Goal: Task Accomplishment & Management: Use online tool/utility

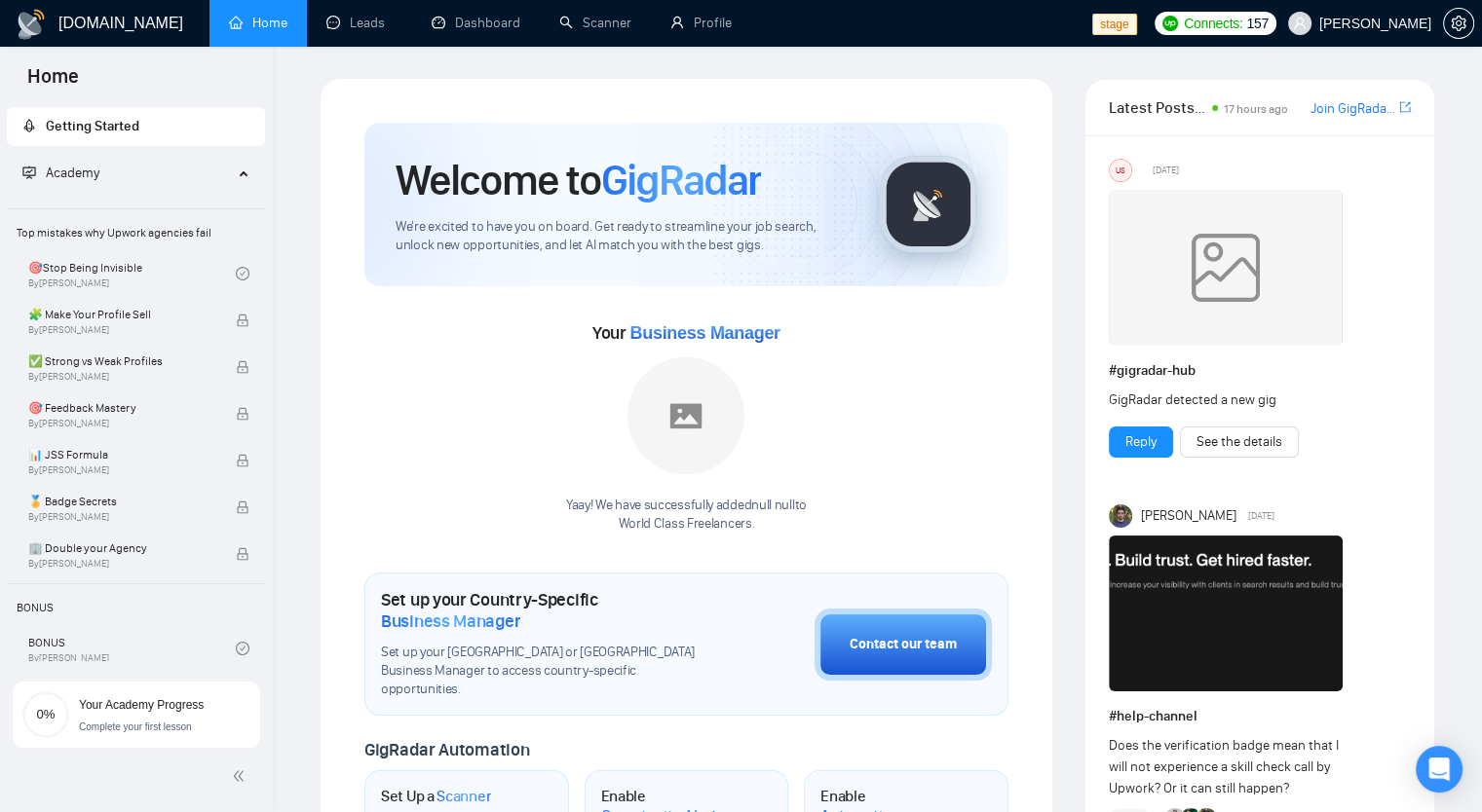
click at [677, 436] on img at bounding box center [686, 416] width 117 height 117
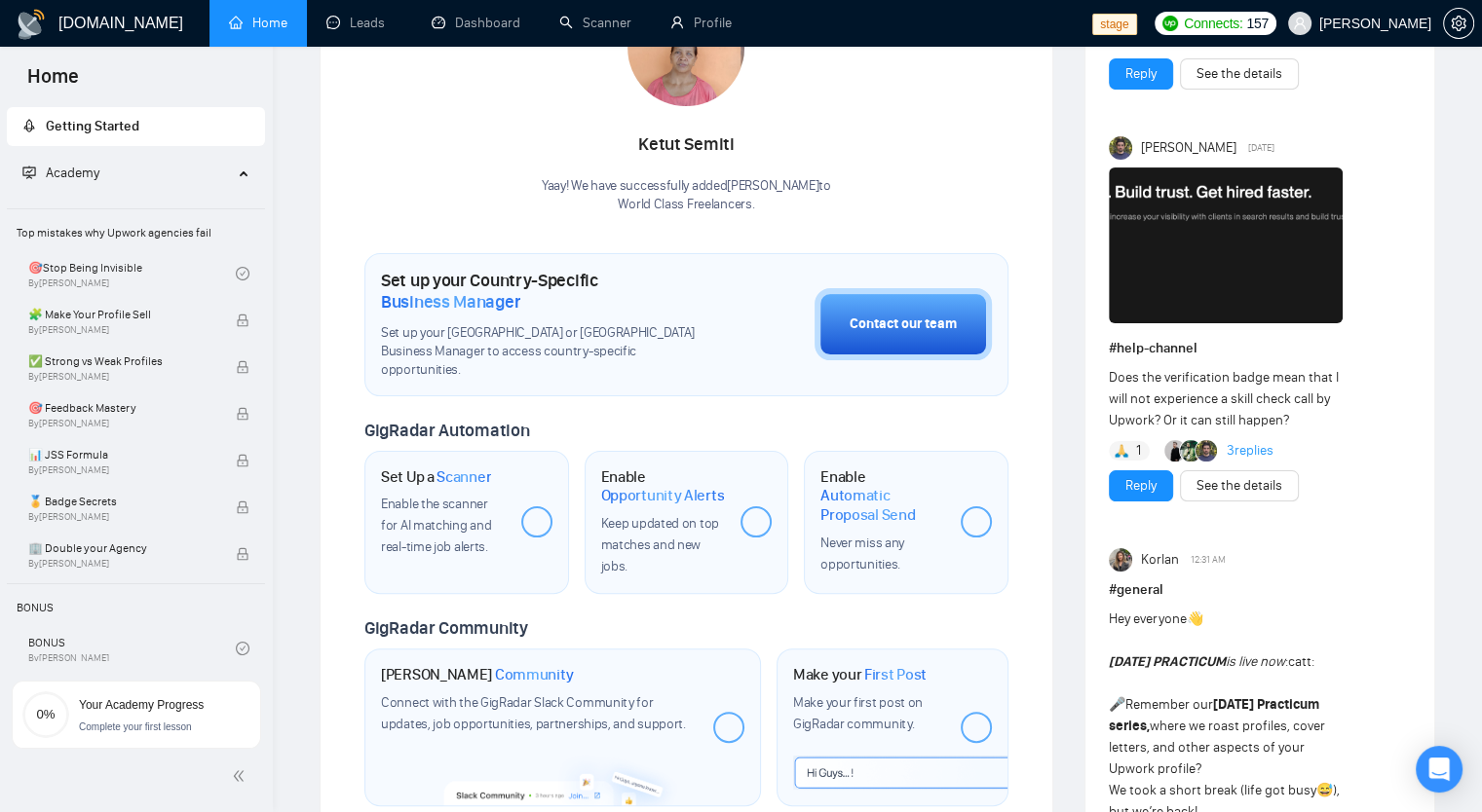
scroll to position [389, 0]
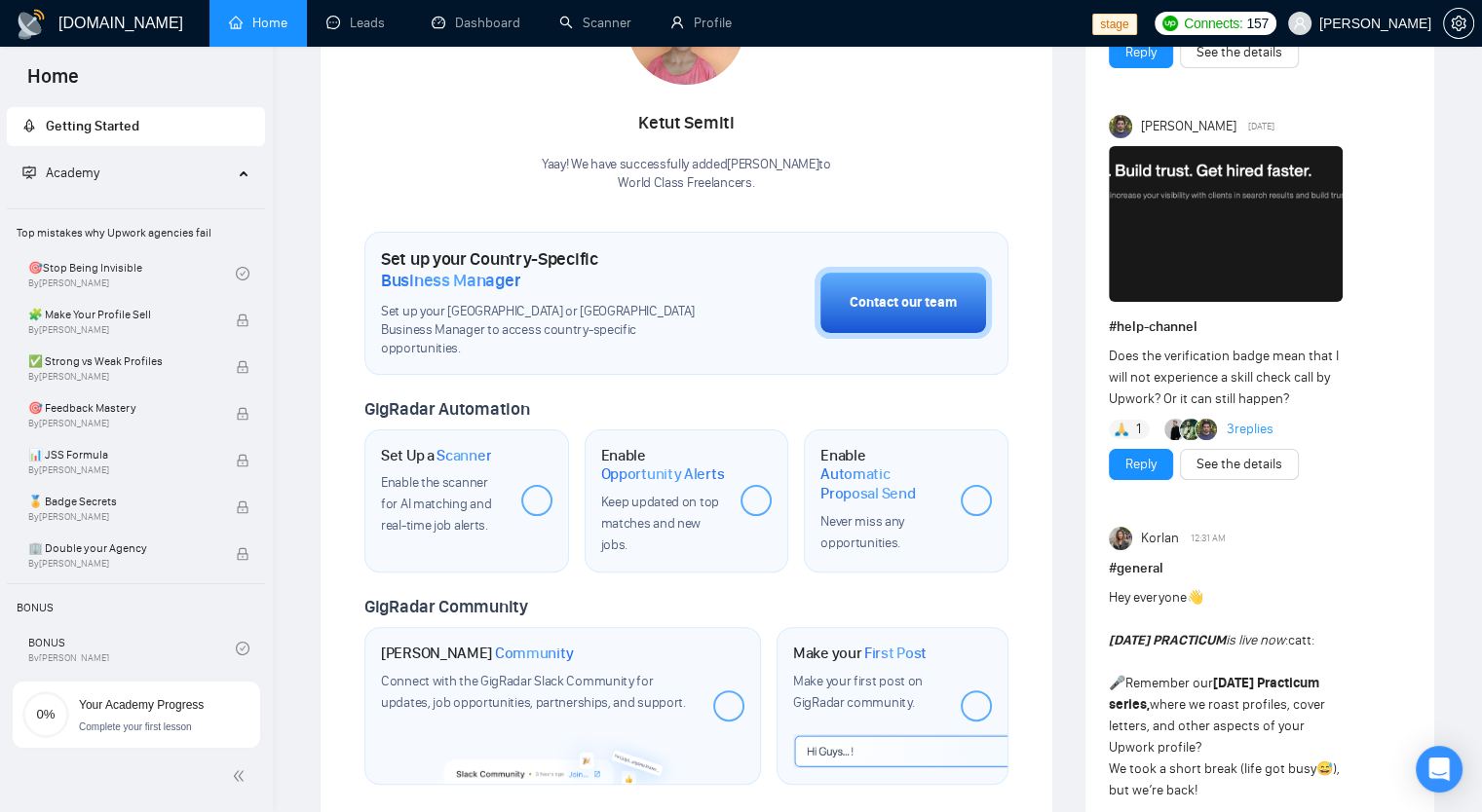
click at [72, 172] on span "Academy" at bounding box center [73, 173] width 54 height 17
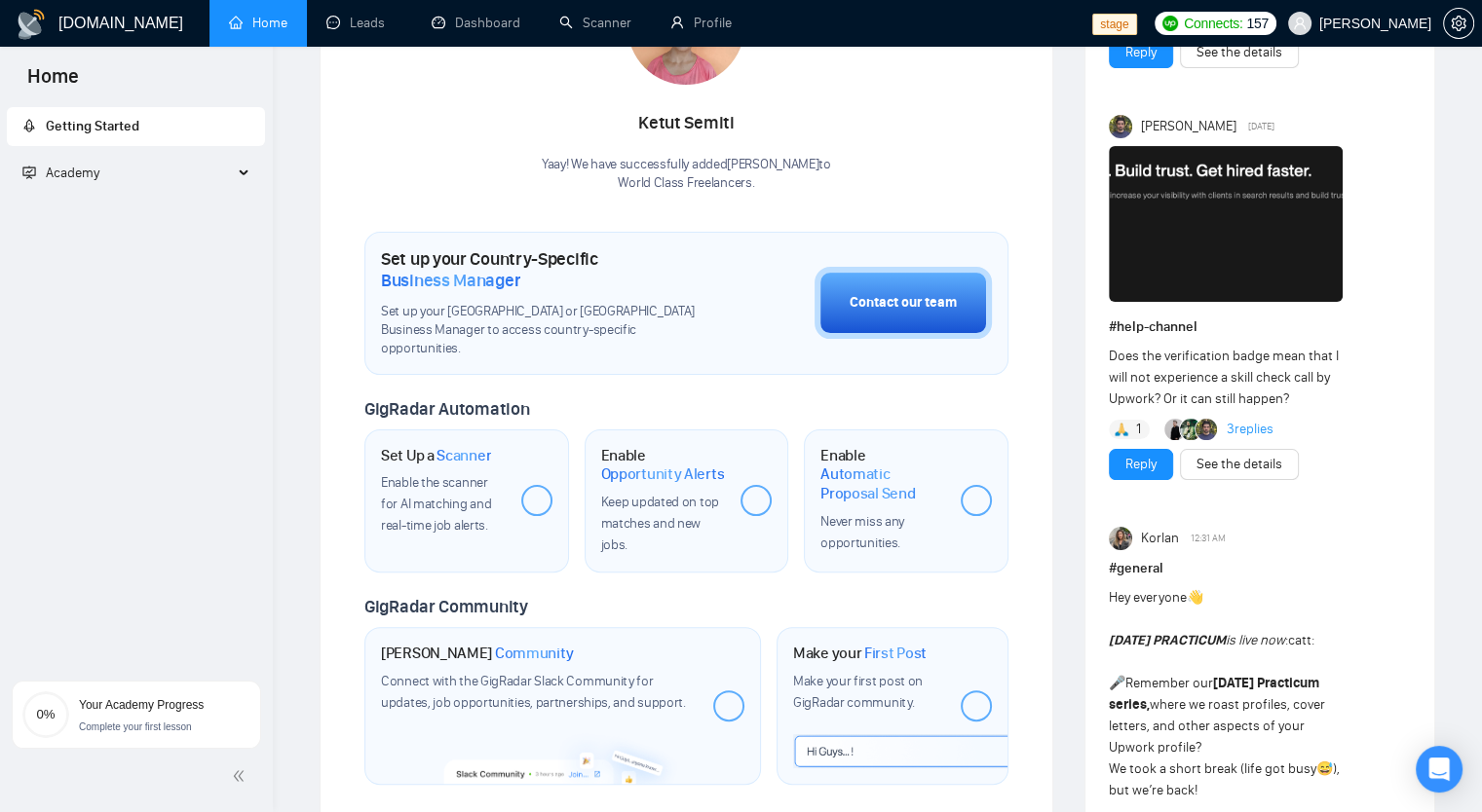
click at [72, 172] on span "Academy" at bounding box center [73, 173] width 54 height 17
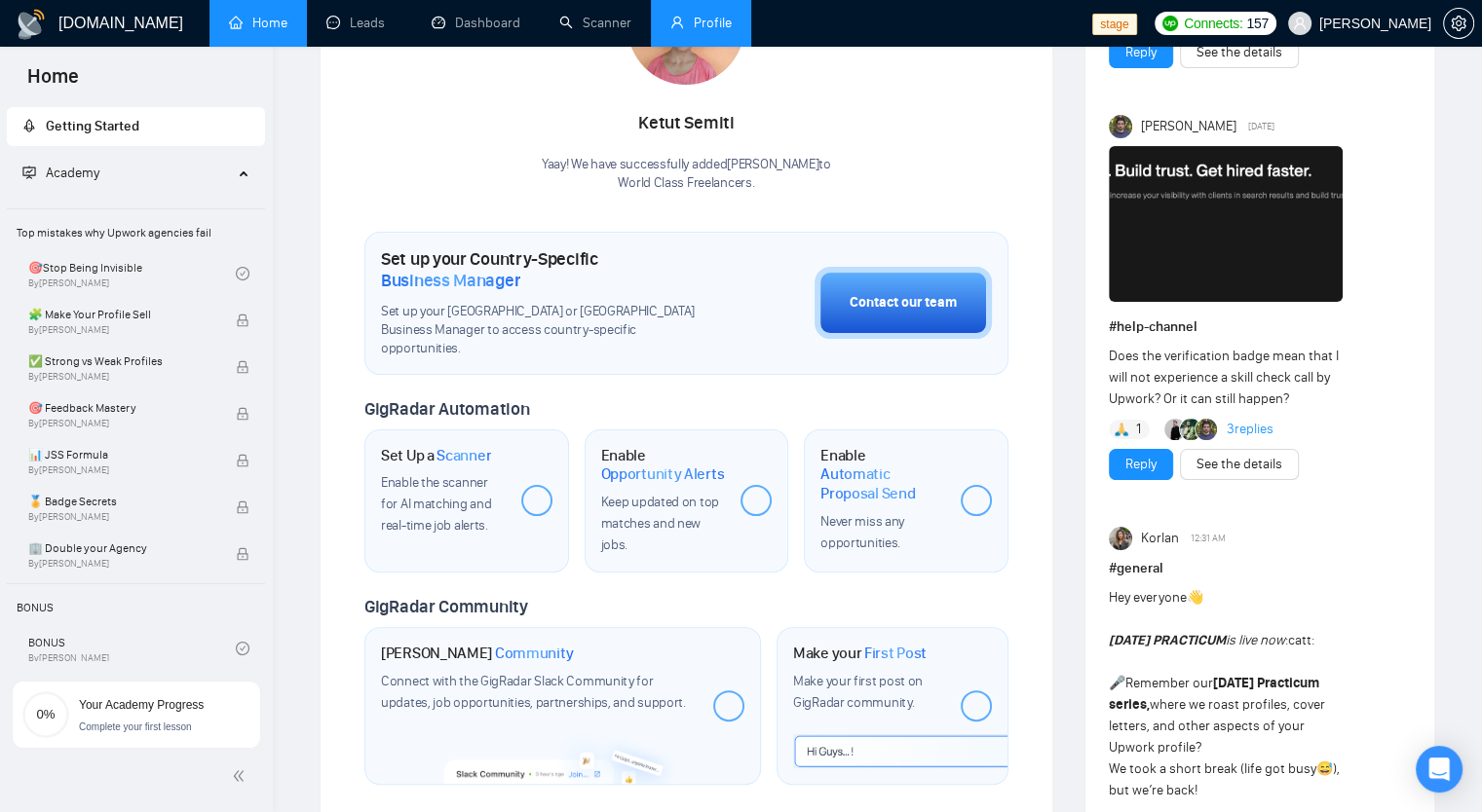
click at [715, 31] on link "Profile" at bounding box center [700, 23] width 62 height 17
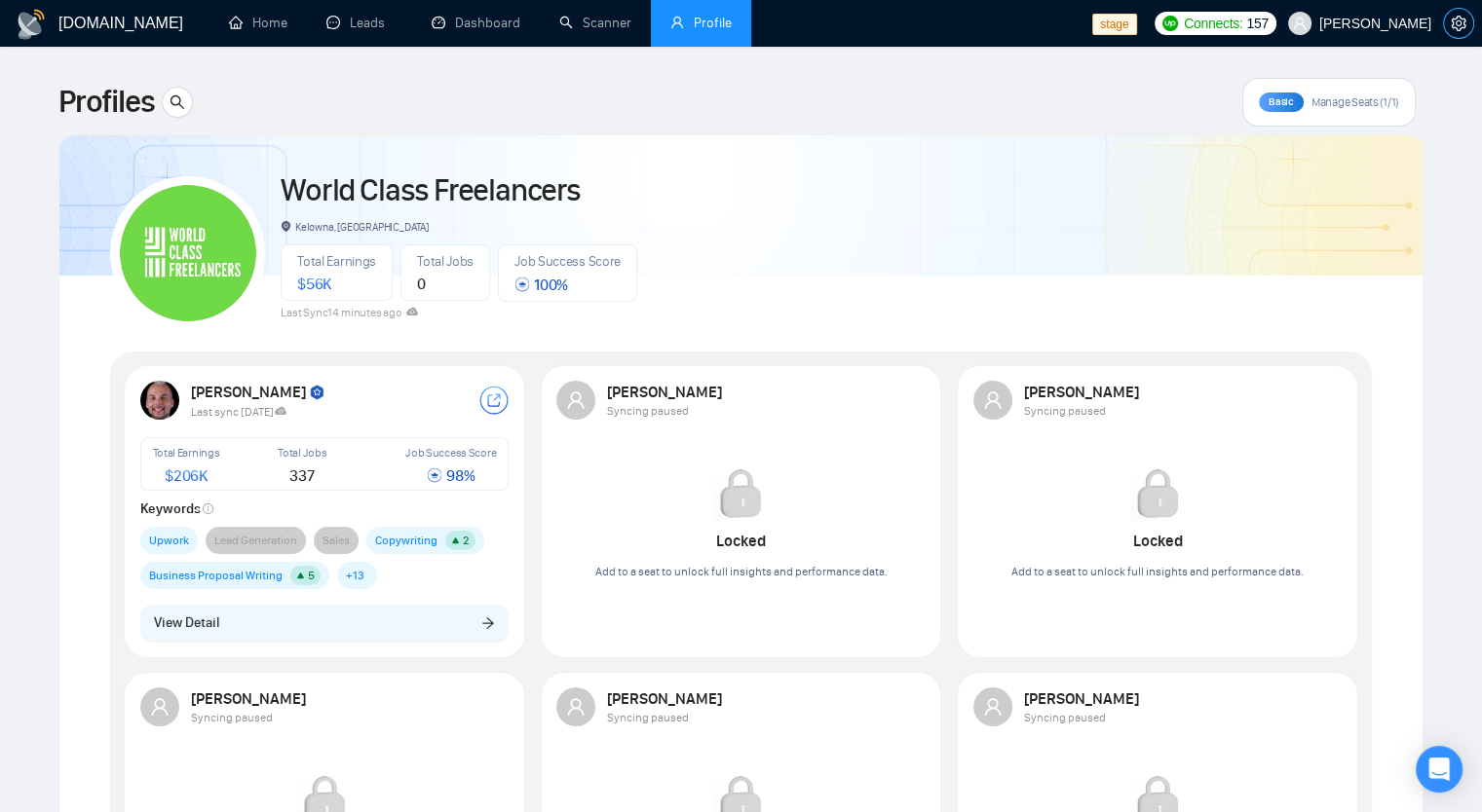
click at [1454, 35] on button "button" at bounding box center [1458, 24] width 31 height 31
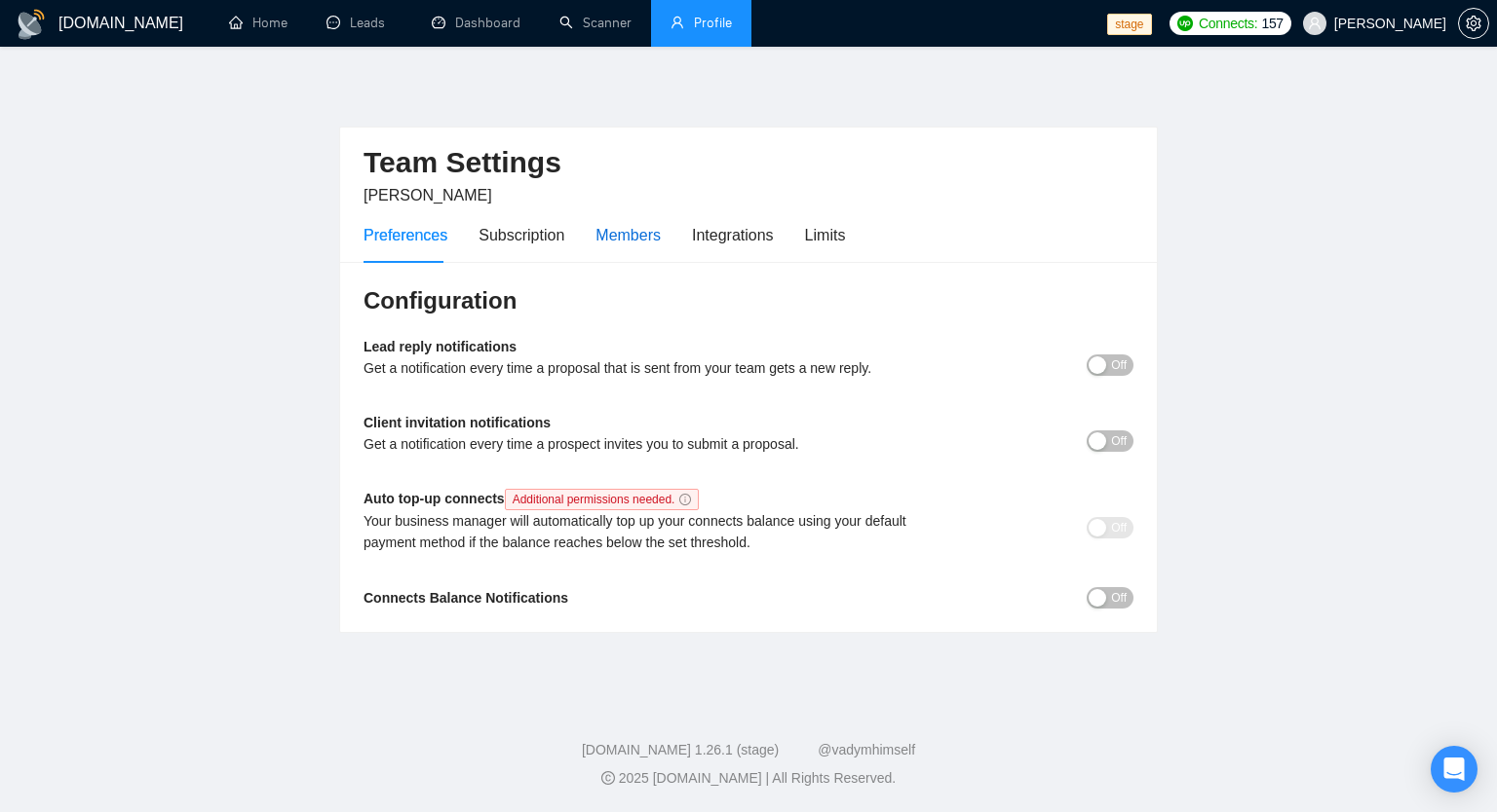
click at [643, 228] on div "Members" at bounding box center [628, 234] width 66 height 25
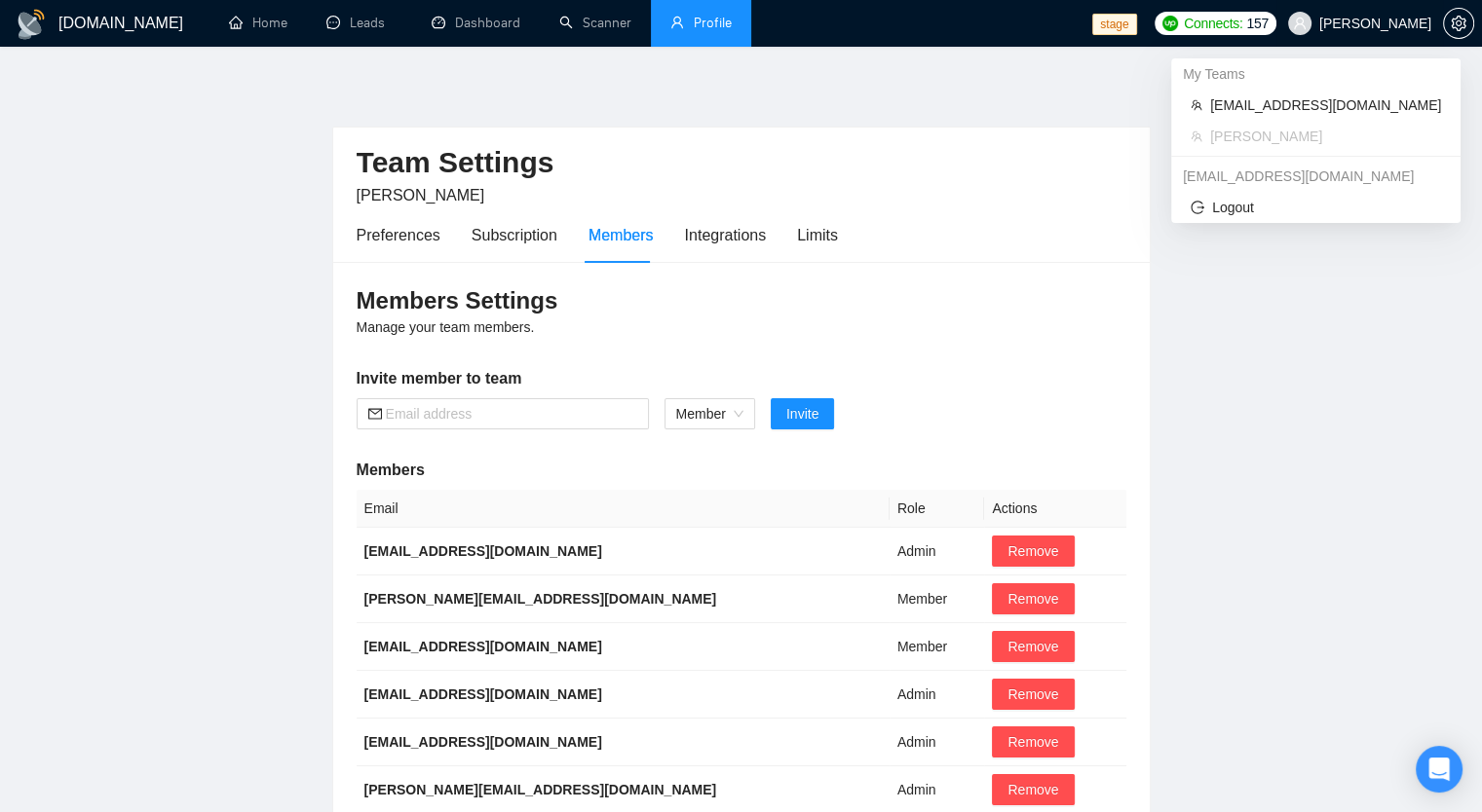
click at [1383, 24] on span "[PERSON_NAME]" at bounding box center [1375, 24] width 112 height 0
click at [1342, 110] on span "[EMAIL_ADDRESS][DOMAIN_NAME]" at bounding box center [1325, 105] width 230 height 22
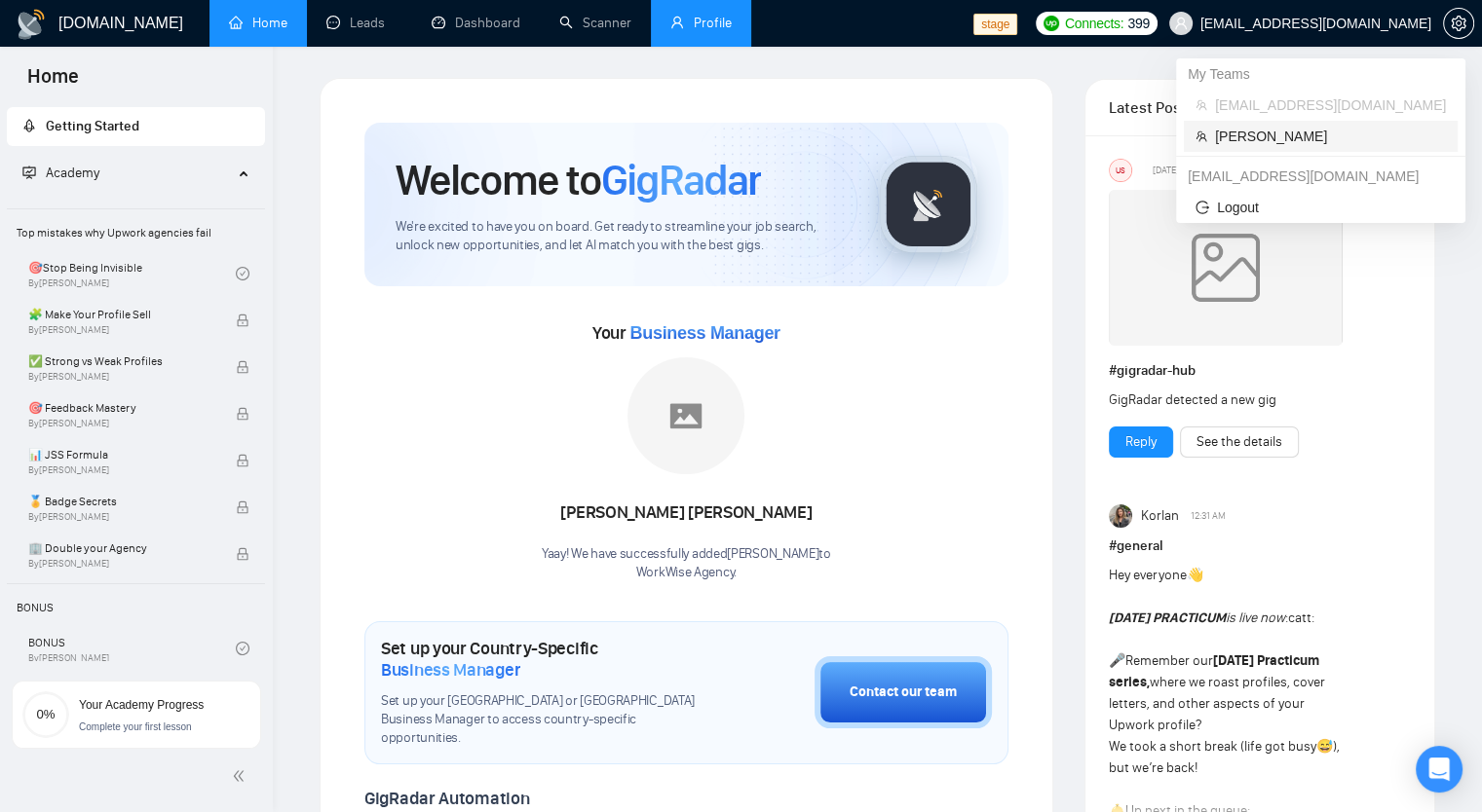
click at [1278, 138] on span "[PERSON_NAME]" at bounding box center [1330, 136] width 230 height 22
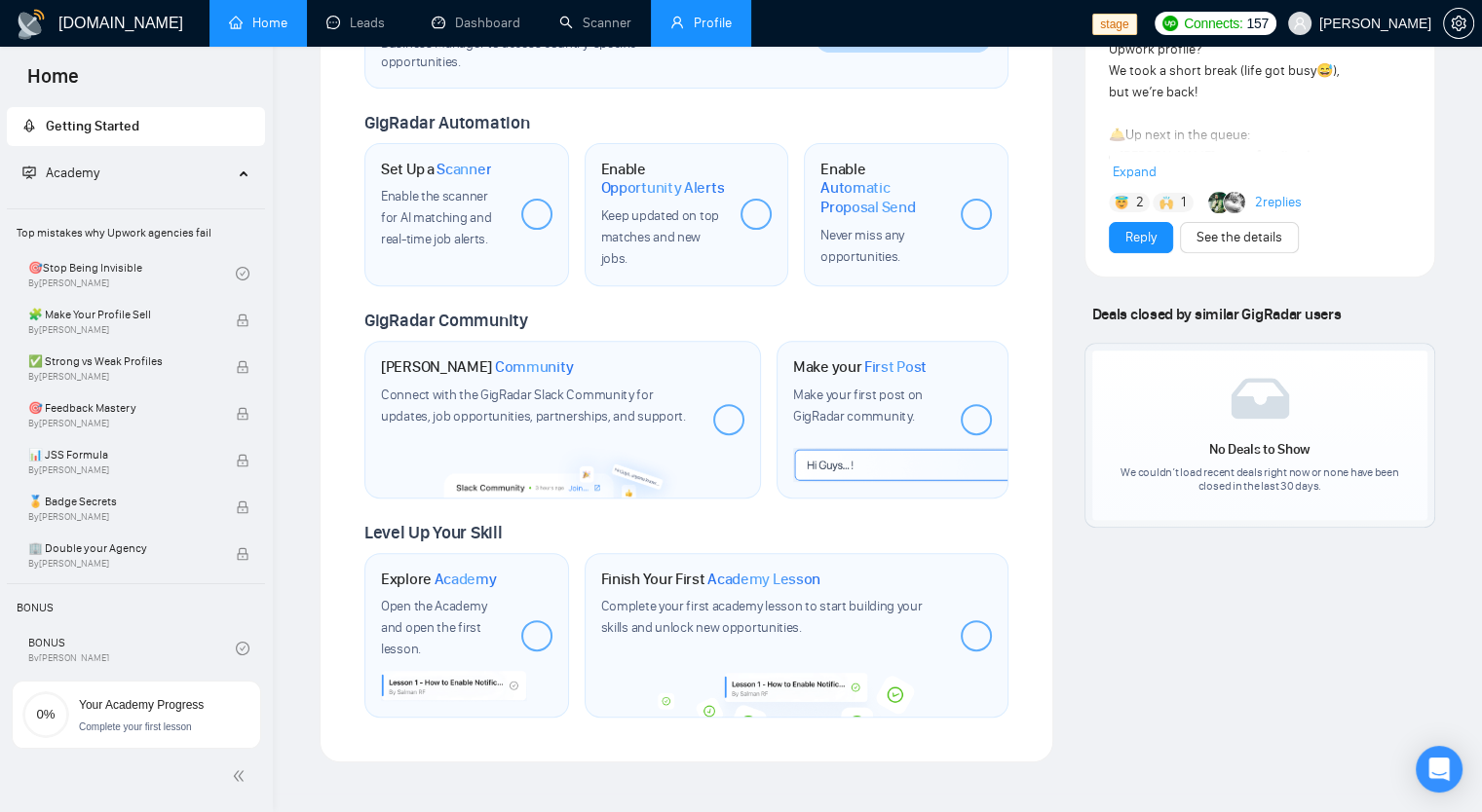
scroll to position [682, 0]
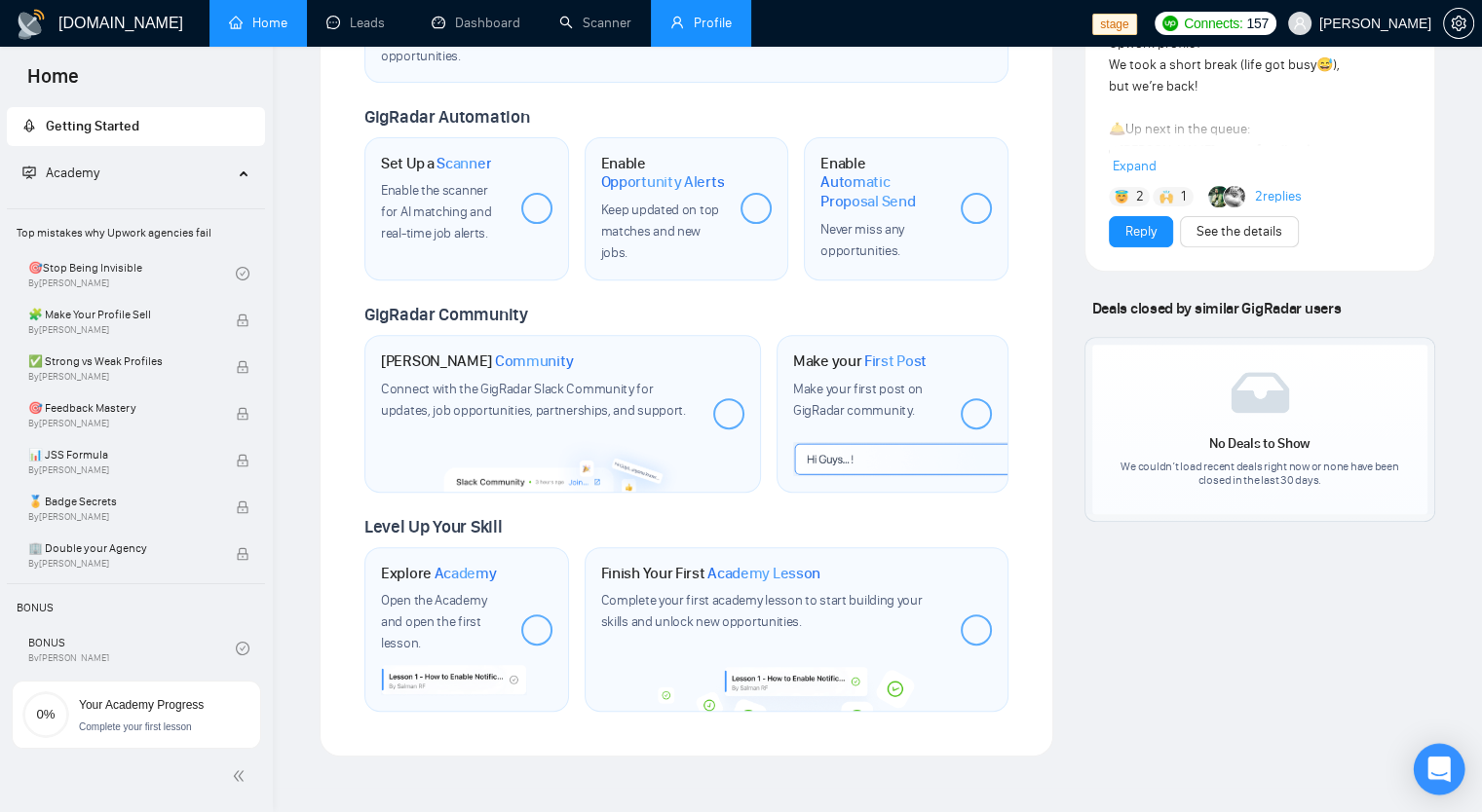
click at [1430, 781] on div "Open Intercom Messenger" at bounding box center [1439, 770] width 52 height 52
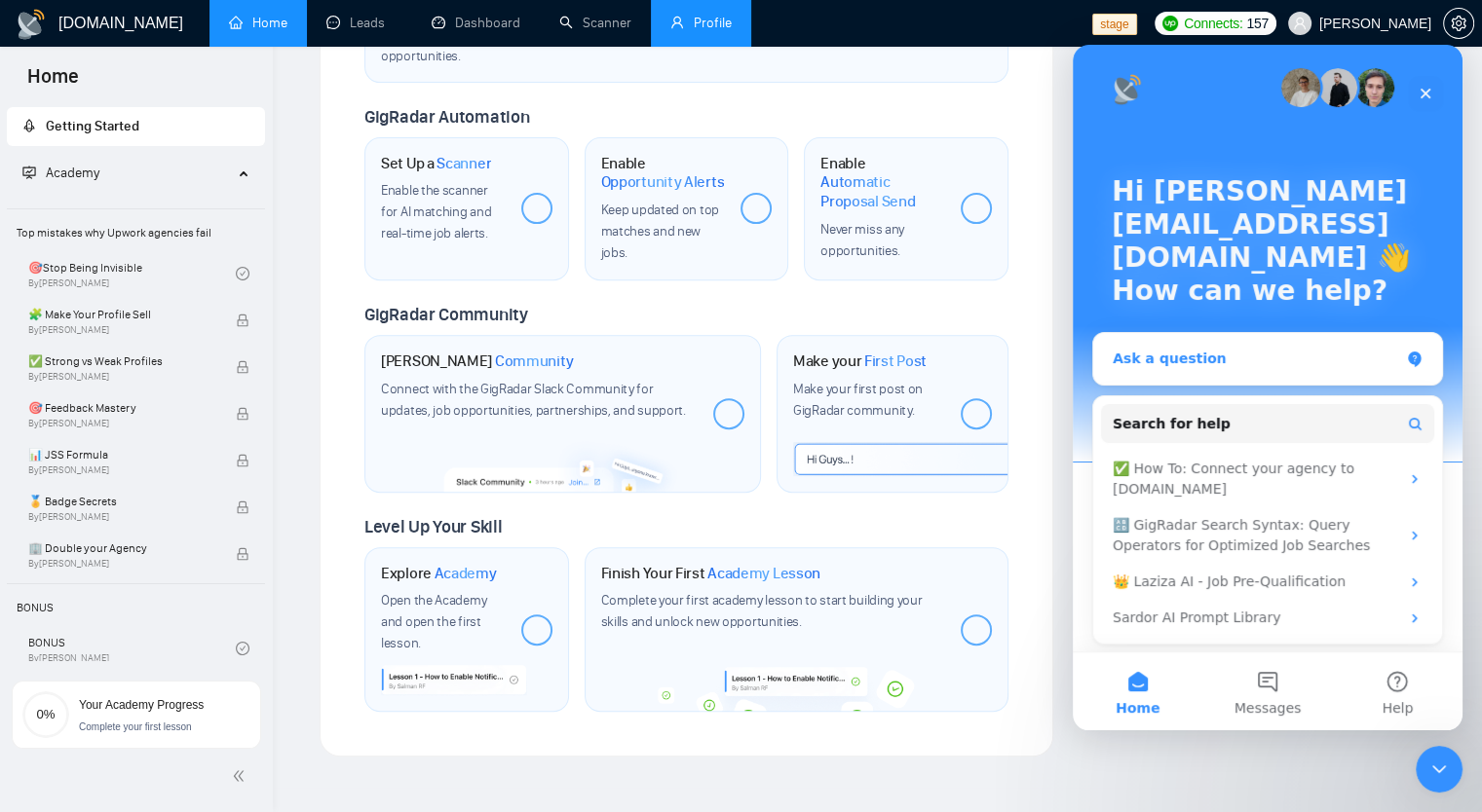
scroll to position [10, 0]
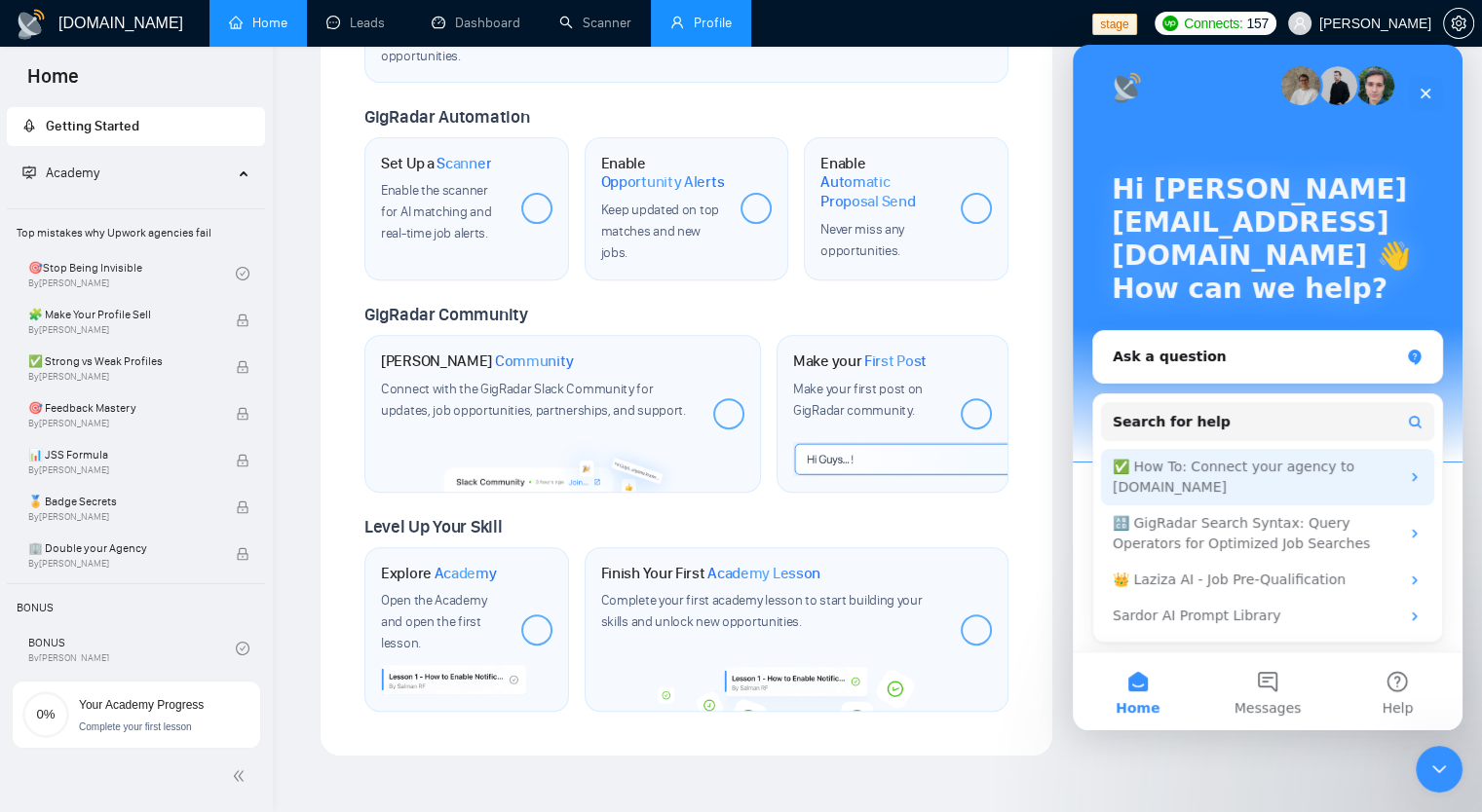
click at [1351, 467] on div "✅ How To: Connect your agency to [DOMAIN_NAME]" at bounding box center [1255, 478] width 286 height 41
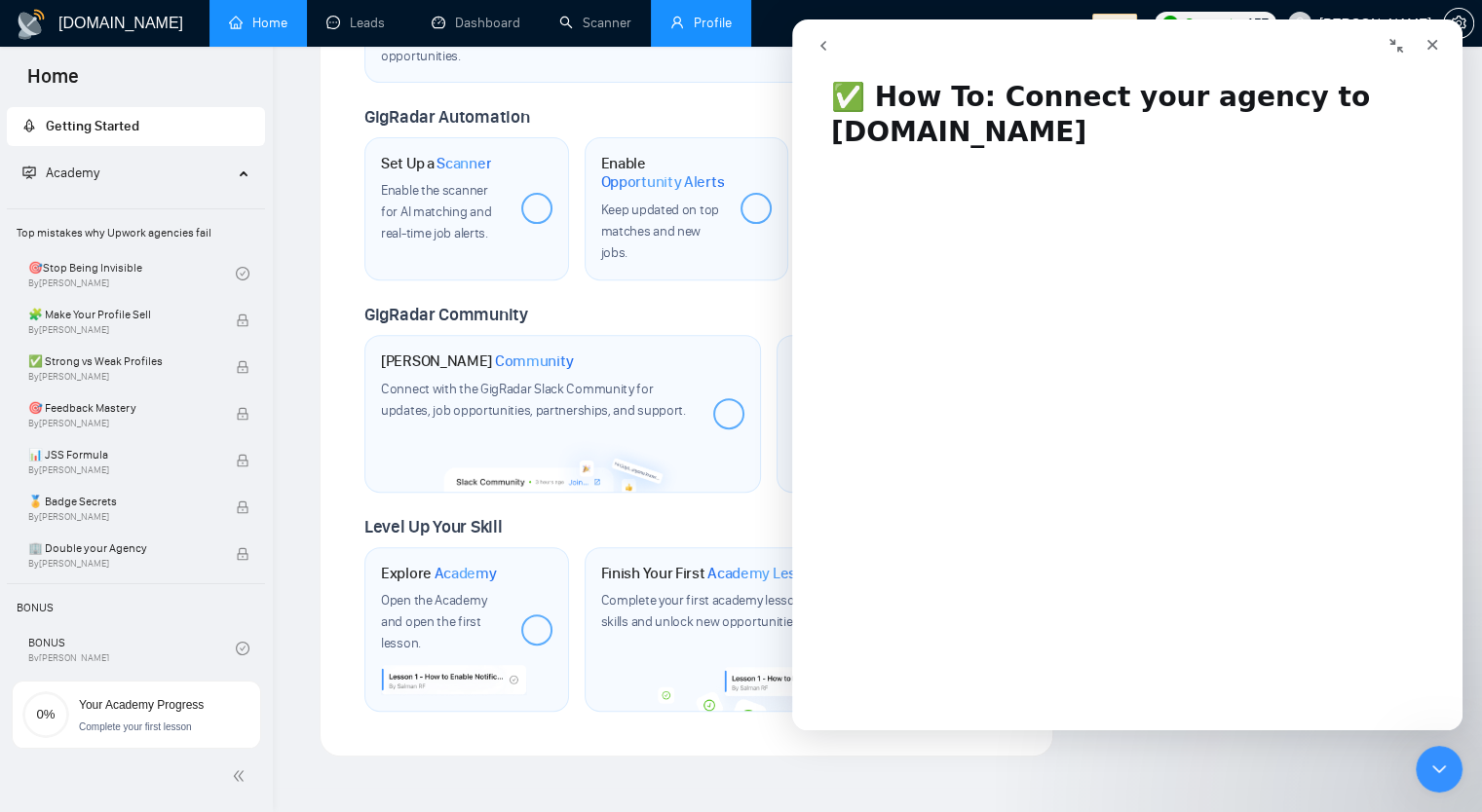
scroll to position [23, 0]
click at [1427, 40] on icon "Close" at bounding box center [1432, 45] width 16 height 16
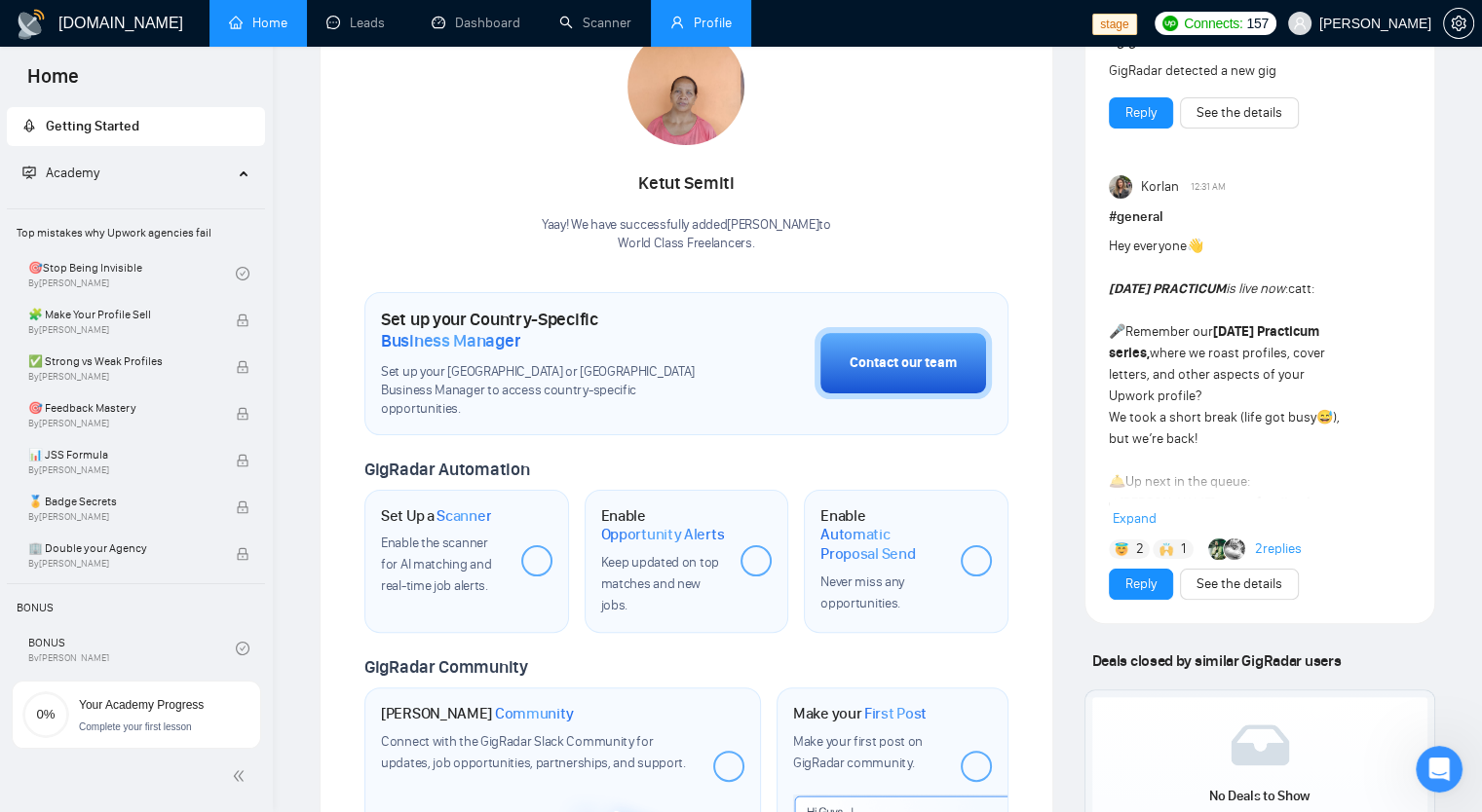
scroll to position [307, 0]
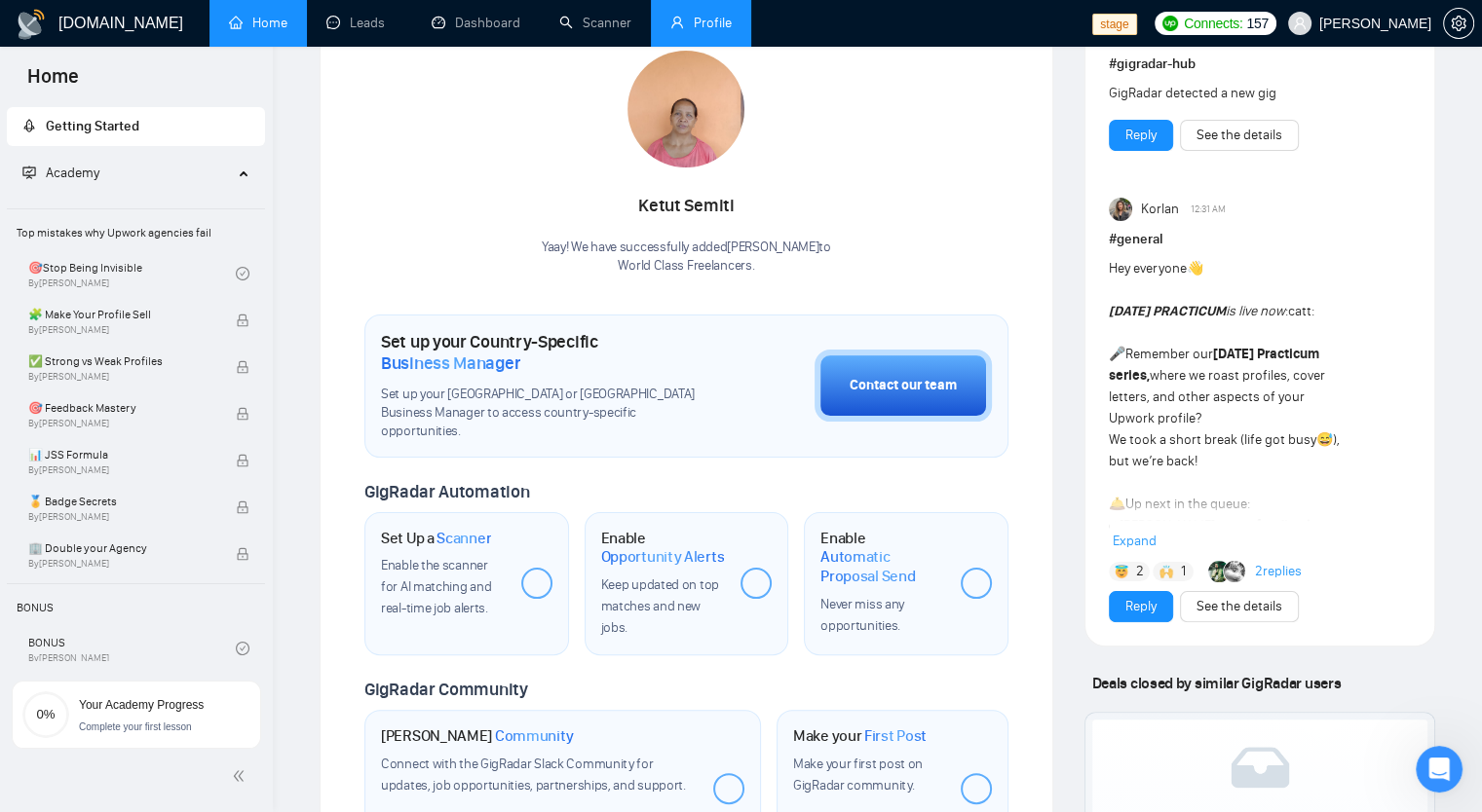
click at [241, 178] on div "Academy" at bounding box center [136, 174] width 259 height 39
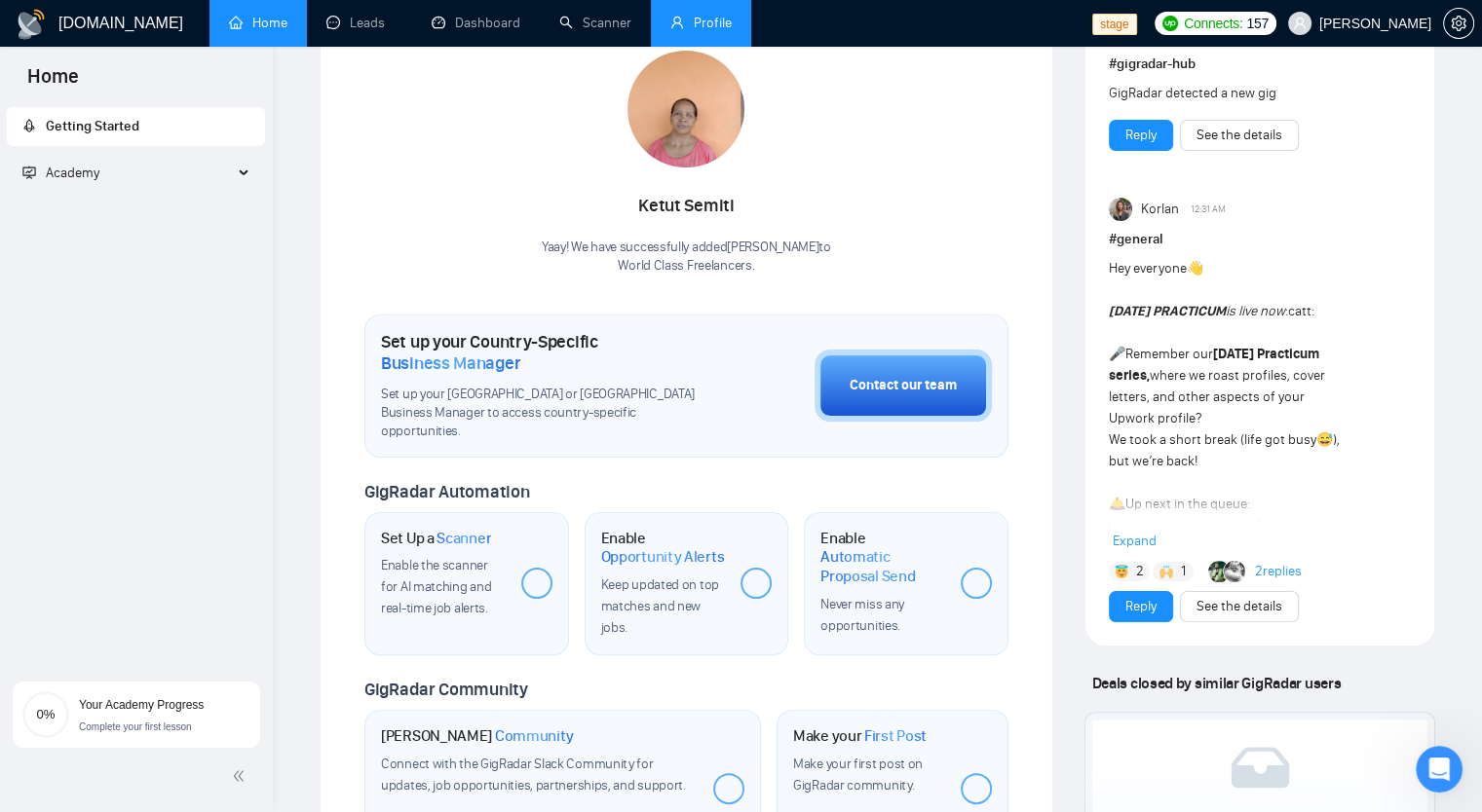
click at [241, 178] on div "Academy" at bounding box center [136, 174] width 259 height 39
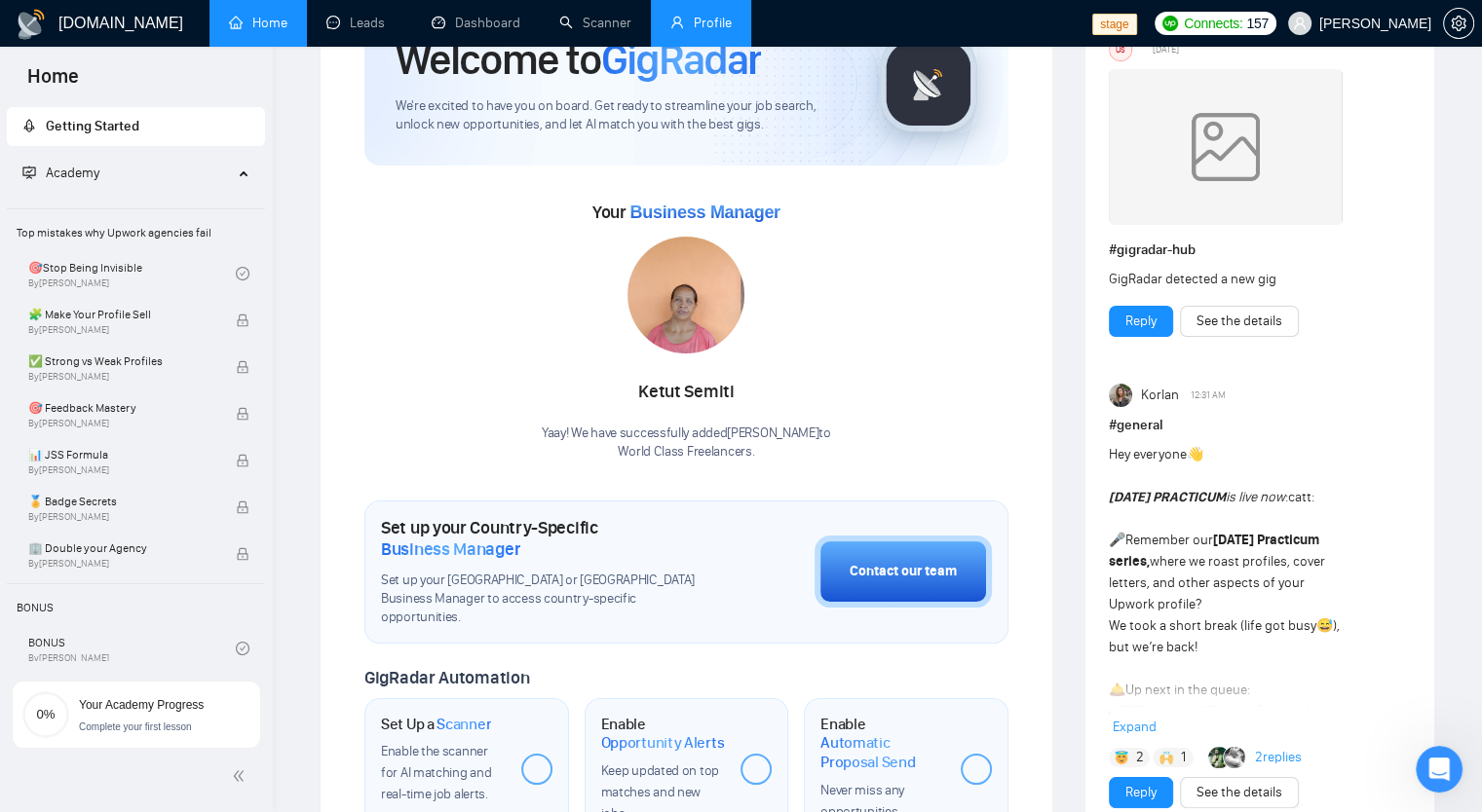
scroll to position [119, 0]
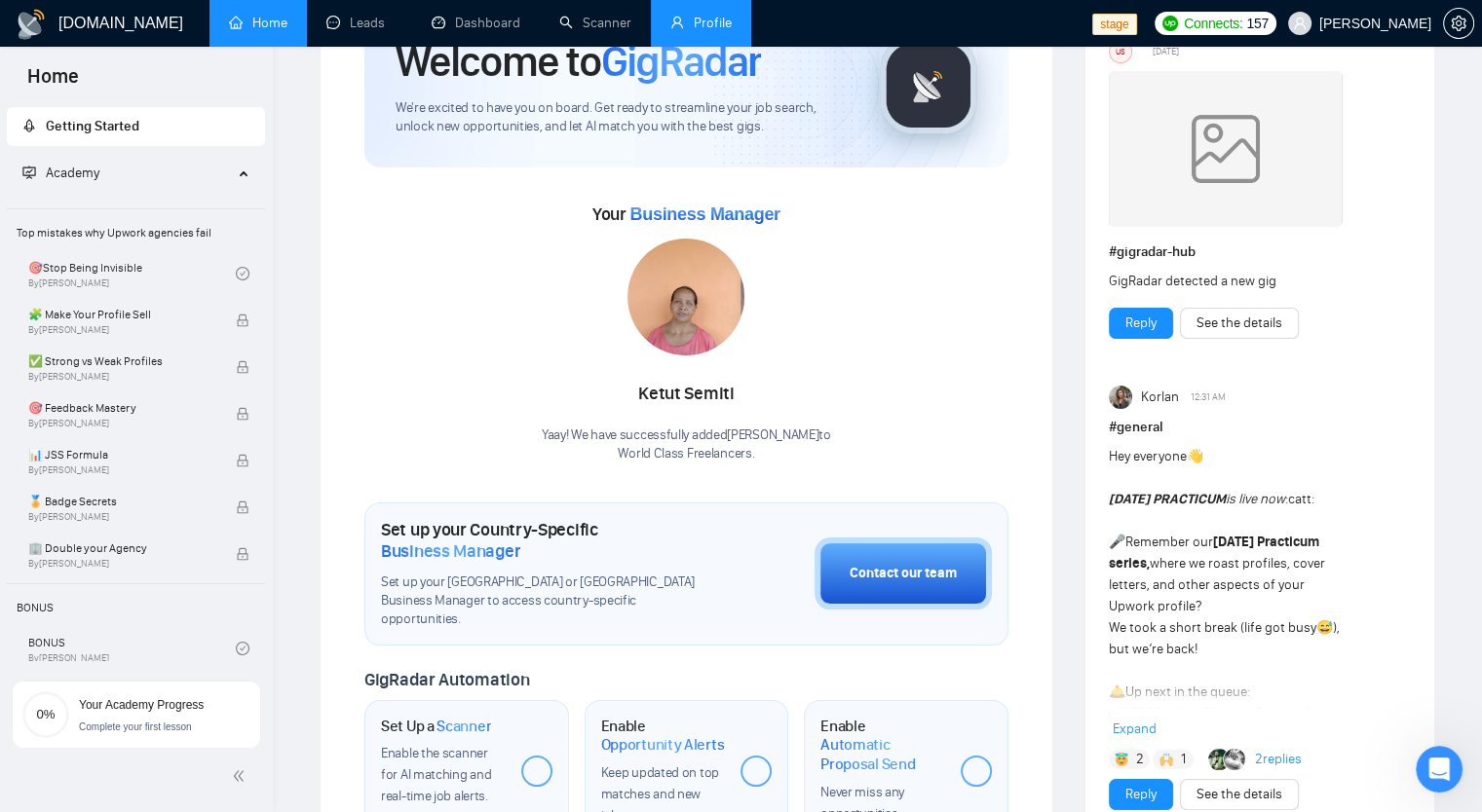
click at [702, 28] on link "Profile" at bounding box center [700, 23] width 62 height 17
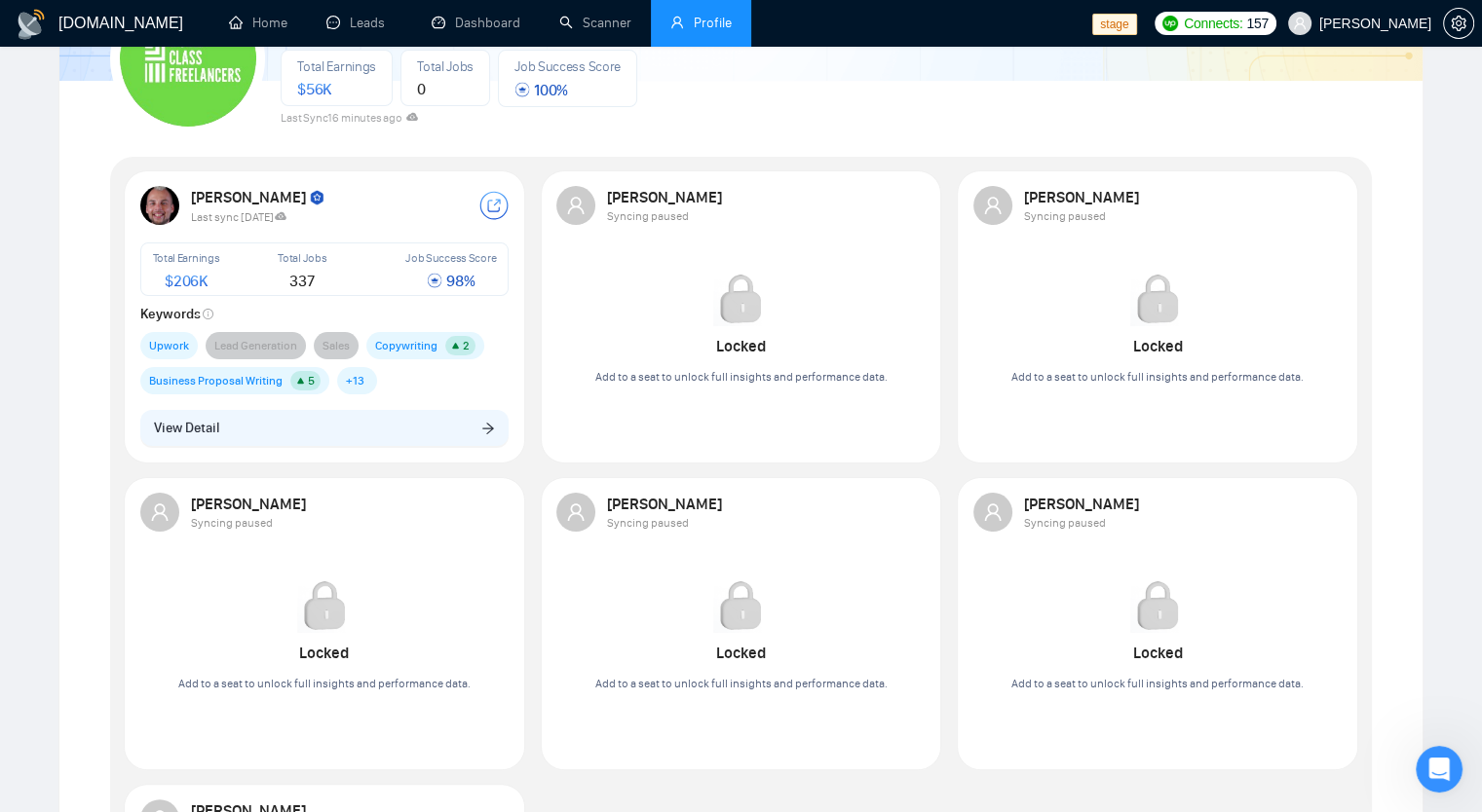
scroll to position [97, 0]
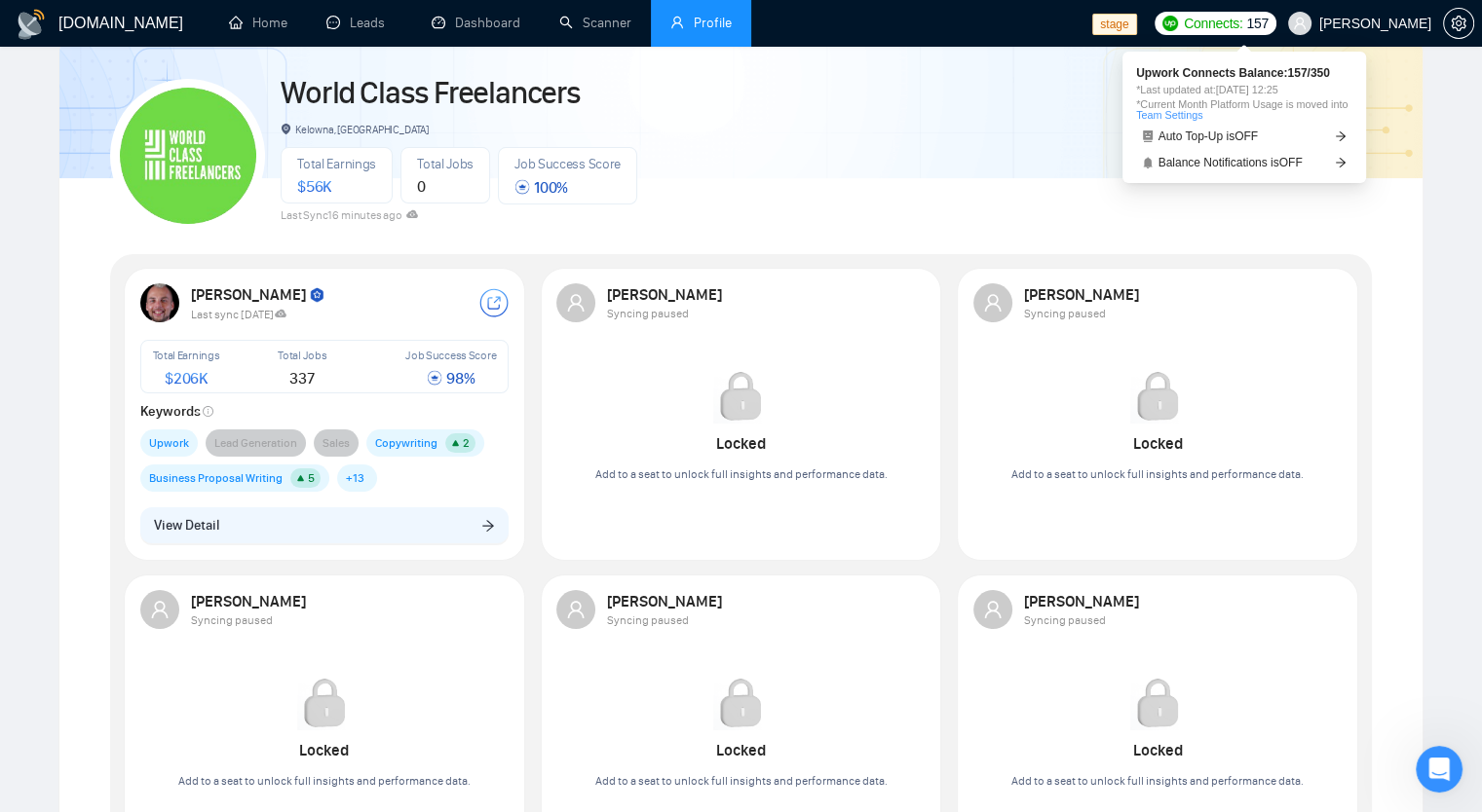
click at [1242, 19] on span "Connects:" at bounding box center [1213, 24] width 59 height 22
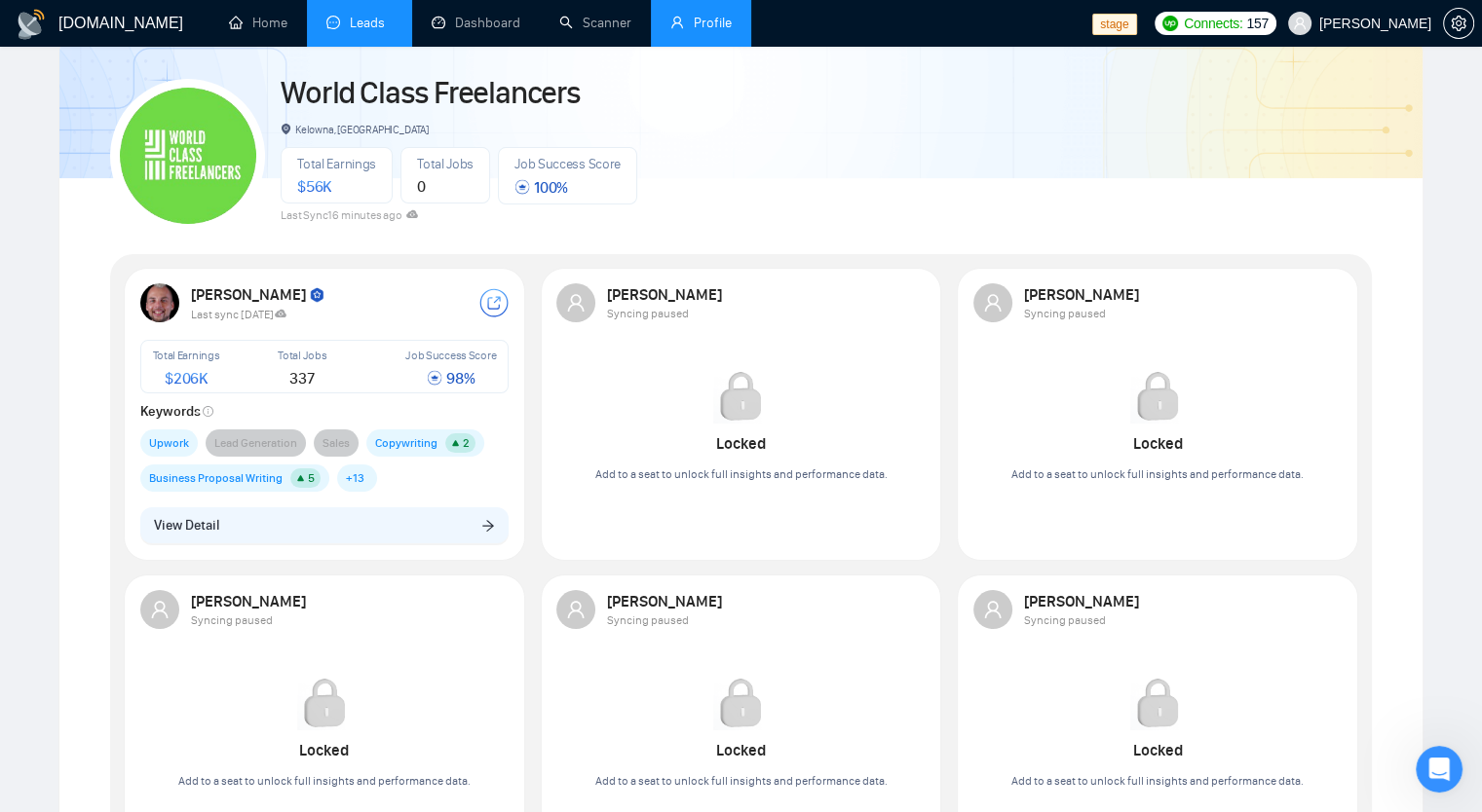
click at [362, 27] on link "Leads" at bounding box center [360, 23] width 67 height 17
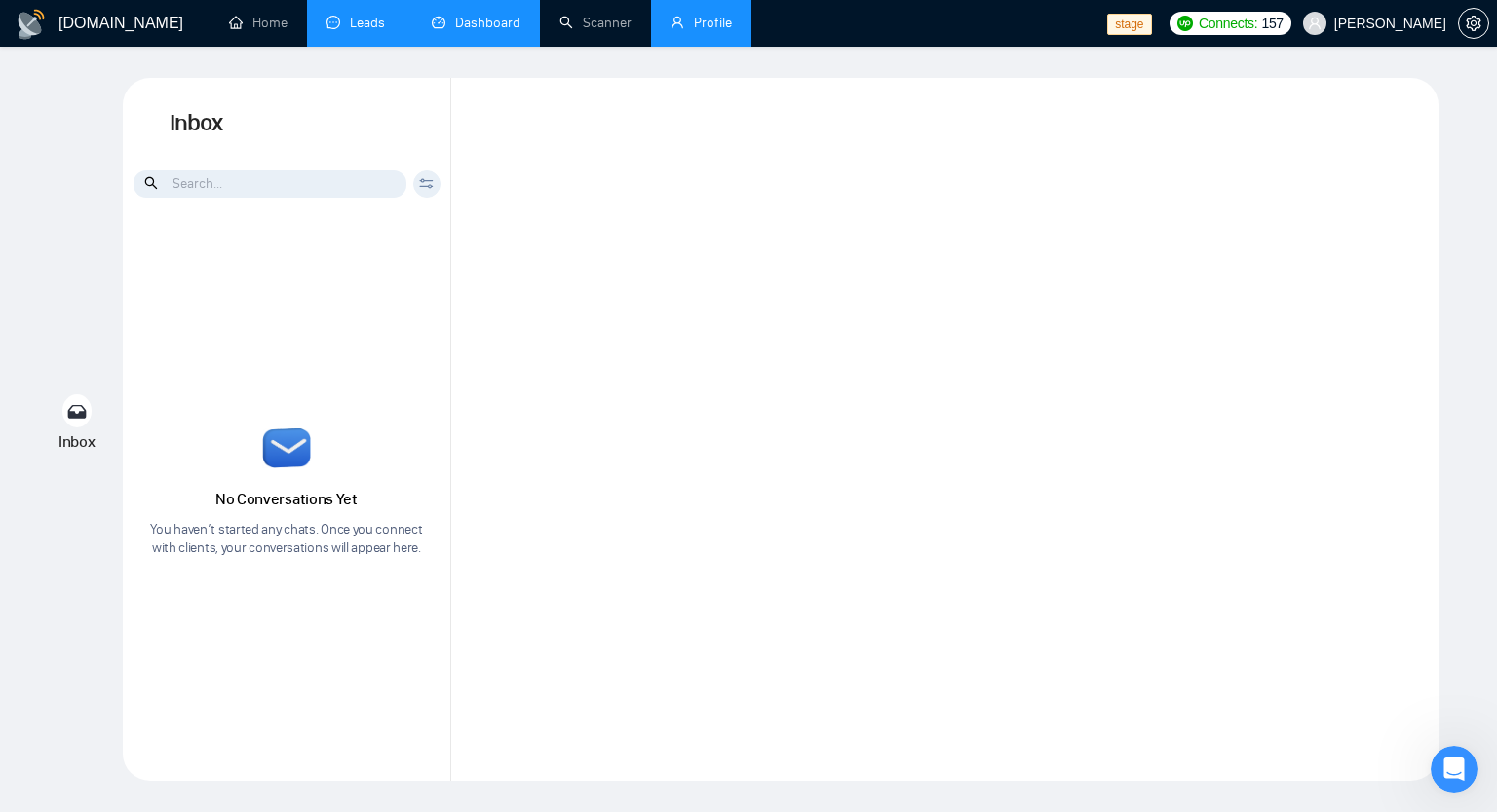
click at [468, 17] on link "Dashboard" at bounding box center [476, 23] width 88 height 17
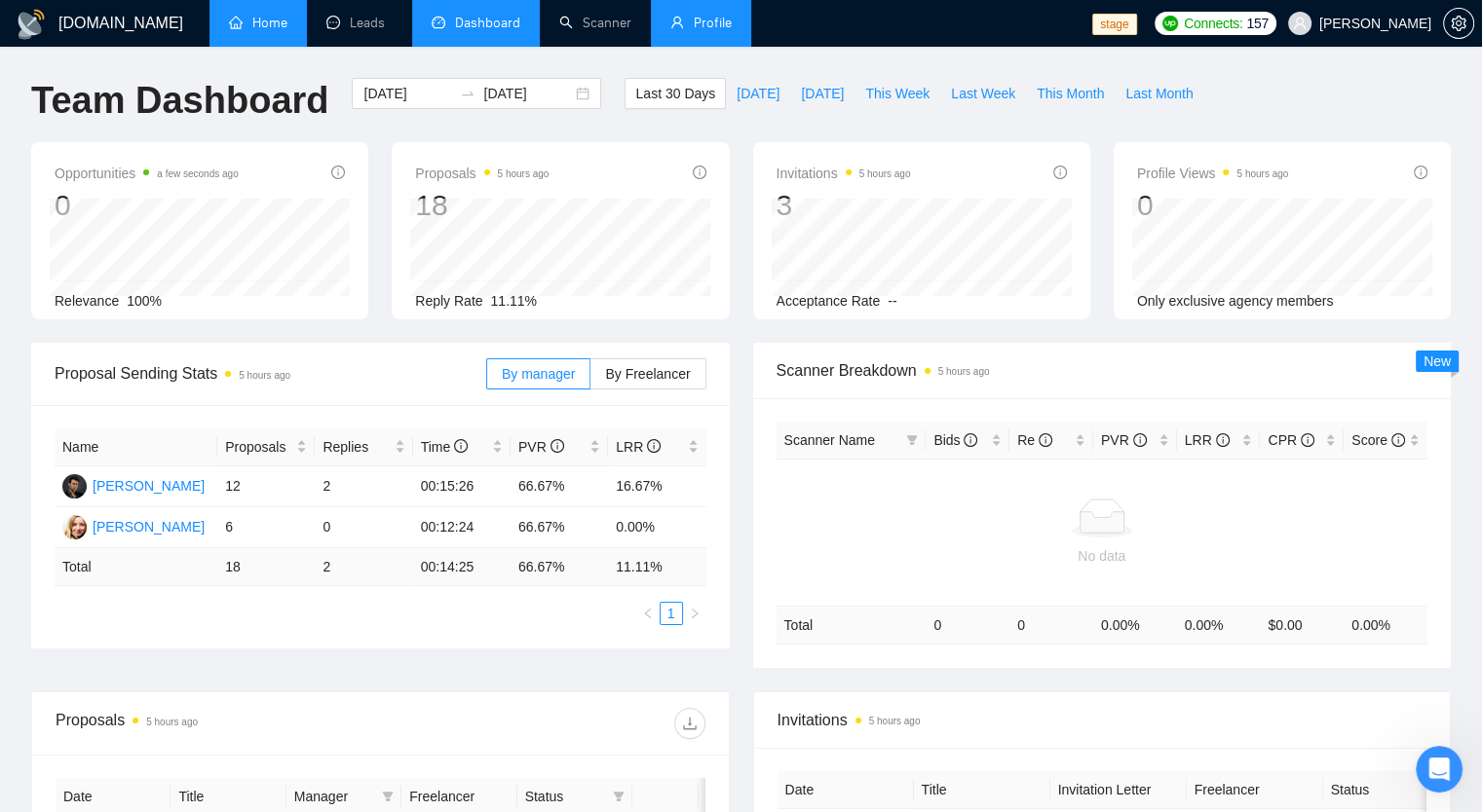
click at [229, 31] on link "Home" at bounding box center [258, 23] width 59 height 17
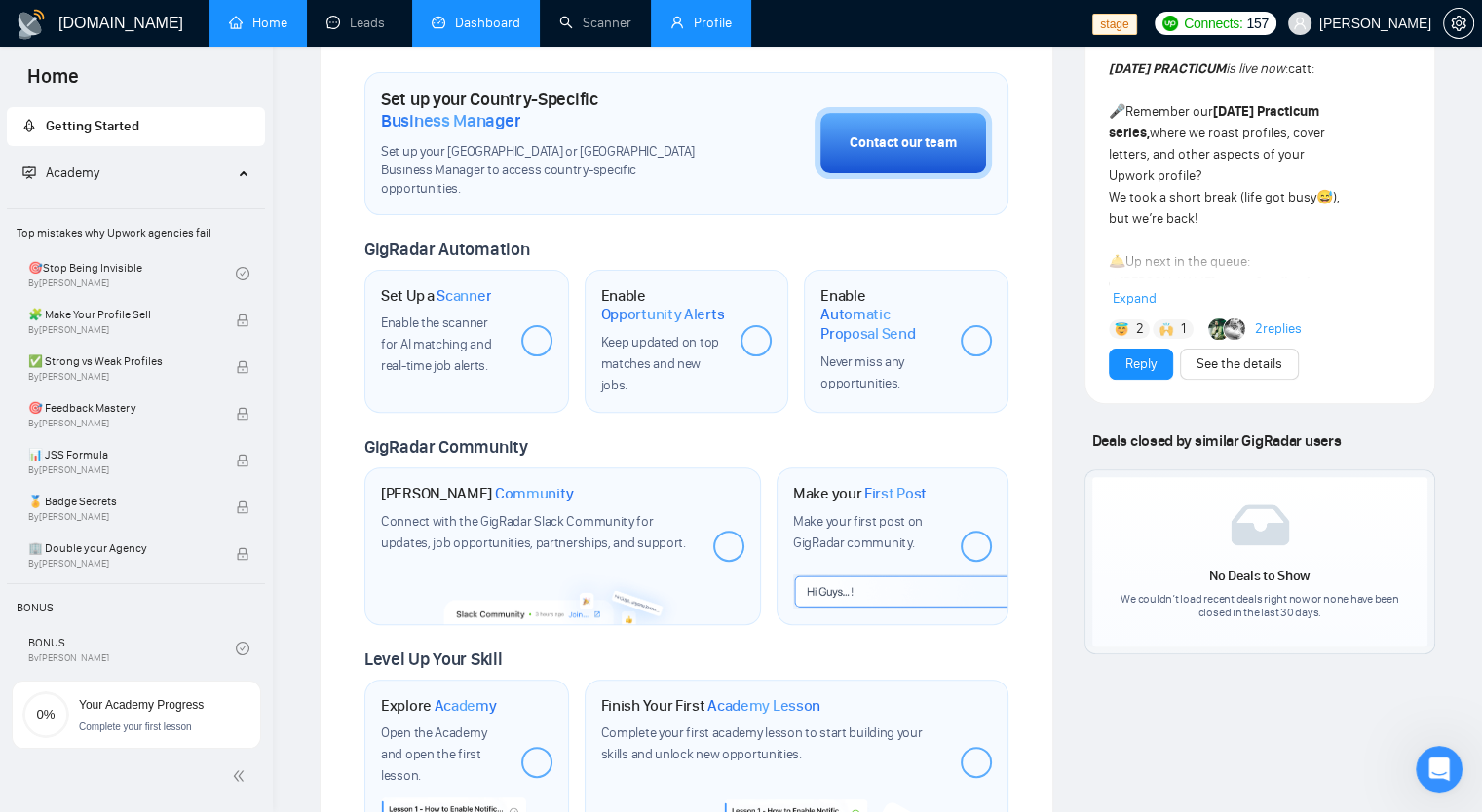
scroll to position [584, 0]
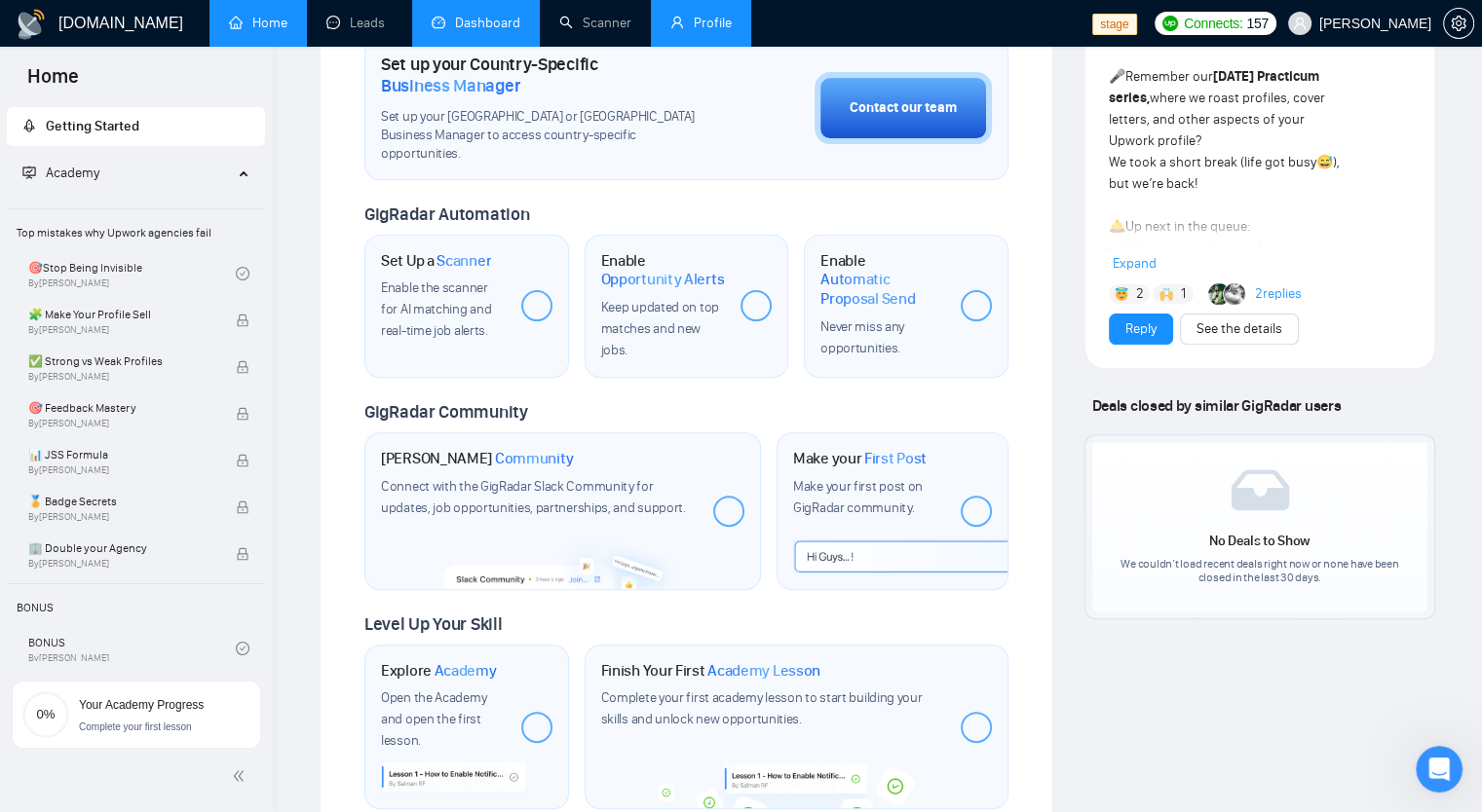
click at [750, 290] on div at bounding box center [756, 306] width 31 height 31
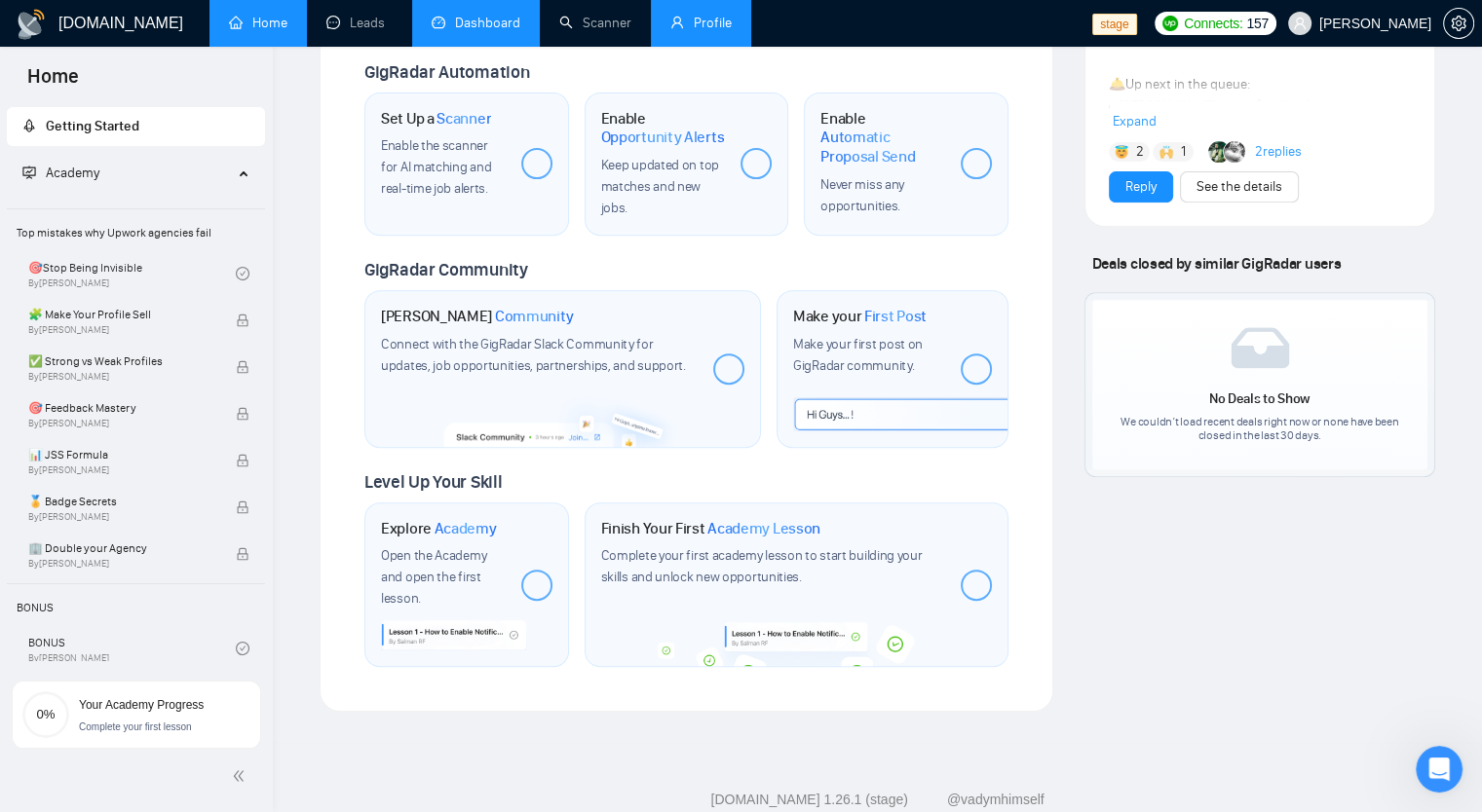
scroll to position [755, 0]
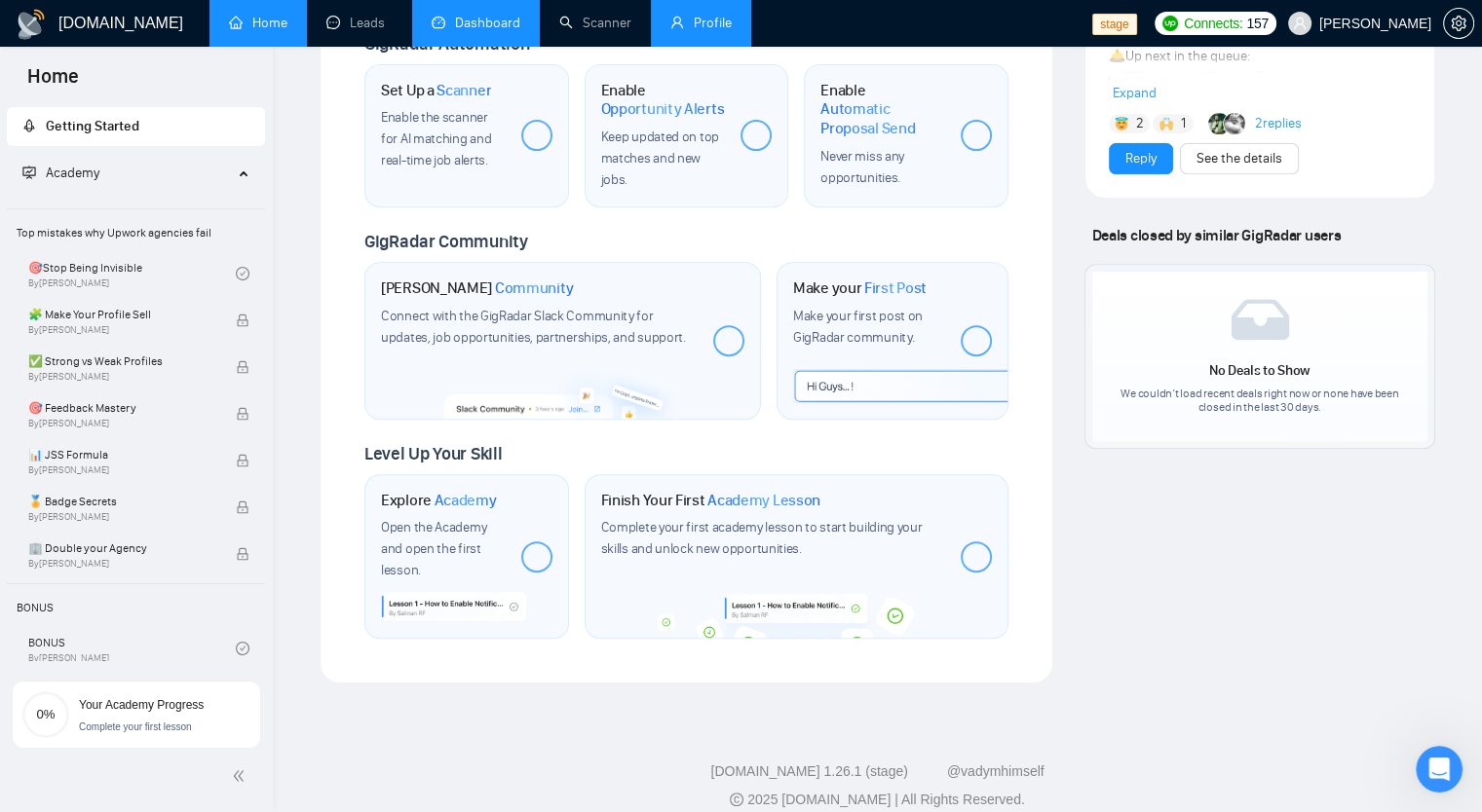
click at [789, 519] on span "Complete your first academy lesson to start building your skills and unlock new…" at bounding box center [762, 537] width 322 height 38
click at [813, 594] on img at bounding box center [795, 616] width 295 height 44
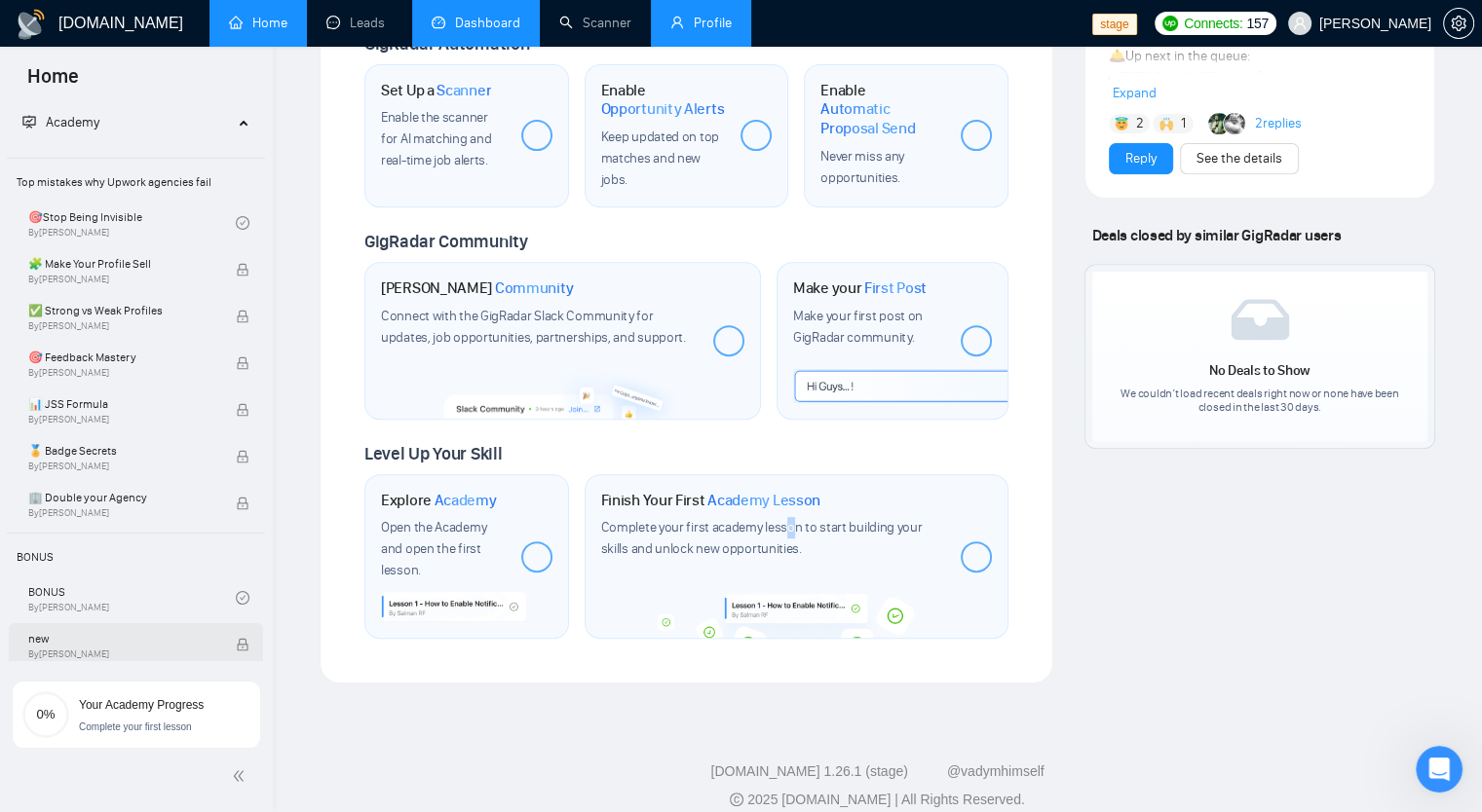
scroll to position [56, 0]
click at [163, 712] on span "Your Academy Progress" at bounding box center [140, 705] width 125 height 14
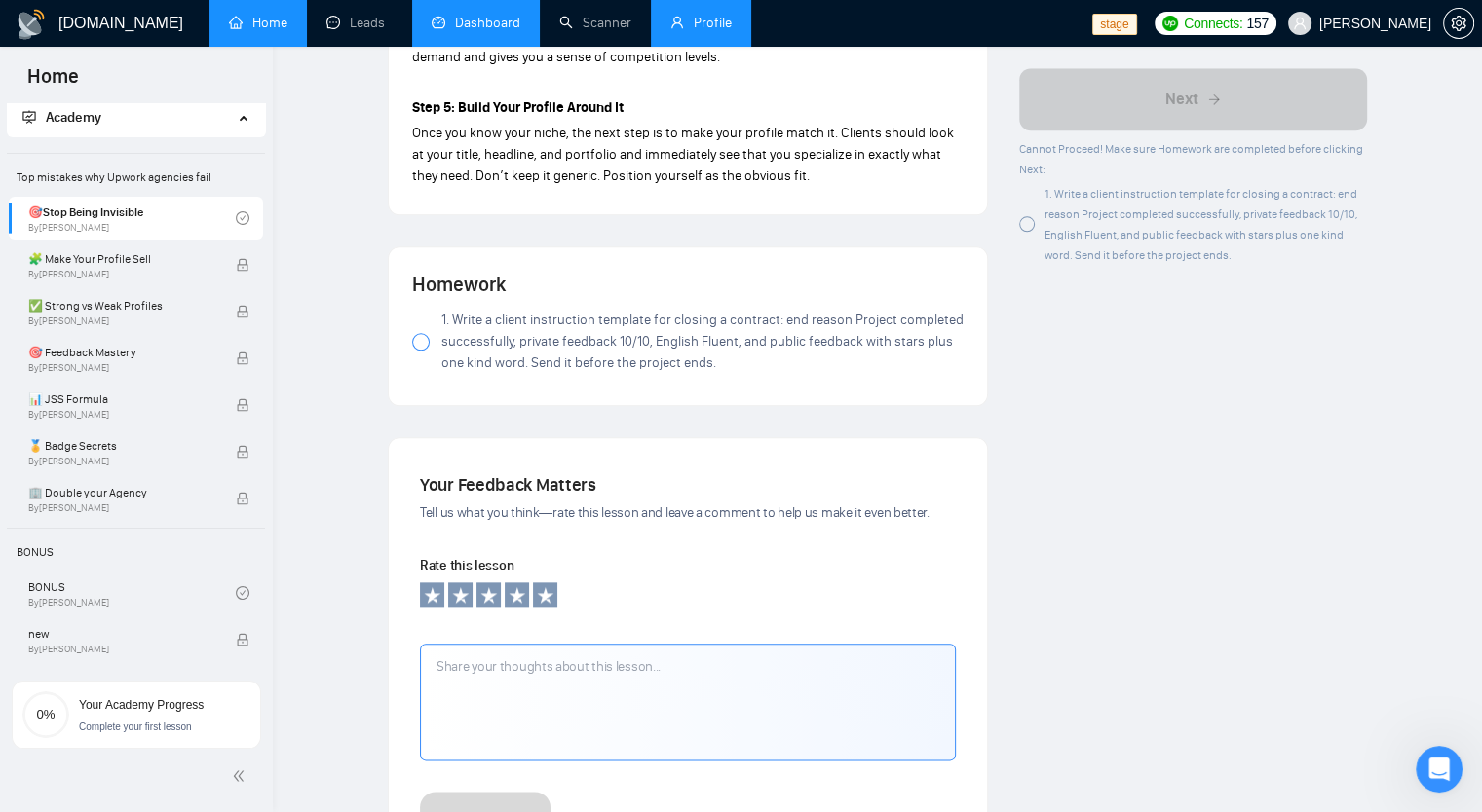
scroll to position [2068, 0]
click at [448, 313] on span "1. Write a client instruction template for closing a contract: end reason Proje…" at bounding box center [702, 339] width 522 height 65
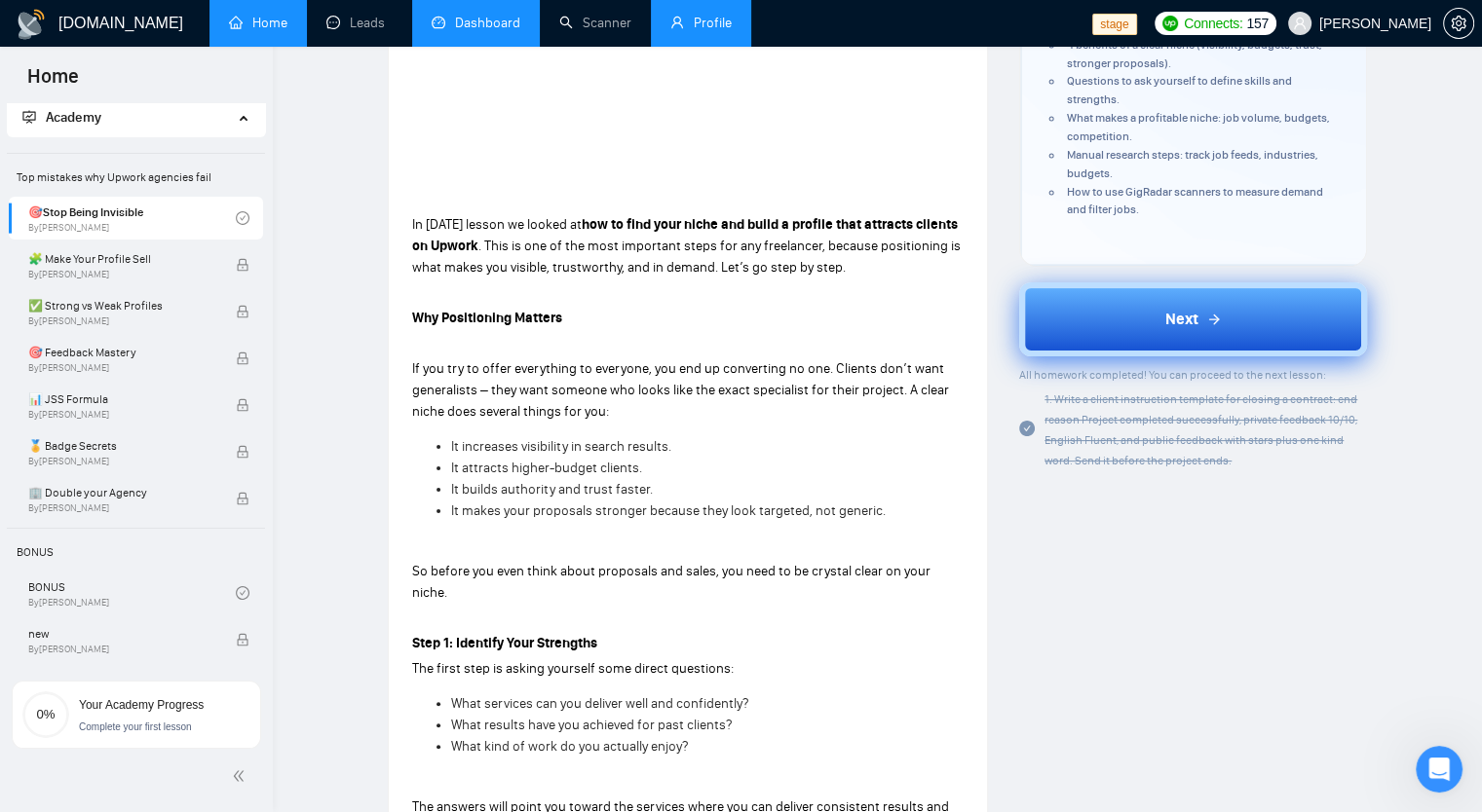
scroll to position [97, 0]
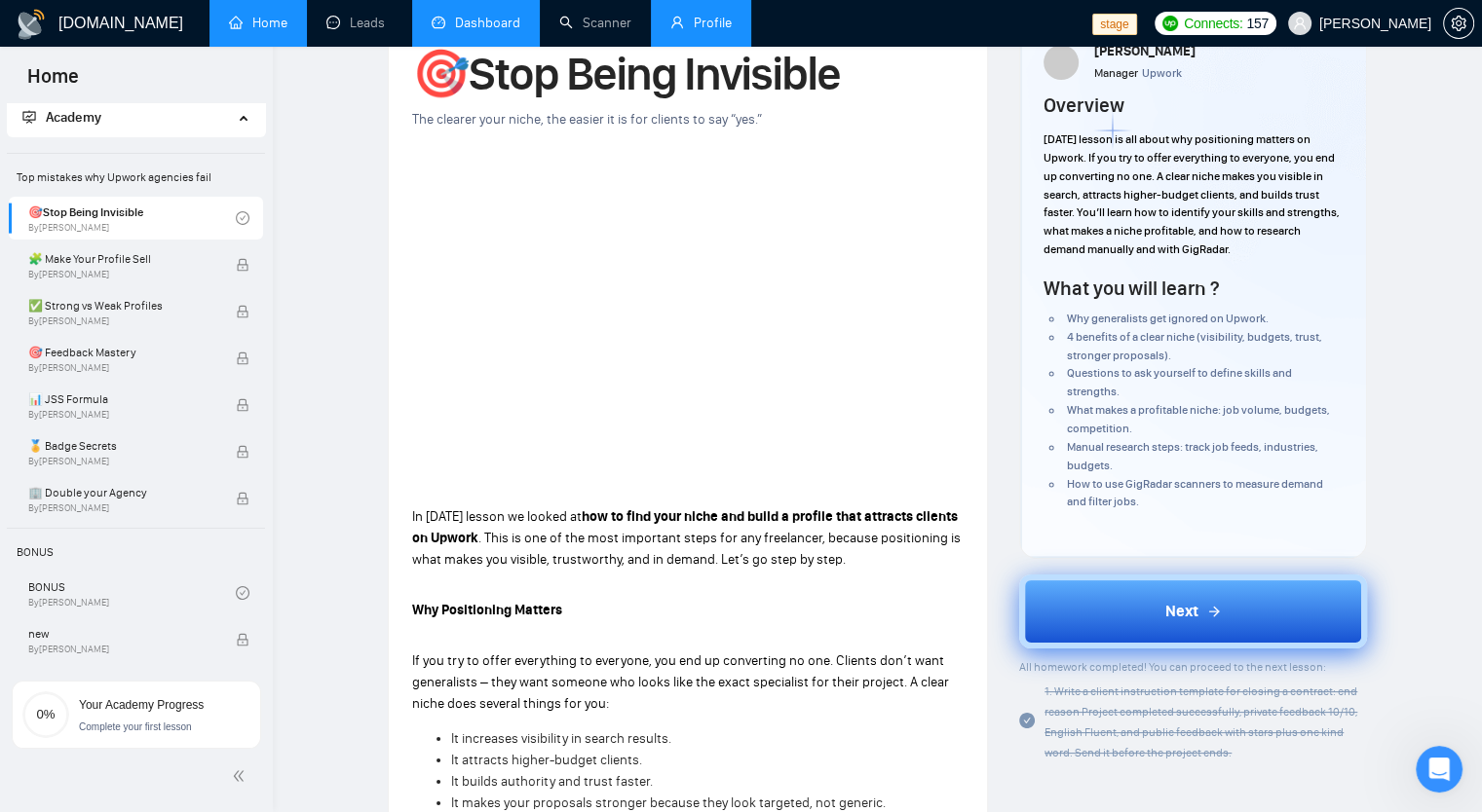
click at [1188, 611] on span "Next" at bounding box center [1182, 612] width 33 height 24
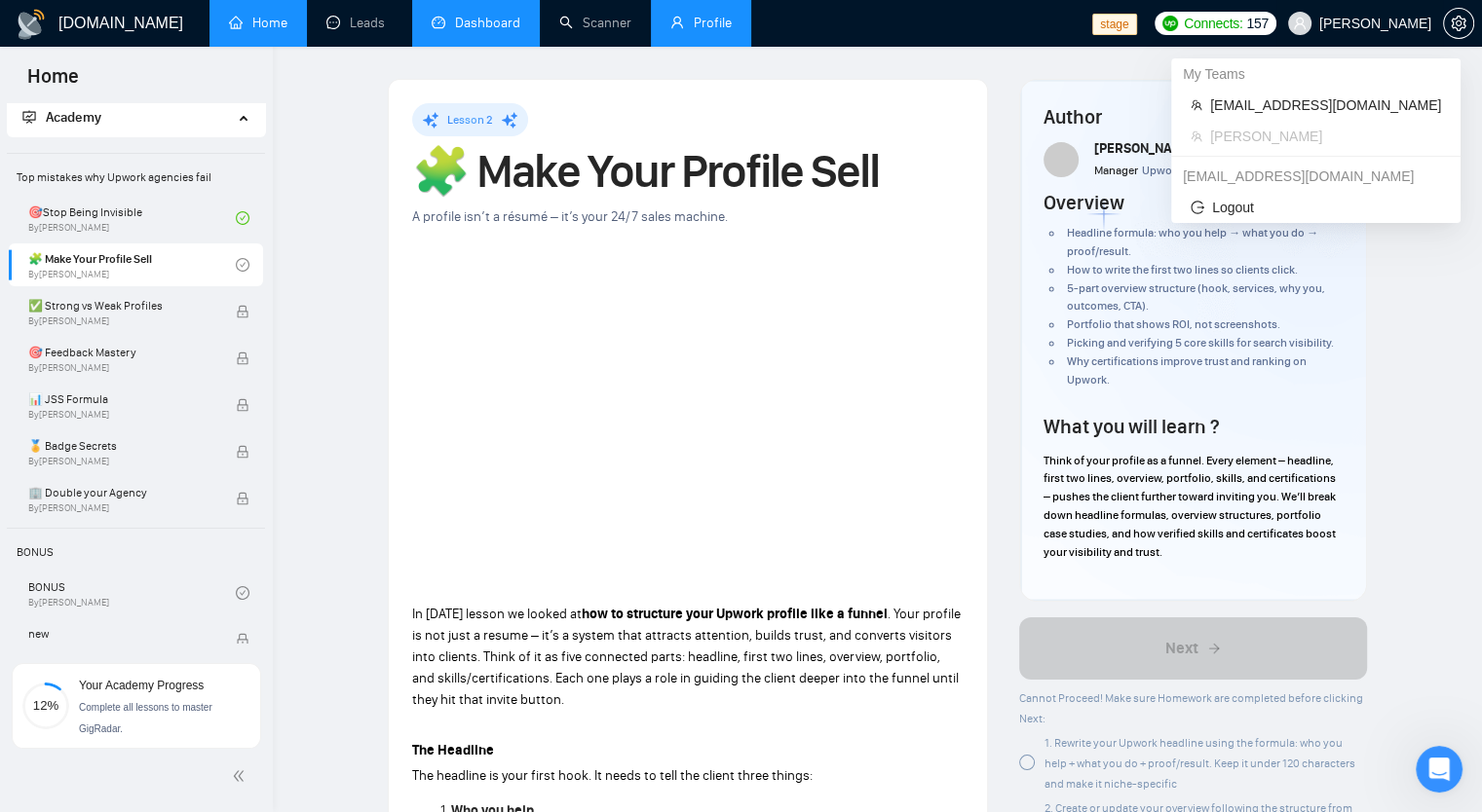
click at [1389, 32] on span "[PERSON_NAME]" at bounding box center [1359, 24] width 167 height 63
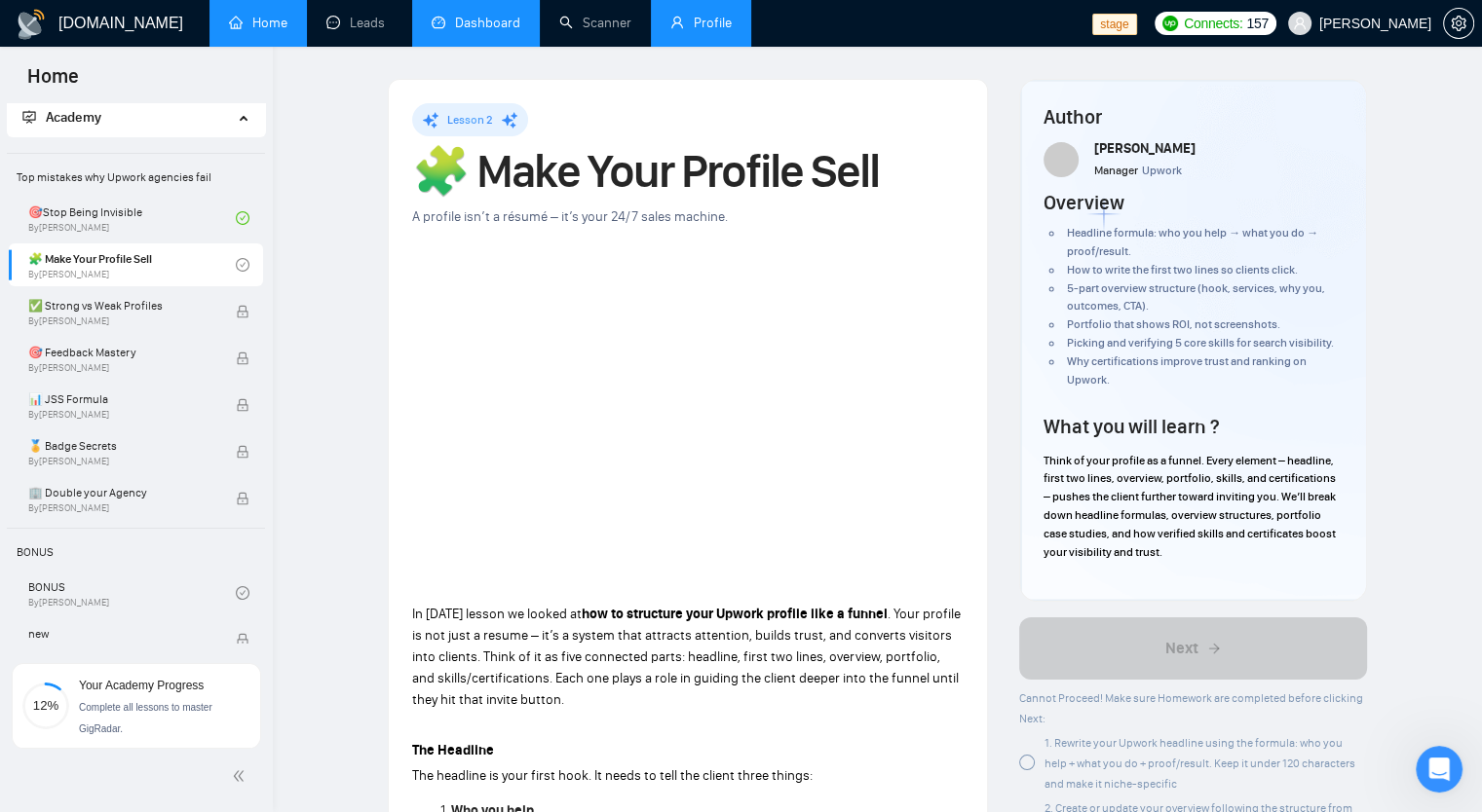
click at [1290, 279] on li "5-part overview structure (hook, services, why you, outcomes, CTA)." at bounding box center [1202, 298] width 280 height 37
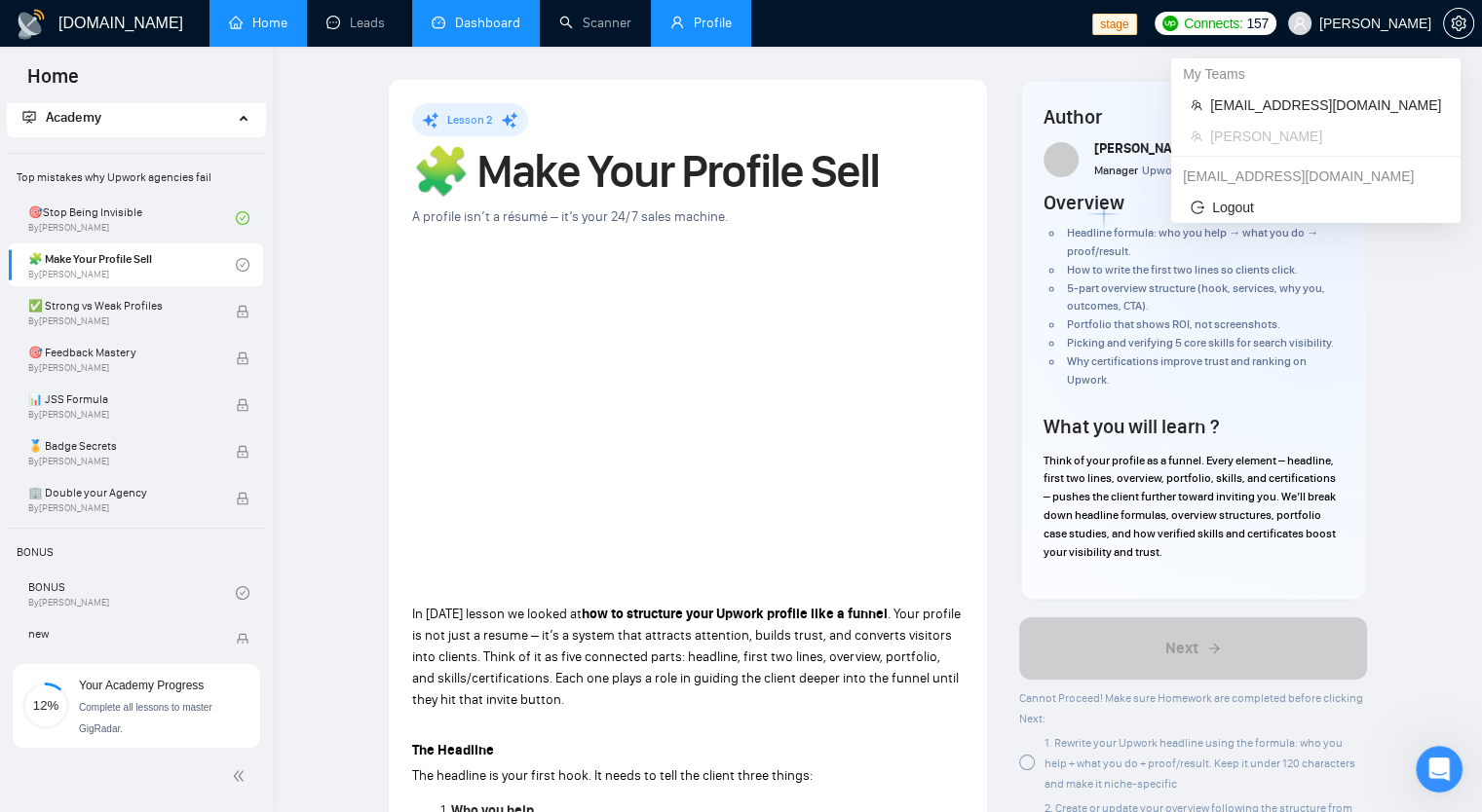
click at [1401, 24] on span "[PERSON_NAME]" at bounding box center [1375, 24] width 112 height 0
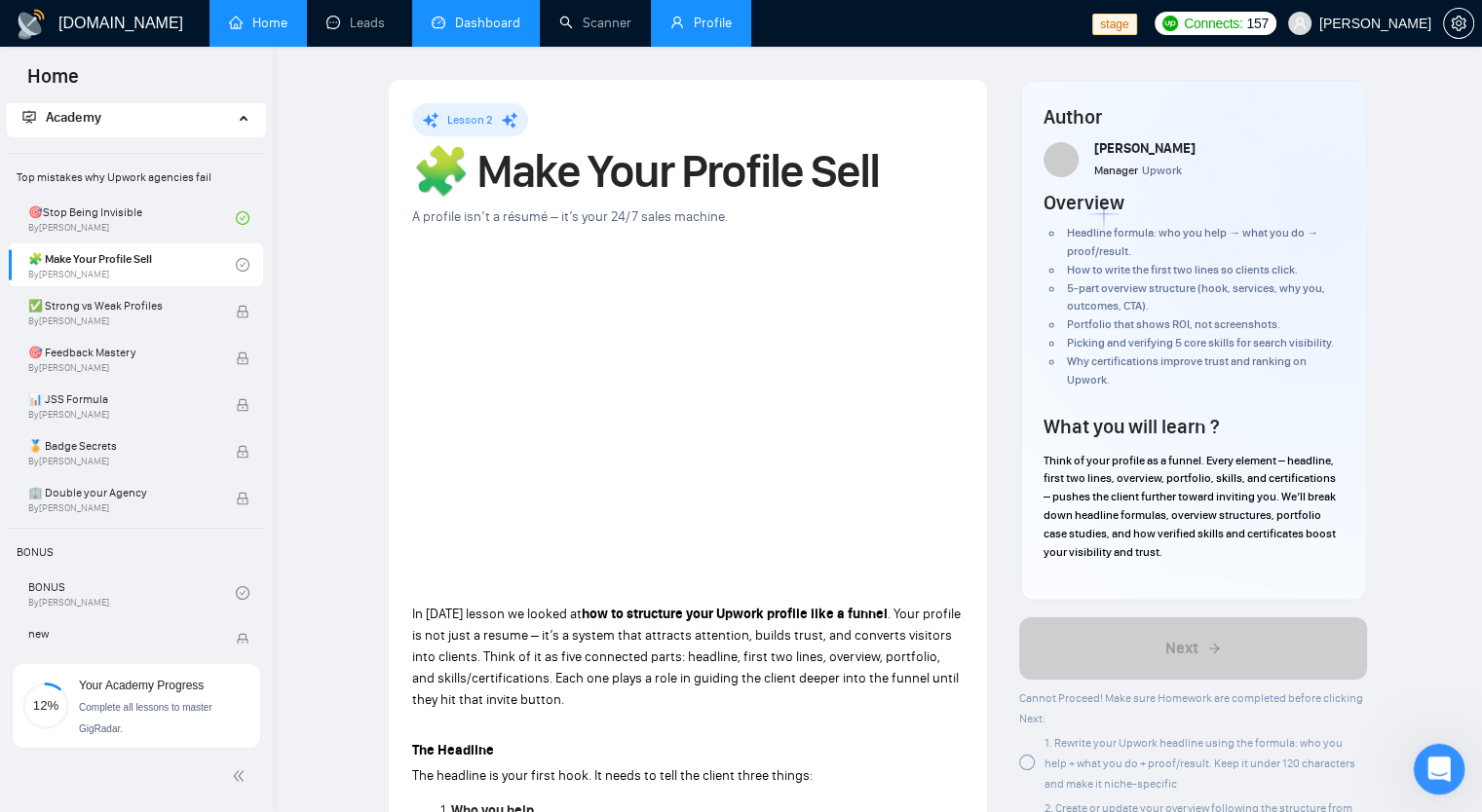
click at [1444, 761] on icon "Open Intercom Messenger" at bounding box center [1436, 767] width 32 height 32
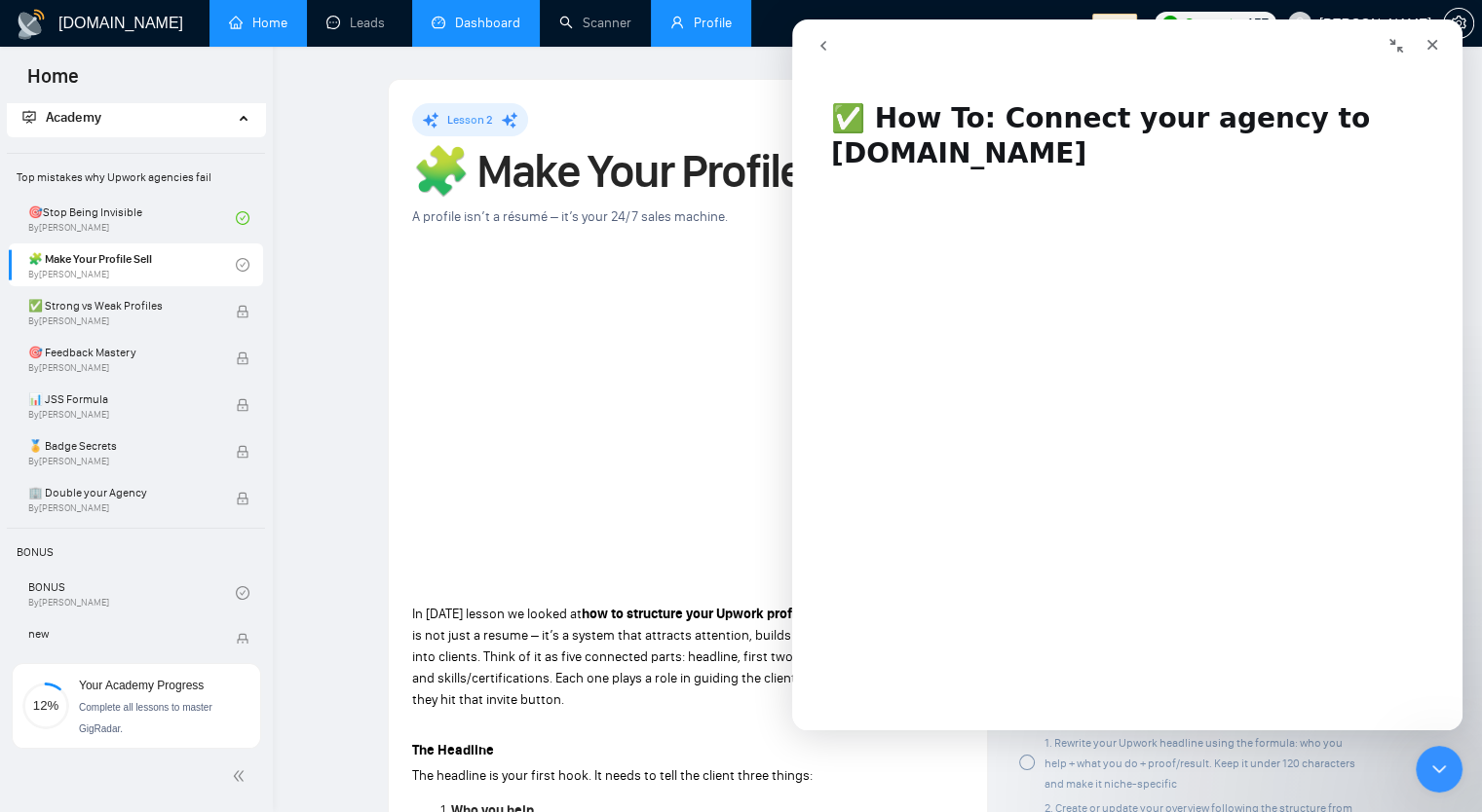
click at [822, 44] on icon "go back" at bounding box center [823, 46] width 6 height 10
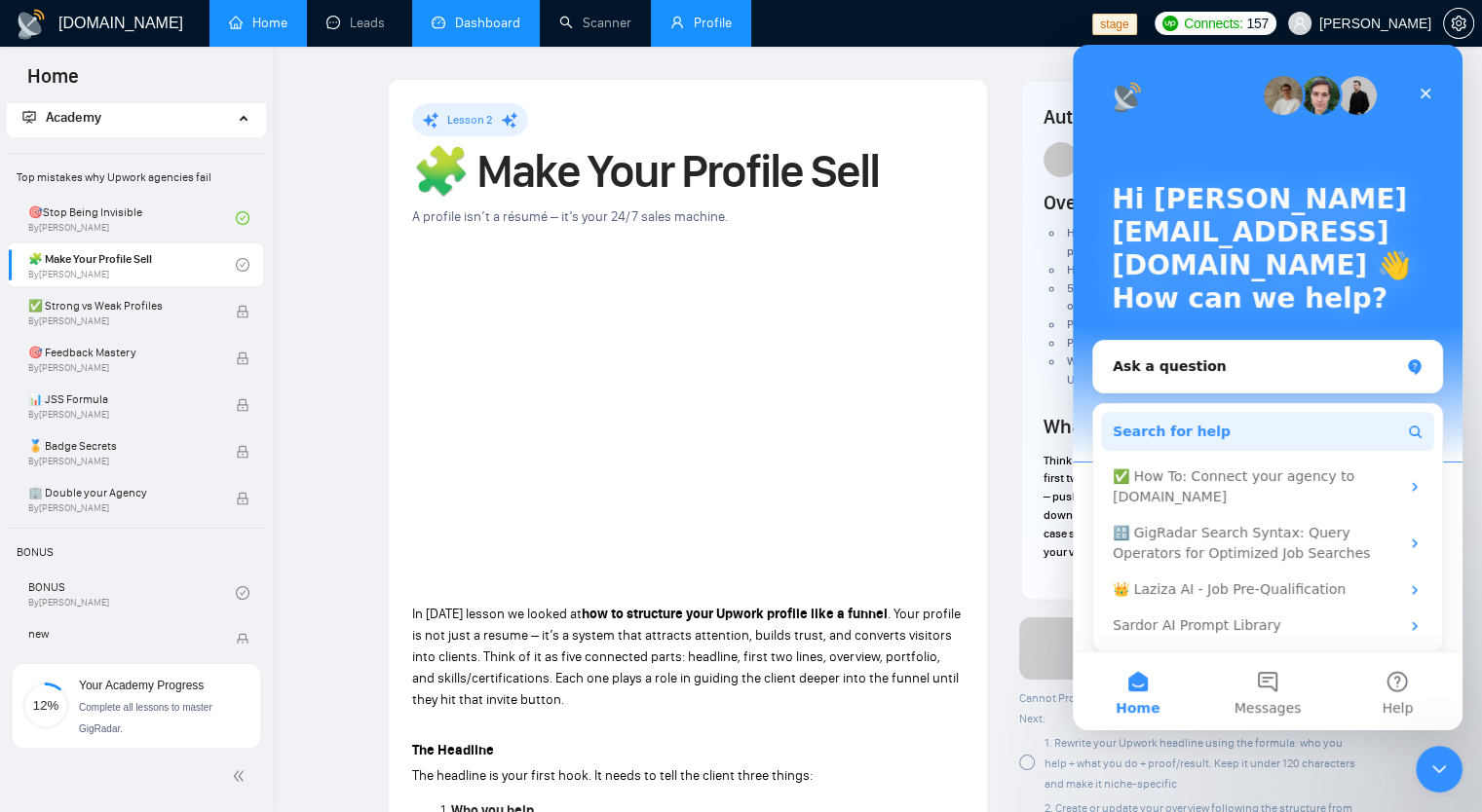
click at [1269, 440] on button "Search for help" at bounding box center [1267, 431] width 333 height 39
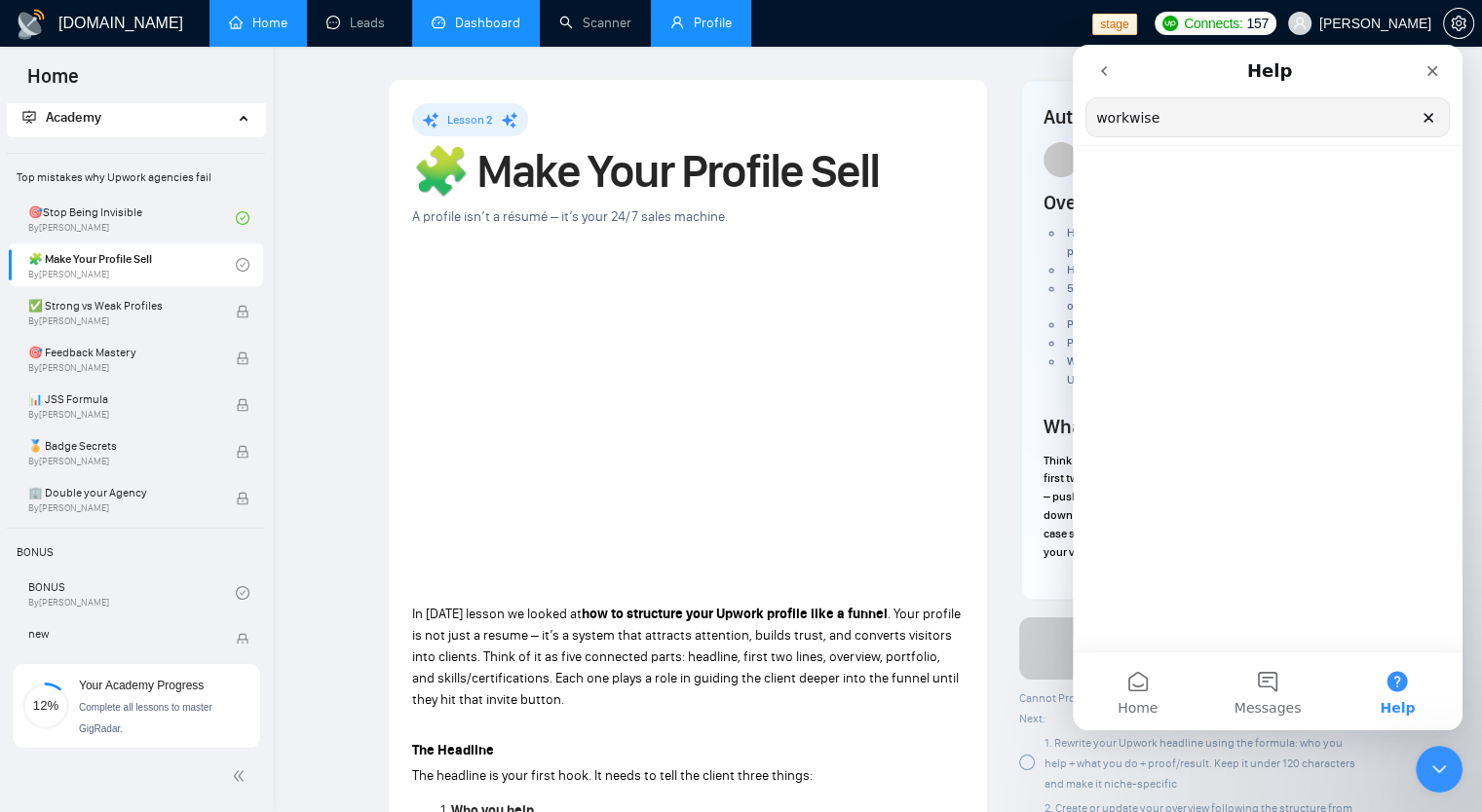
type input "workwise"
click at [1421, 115] on icon "Clear" at bounding box center [1428, 118] width 16 height 16
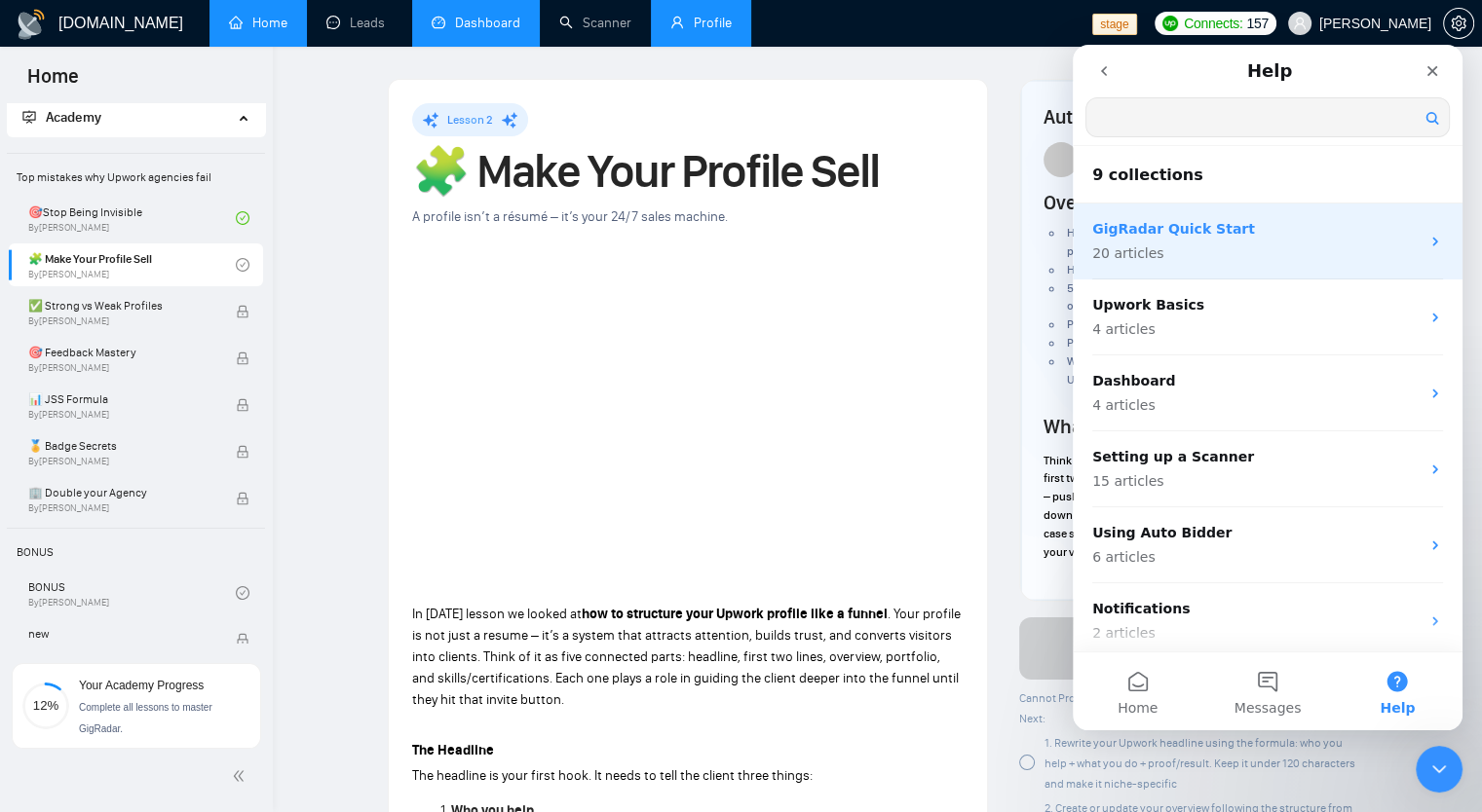
click at [1163, 260] on p "20 articles" at bounding box center [1255, 253] width 328 height 21
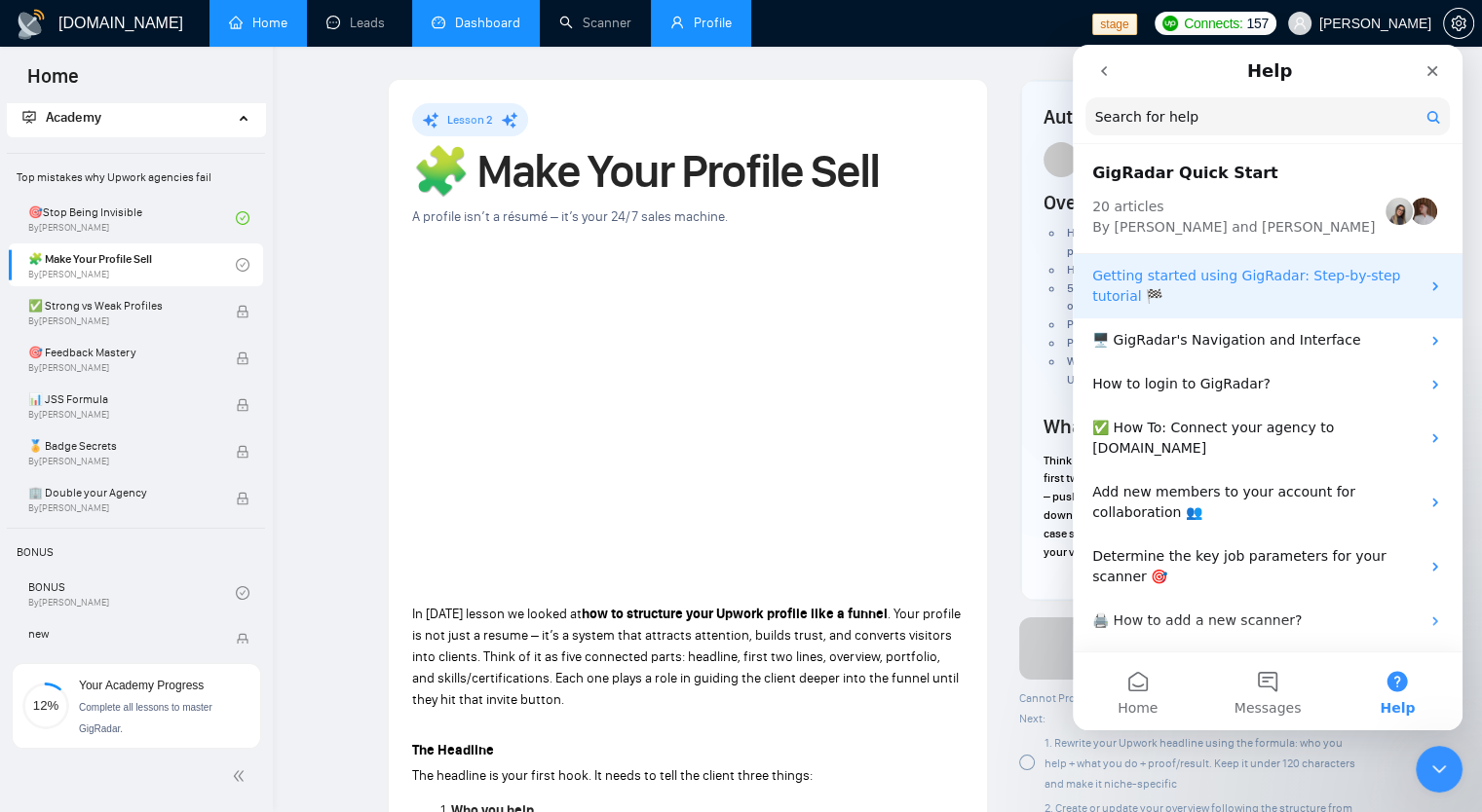
click at [1244, 299] on p "Getting started using GigRadar: Step-by-step tutorial 🏁" at bounding box center [1255, 286] width 328 height 41
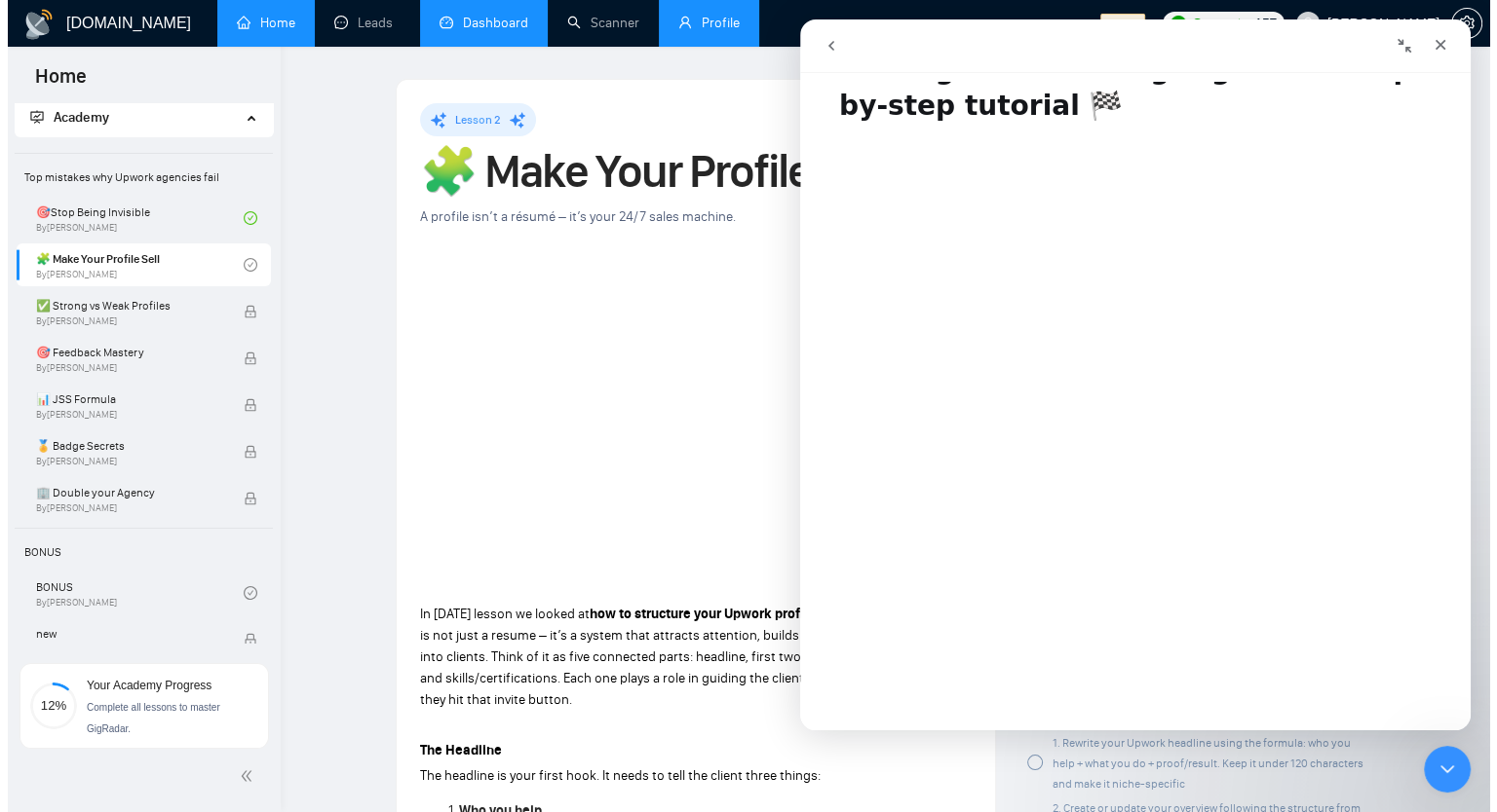
scroll to position [95, 0]
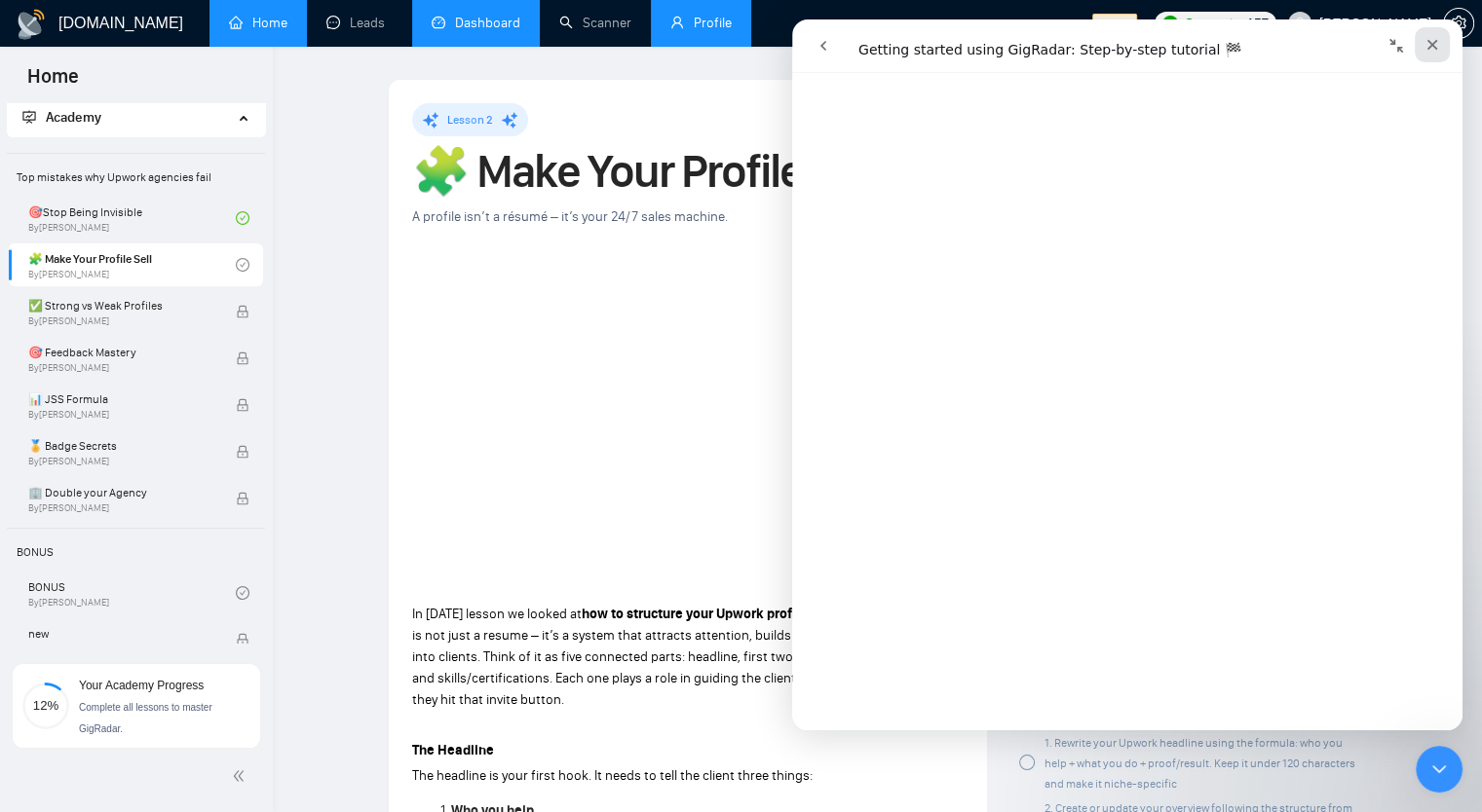
click at [1427, 45] on icon "Close" at bounding box center [1432, 45] width 16 height 16
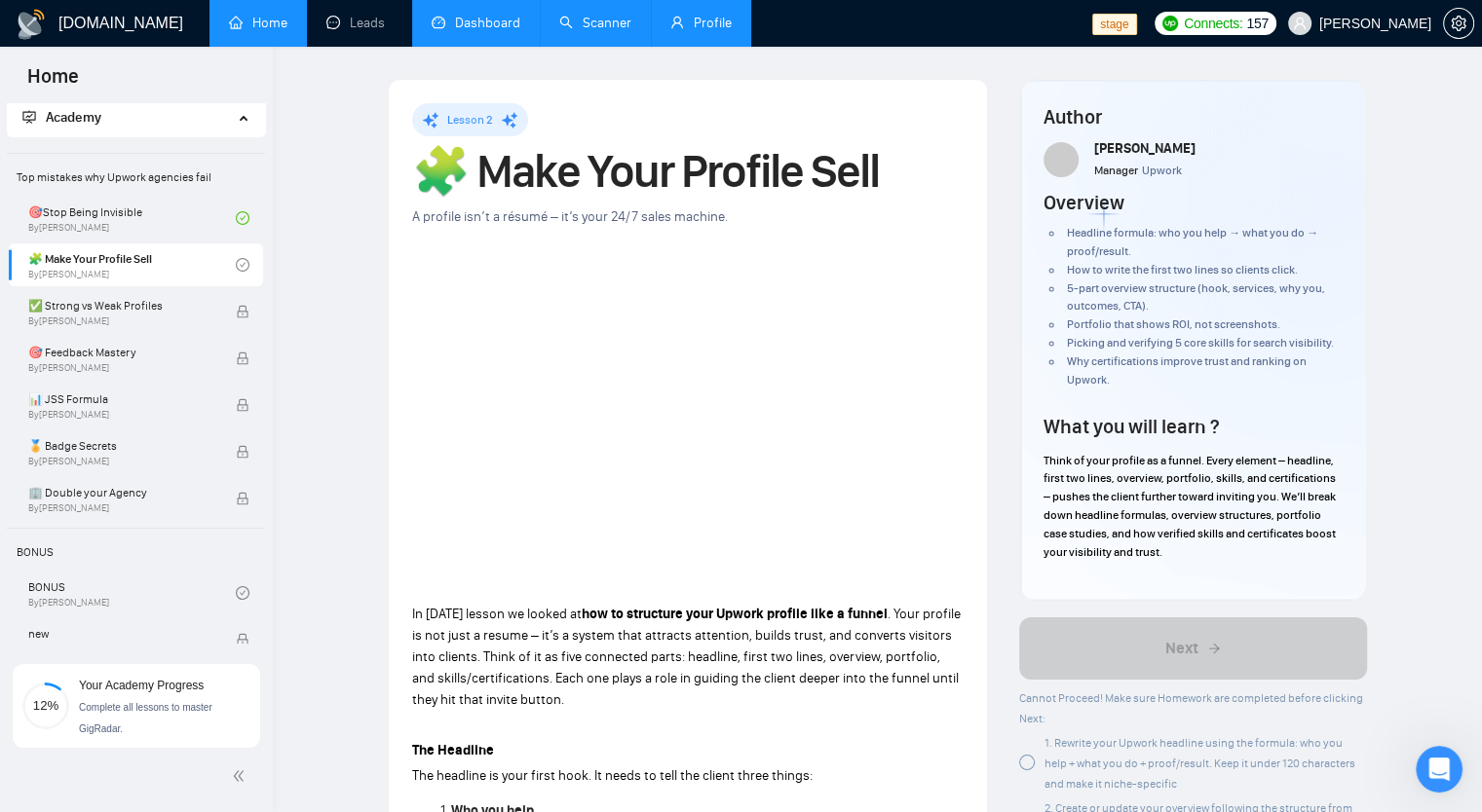
click at [585, 31] on link "Scanner" at bounding box center [594, 23] width 72 height 17
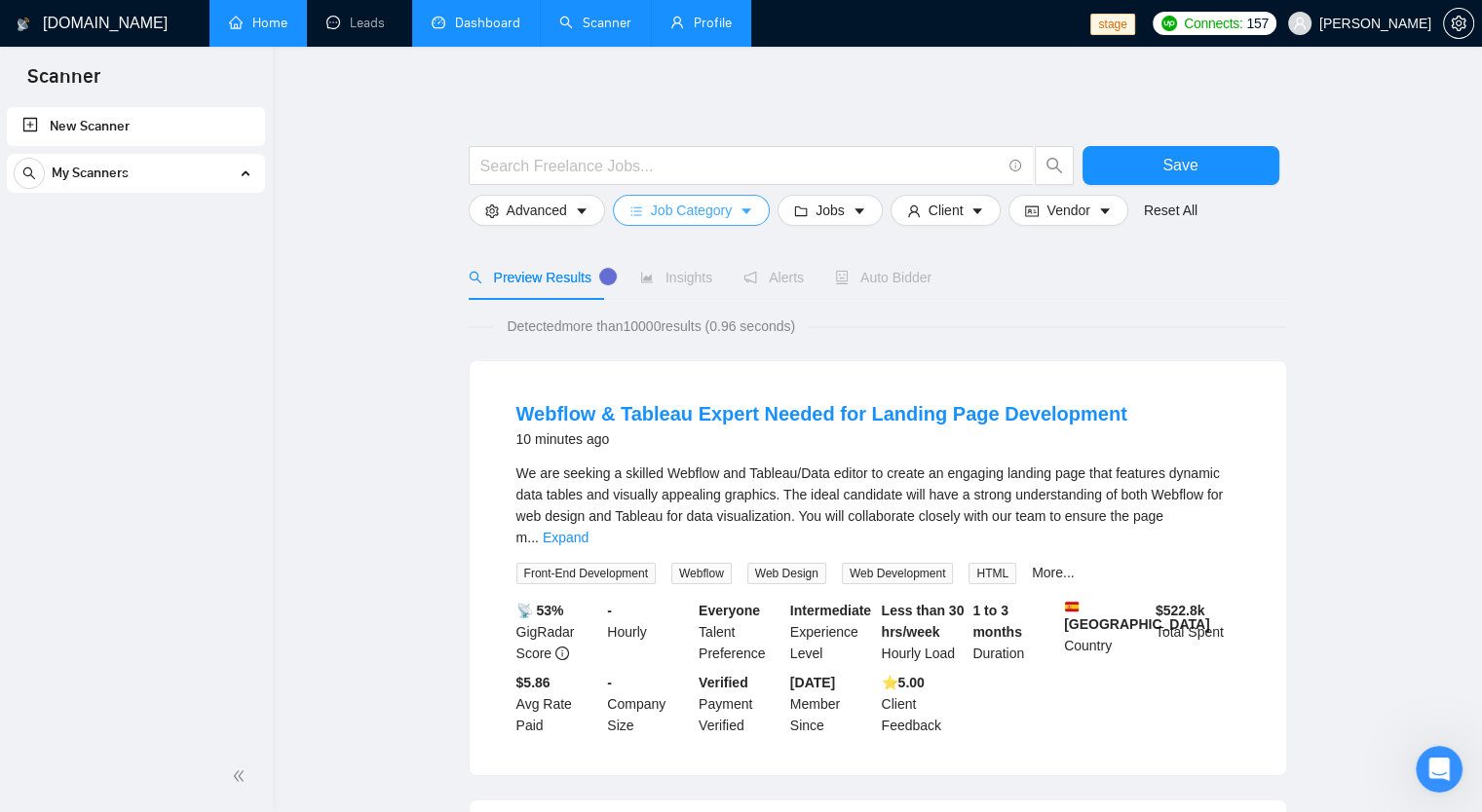
click at [710, 216] on span "Job Category" at bounding box center [690, 211] width 80 height 22
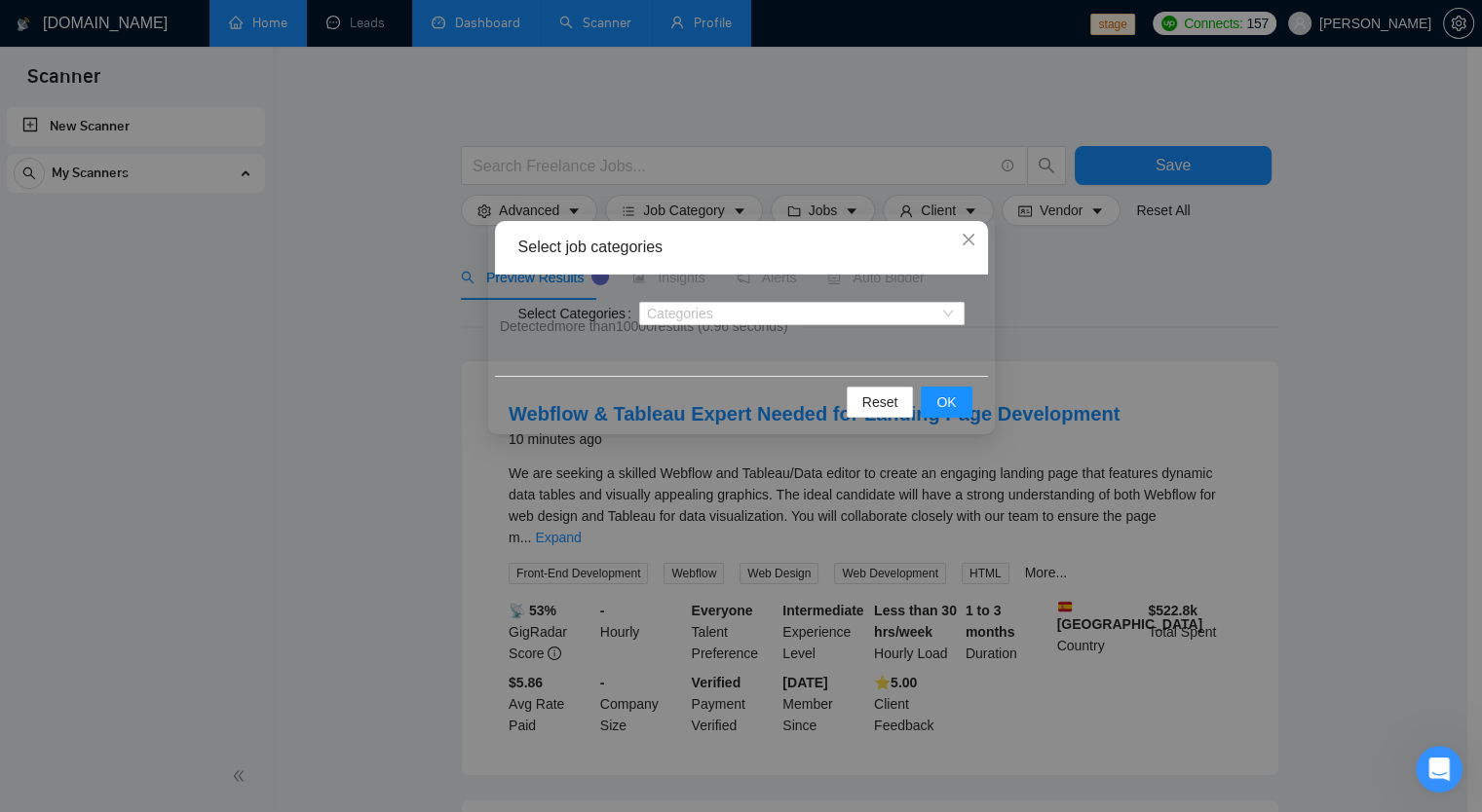
click at [1115, 289] on div "Select job categories Select Categories Categories Reset OK" at bounding box center [741, 406] width 1482 height 812
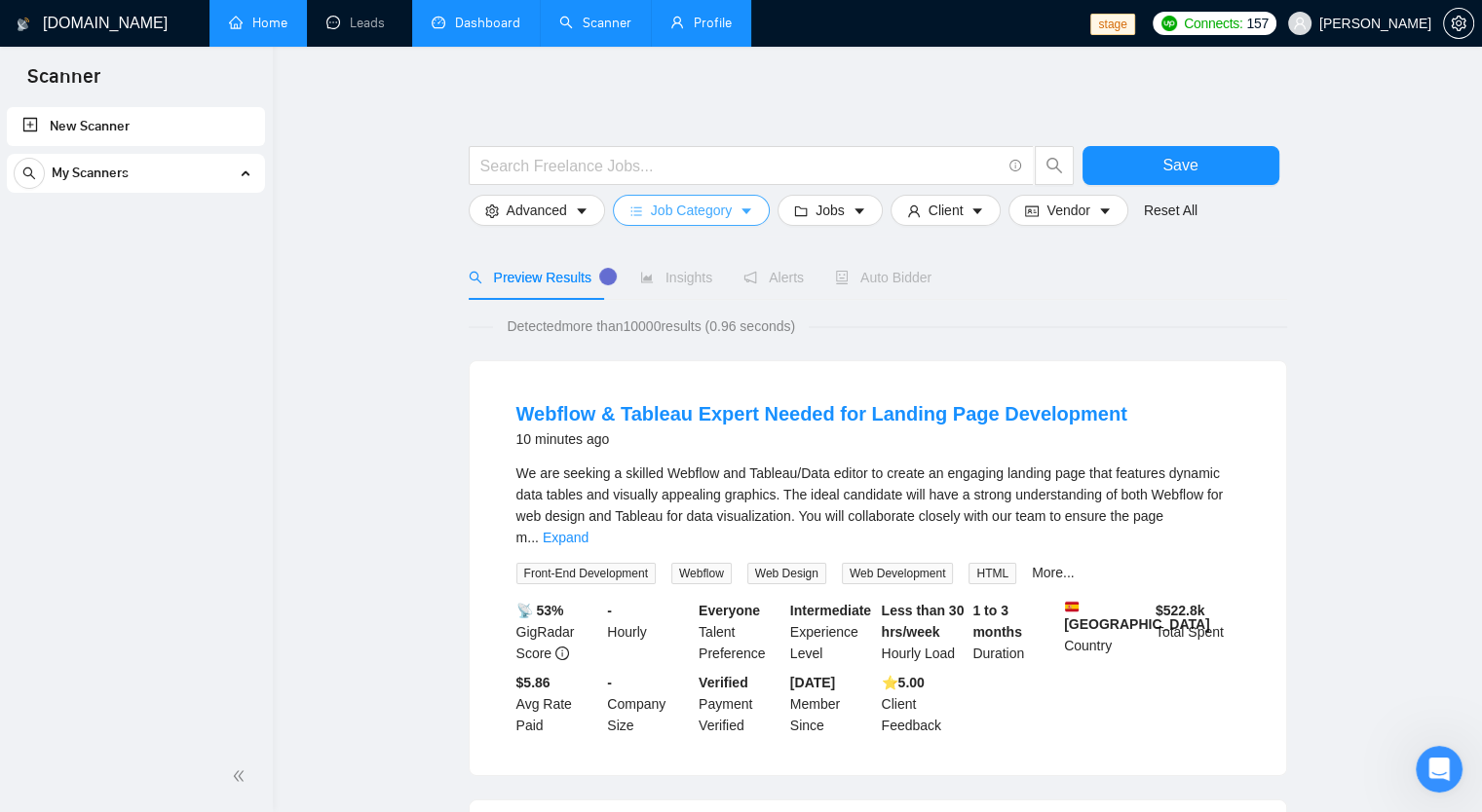
click at [724, 223] on button "Job Category" at bounding box center [691, 211] width 157 height 31
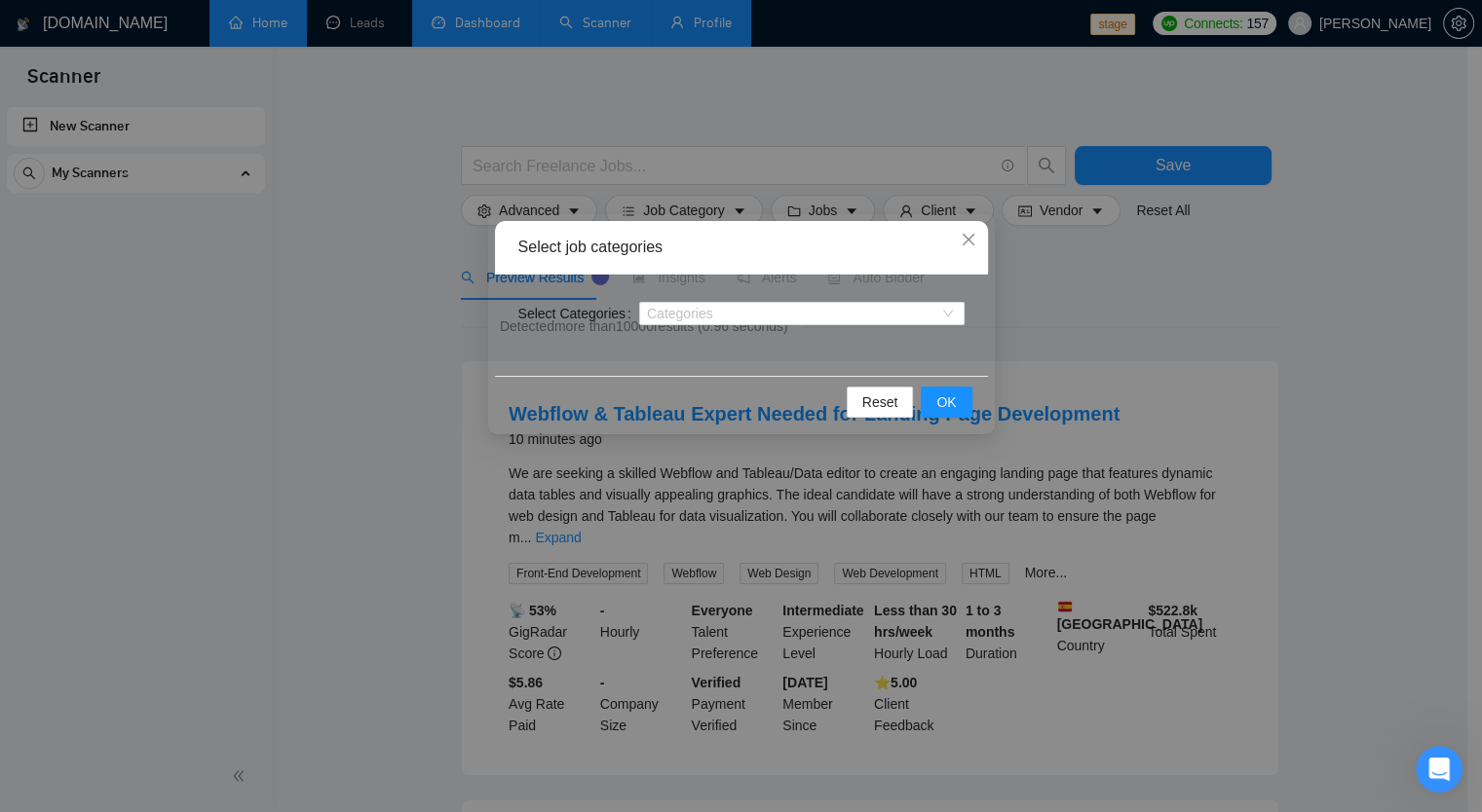
click at [555, 329] on div "Select Categories Categories" at bounding box center [741, 325] width 493 height 101
drag, startPoint x: 899, startPoint y: 246, endPoint x: 897, endPoint y: 232, distance: 14.1
click at [897, 232] on div "Select job categories" at bounding box center [741, 247] width 493 height 54
click at [971, 246] on icon "close" at bounding box center [968, 239] width 16 height 16
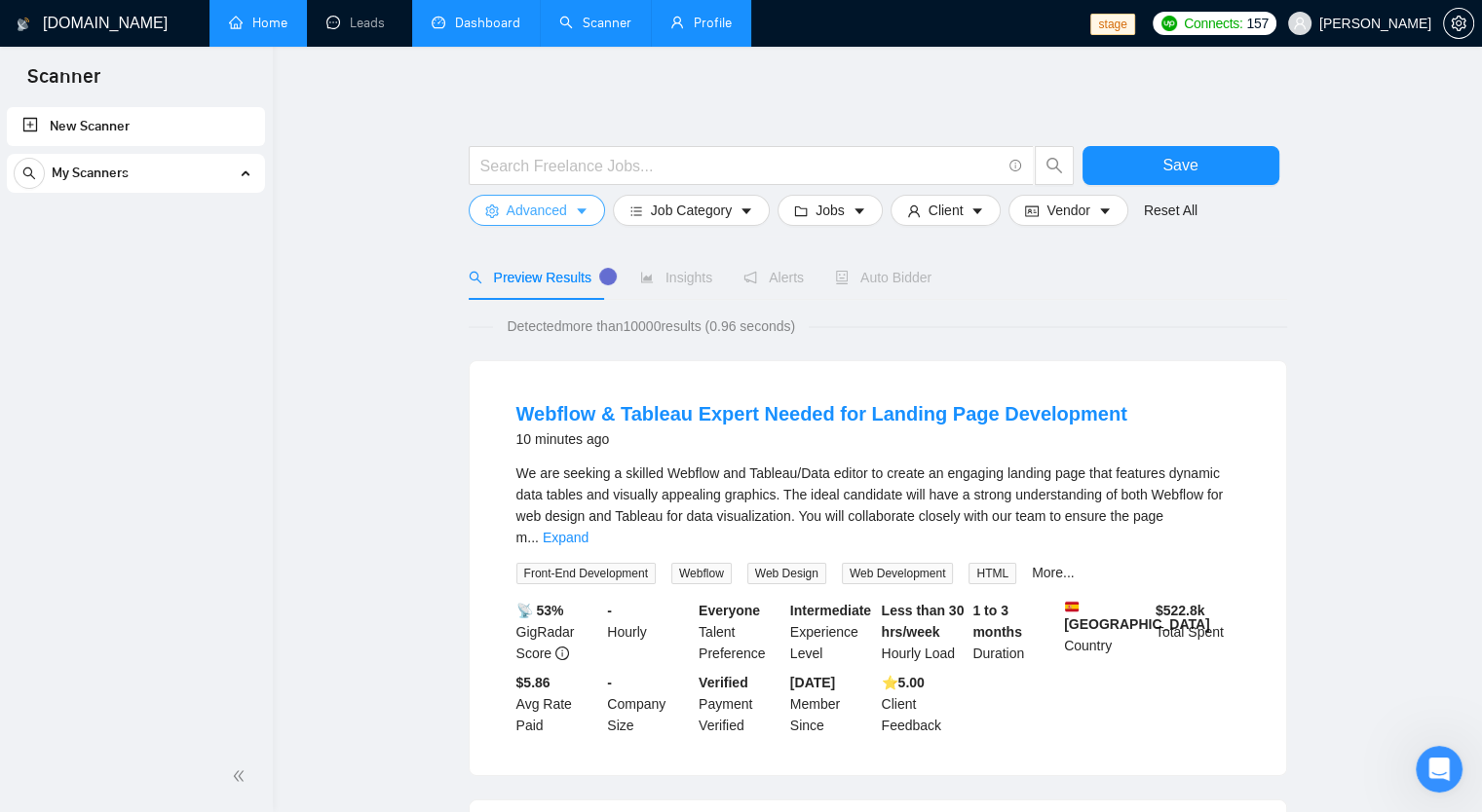
click at [520, 212] on span "Advanced" at bounding box center [537, 211] width 61 height 22
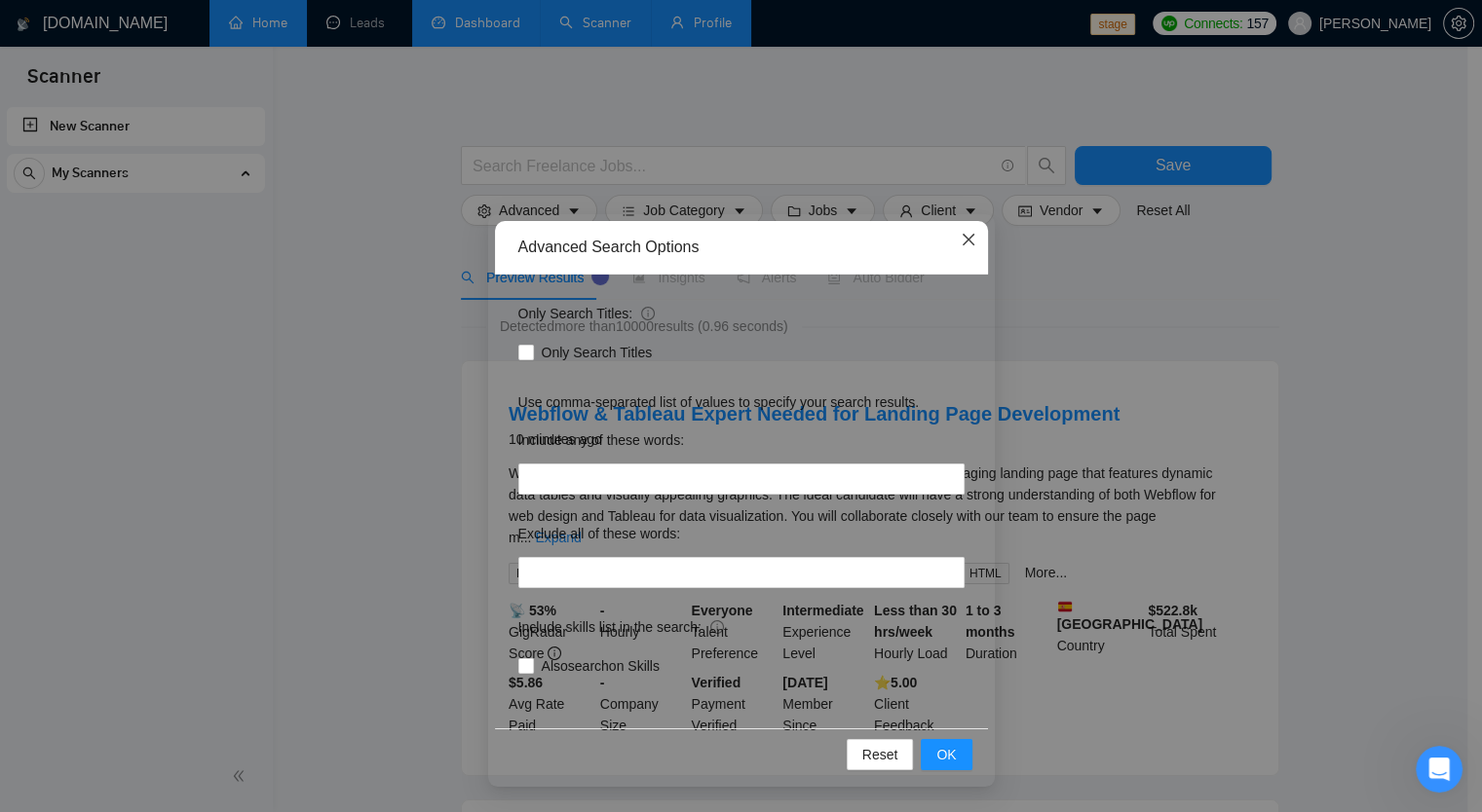
click at [966, 246] on icon "close" at bounding box center [968, 239] width 16 height 16
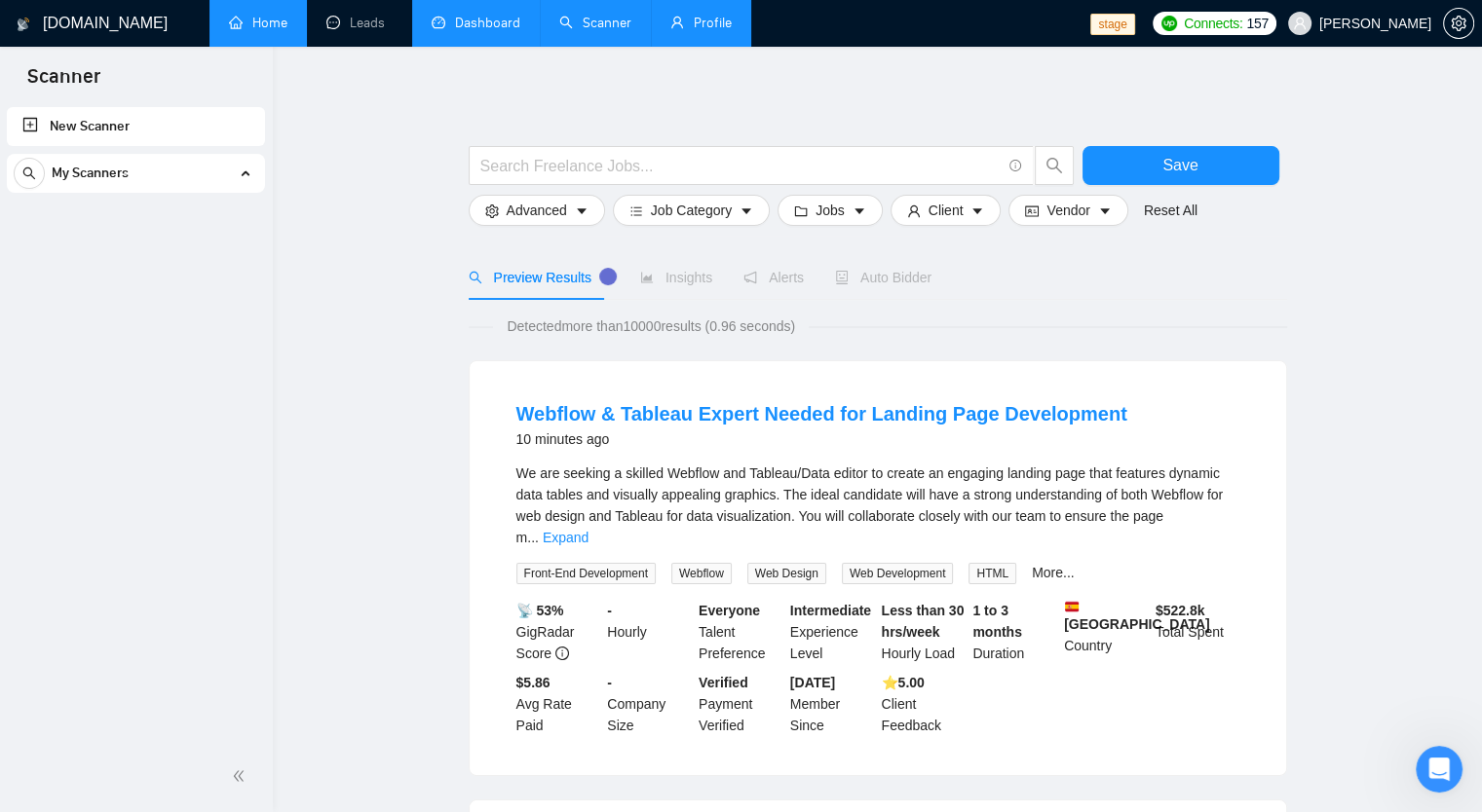
drag, startPoint x: 1433, startPoint y: 1, endPoint x: 711, endPoint y: 184, distance: 744.8
click at [711, 184] on span at bounding box center [772, 166] width 606 height 39
click at [712, 204] on span "Job Category" at bounding box center [690, 211] width 80 height 22
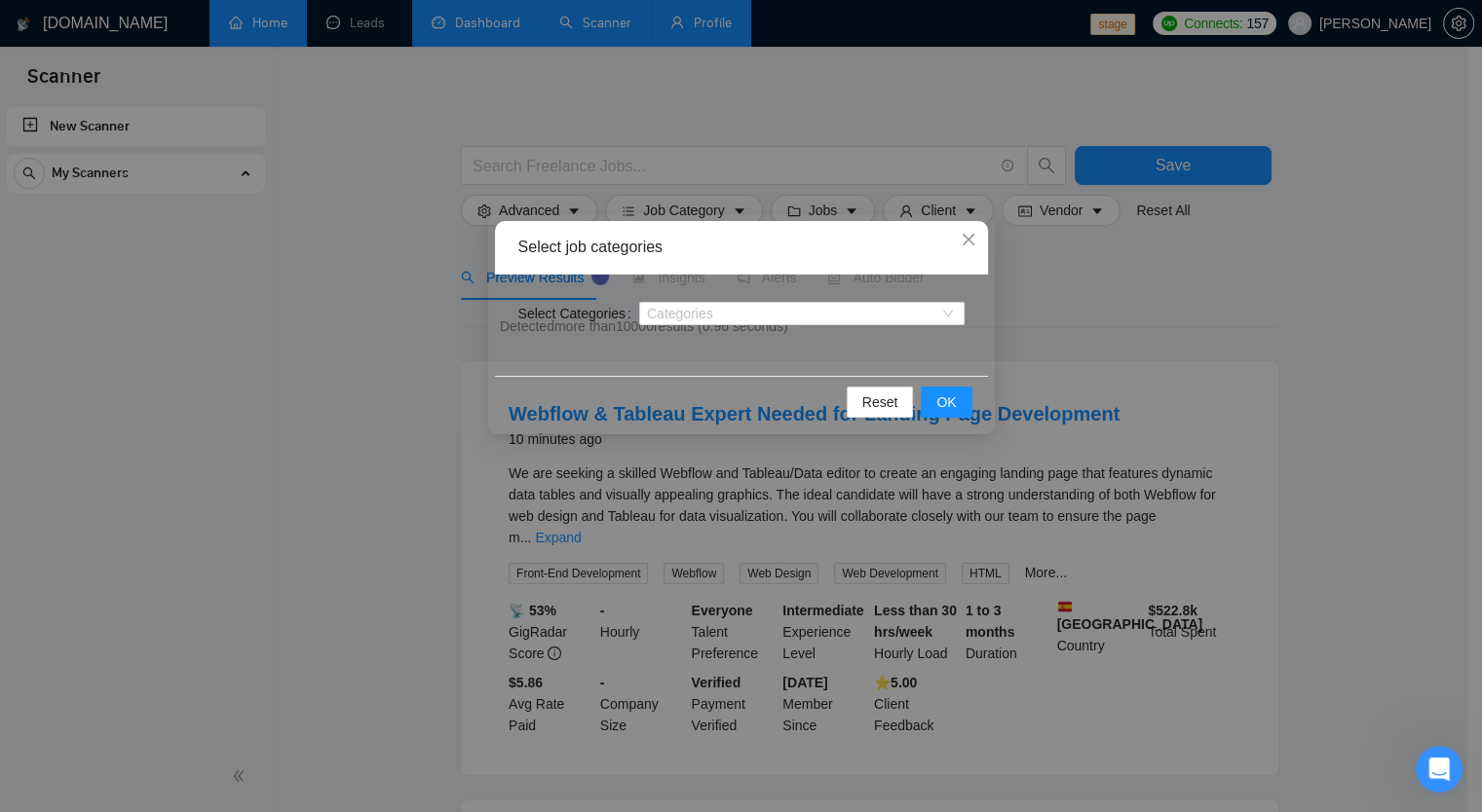
click at [817, 118] on div "Select job categories Select Categories Categories Reset OK" at bounding box center [741, 406] width 1482 height 812
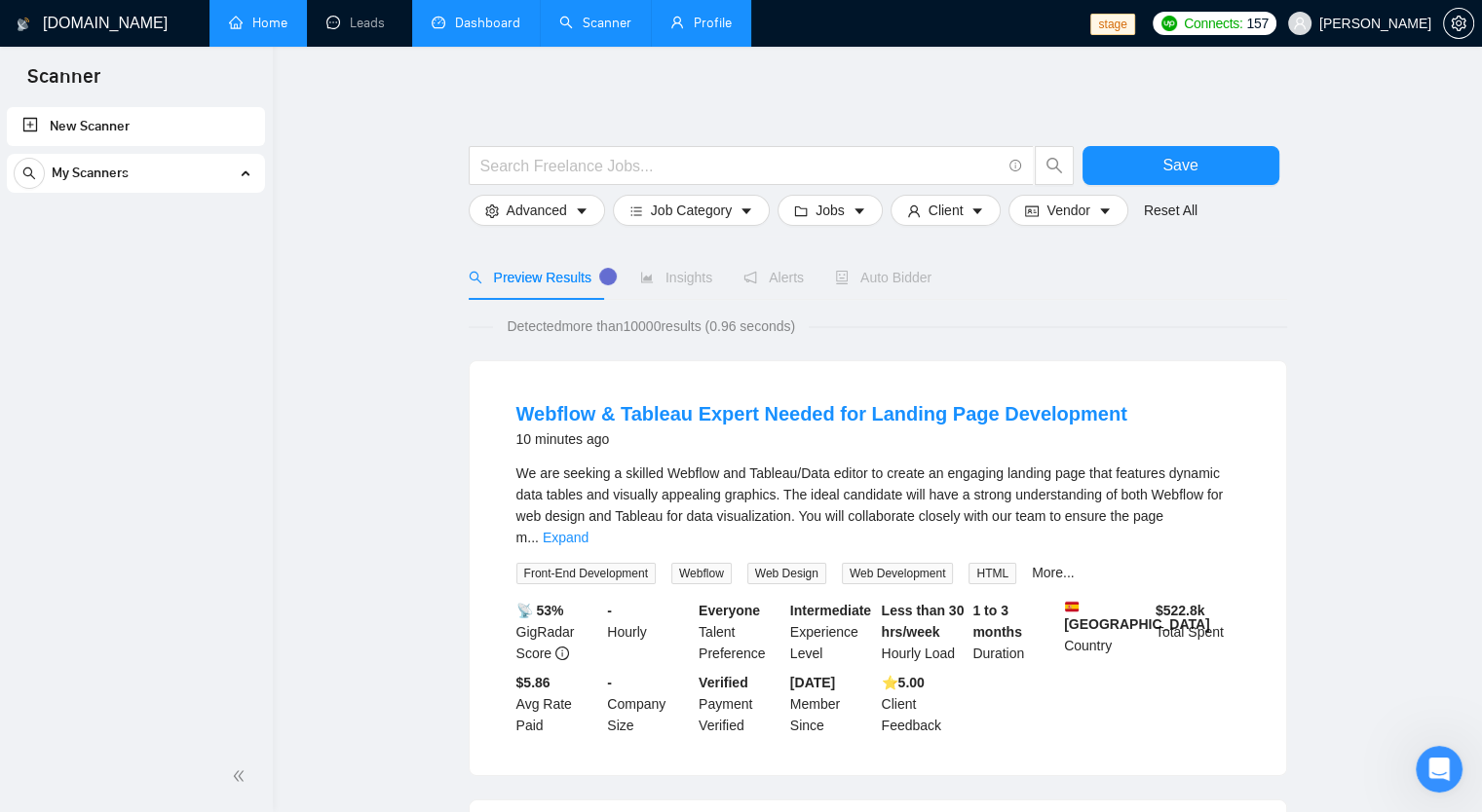
click at [794, 228] on form "Save Advanced Job Category Jobs Client Vendor Reset All" at bounding box center [878, 180] width 818 height 109
click at [798, 220] on button "Jobs" at bounding box center [830, 211] width 105 height 31
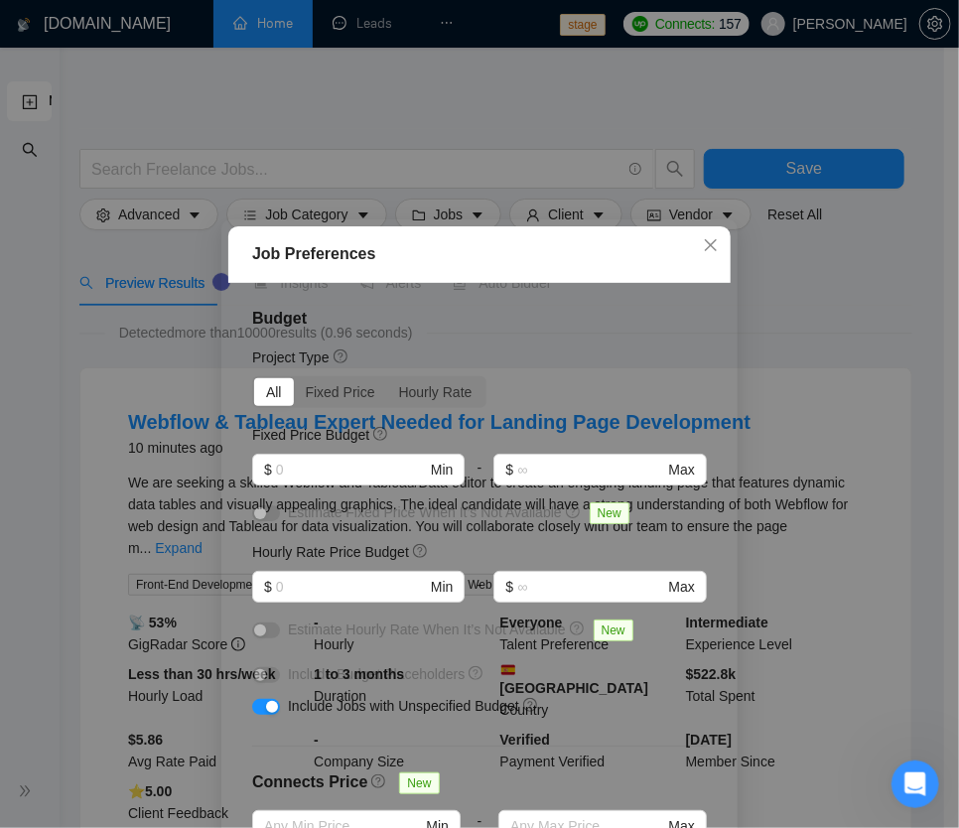
click at [618, 345] on div "Budget Project Type All Fixed Price Hourly Rate Fixed Price Budget $ Min - $ Ma…" at bounding box center [479, 573] width 503 height 580
click at [703, 240] on icon "close" at bounding box center [711, 245] width 16 height 16
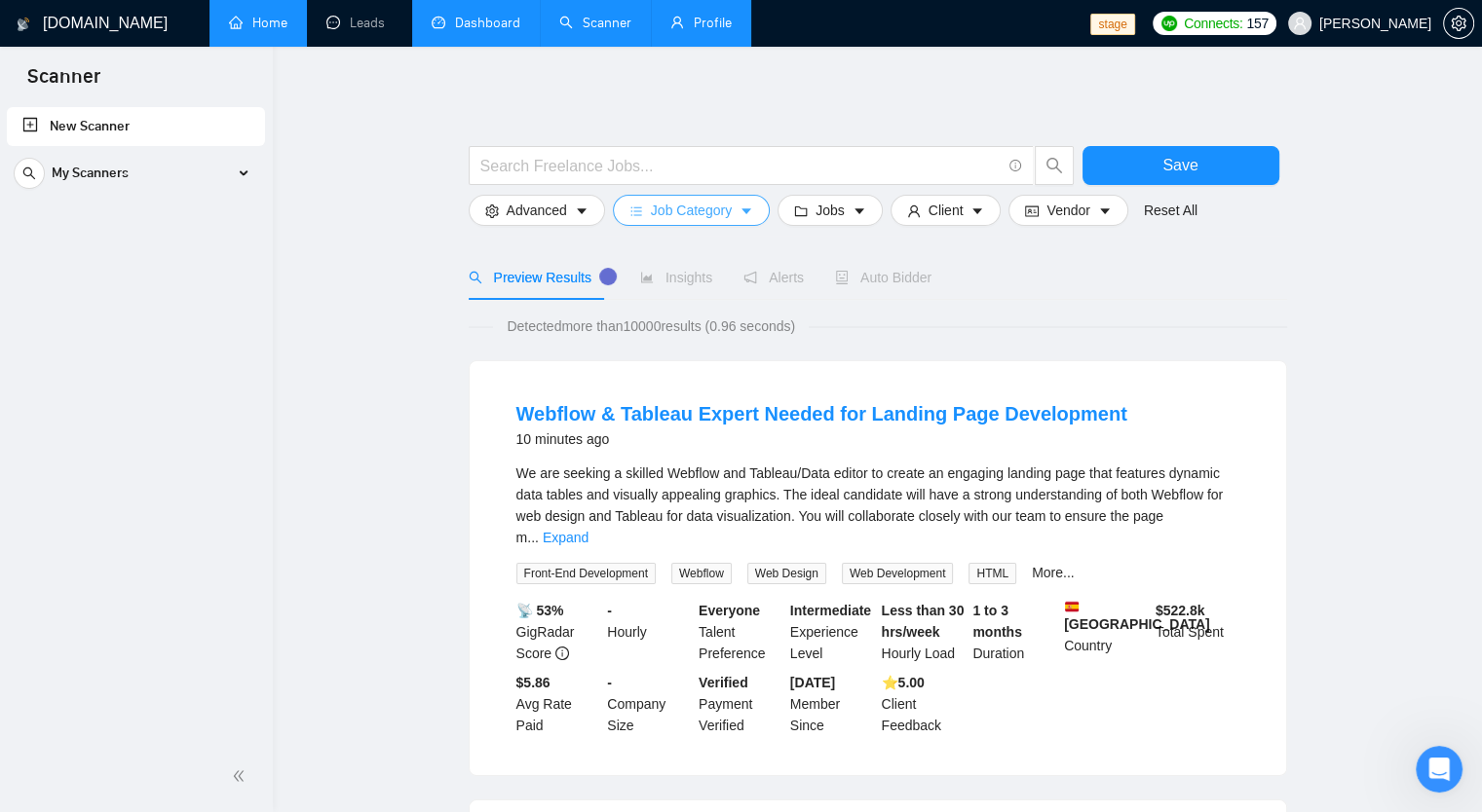
click at [709, 206] on span "Job Category" at bounding box center [690, 211] width 80 height 22
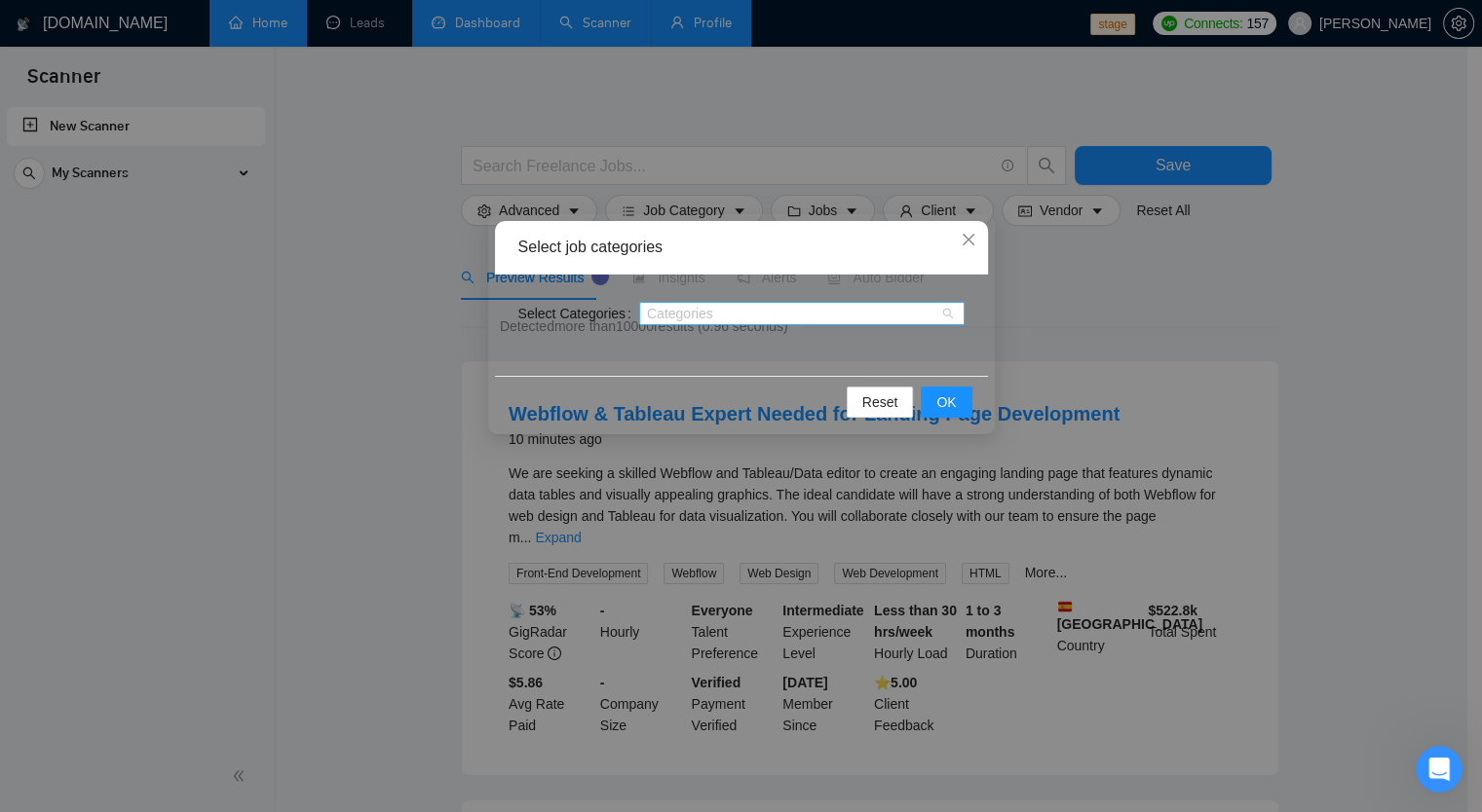
click at [690, 319] on div at bounding box center [792, 314] width 296 height 16
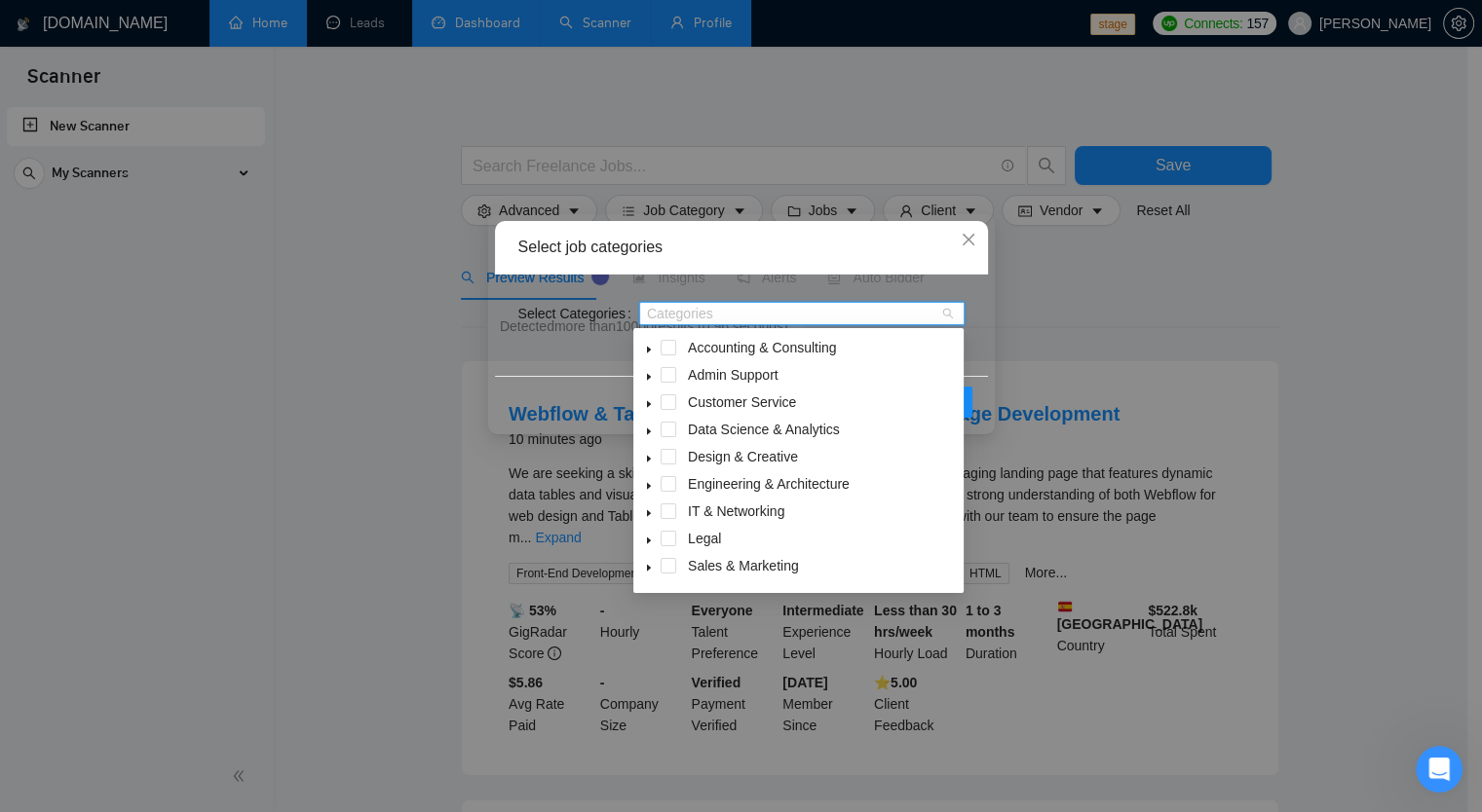
click at [645, 486] on icon "caret-down" at bounding box center [649, 486] width 10 height 10
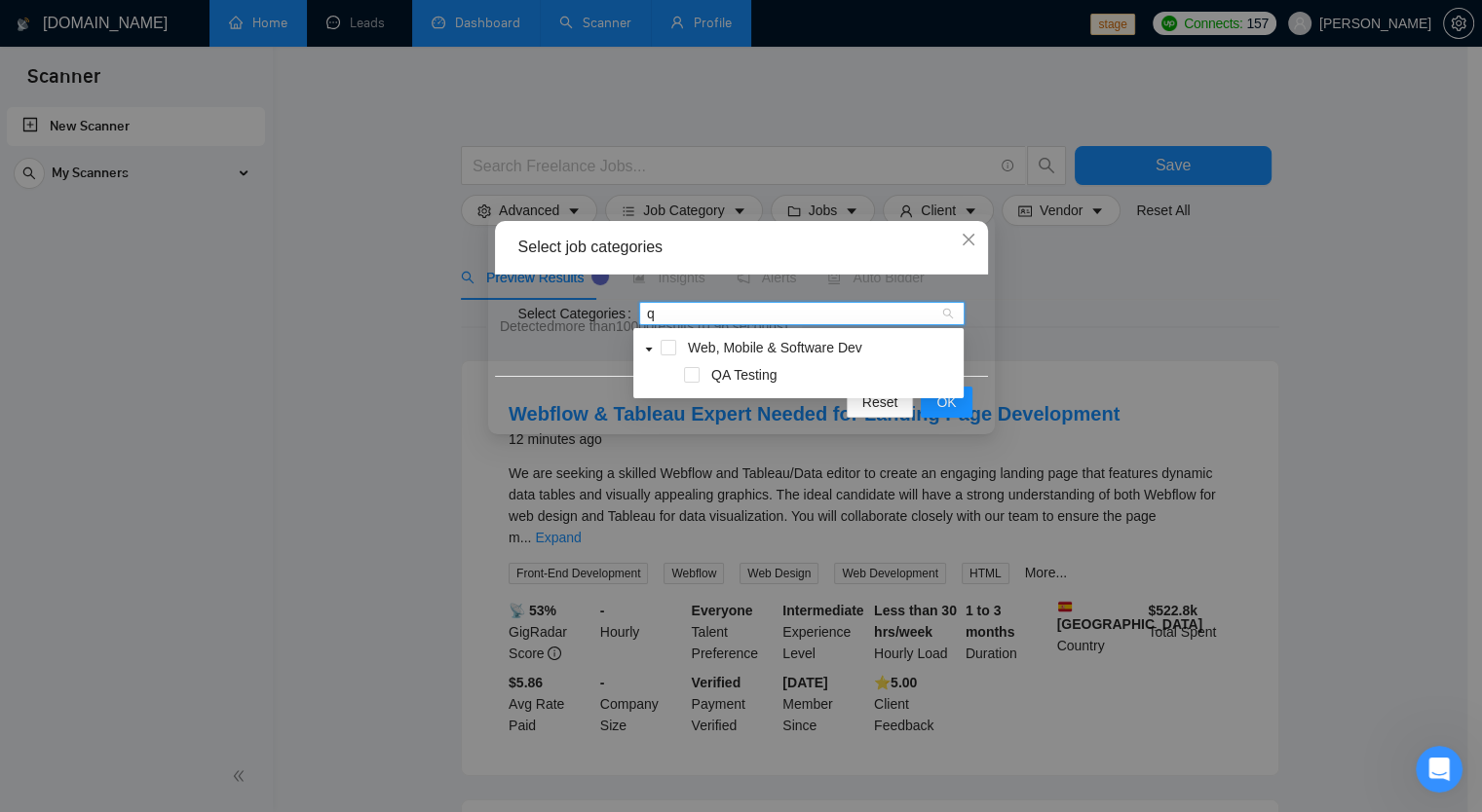
type input "qa"
click at [698, 371] on span at bounding box center [691, 375] width 16 height 16
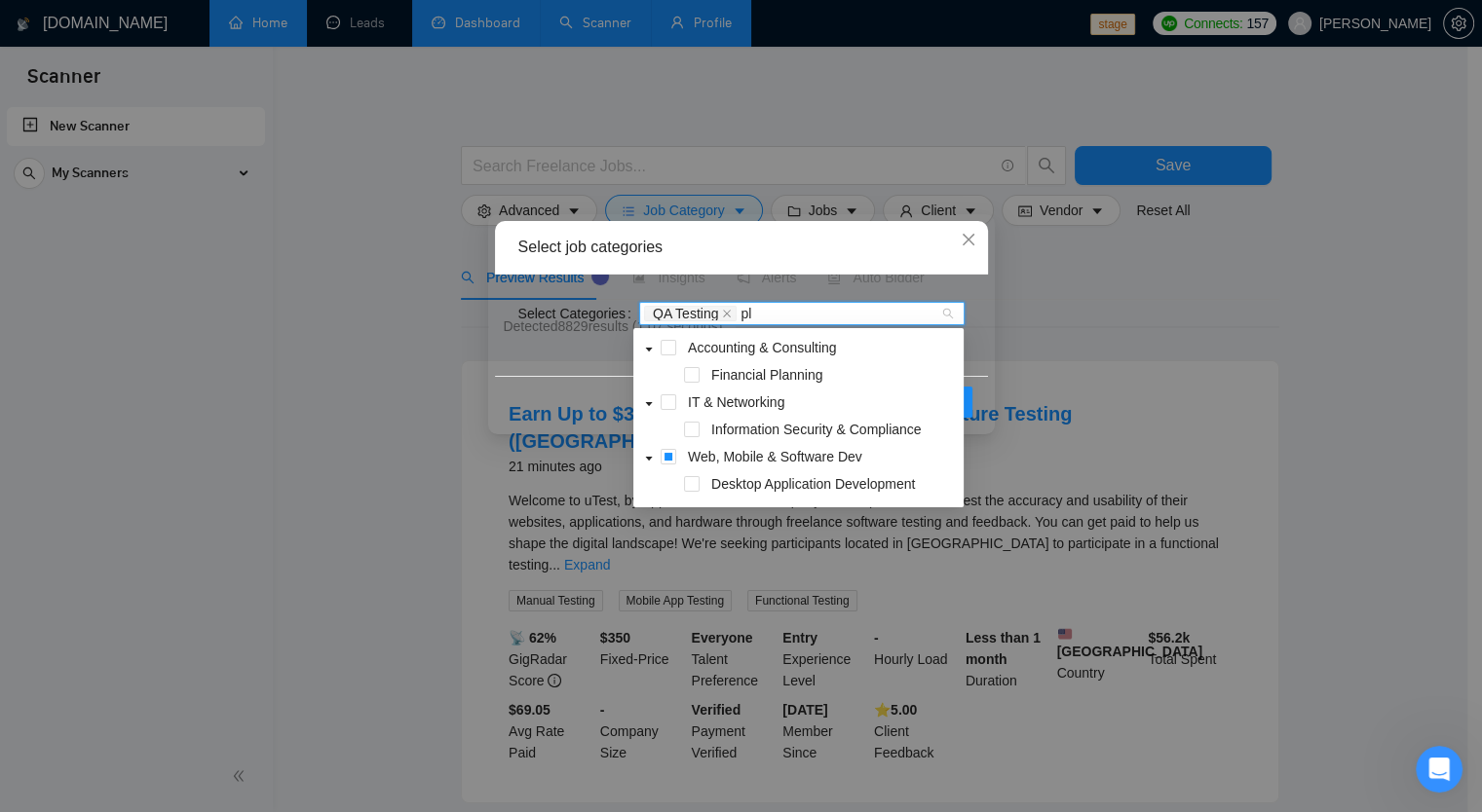
type input "p"
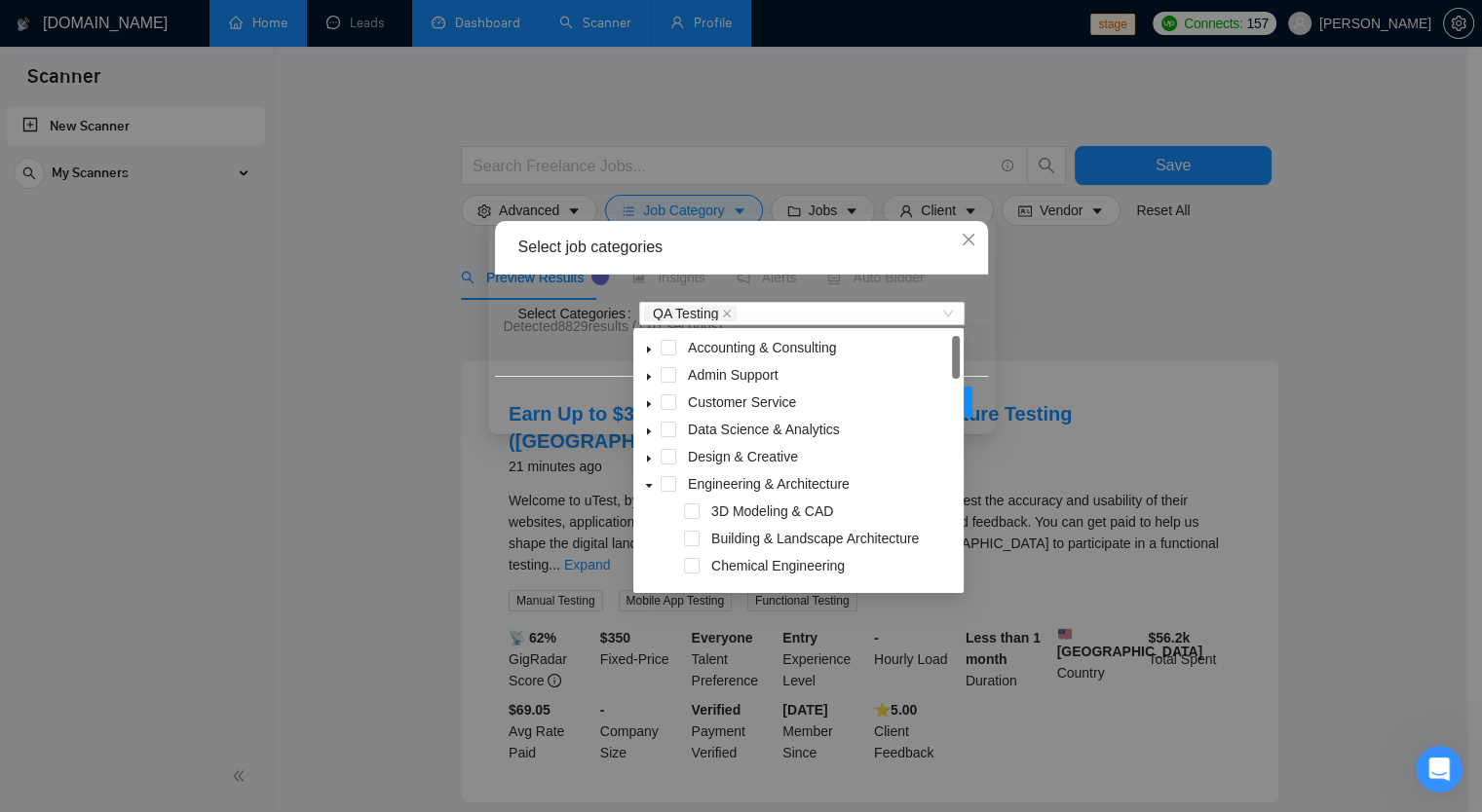
click at [1157, 336] on div "Select job categories Select Categories QA Testing Reset OK" at bounding box center [741, 406] width 1482 height 812
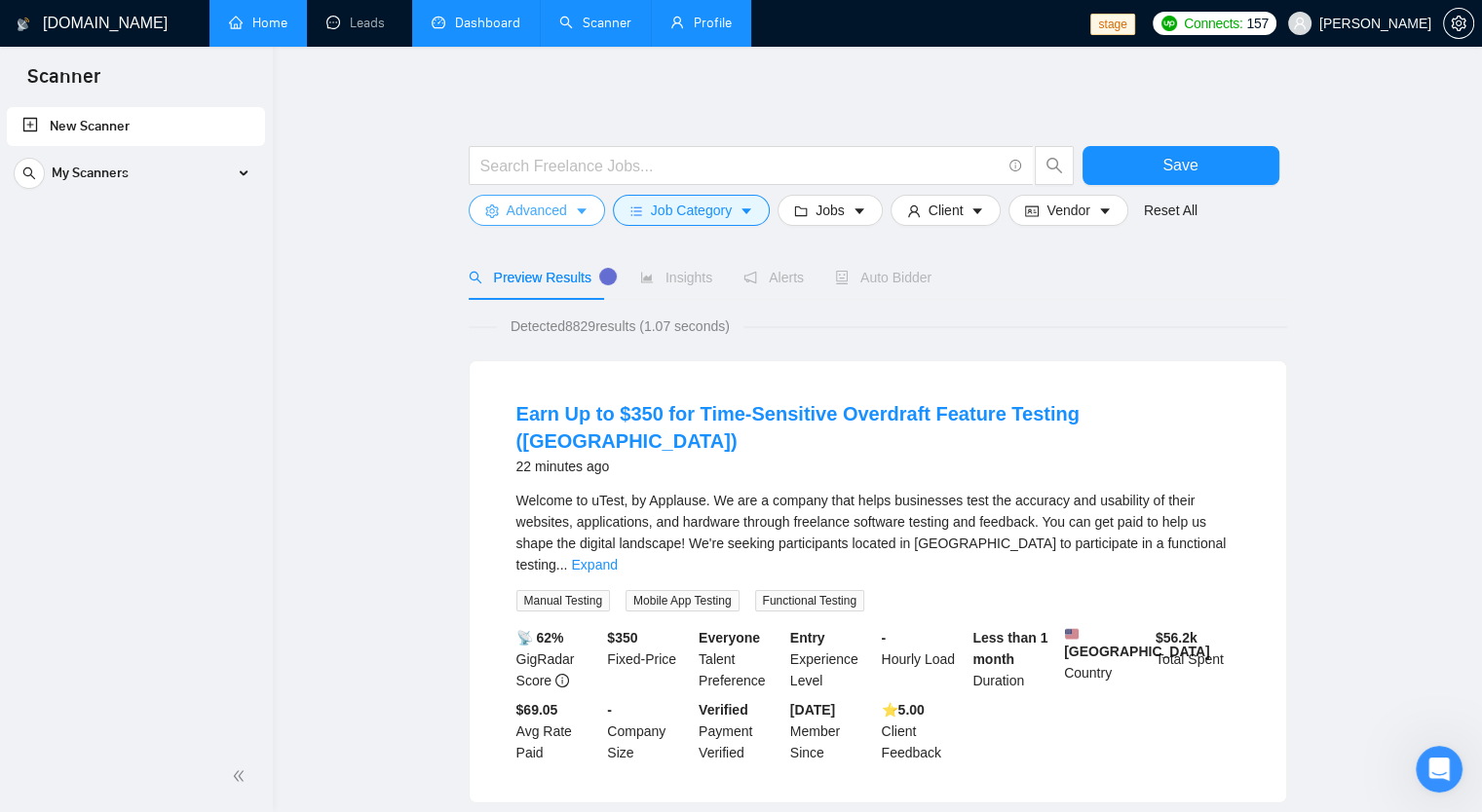
click at [558, 217] on span "Advanced" at bounding box center [537, 211] width 61 height 22
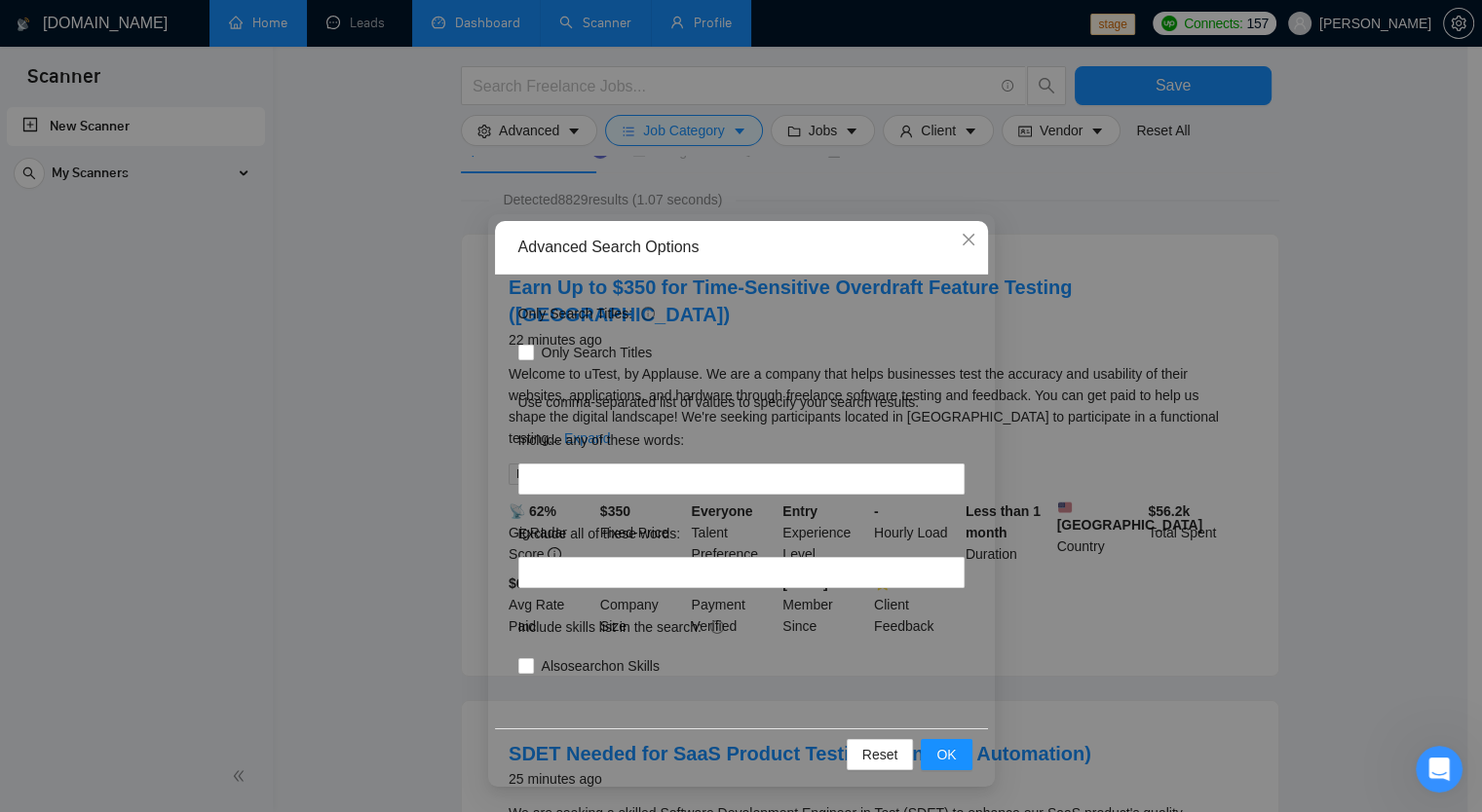
scroll to position [97, 0]
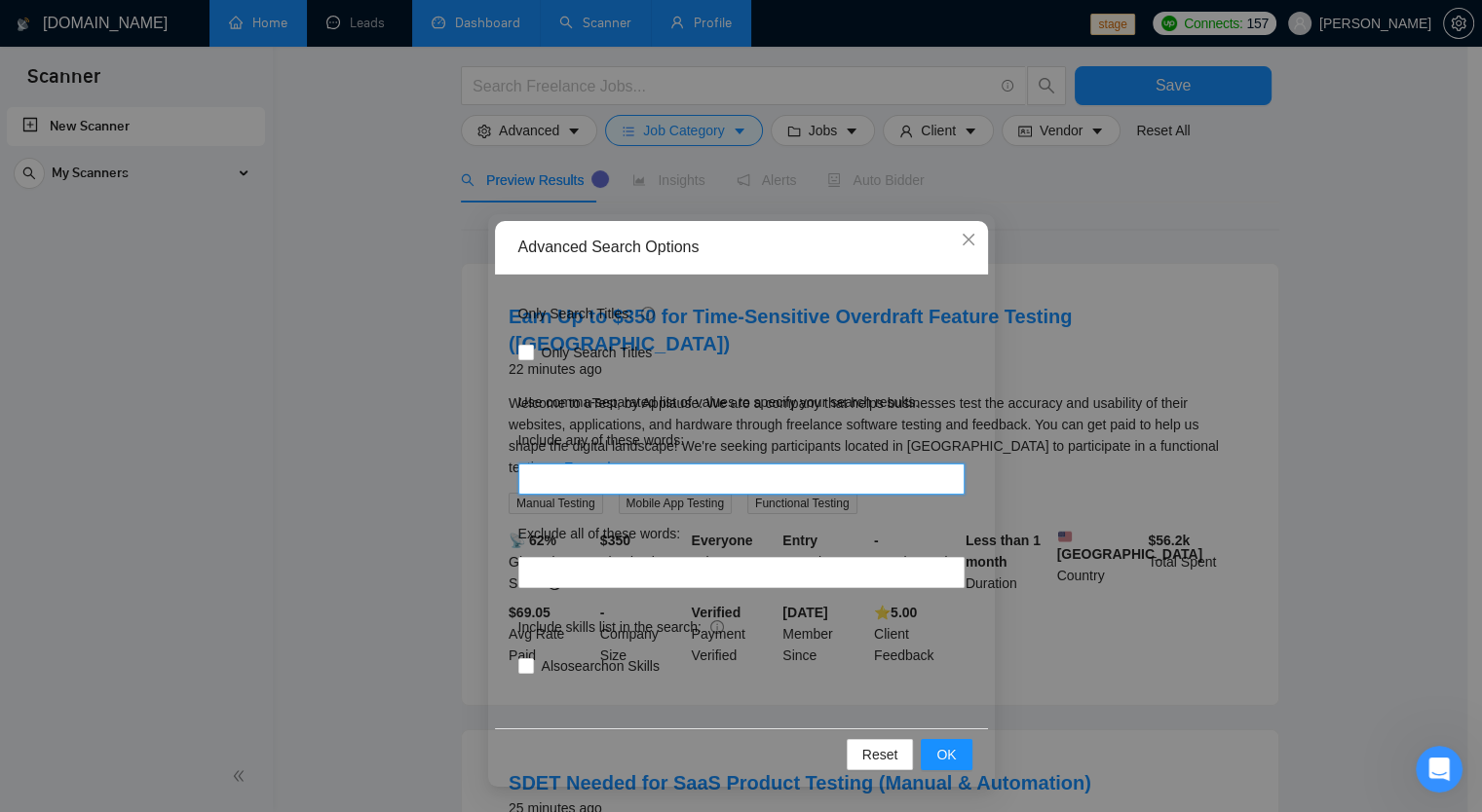
click at [581, 481] on input "text" at bounding box center [741, 480] width 446 height 31
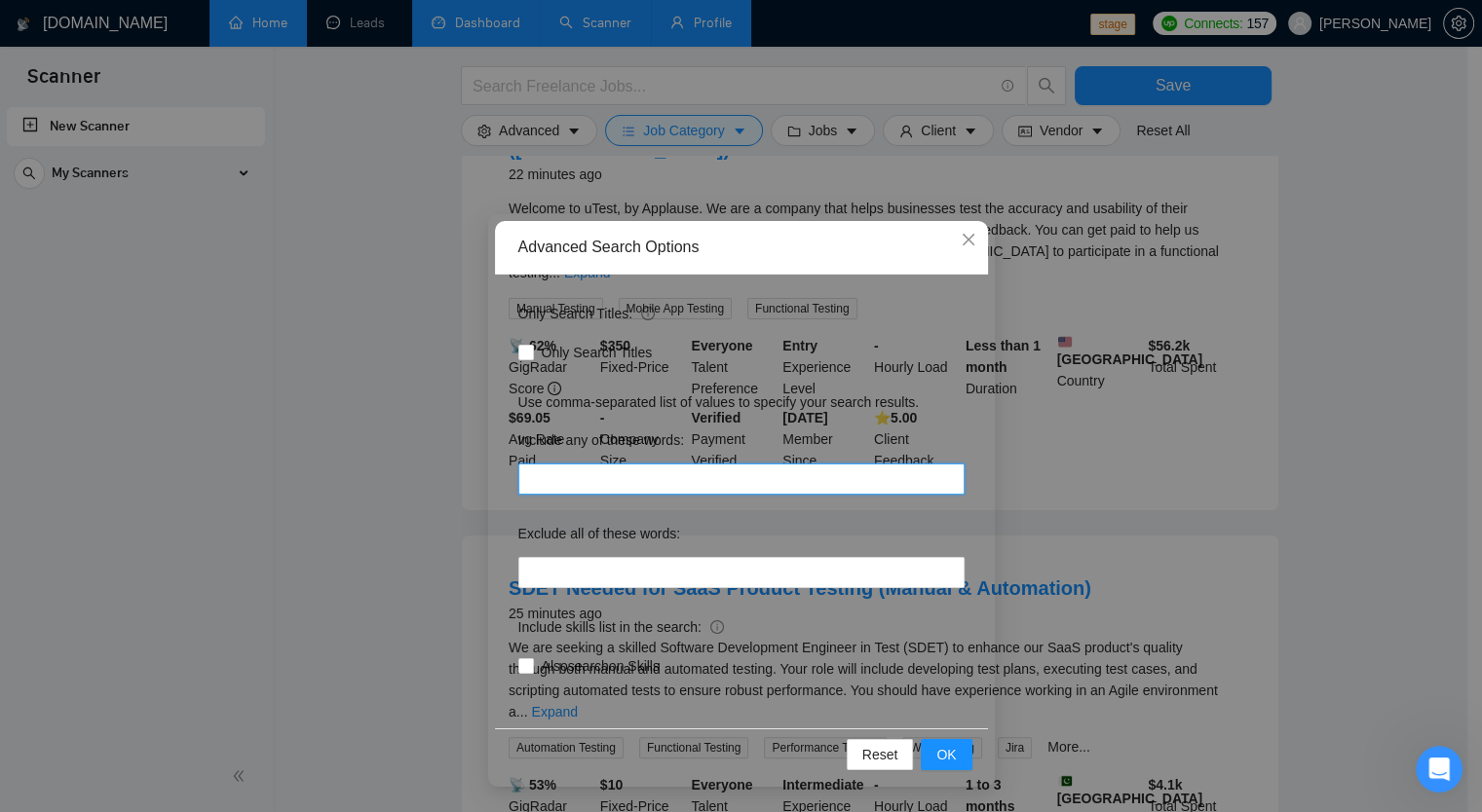
paste input "Playwright"
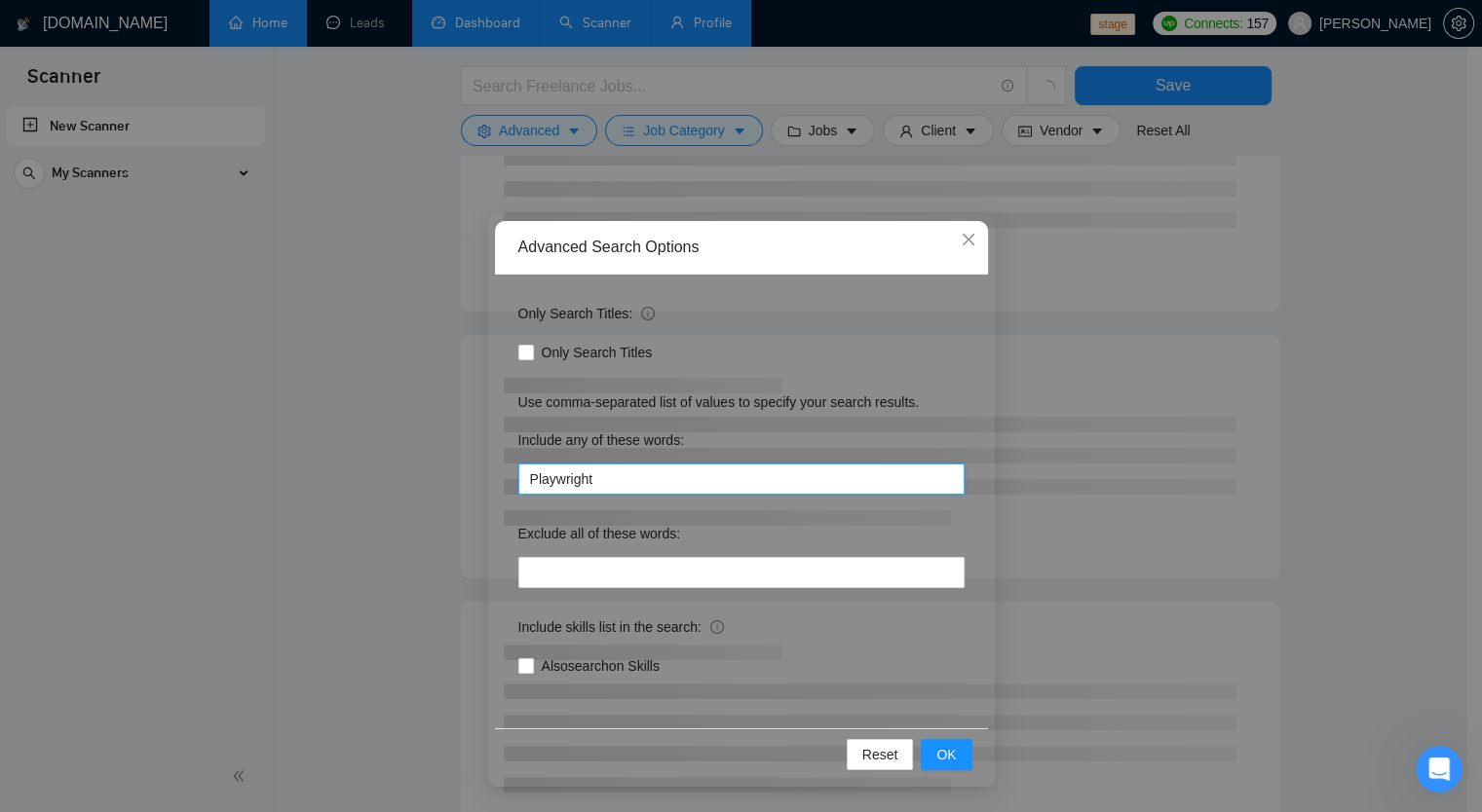
type input "Playwright"
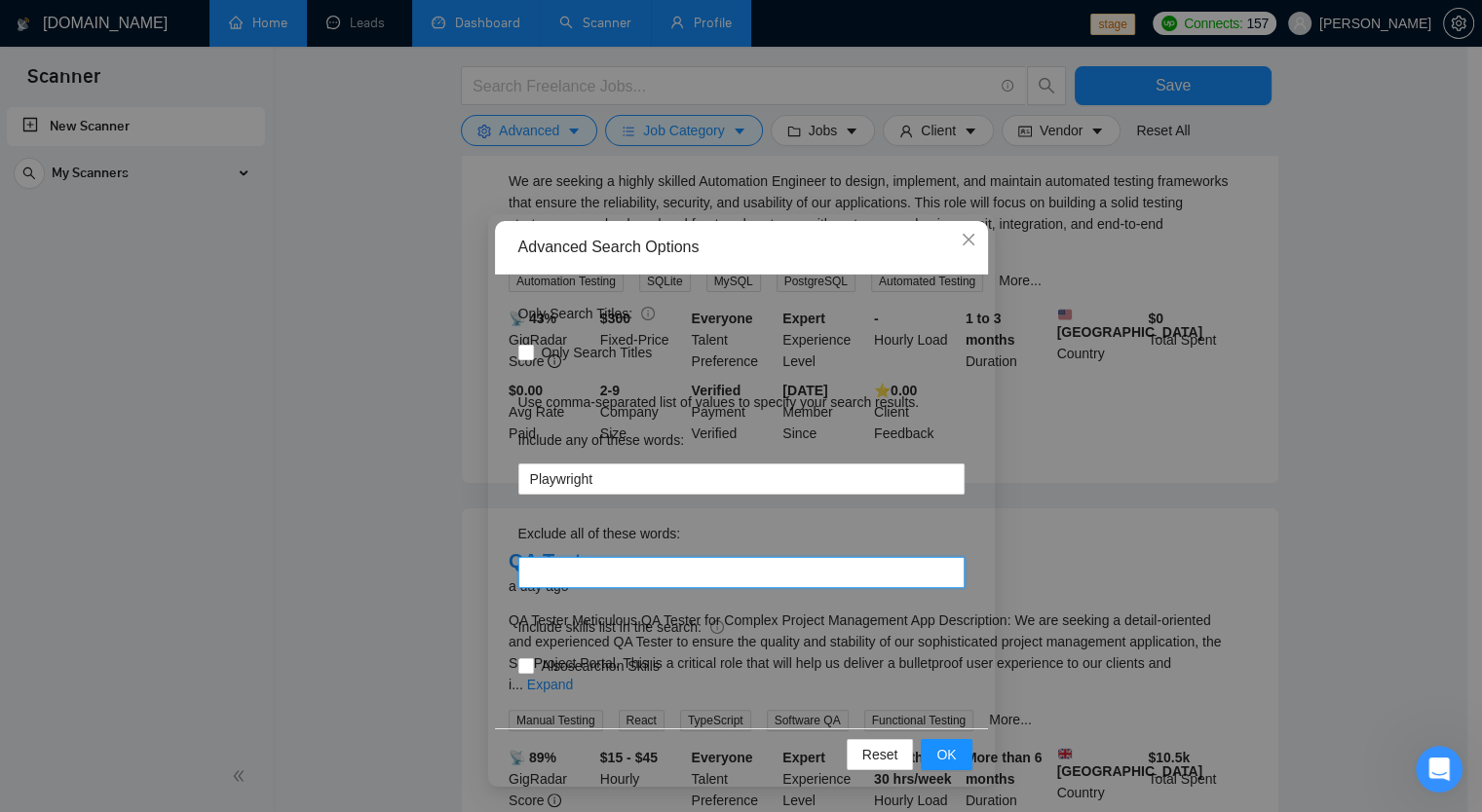
click at [585, 570] on input "text" at bounding box center [741, 573] width 446 height 31
paste input "Selenium"
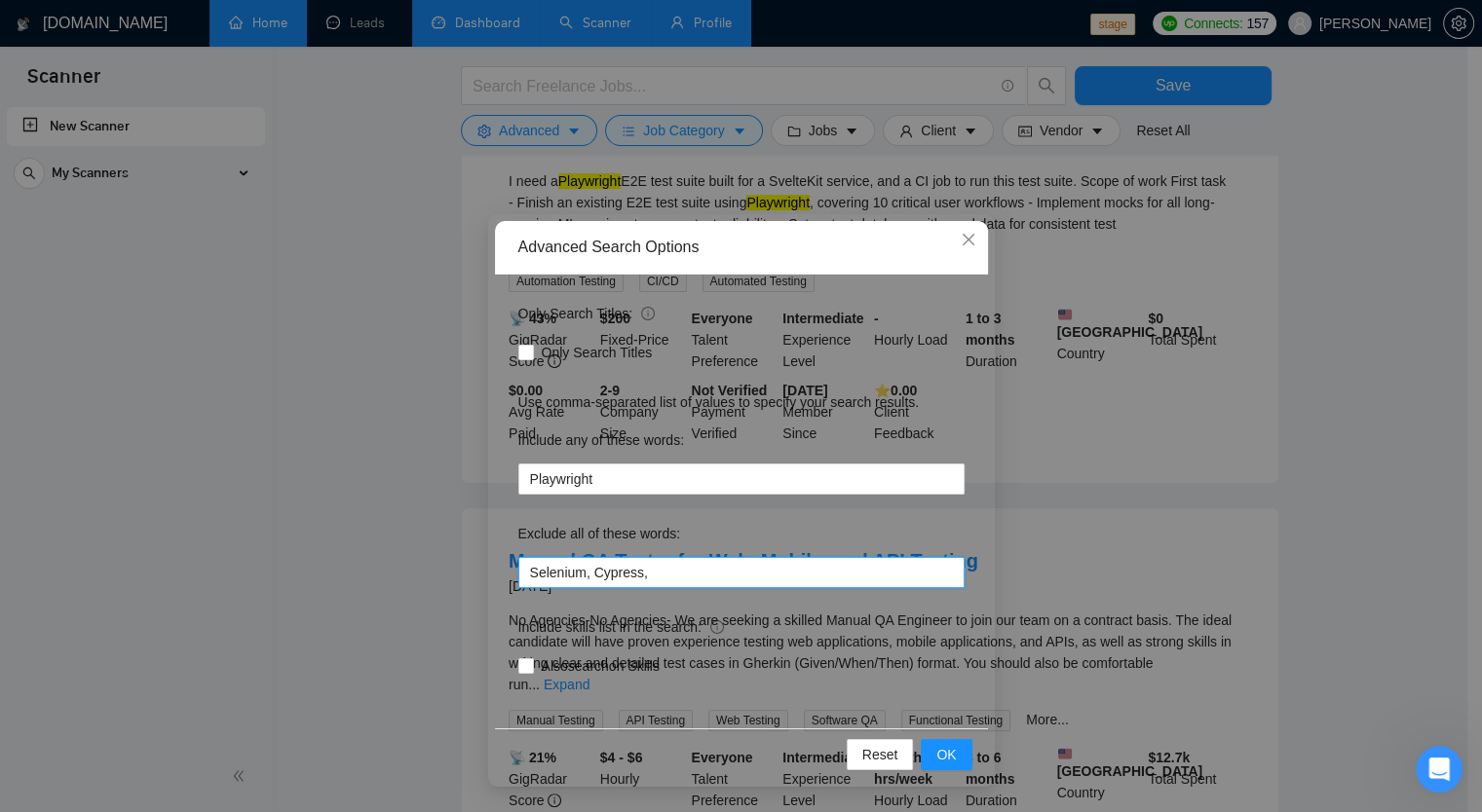
paste input "manual QA"
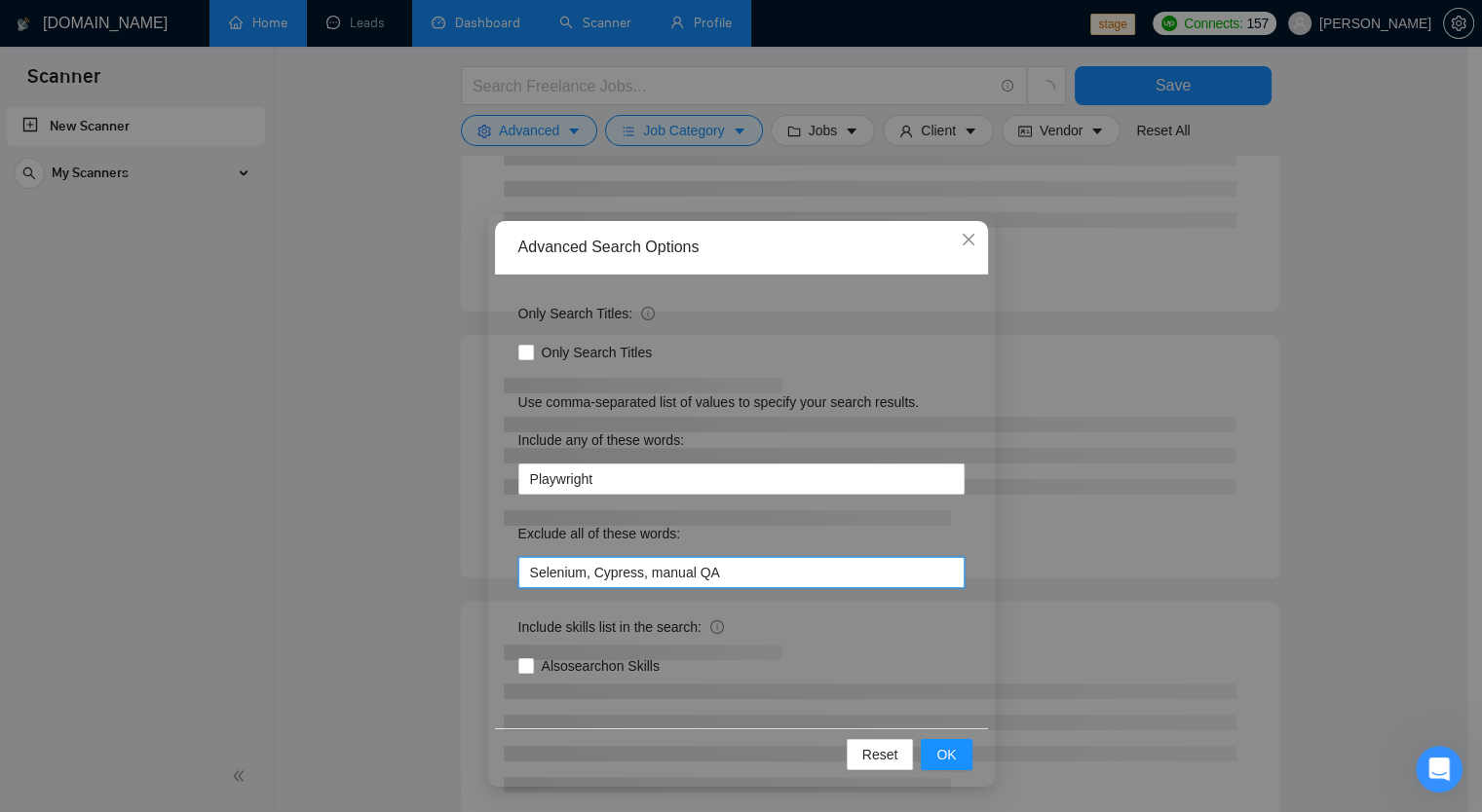
type input "Selenium, Cypress, manual QA"
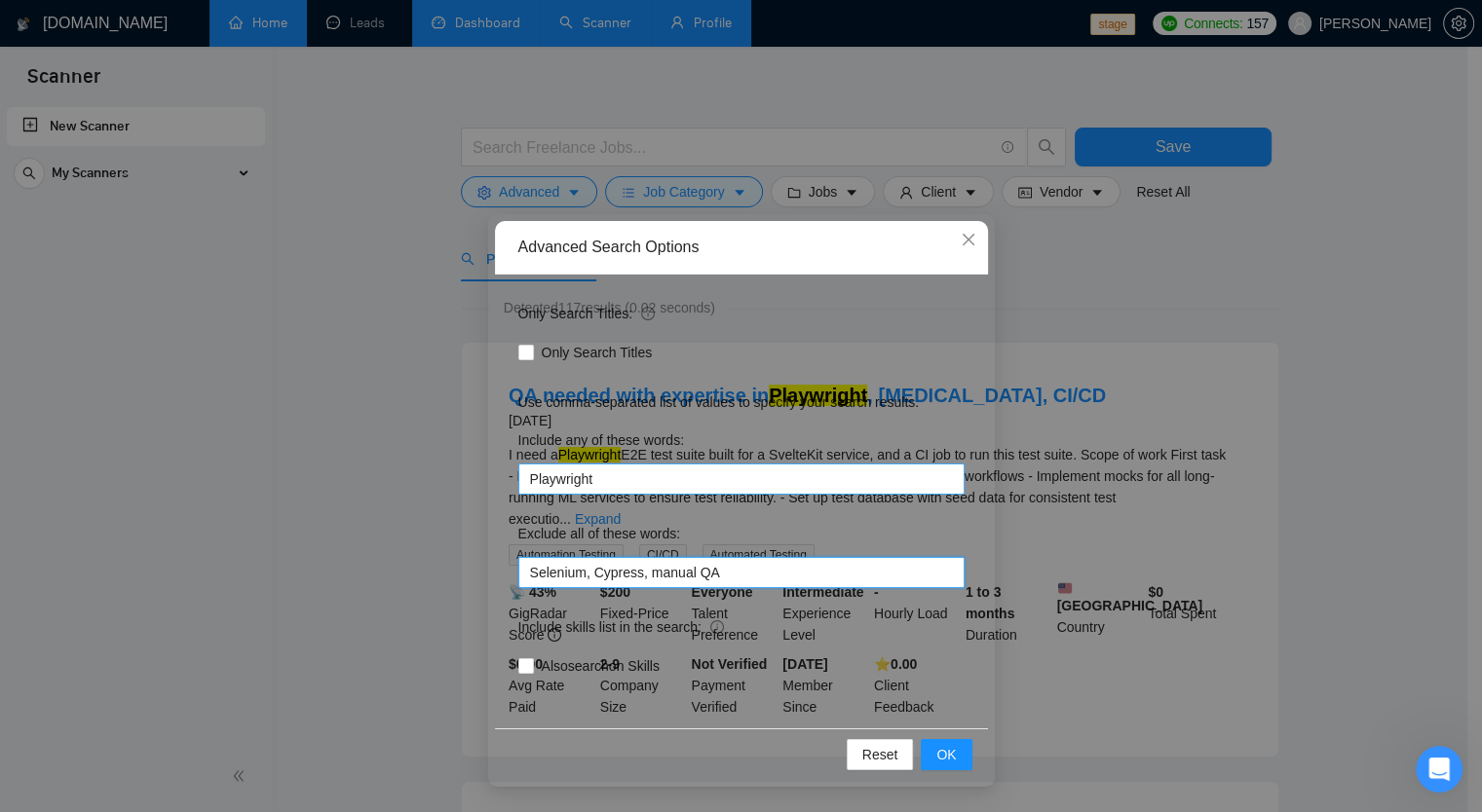
scroll to position [0, 0]
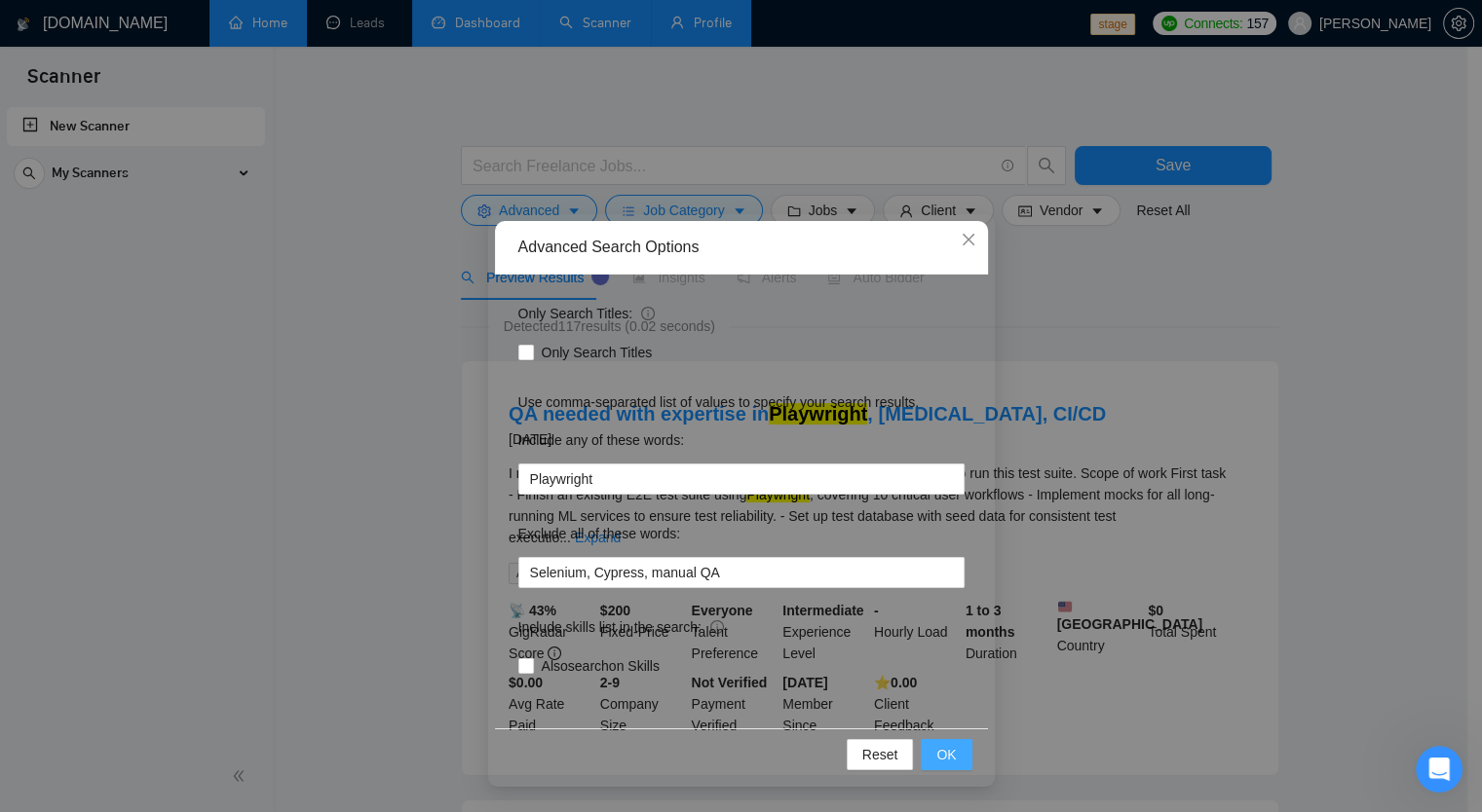
click at [938, 759] on span "OK" at bounding box center [946, 755] width 20 height 22
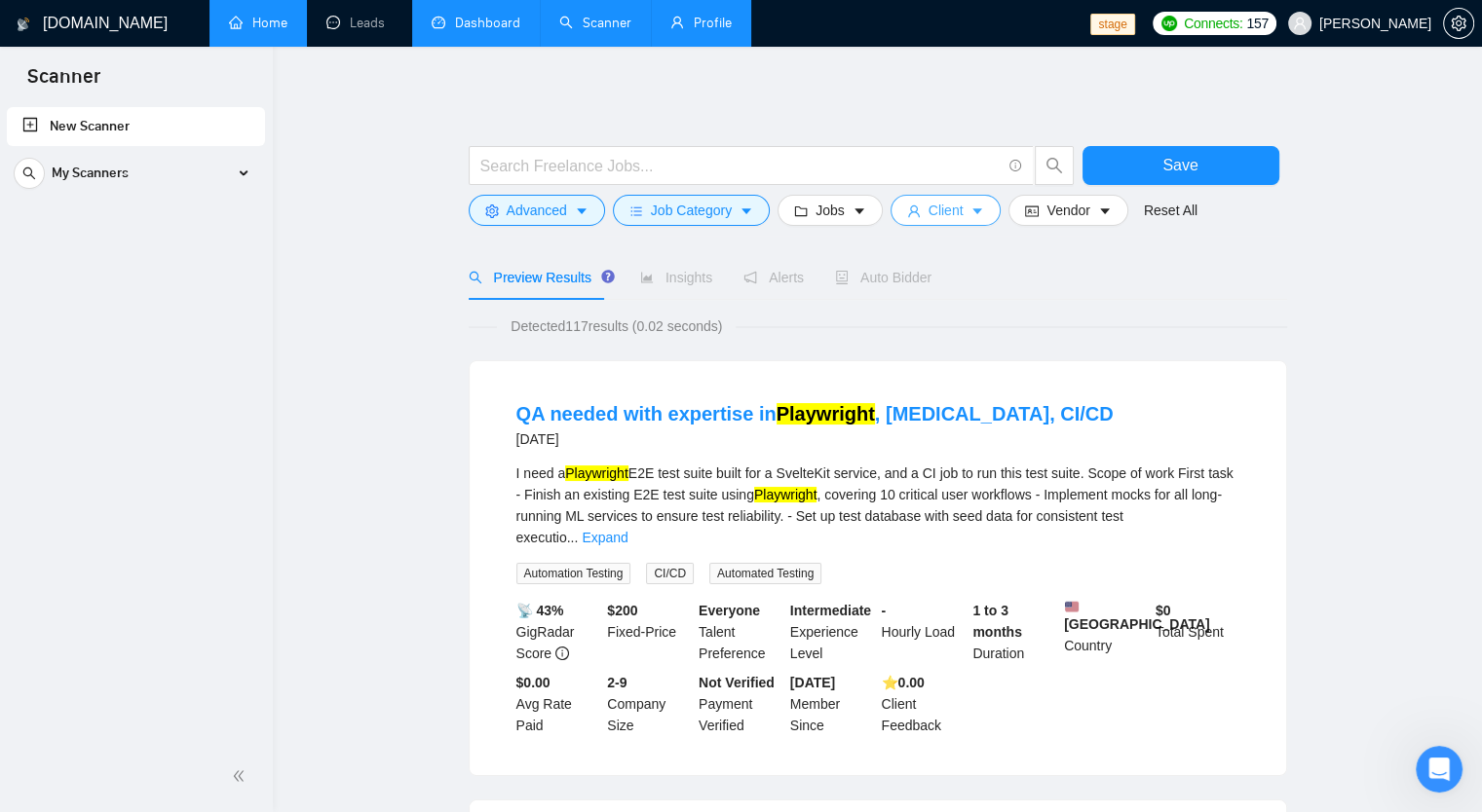
click at [932, 216] on span "Client" at bounding box center [946, 211] width 35 height 22
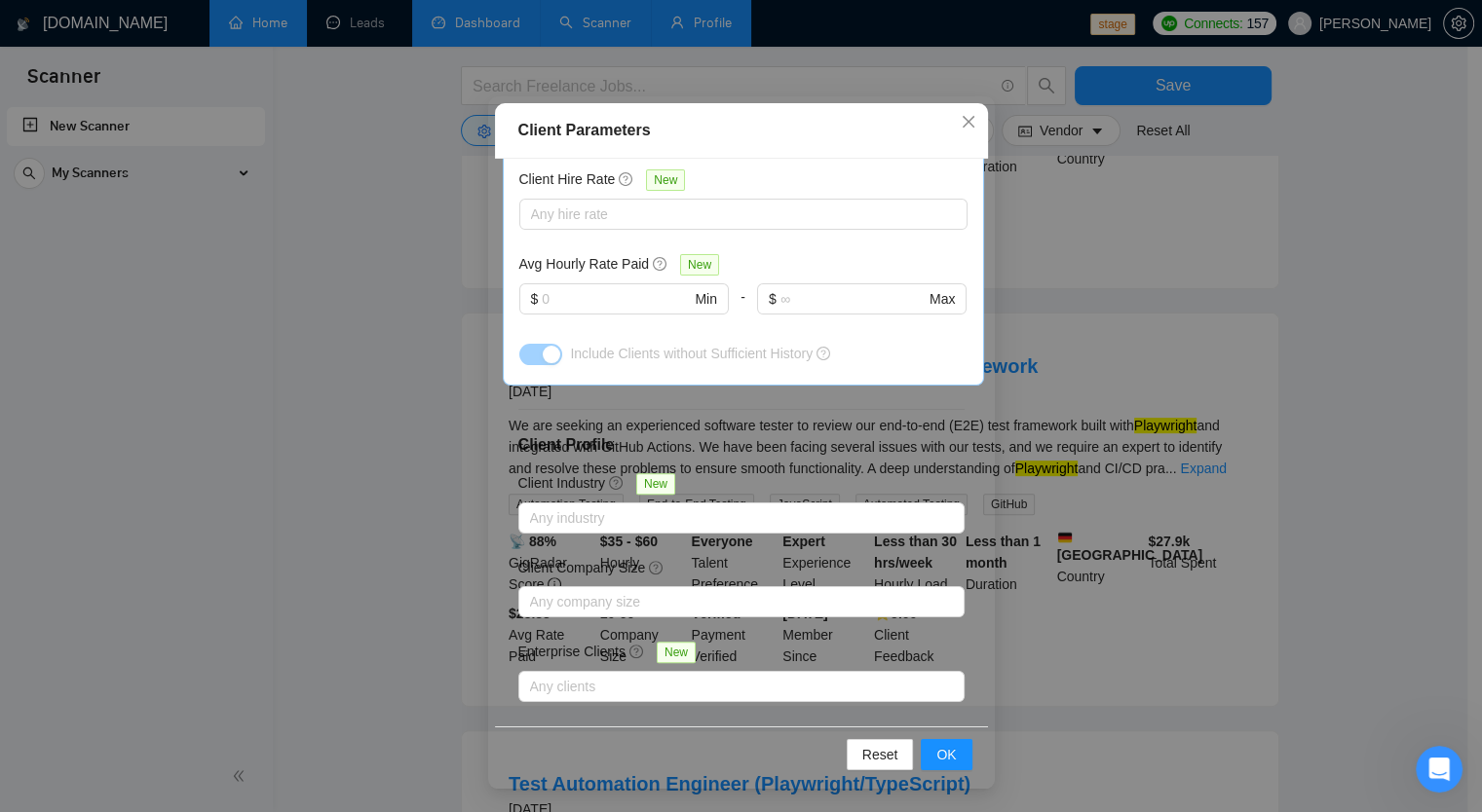
scroll to position [647, 0]
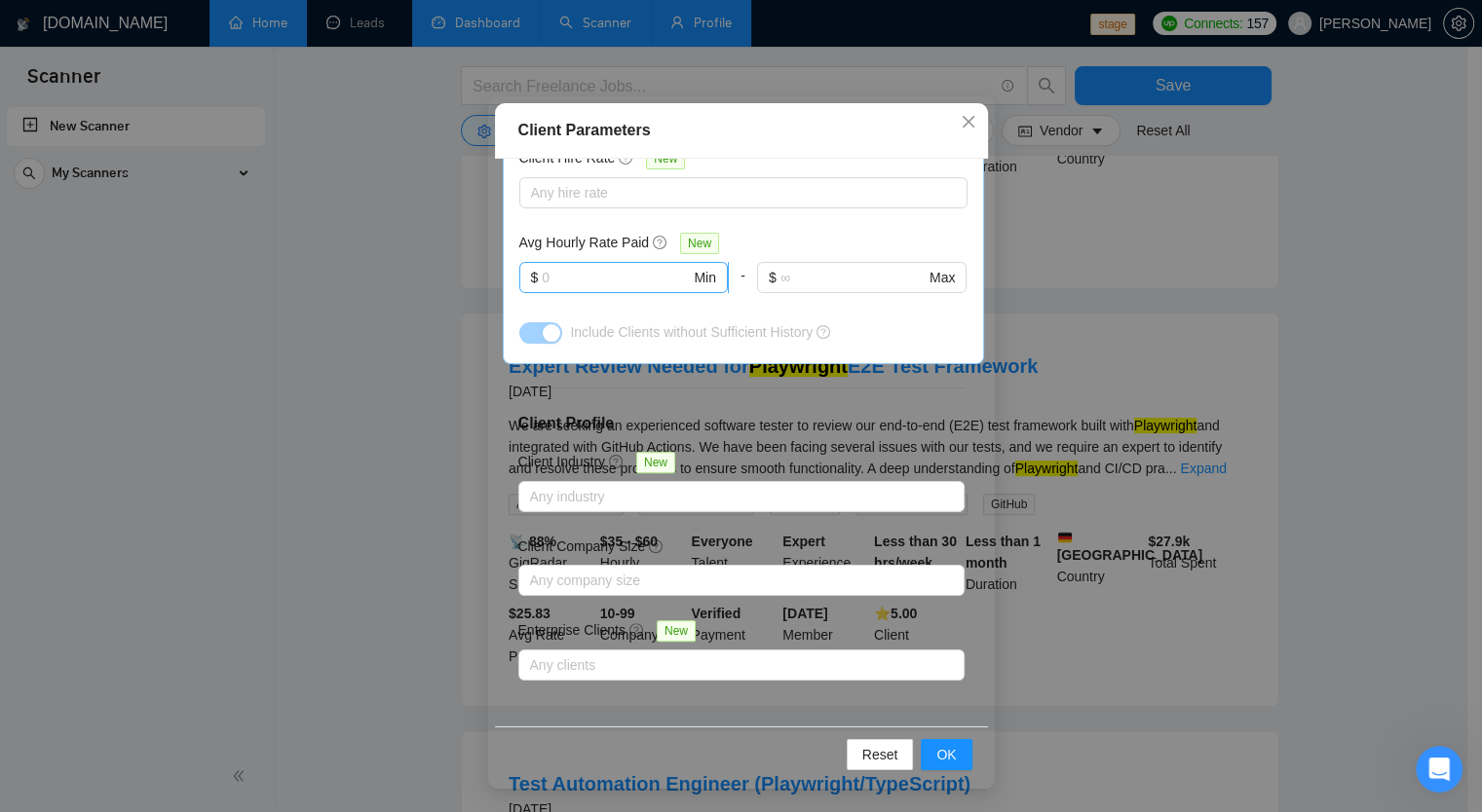
click at [563, 268] on input "text" at bounding box center [615, 278] width 148 height 22
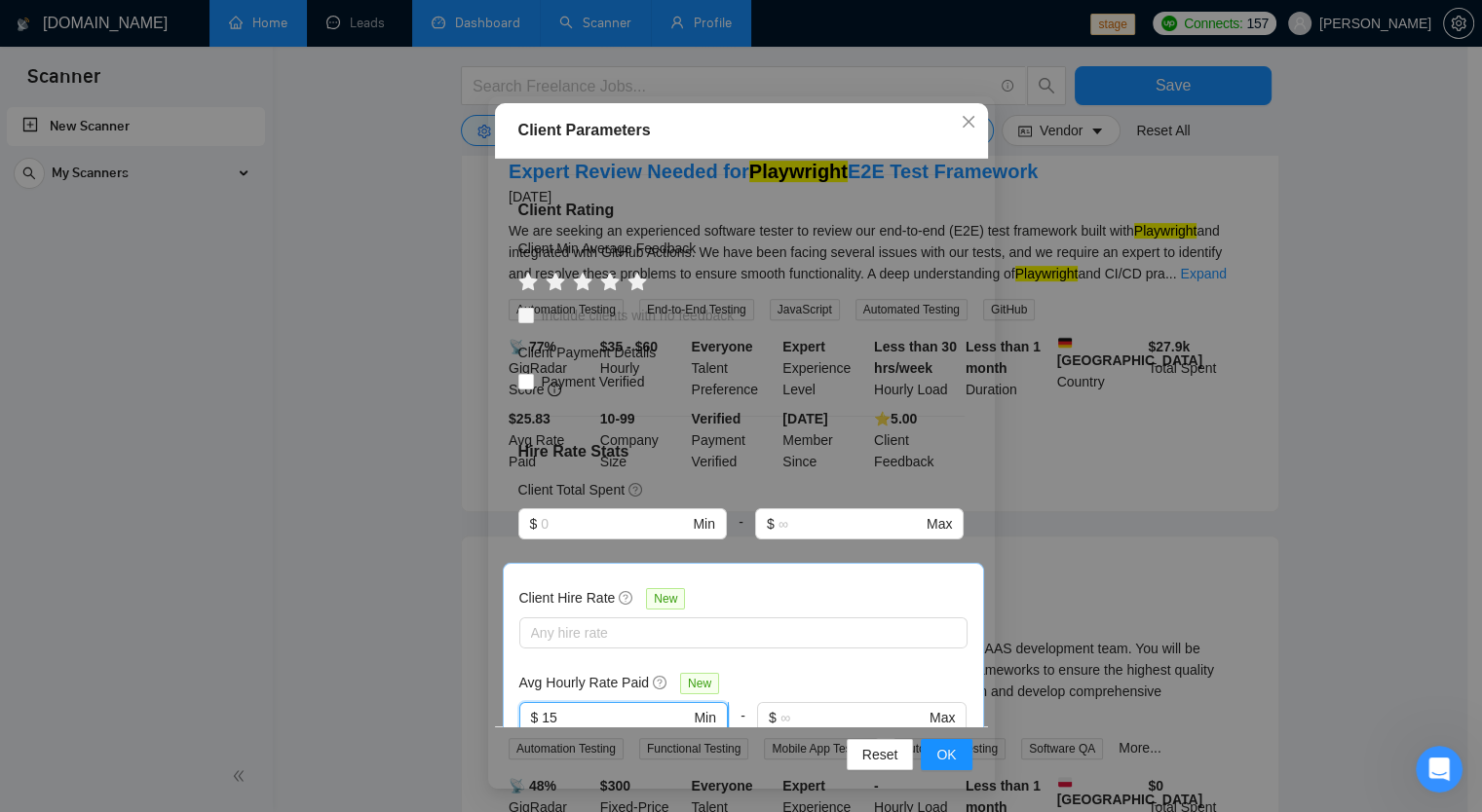
scroll to position [160, 0]
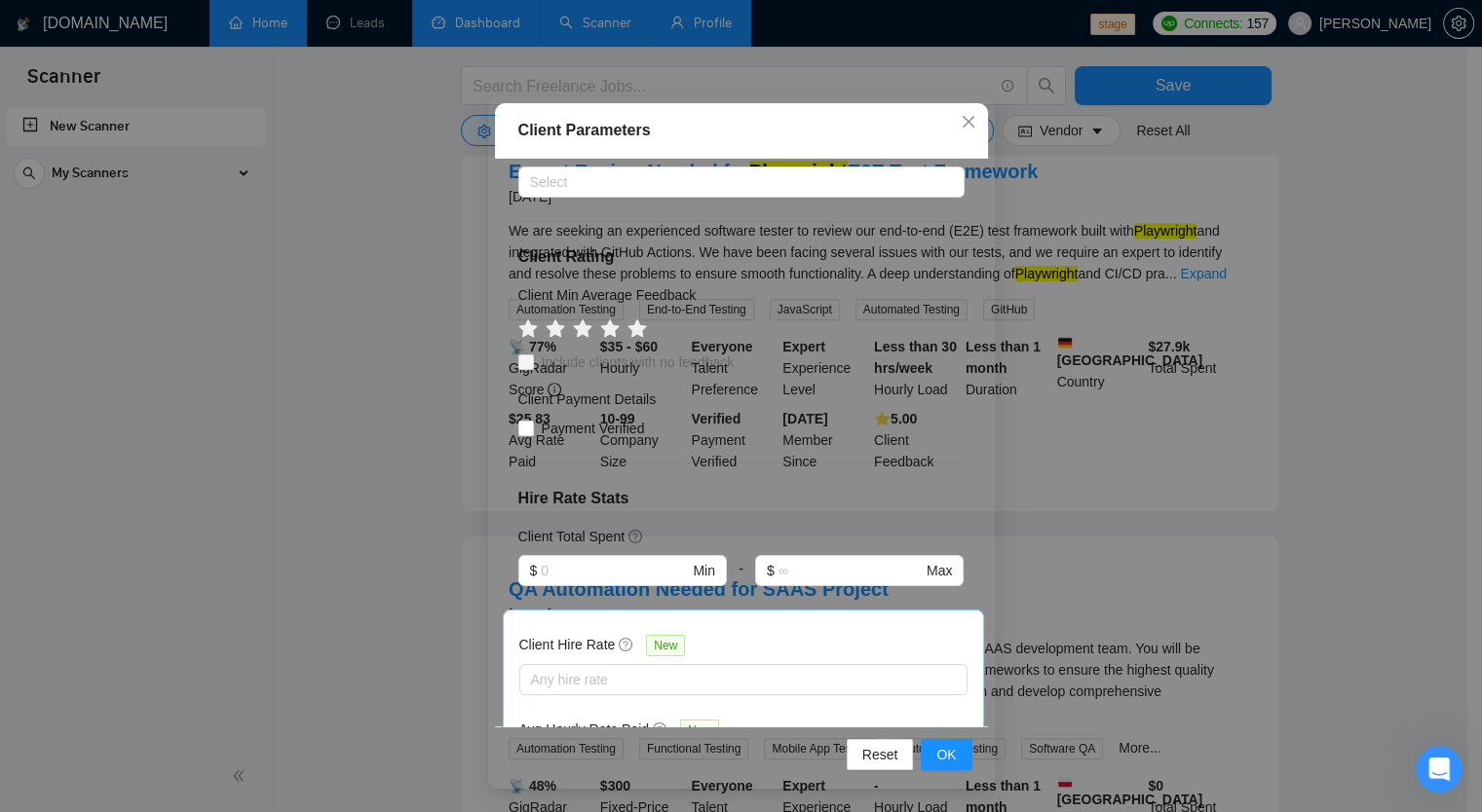
type input "15"
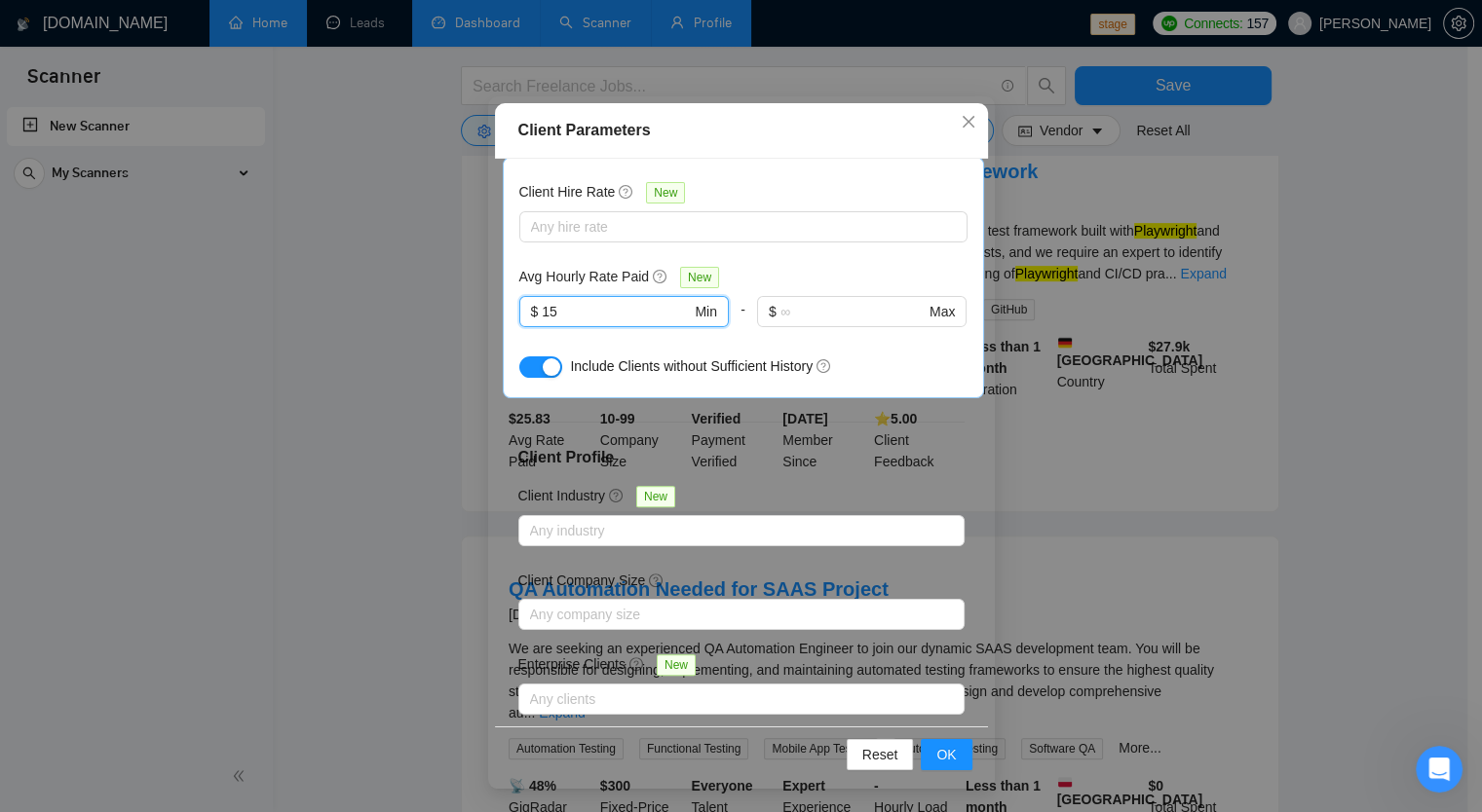
scroll to position [647, 0]
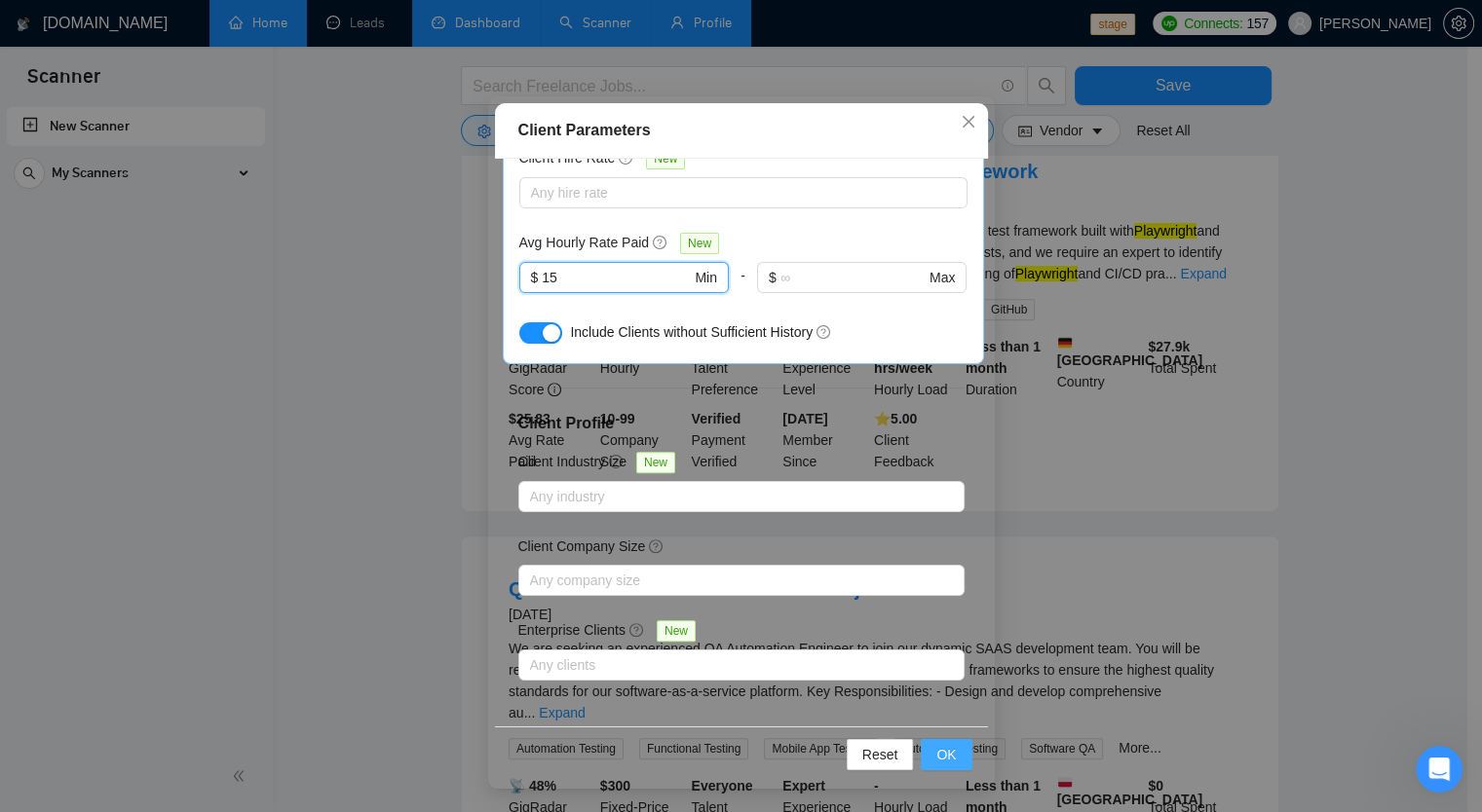
click at [937, 757] on span "OK" at bounding box center [946, 755] width 20 height 22
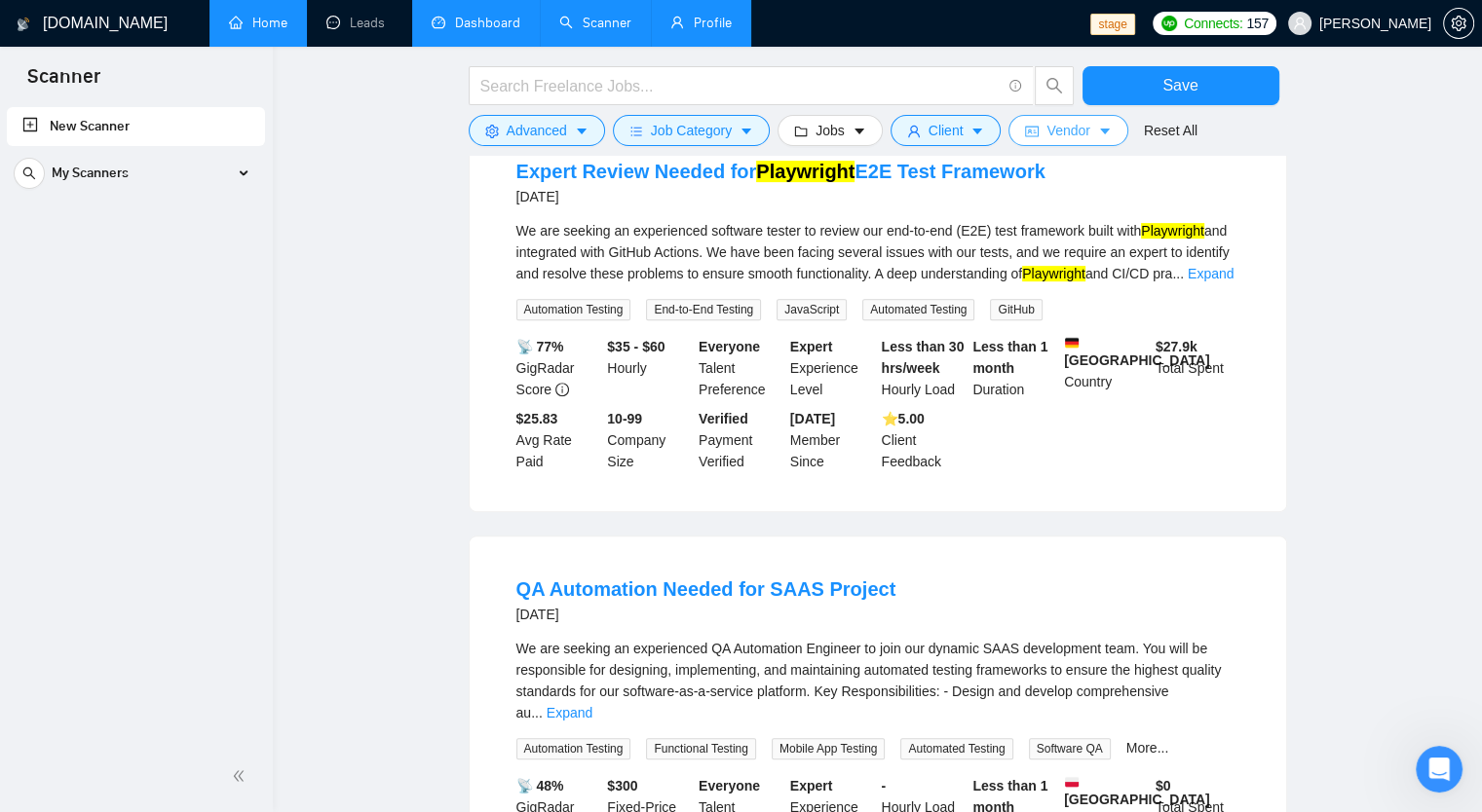
click at [1058, 131] on span "Vendor" at bounding box center [1068, 130] width 43 height 22
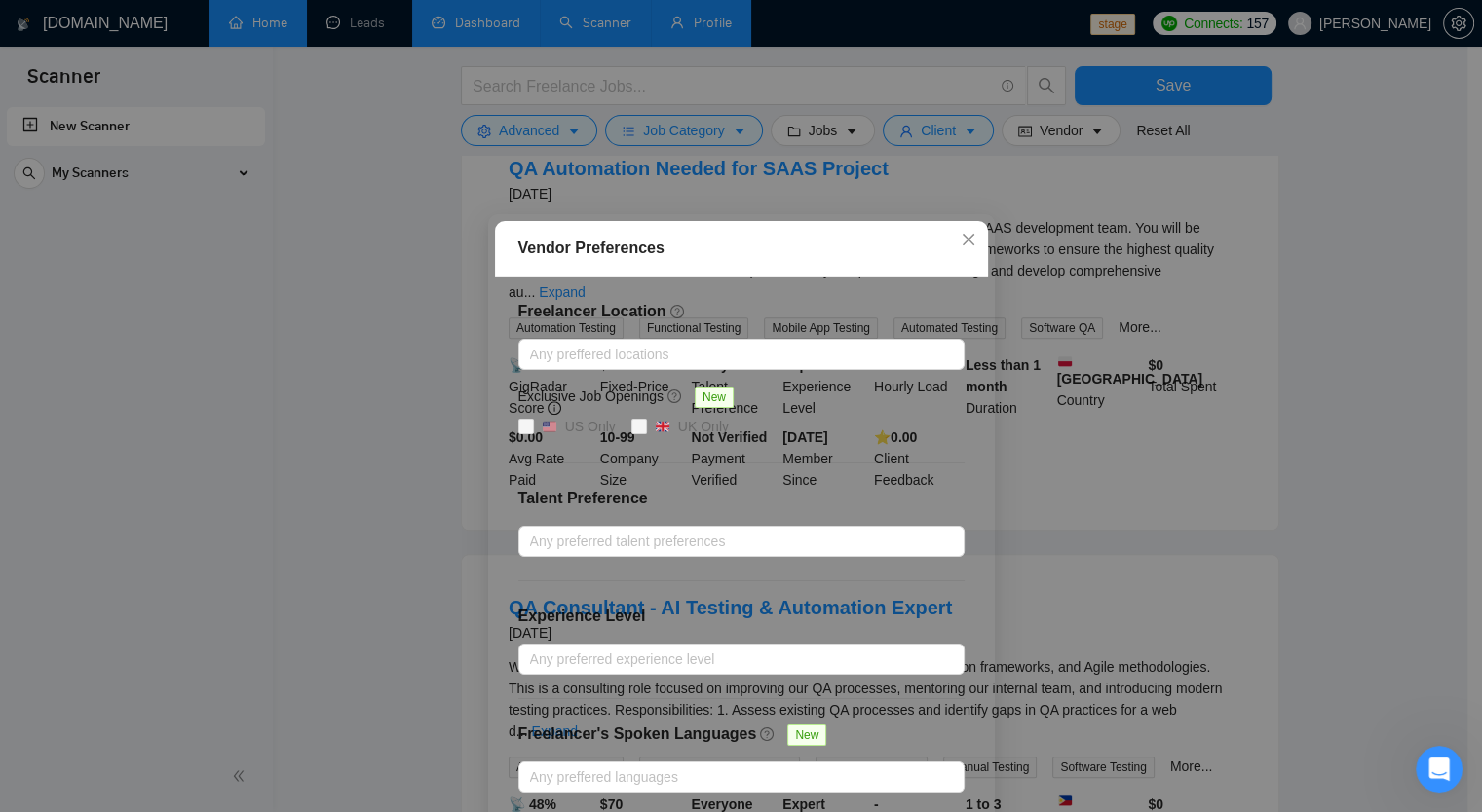
scroll to position [974, 0]
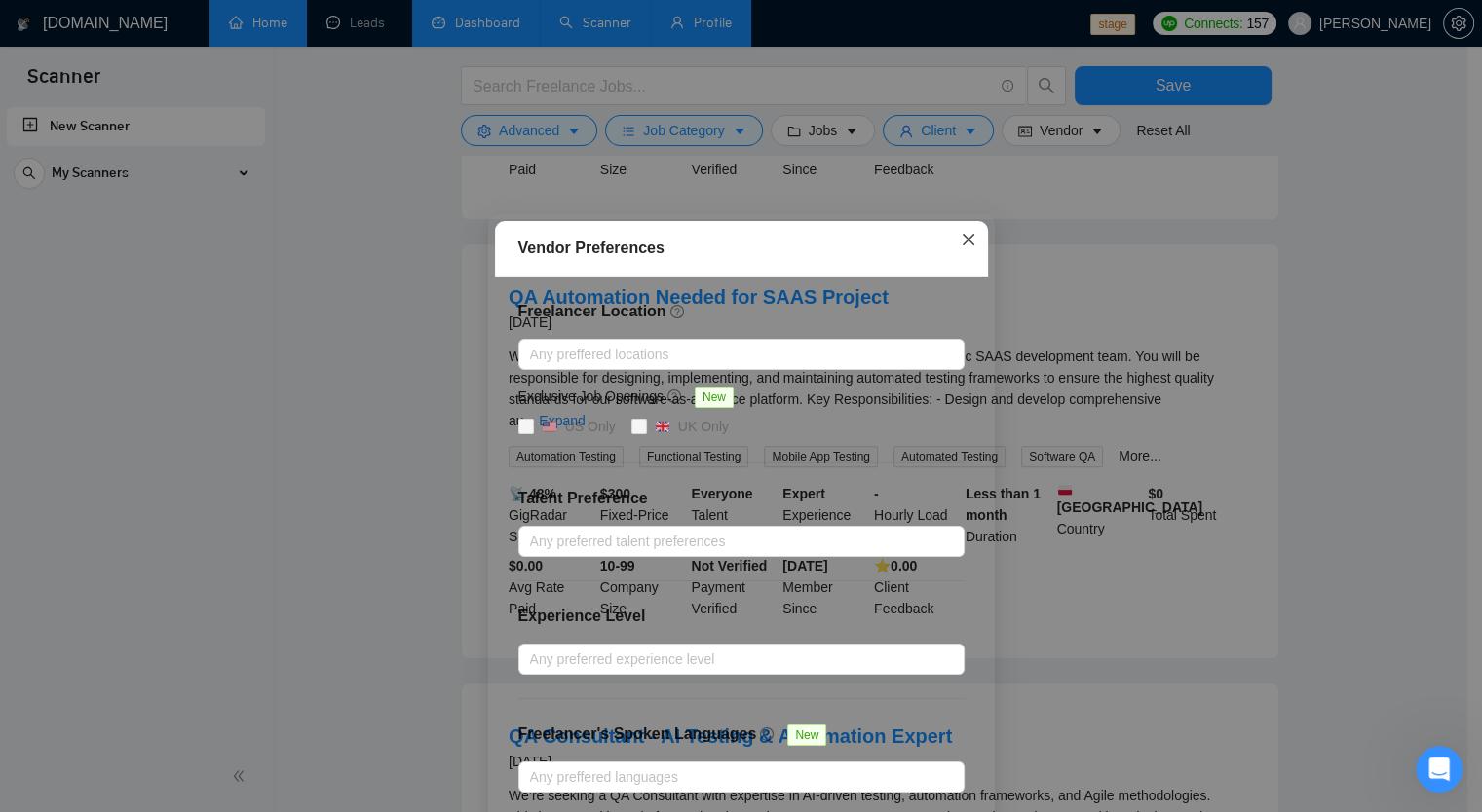
click at [962, 247] on icon "close" at bounding box center [968, 239] width 16 height 16
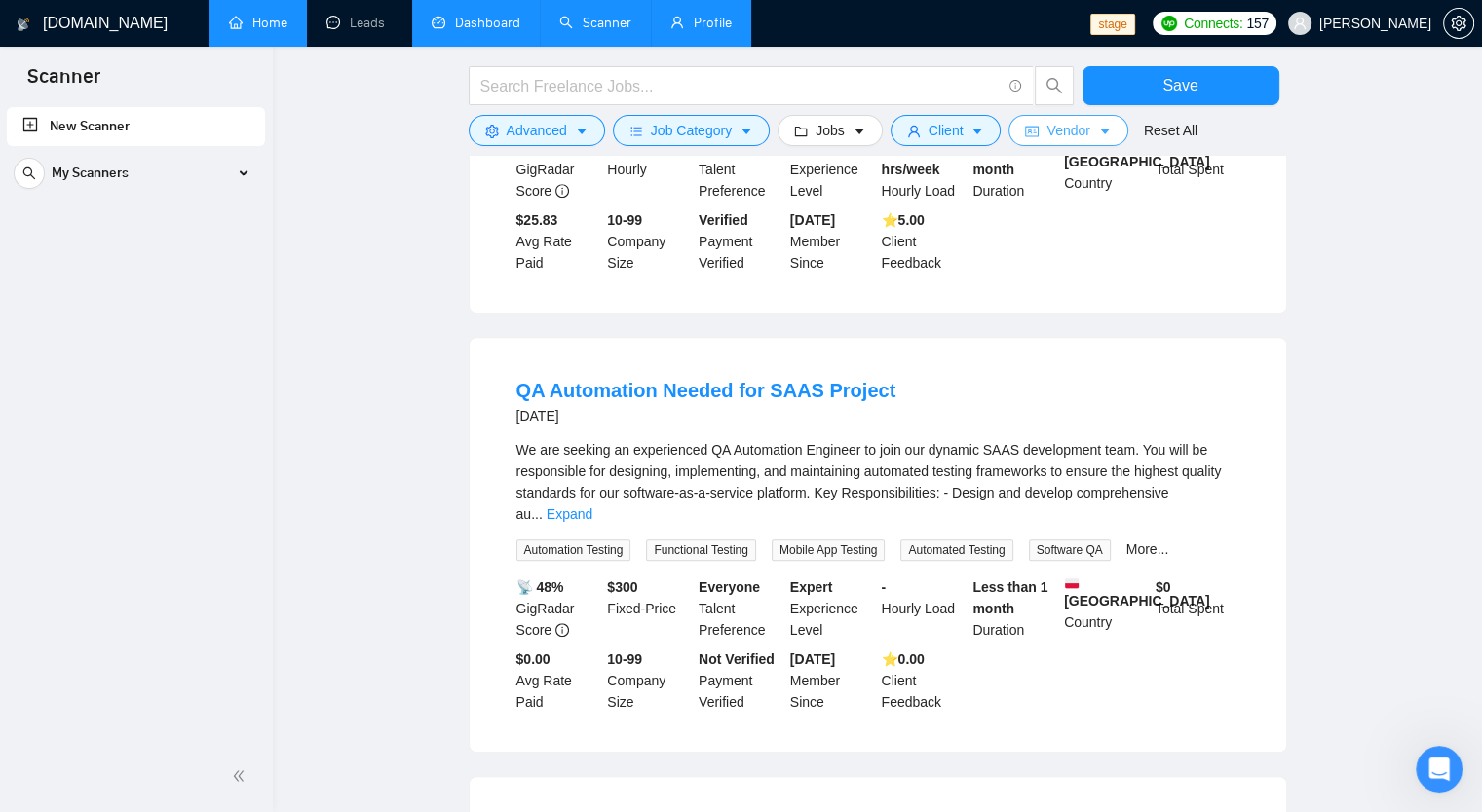
scroll to position [780, 0]
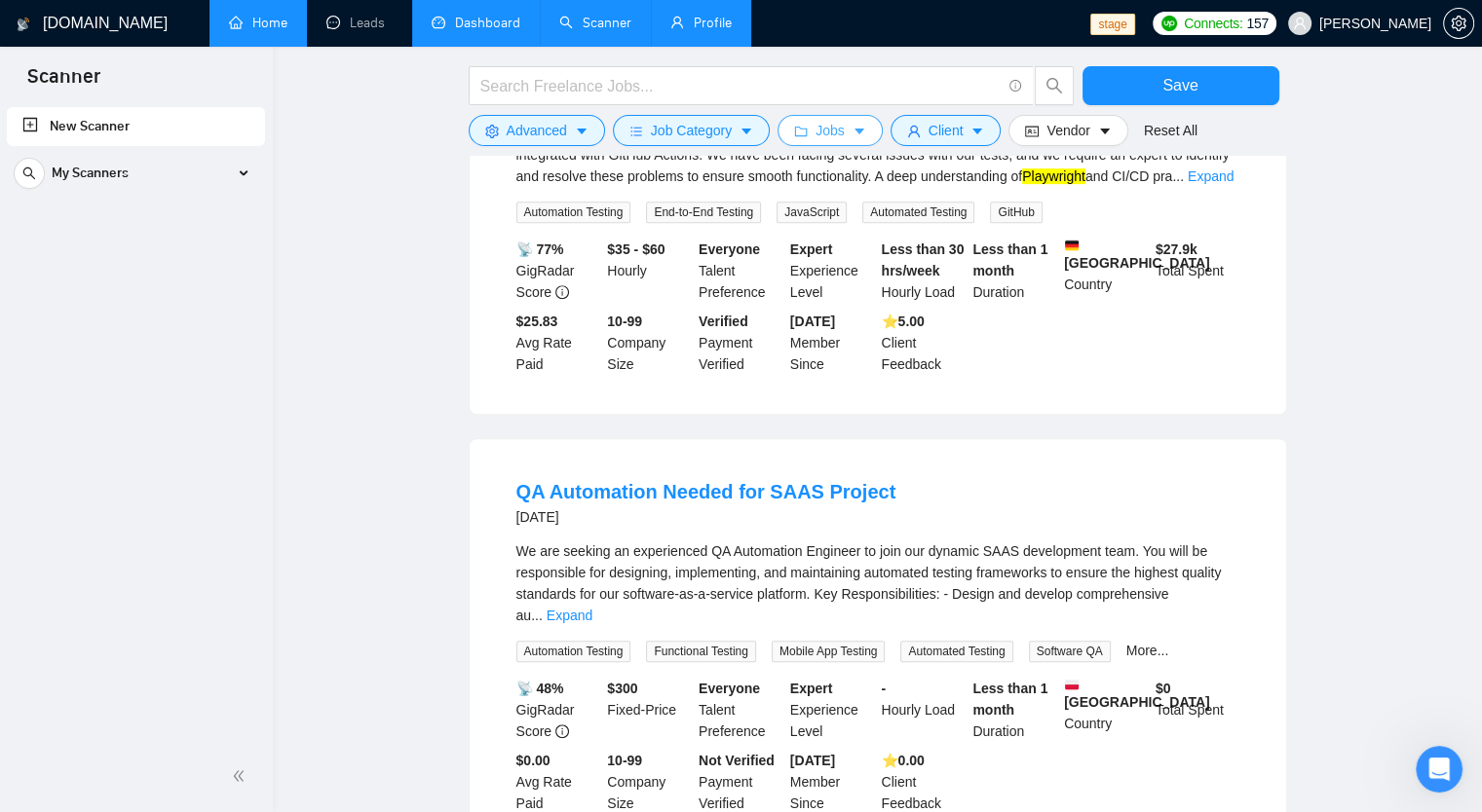
click at [830, 133] on span "Jobs" at bounding box center [830, 130] width 29 height 22
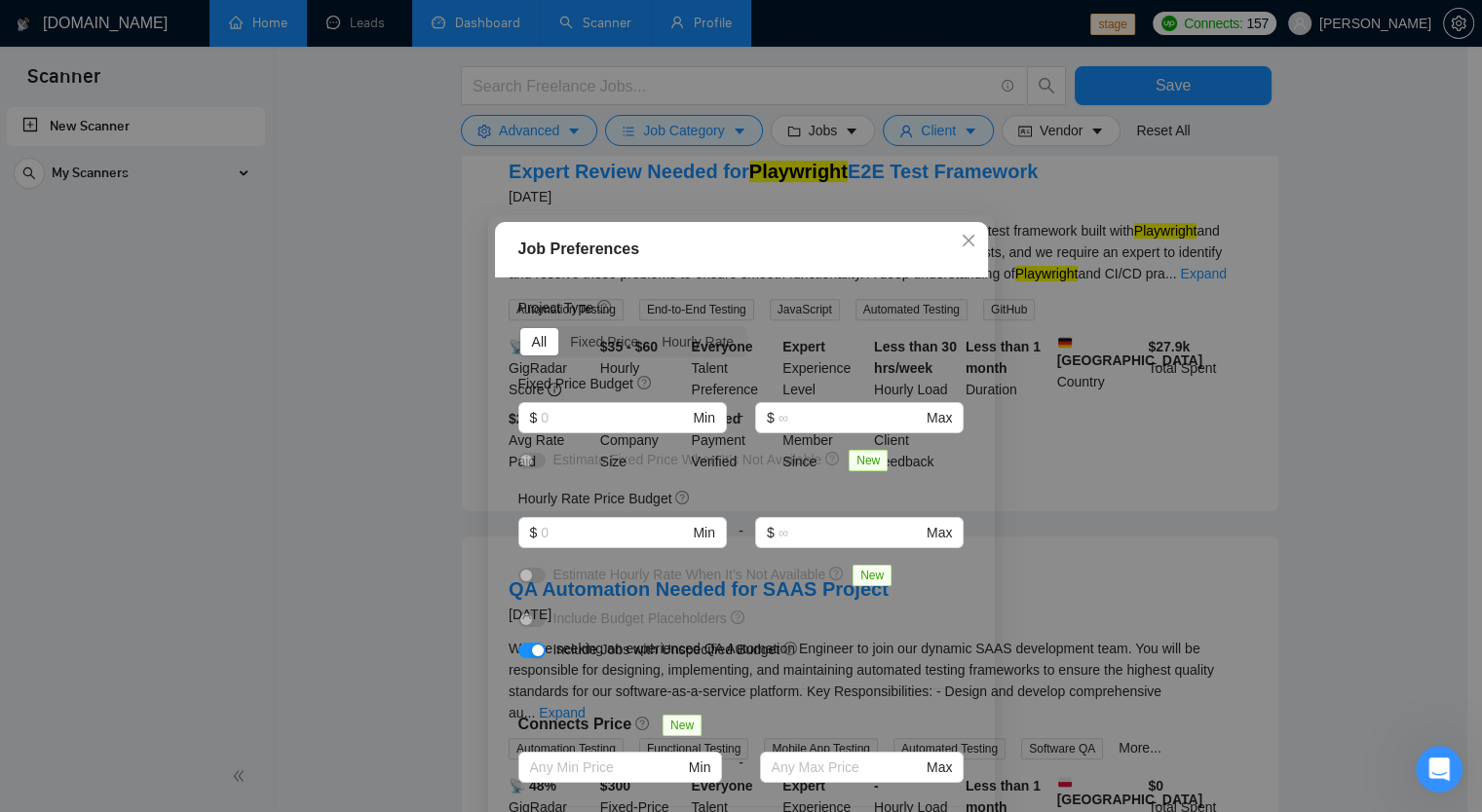
scroll to position [0, 0]
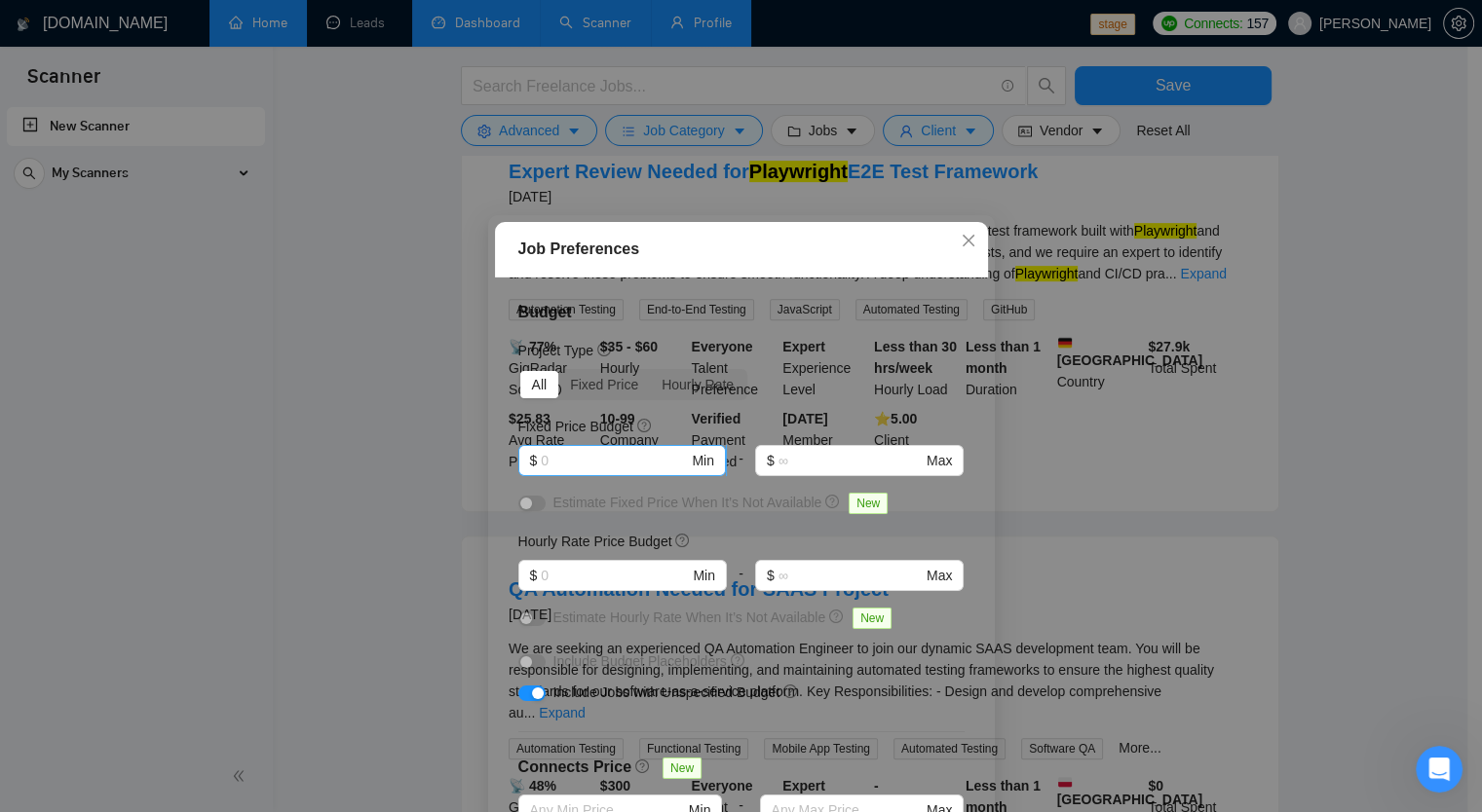
click at [610, 461] on input "text" at bounding box center [614, 461] width 147 height 22
paste input "$1000"
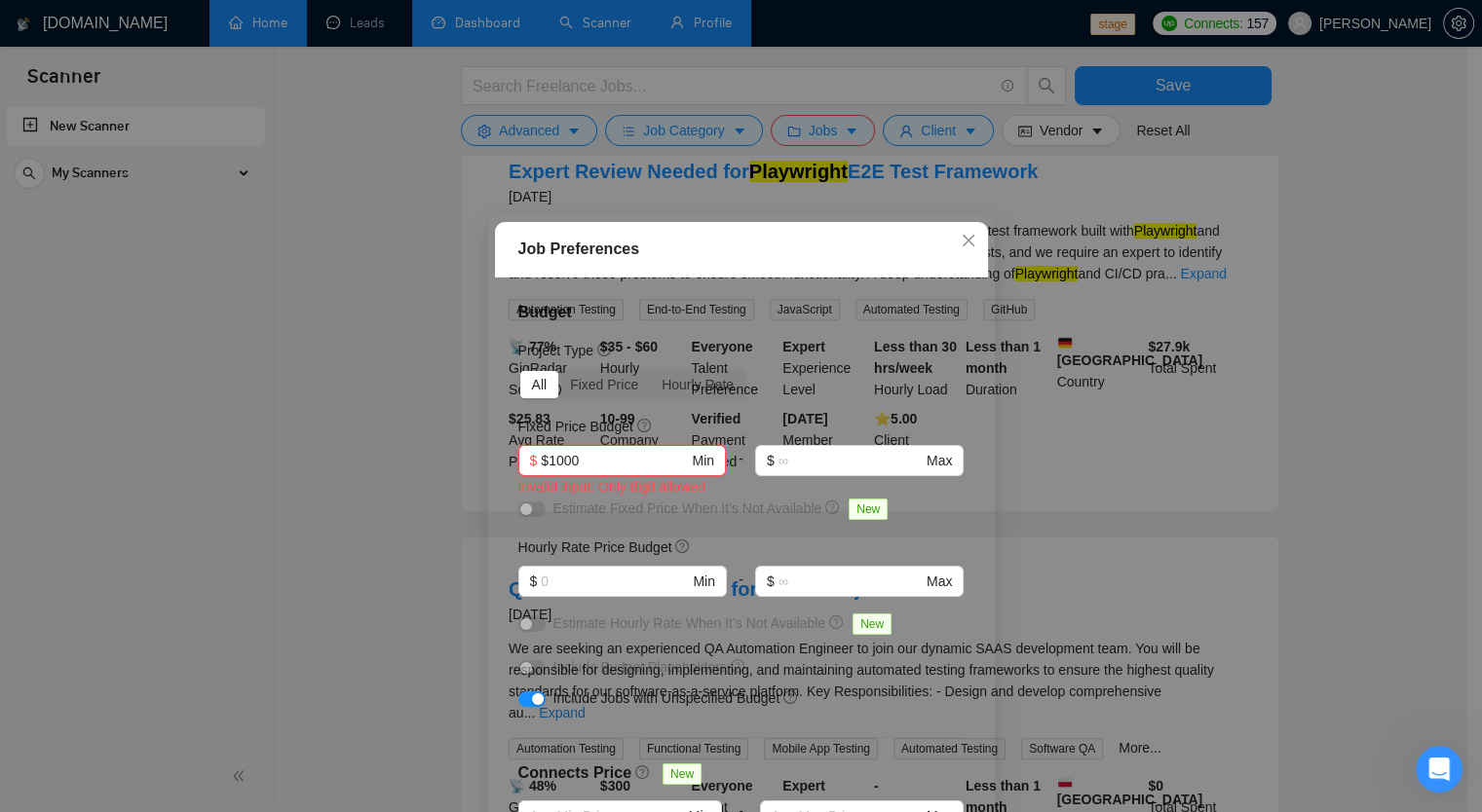
click at [540, 458] on input "$1000" at bounding box center [614, 461] width 147 height 22
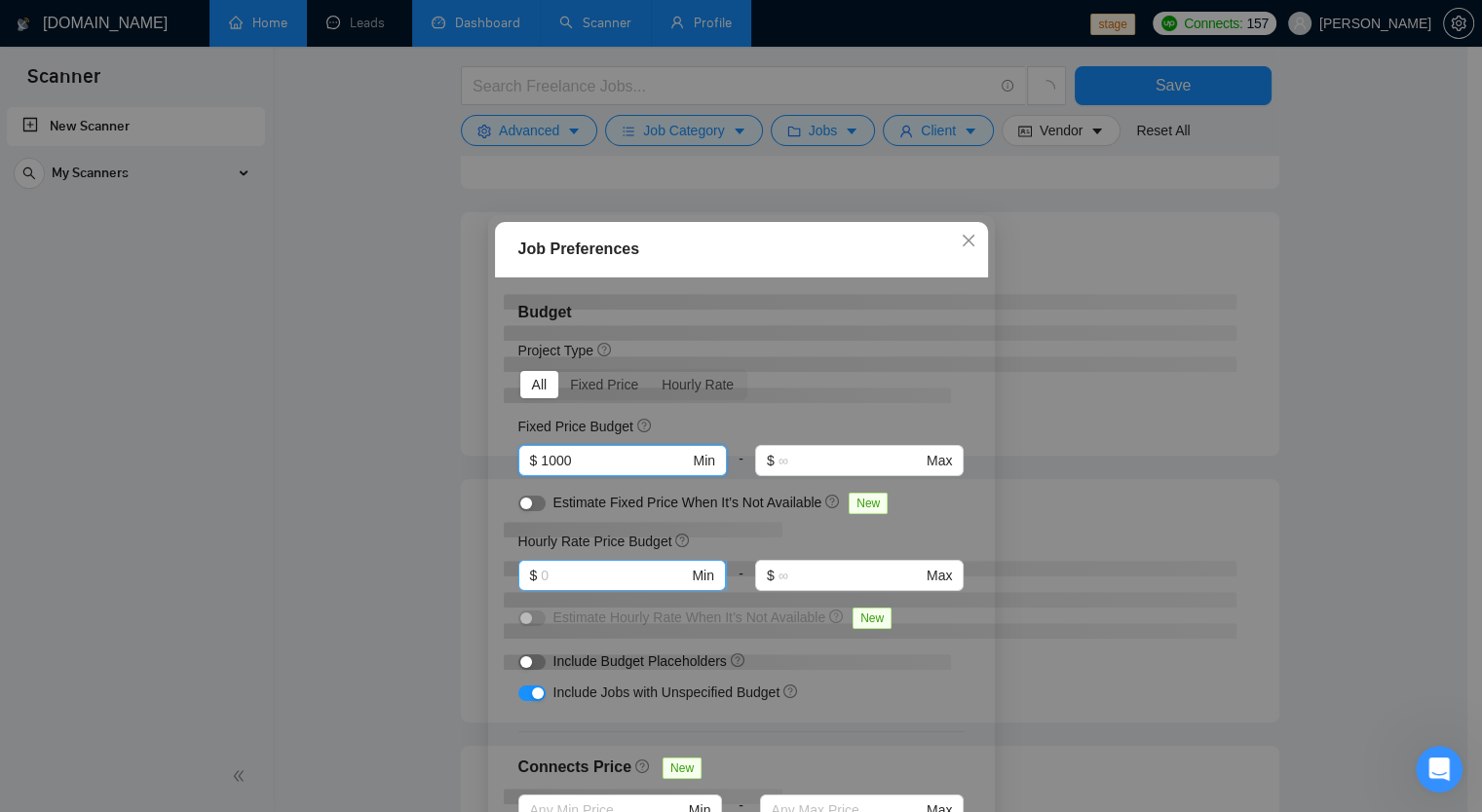
type input "1000"
click at [575, 565] on input "text" at bounding box center [614, 576] width 147 height 22
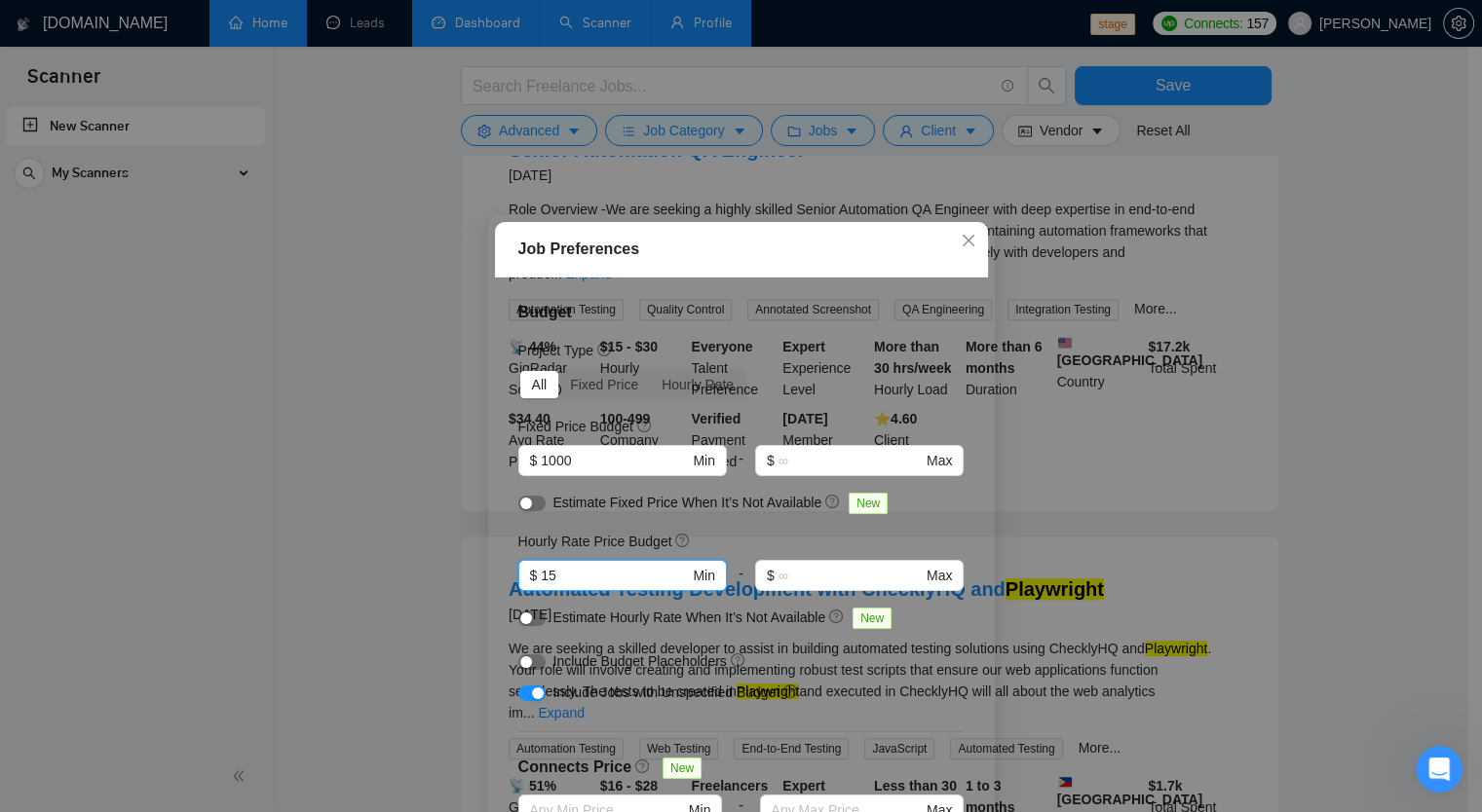
scroll to position [97, 0]
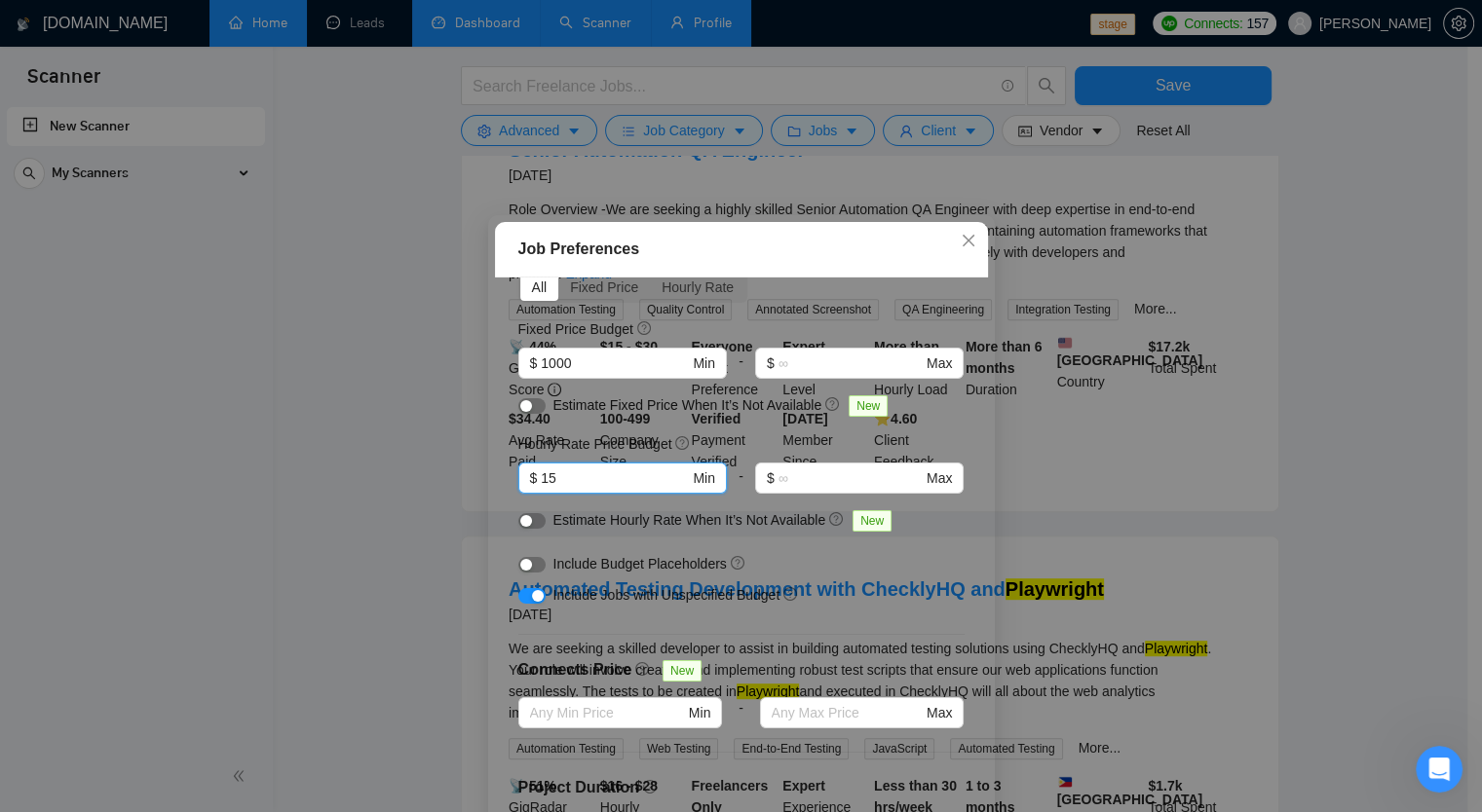
type input "15"
click at [531, 521] on button "button" at bounding box center [532, 521] width 27 height 16
click at [532, 598] on div "button" at bounding box center [537, 596] width 12 height 12
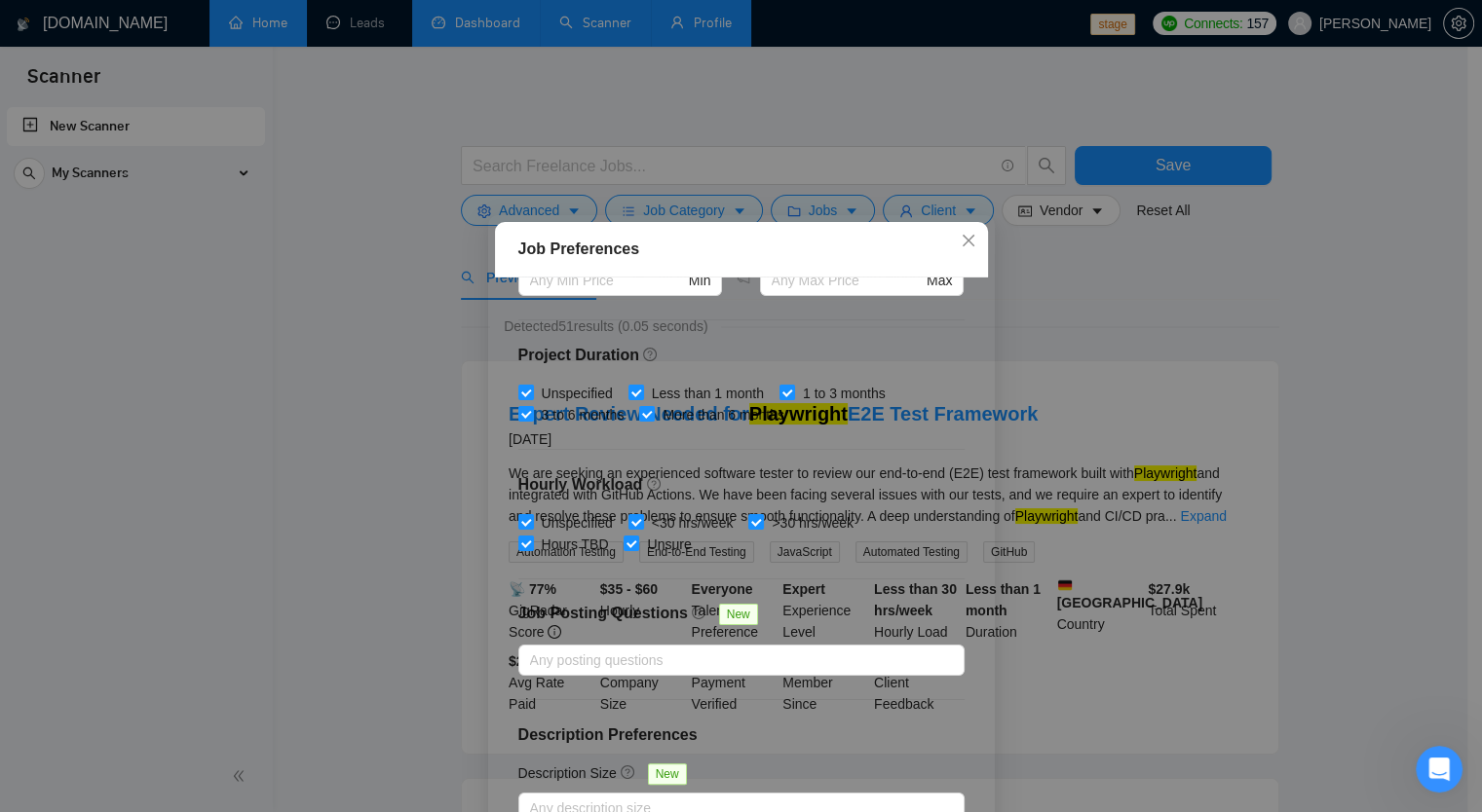
scroll to position [119, 0]
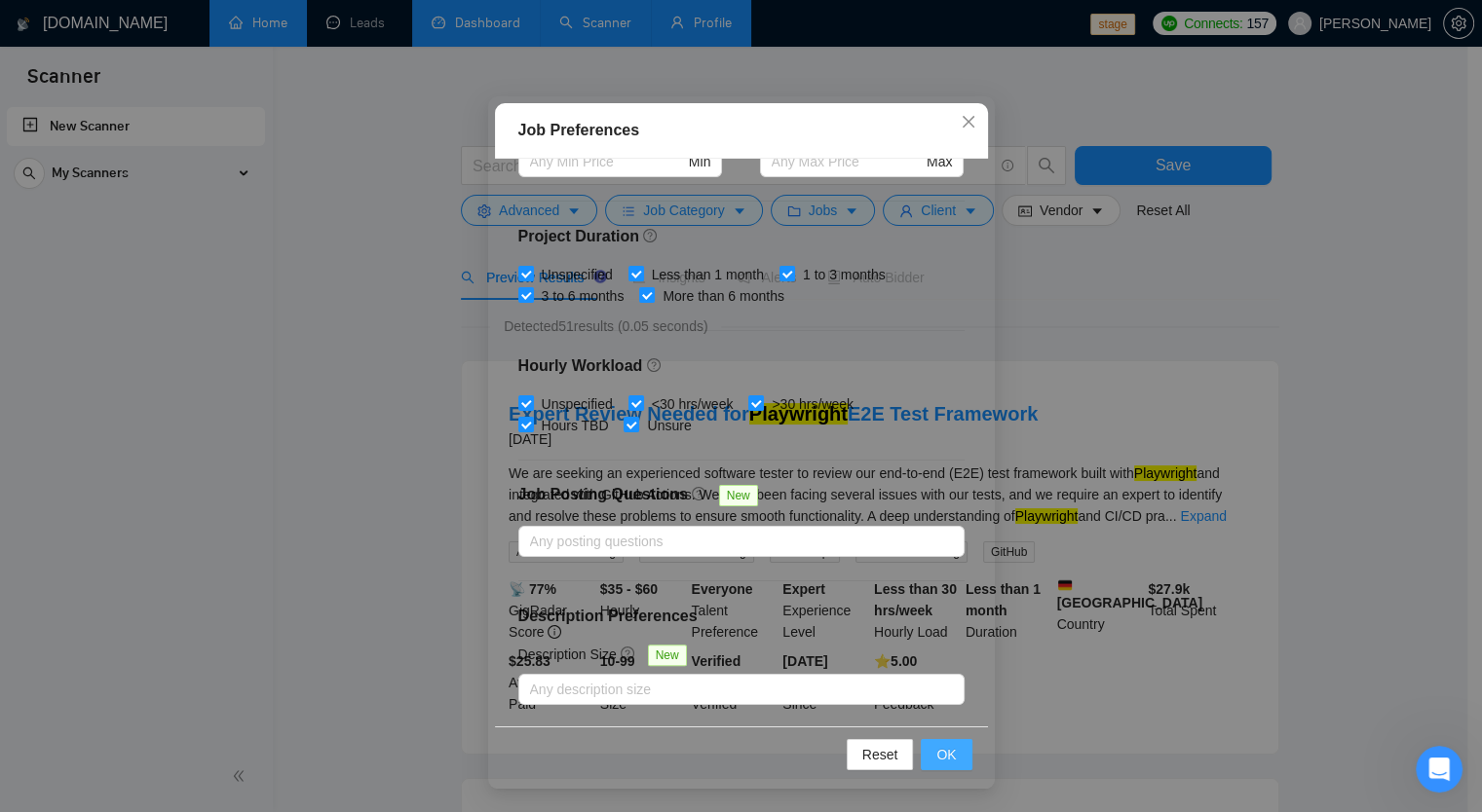
click at [943, 740] on button "OK" at bounding box center [946, 755] width 51 height 31
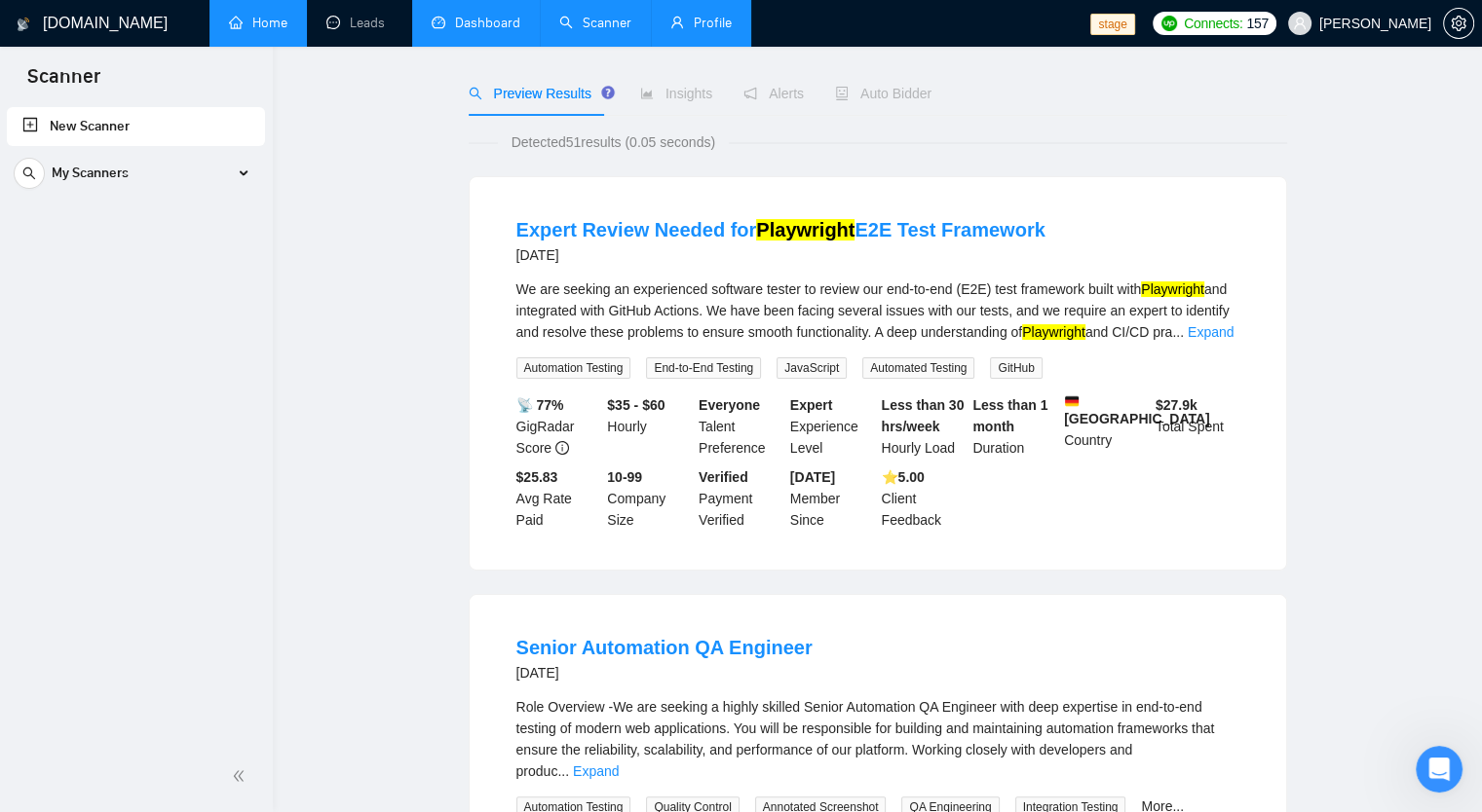
scroll to position [0, 0]
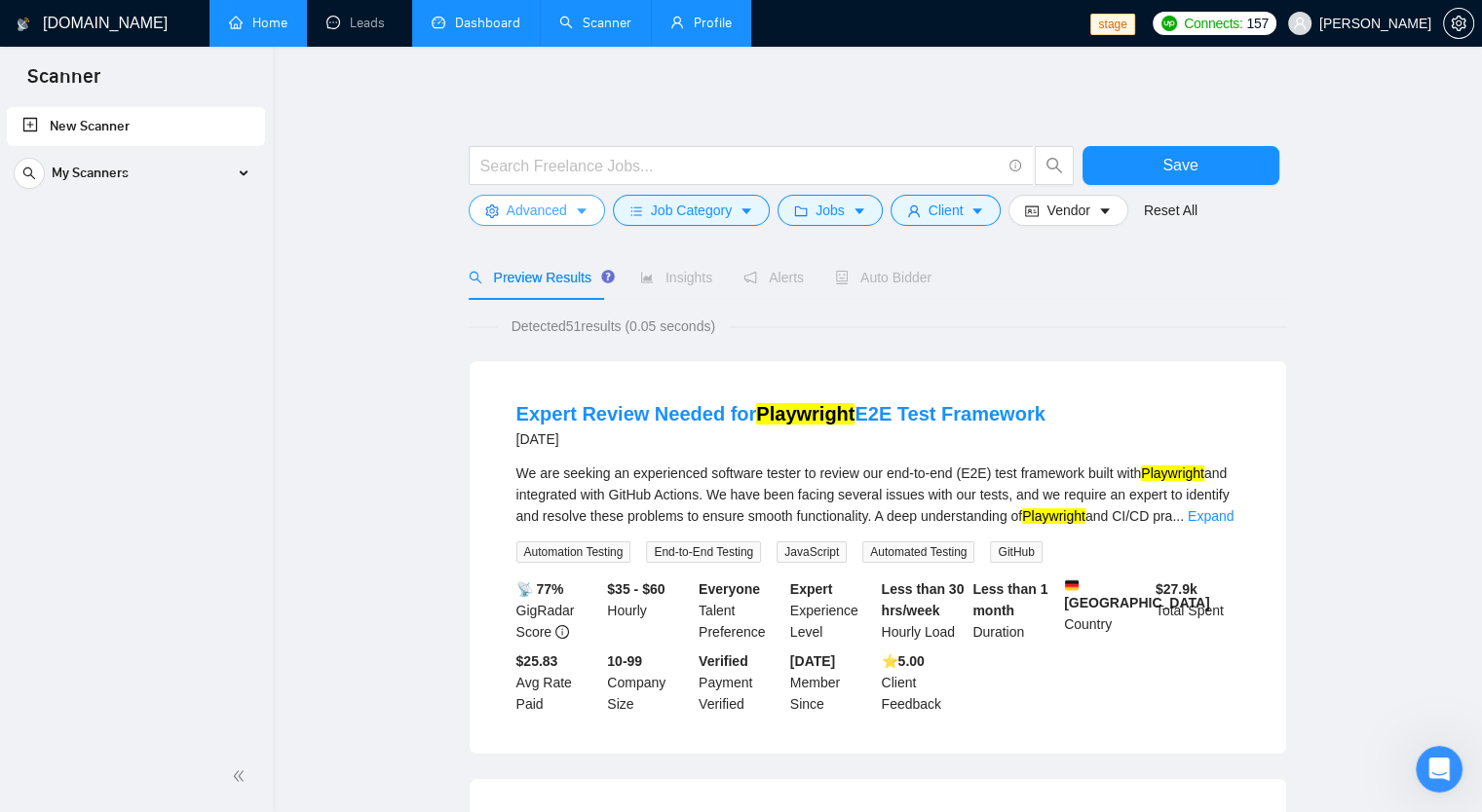
click at [522, 219] on span "Advanced" at bounding box center [537, 211] width 61 height 22
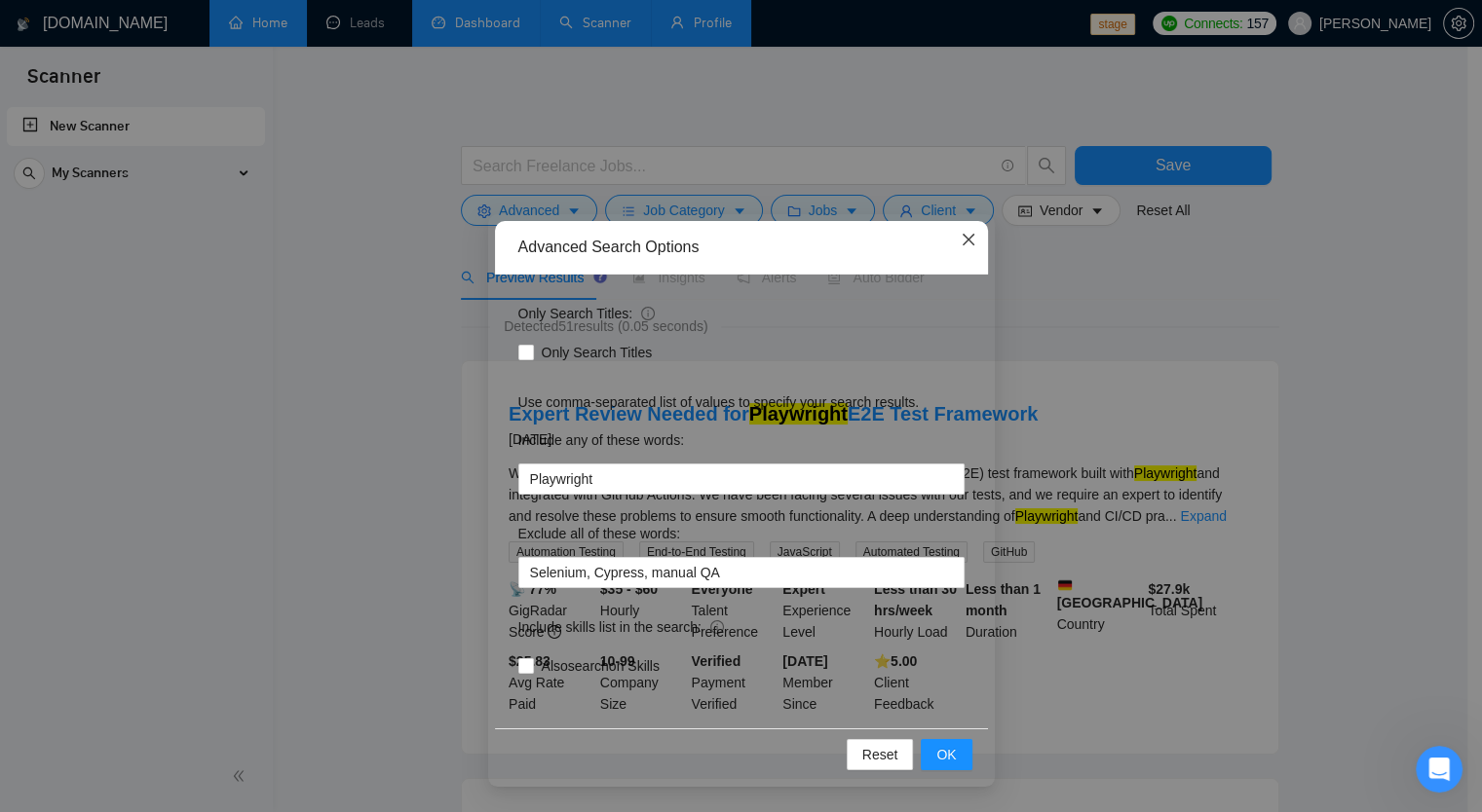
click at [960, 240] on icon "close" at bounding box center [968, 239] width 16 height 16
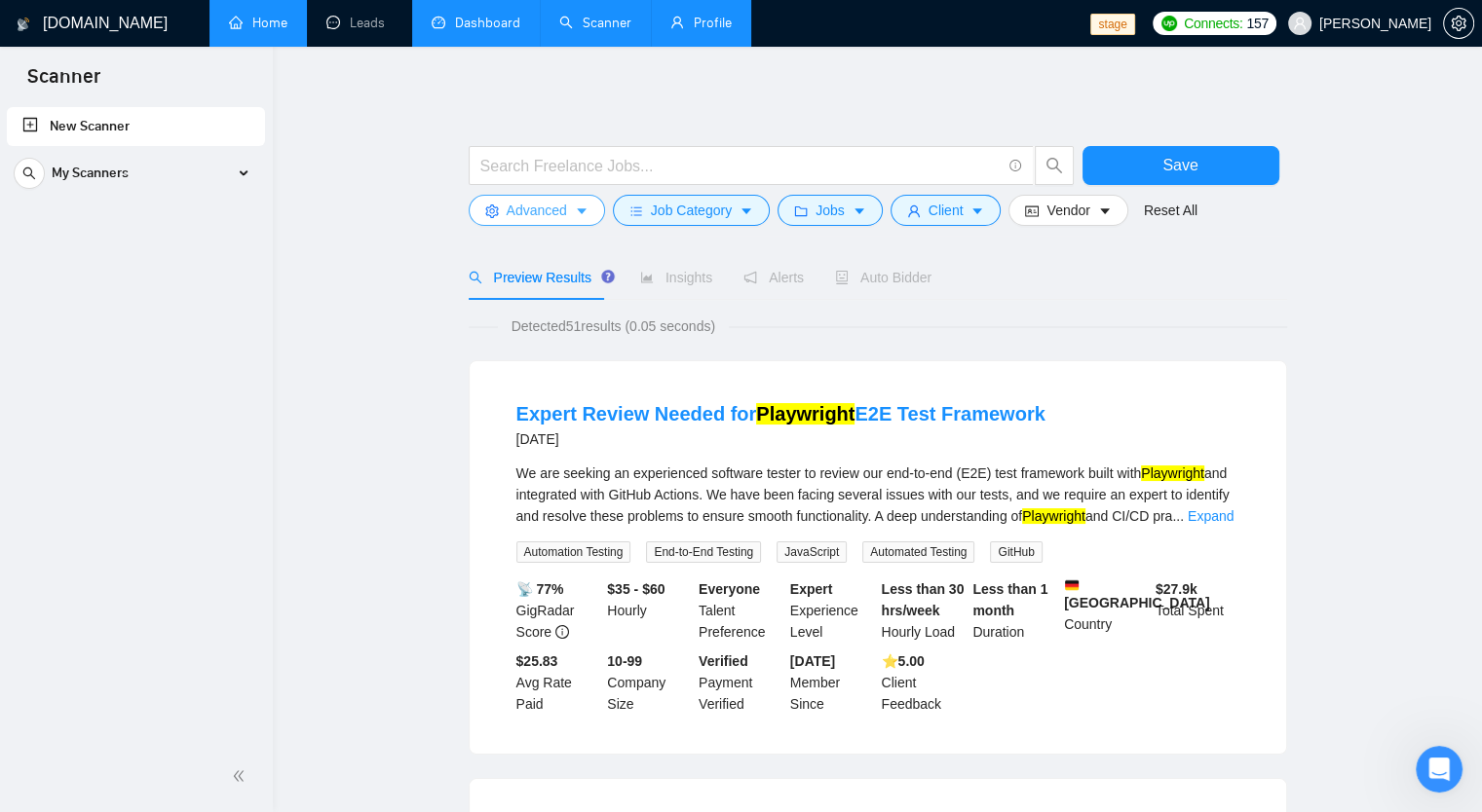
click at [503, 225] on button "Advanced" at bounding box center [537, 211] width 136 height 31
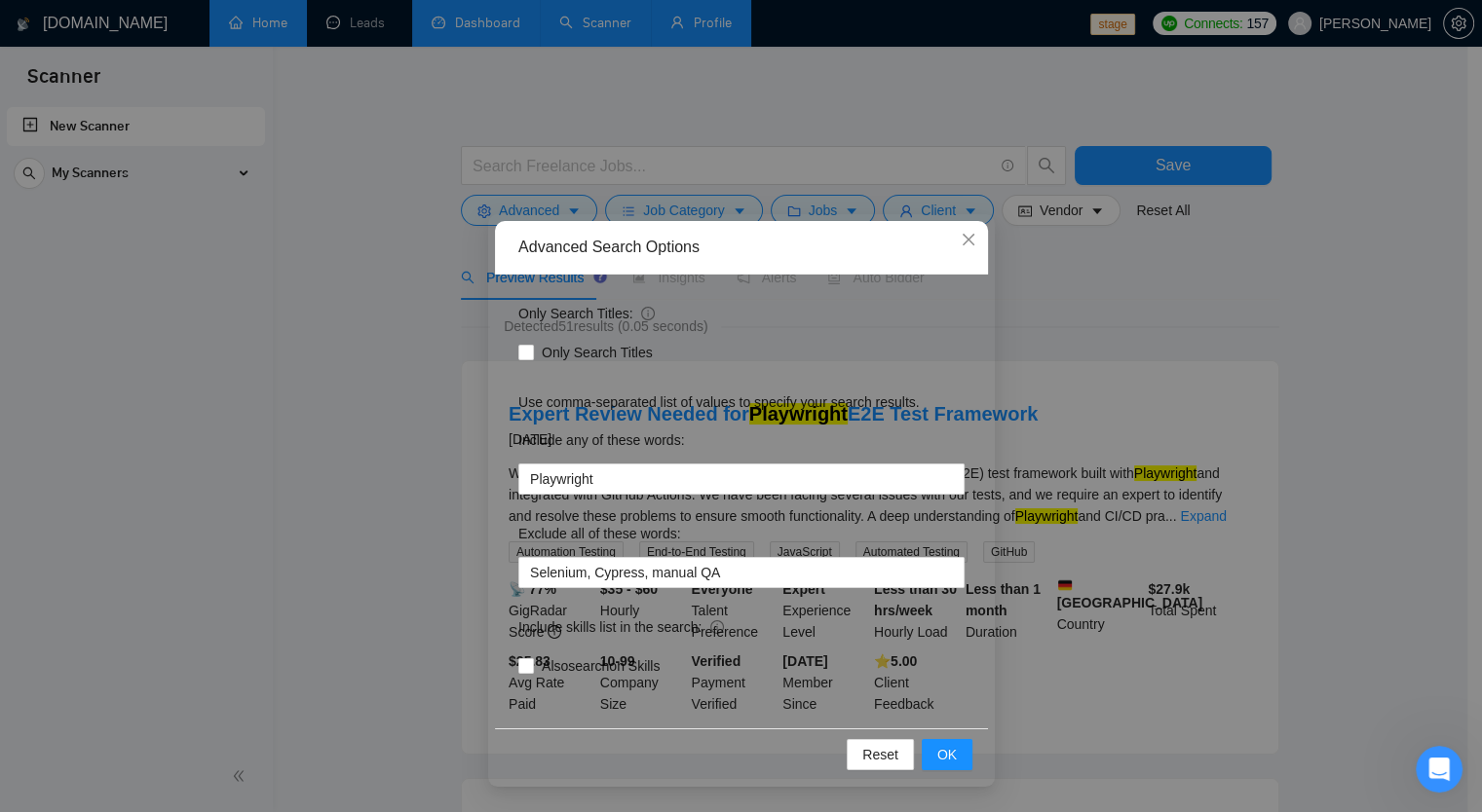
click at [507, 211] on div "Advanced Search Options Only Search Titles: Only Search Titles Use comma-separa…" at bounding box center [741, 406] width 1482 height 812
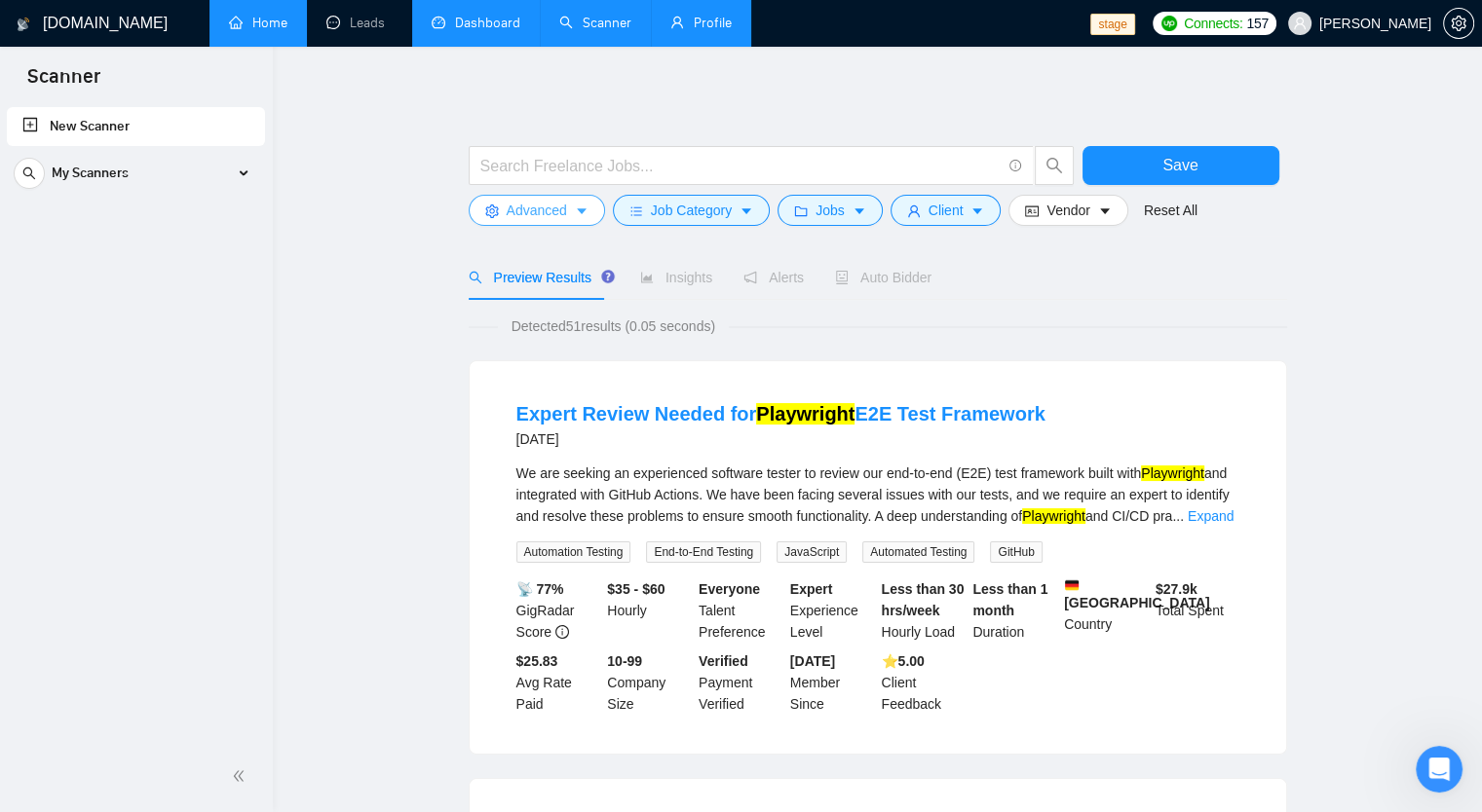
click at [507, 211] on span "Advanced" at bounding box center [537, 211] width 61 height 22
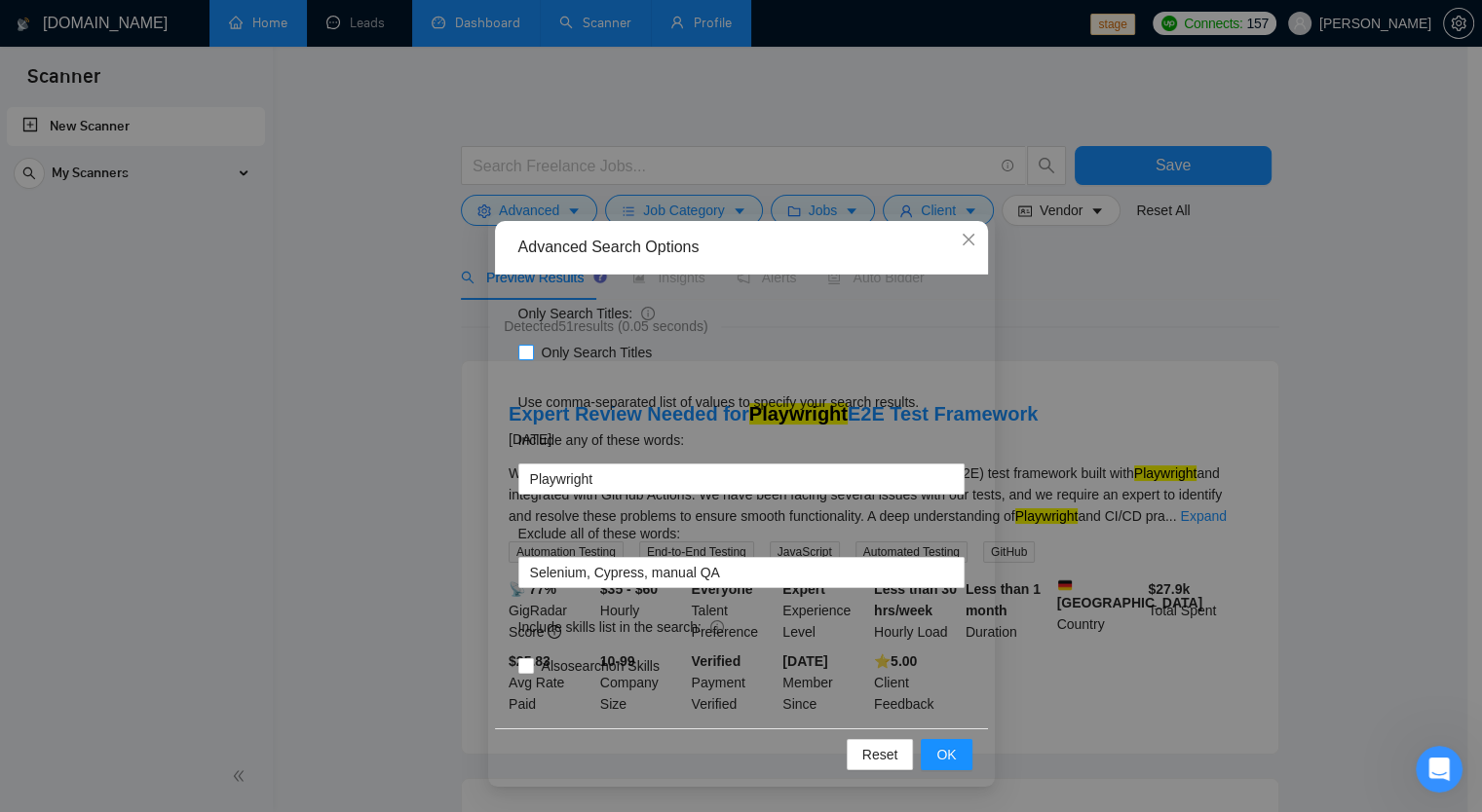
click at [527, 355] on input "Only Search Titles" at bounding box center [525, 352] width 14 height 14
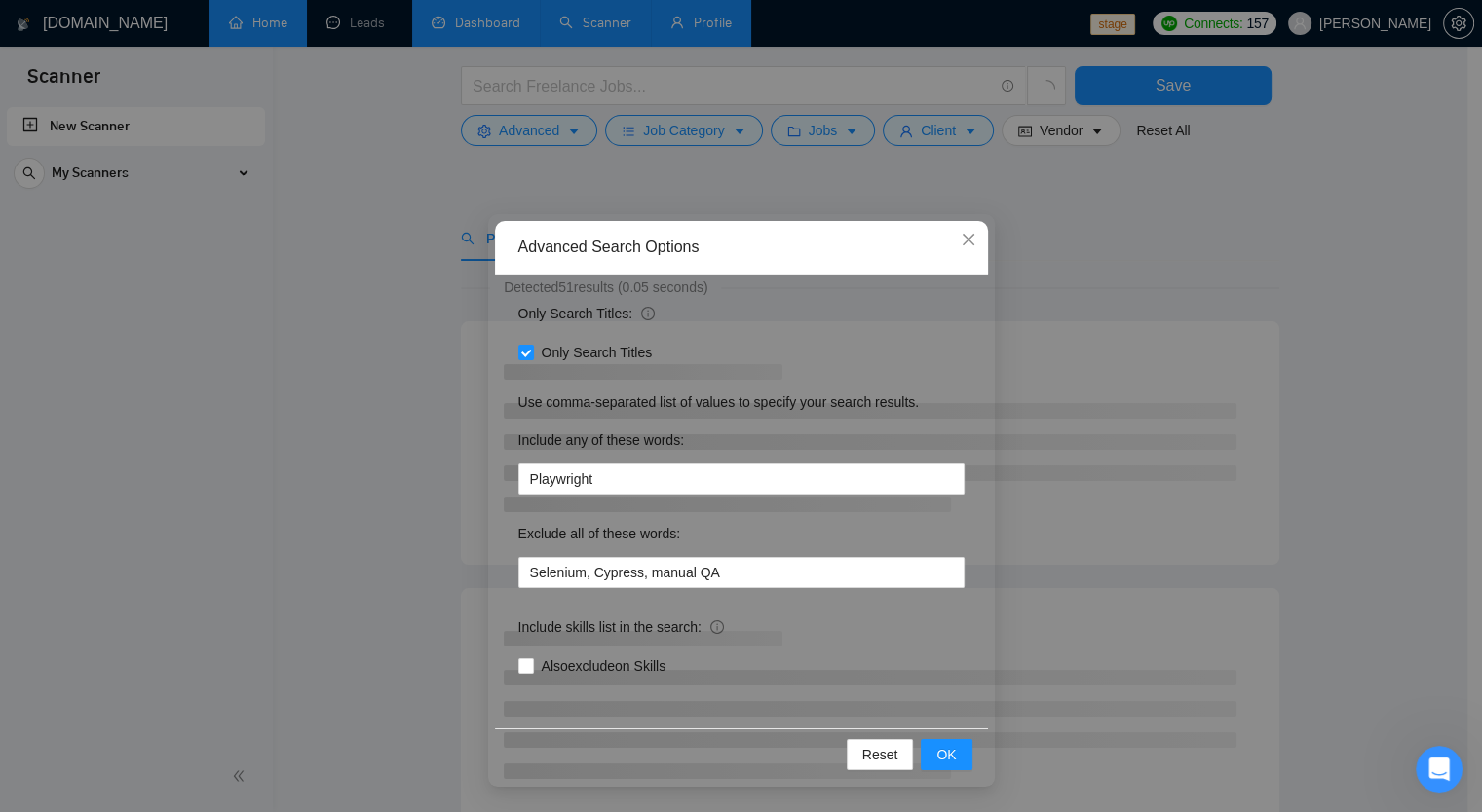
scroll to position [292, 0]
click at [523, 352] on input "Only Search Titles" at bounding box center [525, 352] width 14 height 14
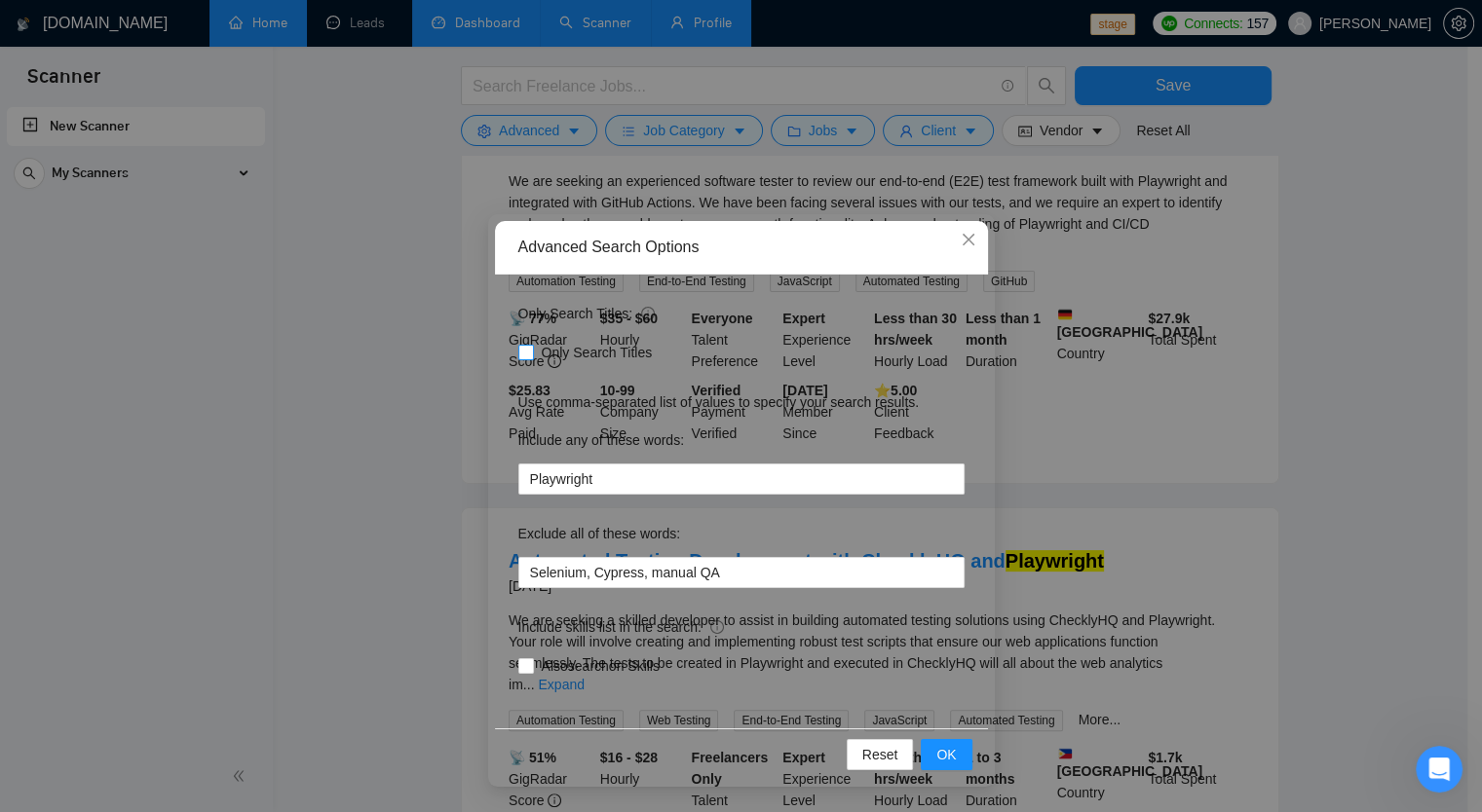
click at [525, 352] on input "Only Search Titles" at bounding box center [525, 352] width 14 height 14
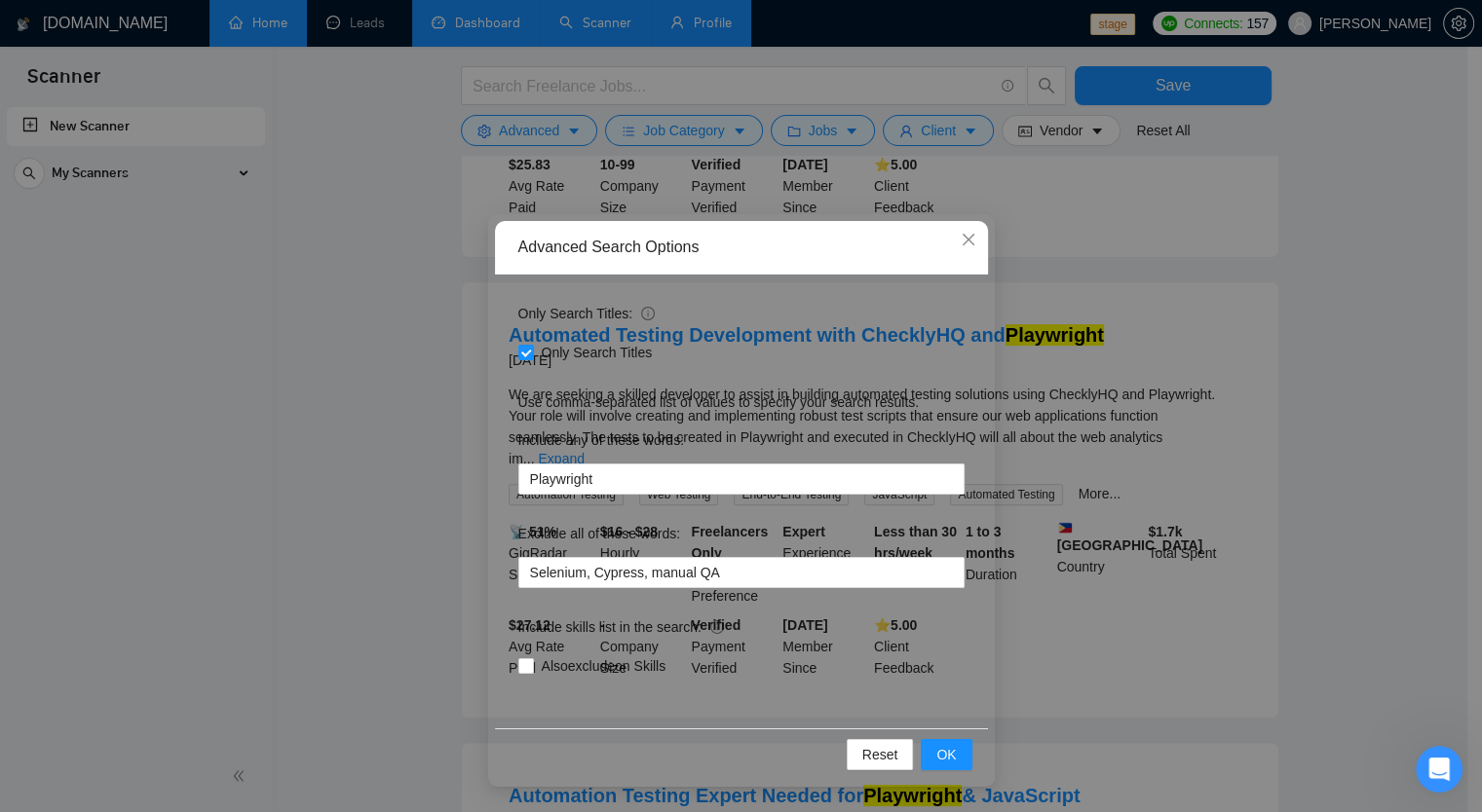
scroll to position [764, 0]
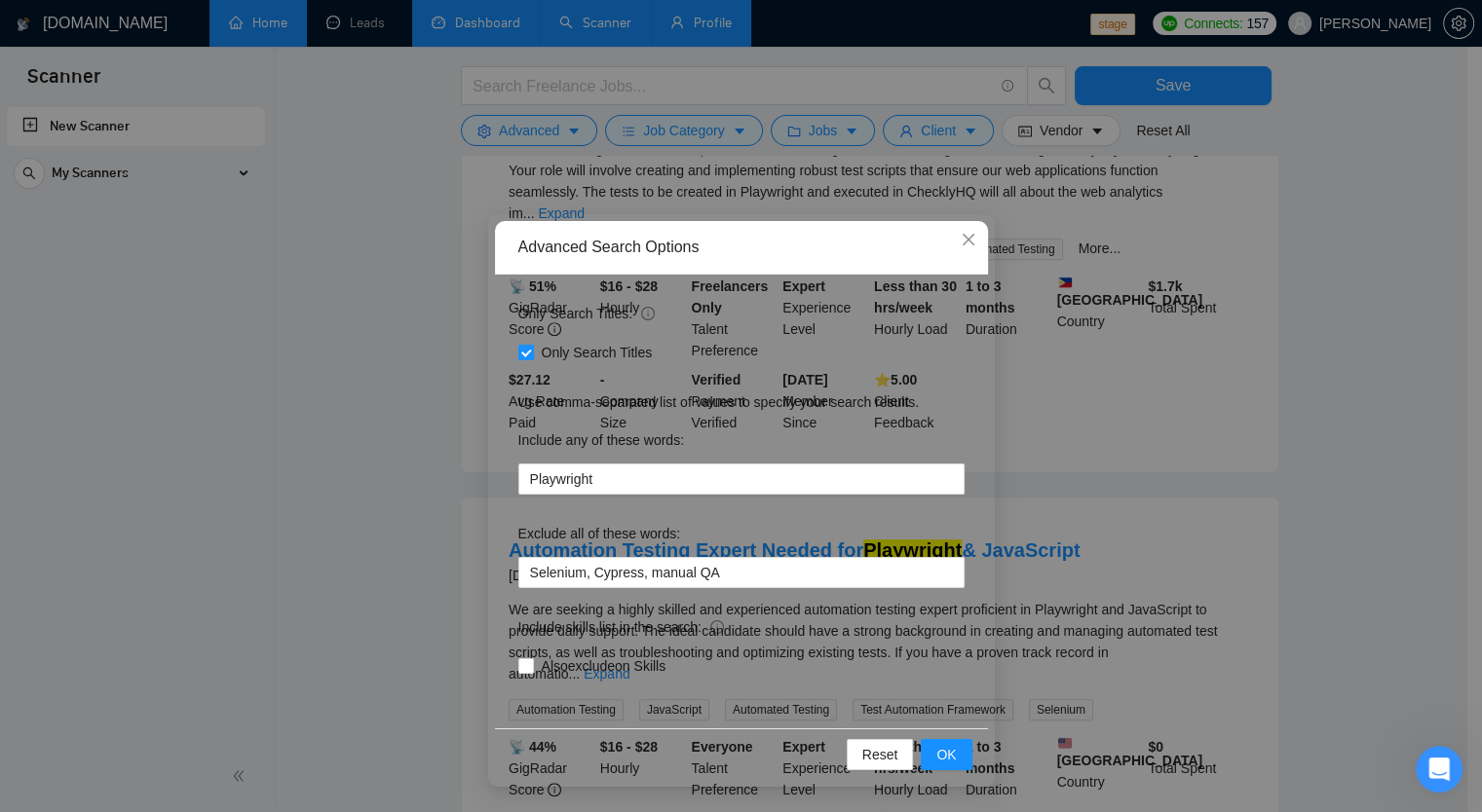
click at [523, 355] on input "Only Search Titles" at bounding box center [525, 352] width 14 height 14
checkbox input "false"
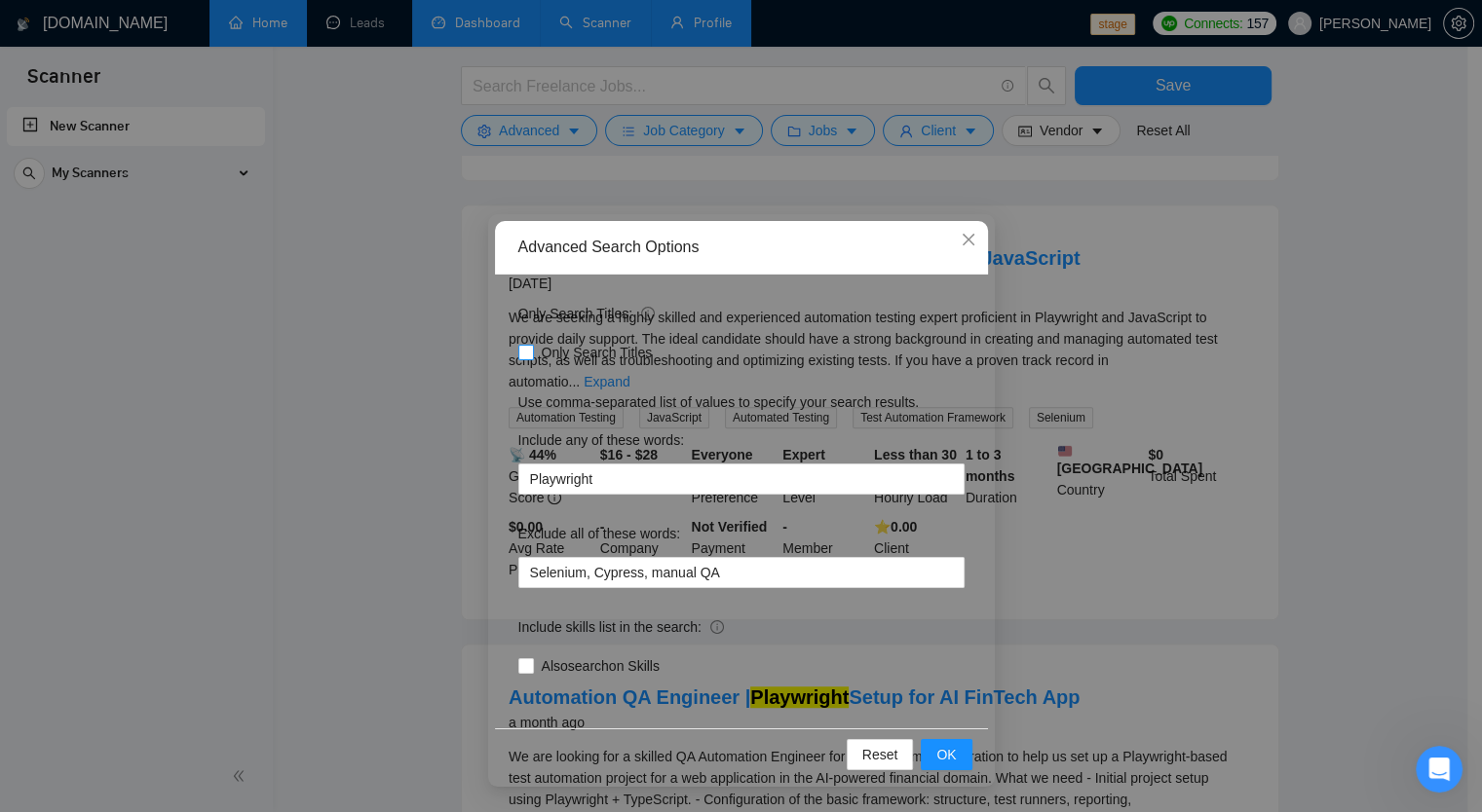
scroll to position [1056, 0]
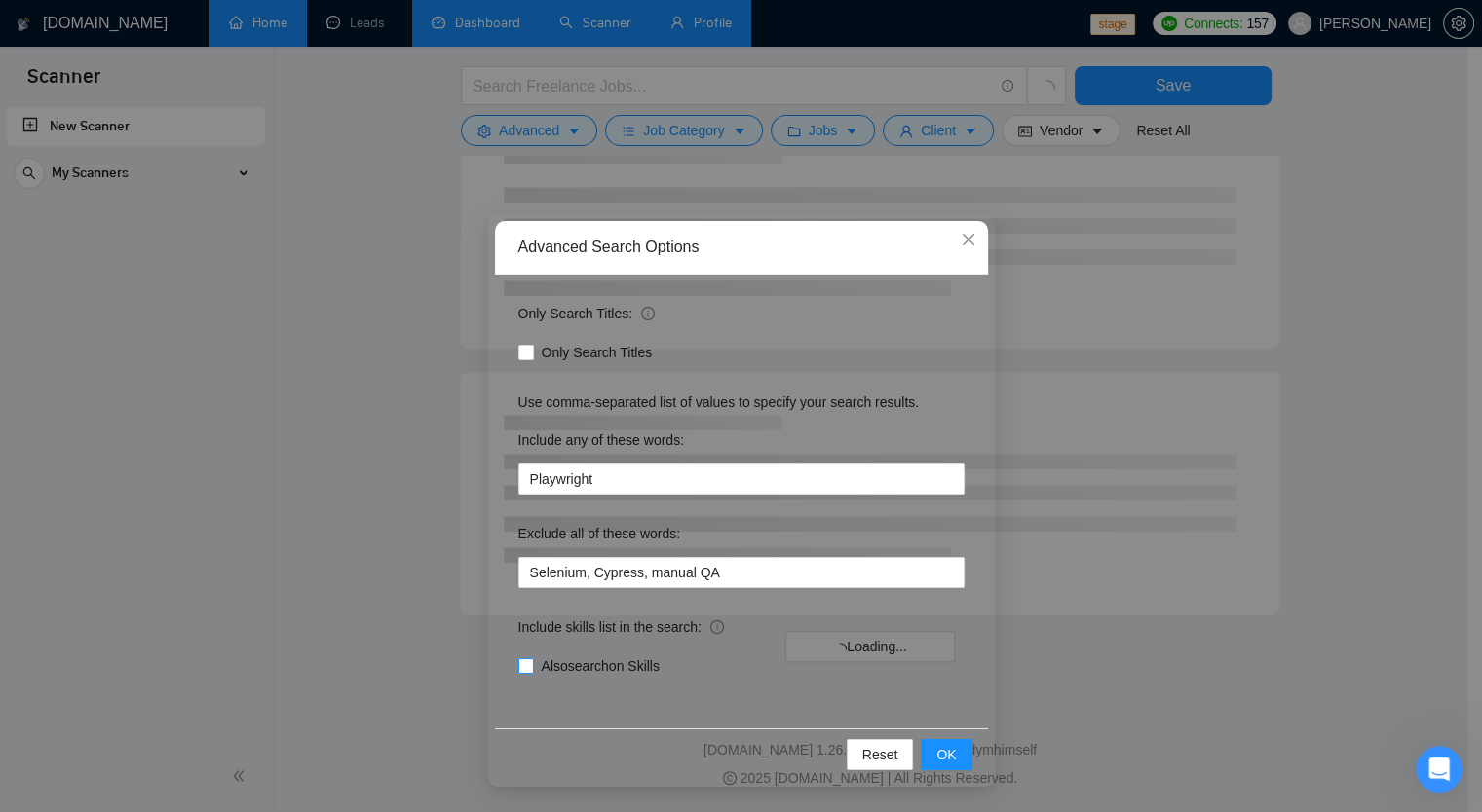
click at [526, 667] on input "Also search on Skills" at bounding box center [525, 665] width 14 height 14
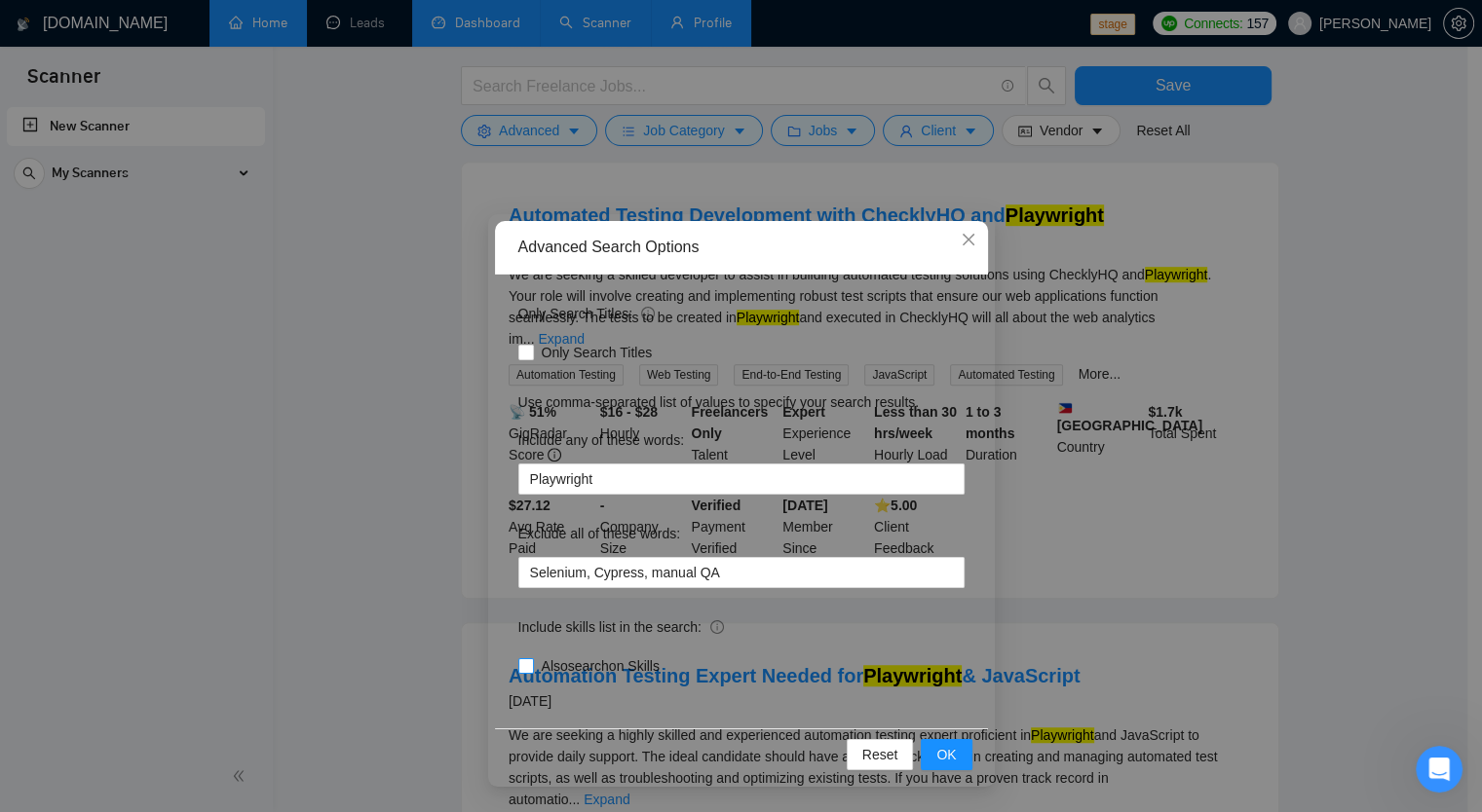
click at [526, 669] on input "Also search on Skills" at bounding box center [525, 665] width 14 height 14
checkbox input "true"
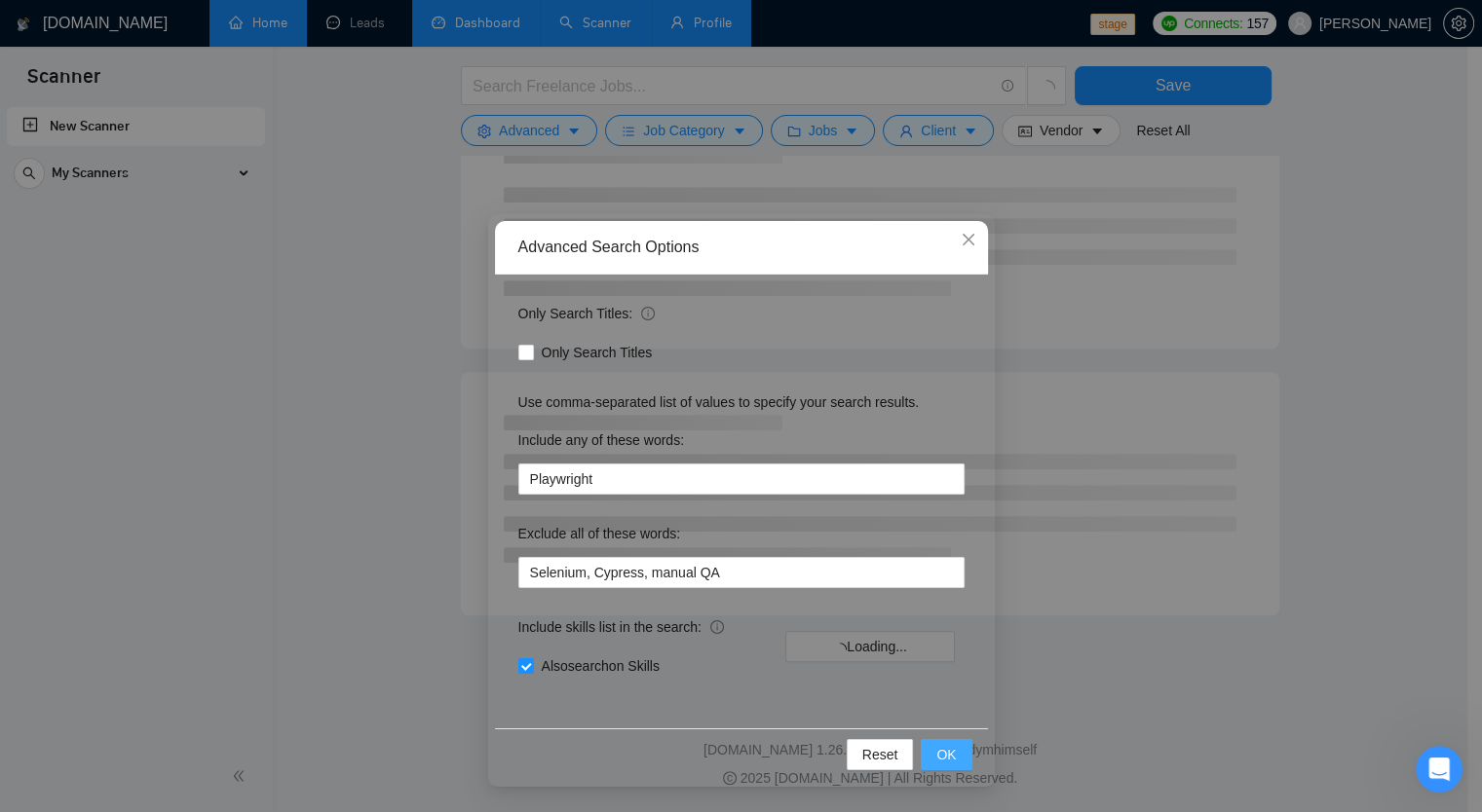
click at [950, 757] on span "OK" at bounding box center [946, 755] width 20 height 22
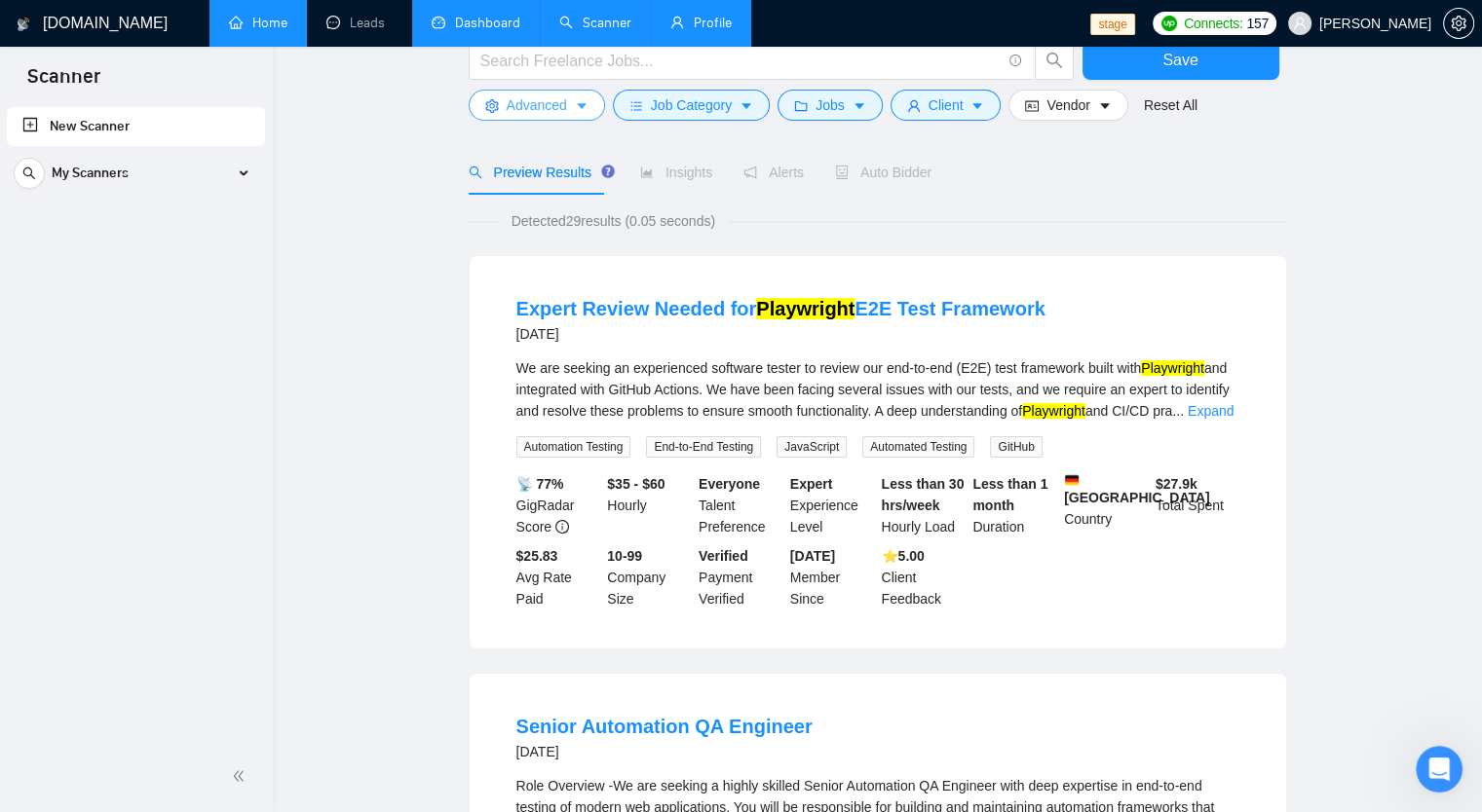
scroll to position [0, 0]
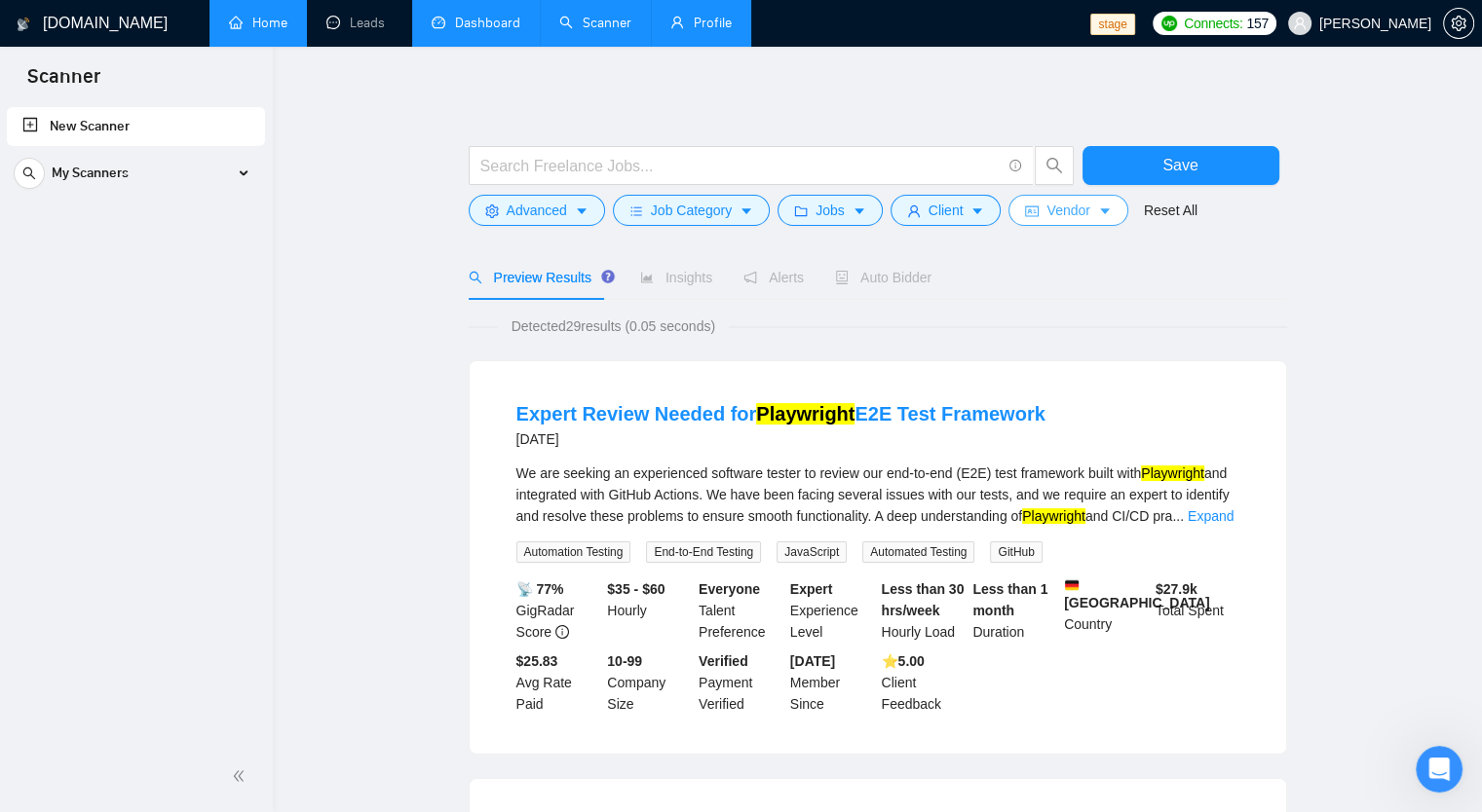
click at [1088, 219] on button "Vendor" at bounding box center [1067, 211] width 119 height 31
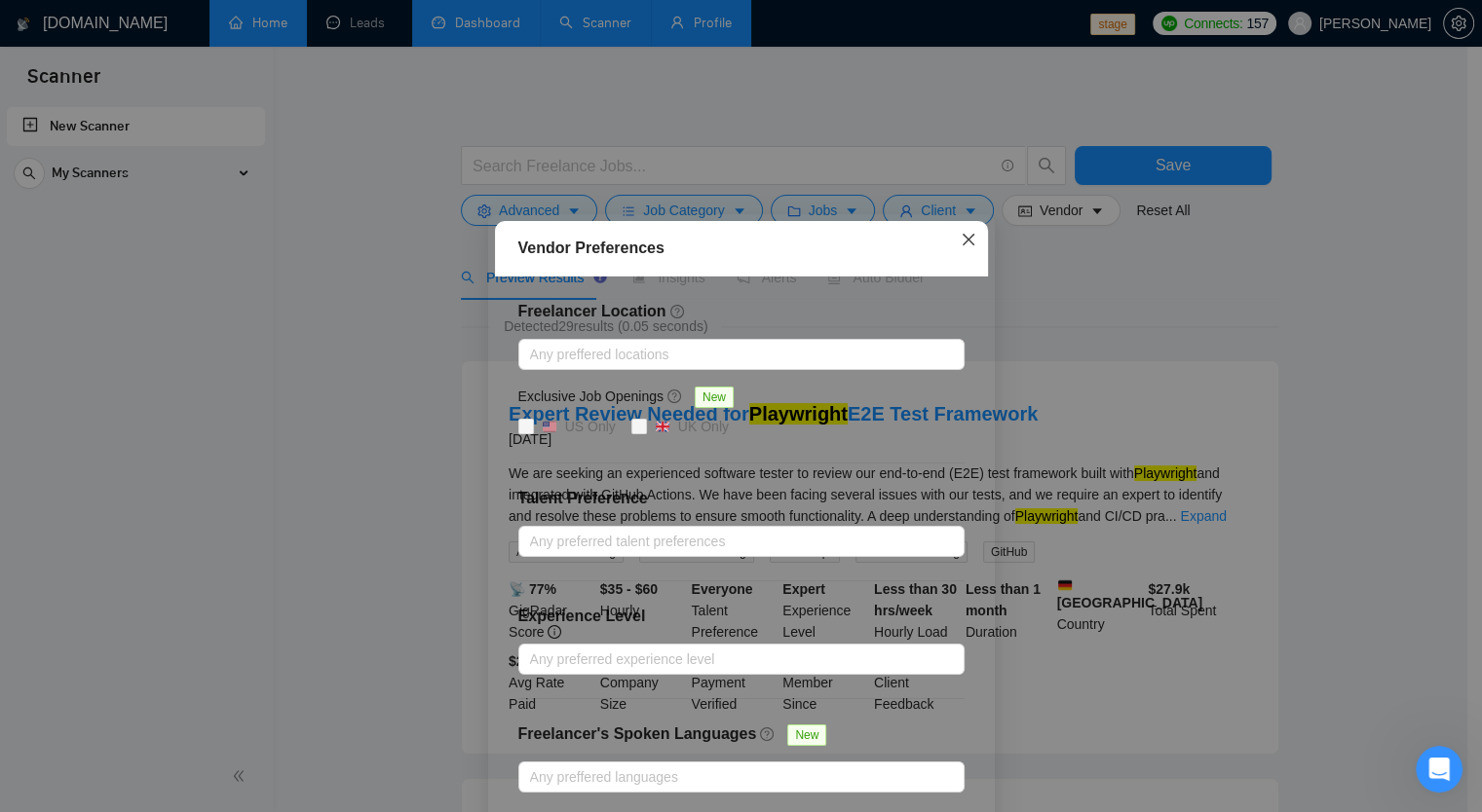
click at [961, 243] on icon "close" at bounding box center [968, 239] width 16 height 16
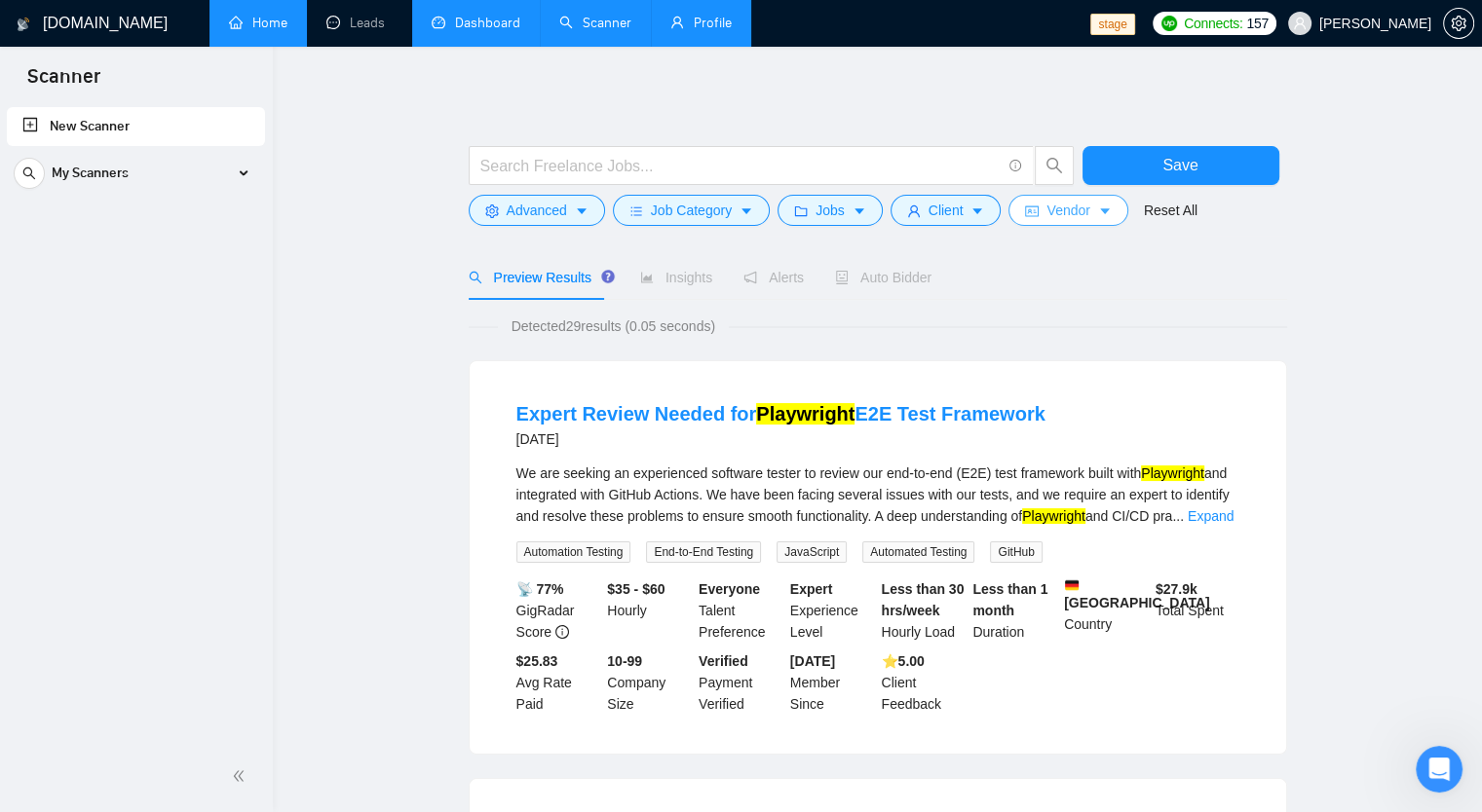
click at [1081, 222] on button "Vendor" at bounding box center [1067, 211] width 119 height 31
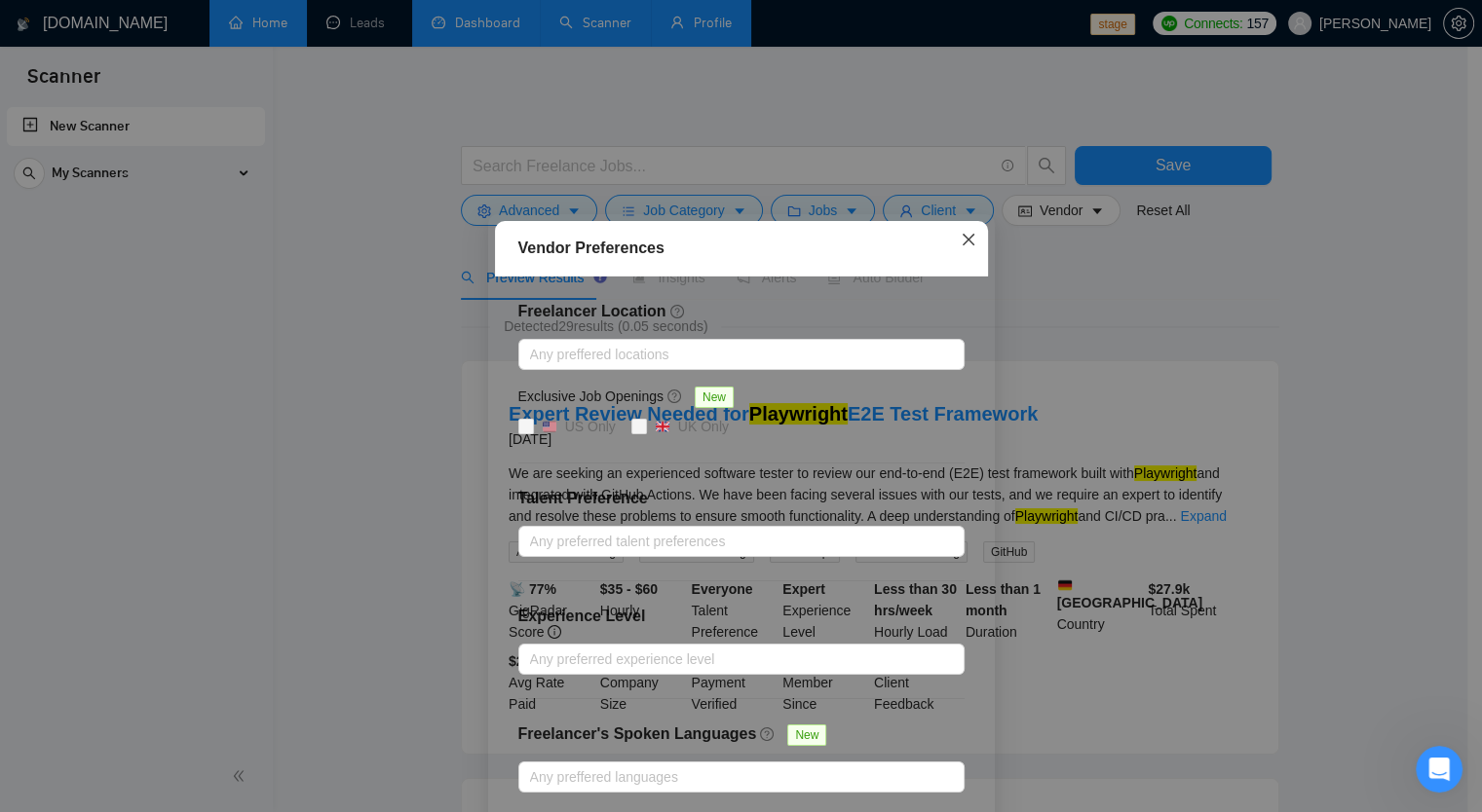
click at [960, 246] on icon "close" at bounding box center [968, 239] width 16 height 16
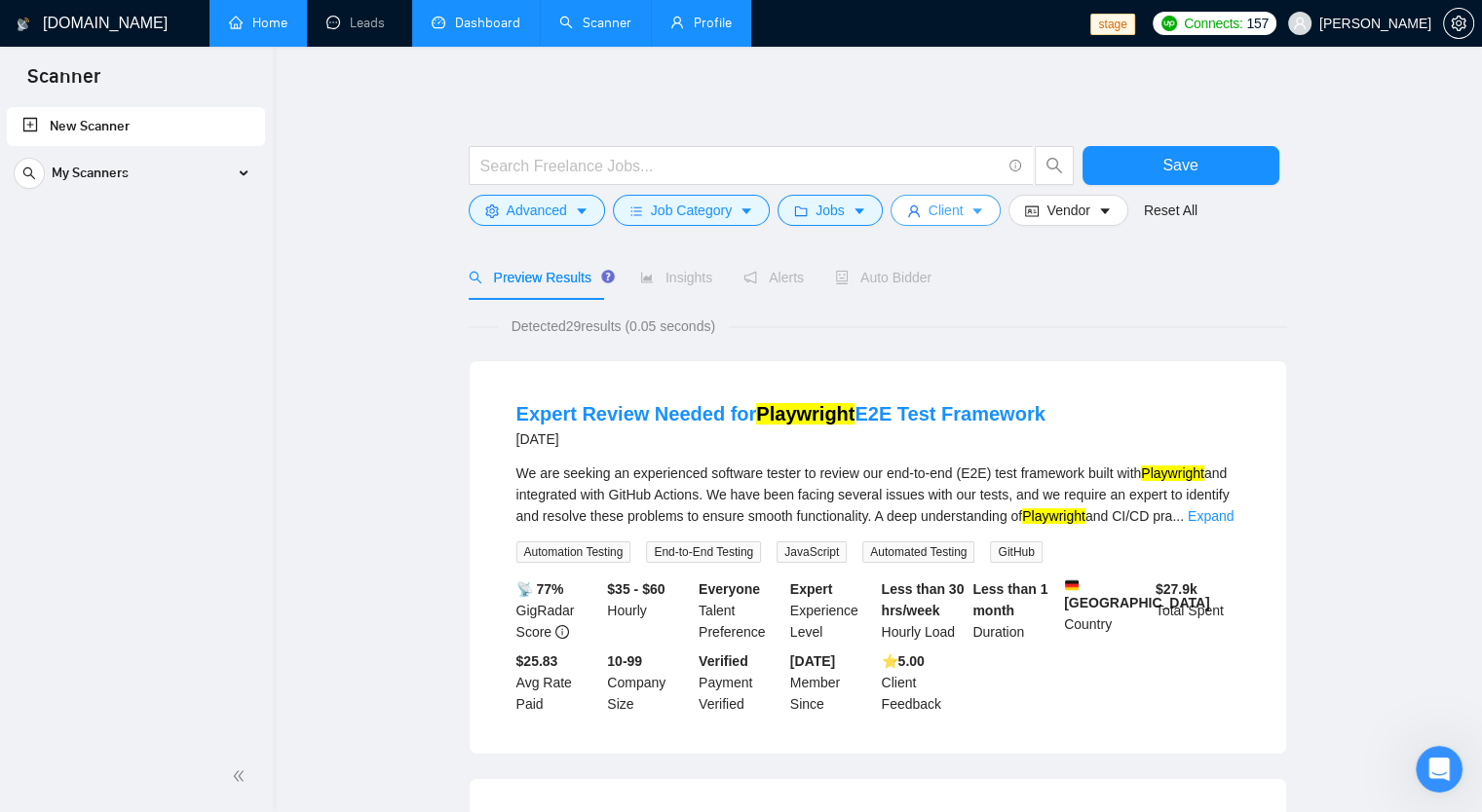
click at [944, 216] on span "Client" at bounding box center [946, 211] width 35 height 22
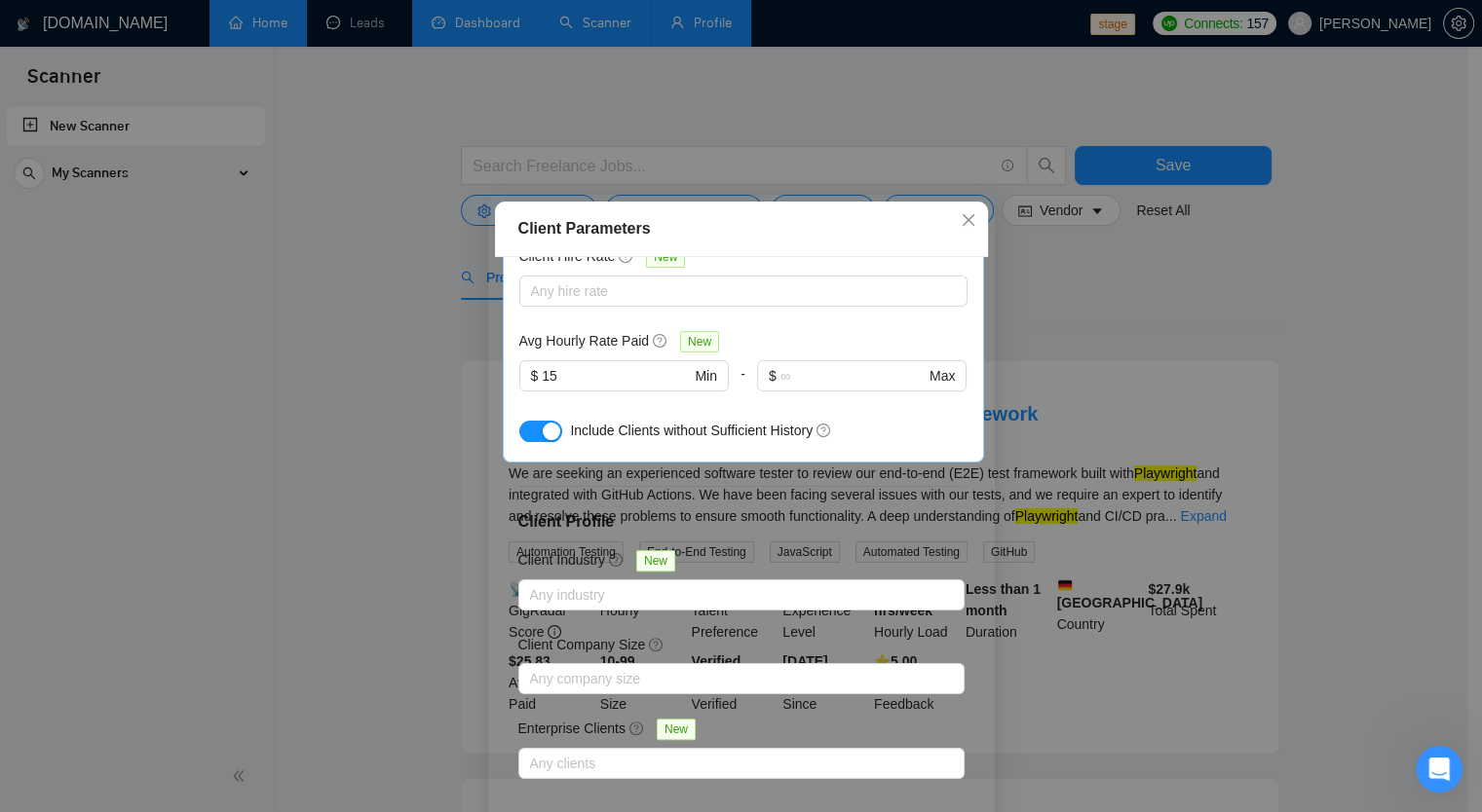
click at [1239, 330] on div "Client Parameters Client Location Include Client Countries Select Exclude Clien…" at bounding box center [741, 406] width 1482 height 812
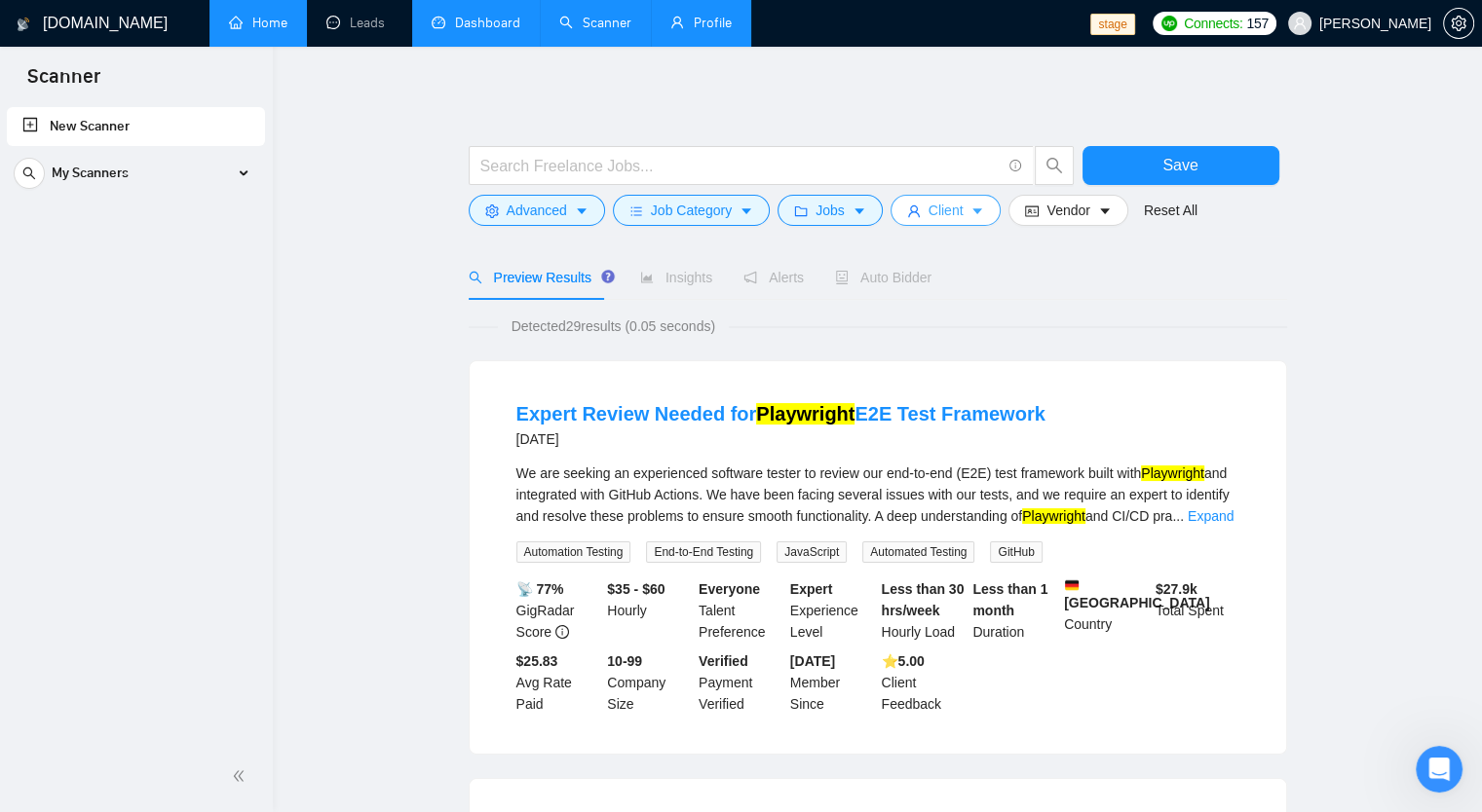
click at [958, 215] on button "Client" at bounding box center [945, 211] width 111 height 31
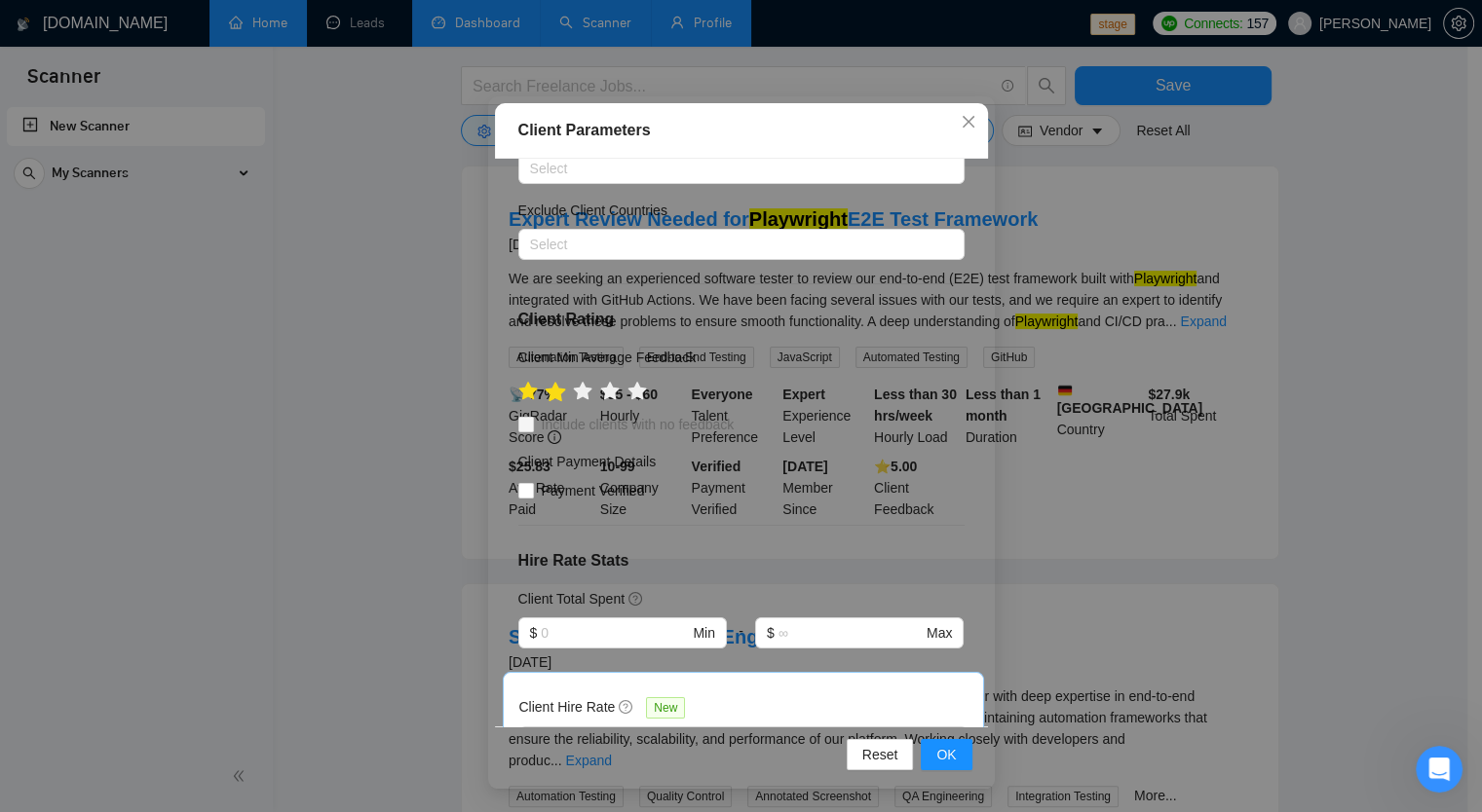
scroll to position [97, 0]
click at [599, 393] on icon "star" at bounding box center [609, 391] width 21 height 20
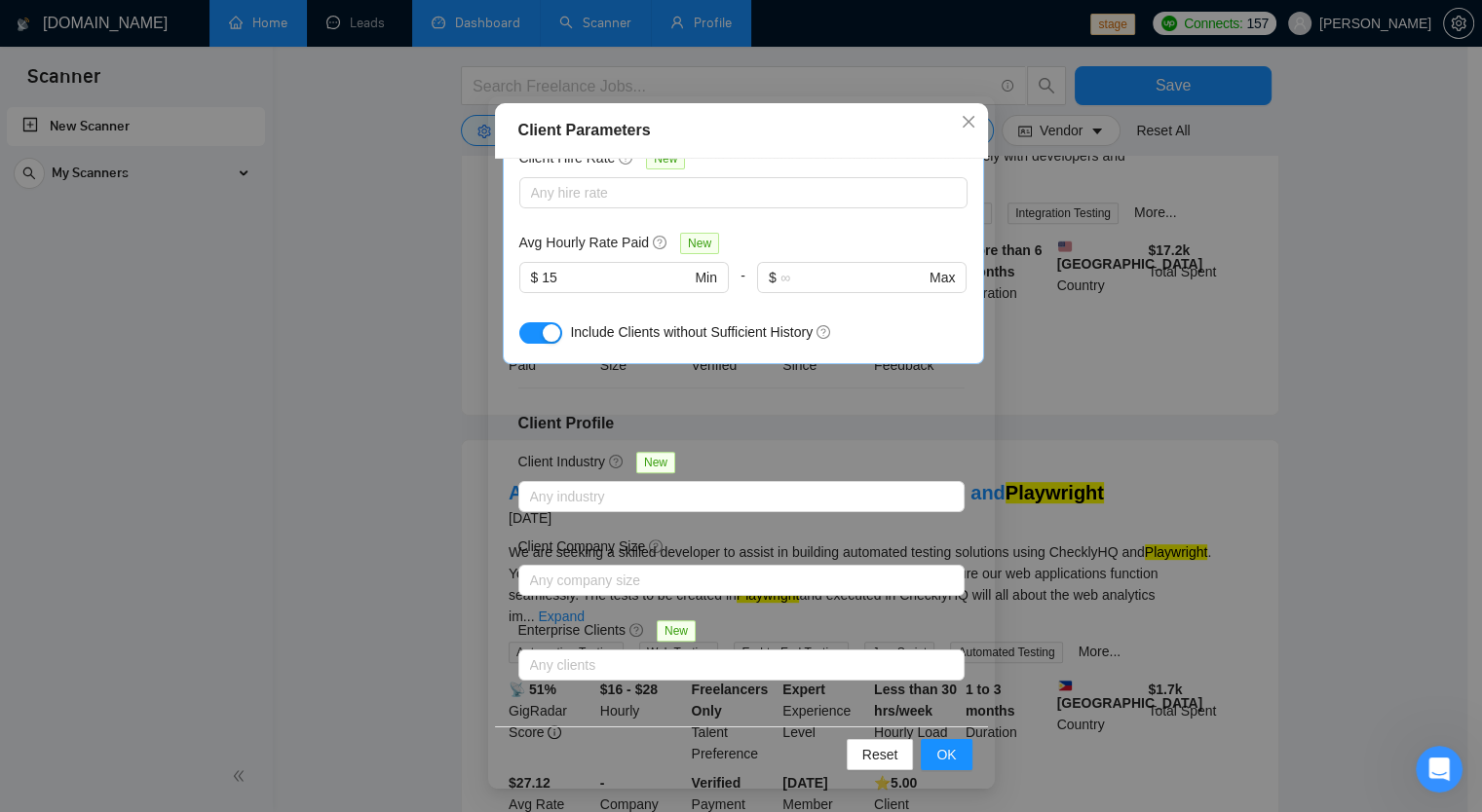
scroll to position [780, 0]
click at [937, 755] on span "OK" at bounding box center [946, 755] width 20 height 22
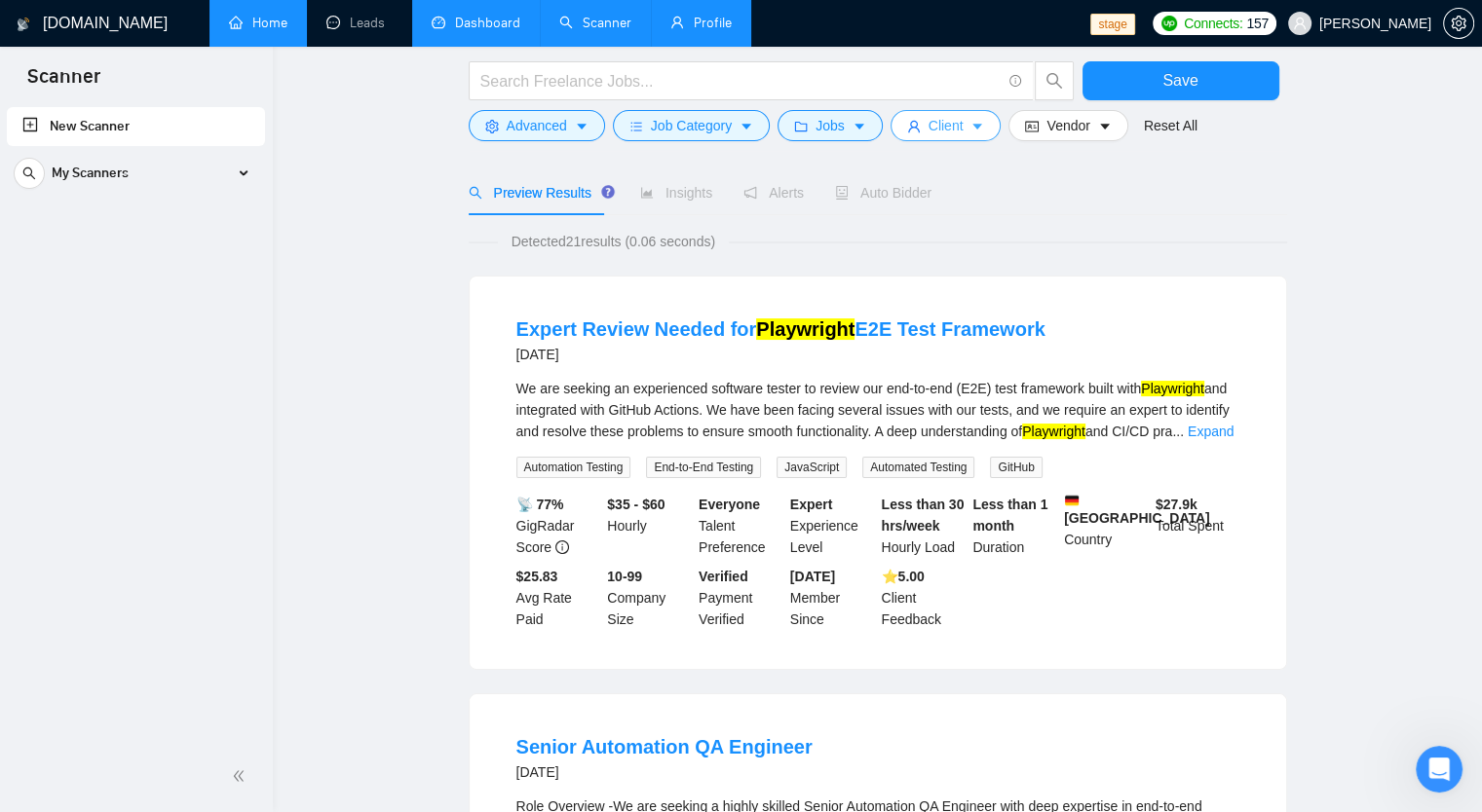
scroll to position [0, 0]
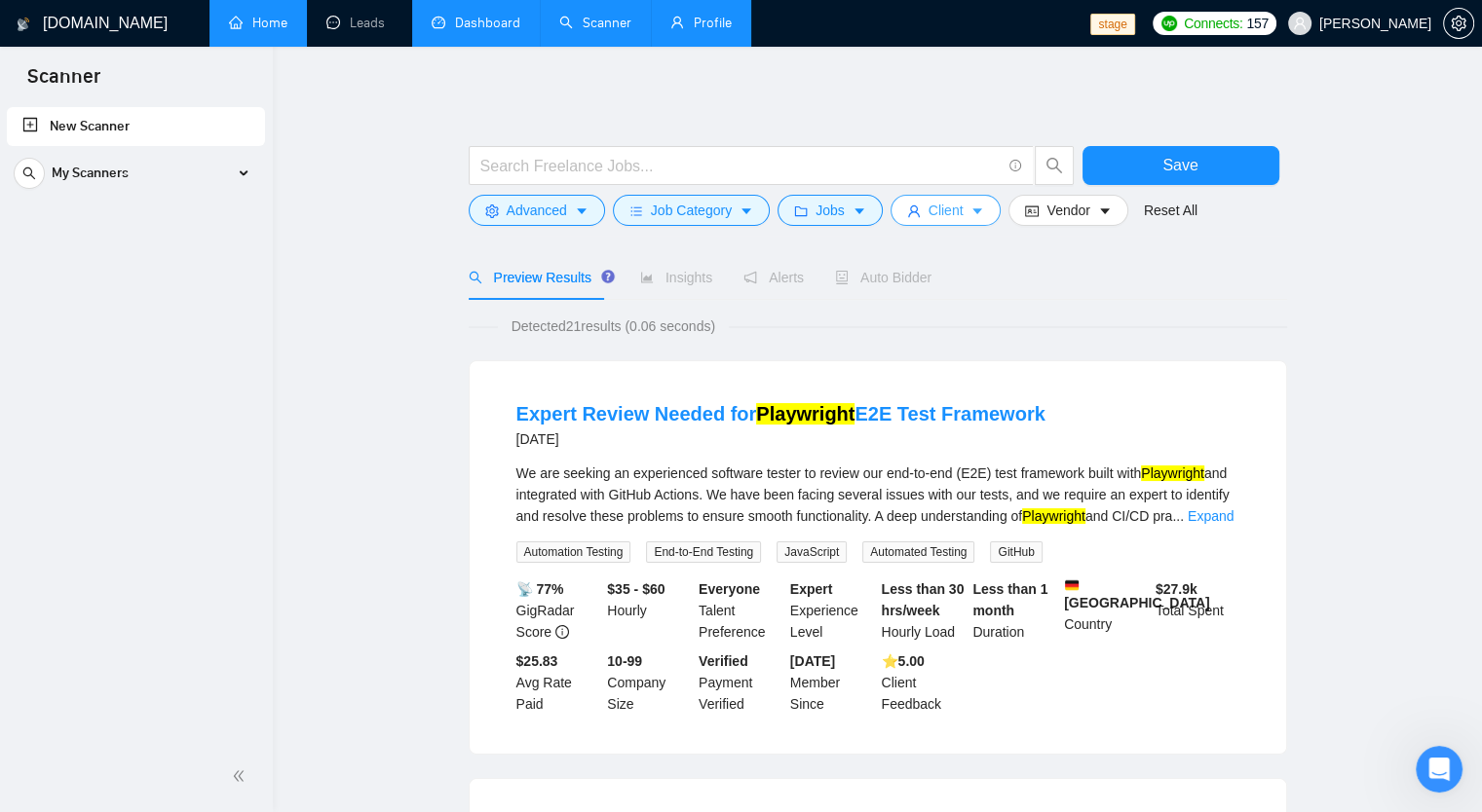
click at [912, 214] on icon "user" at bounding box center [914, 212] width 14 height 14
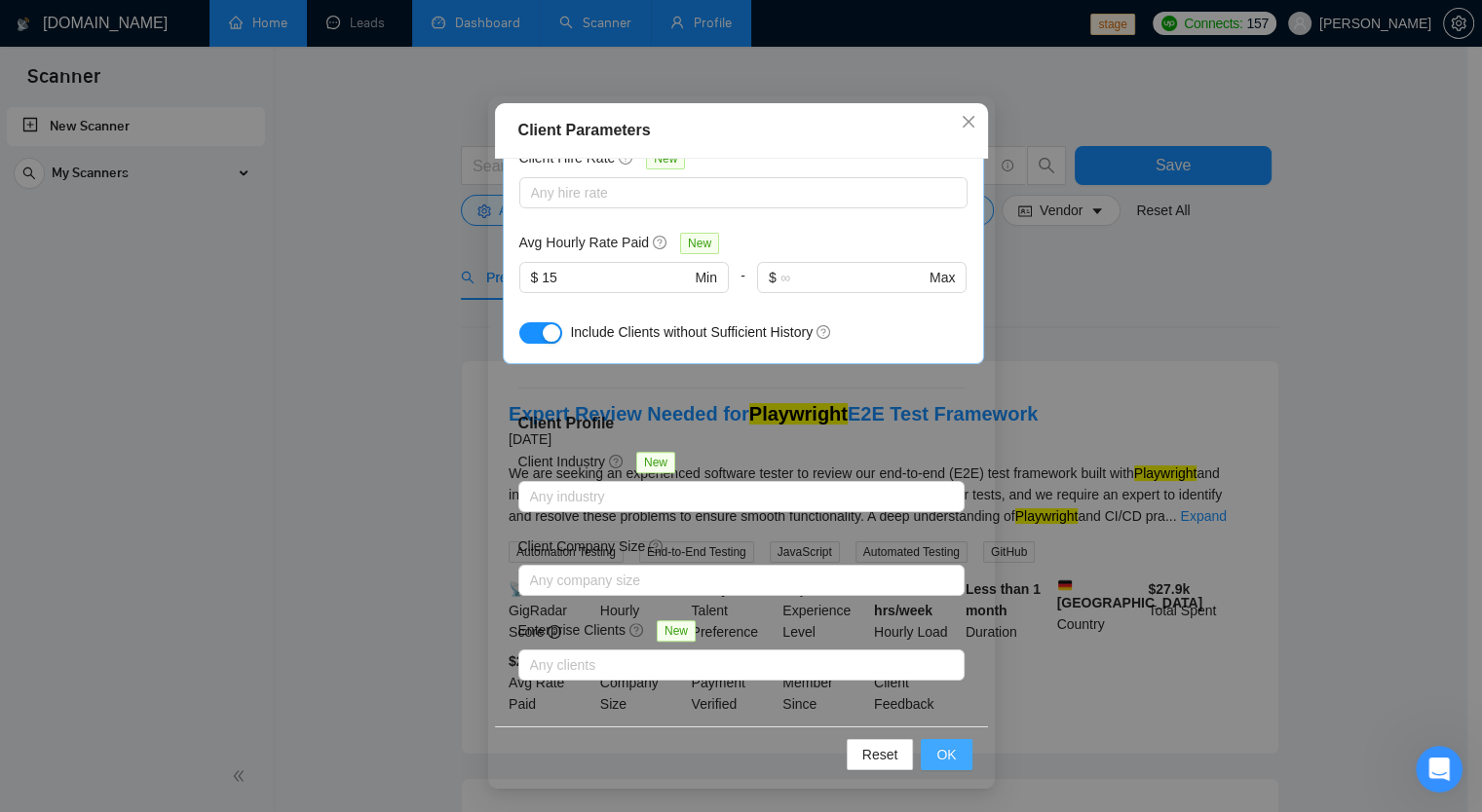
click at [941, 765] on span "OK" at bounding box center [946, 755] width 20 height 22
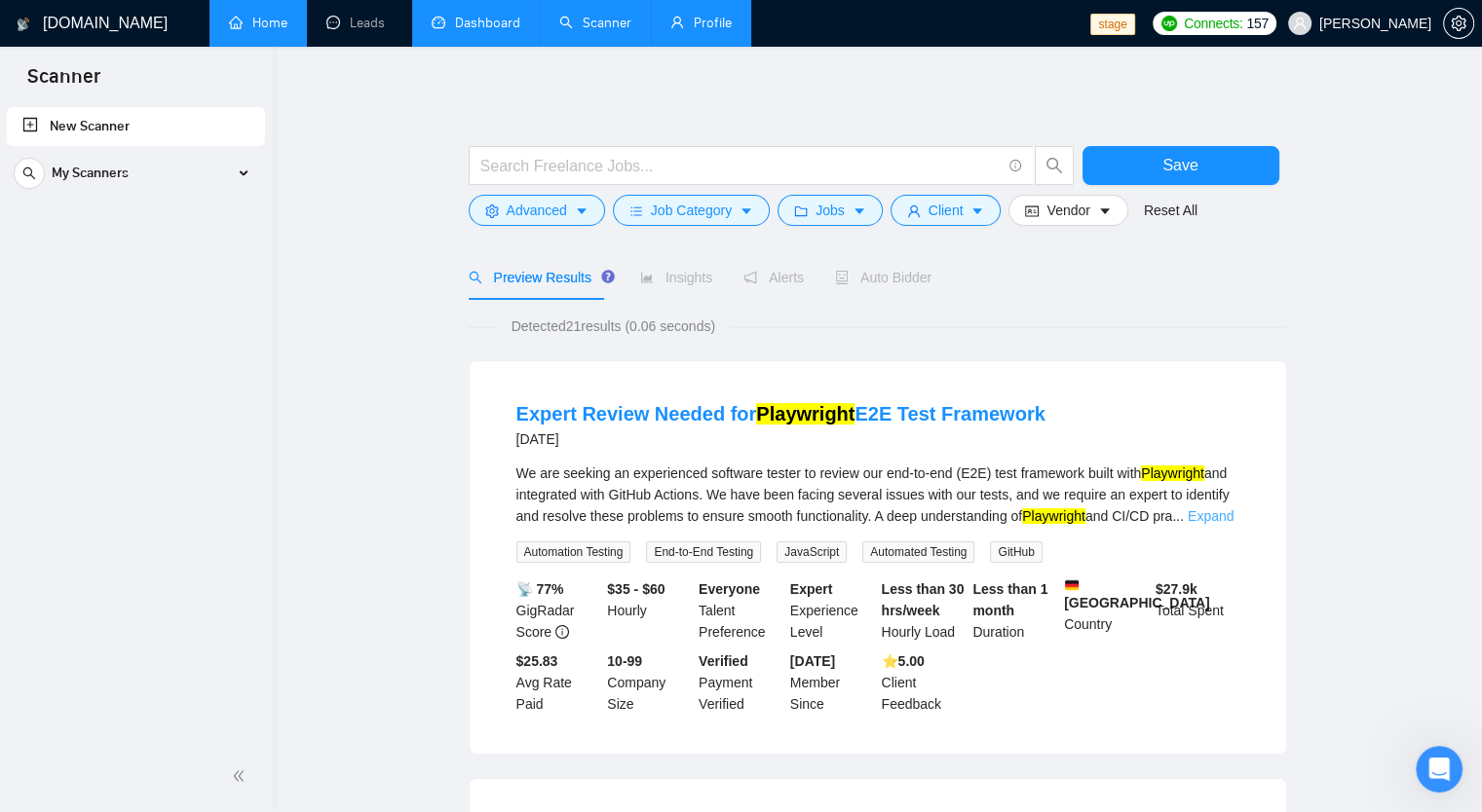
click at [1221, 515] on link "Expand" at bounding box center [1210, 516] width 46 height 16
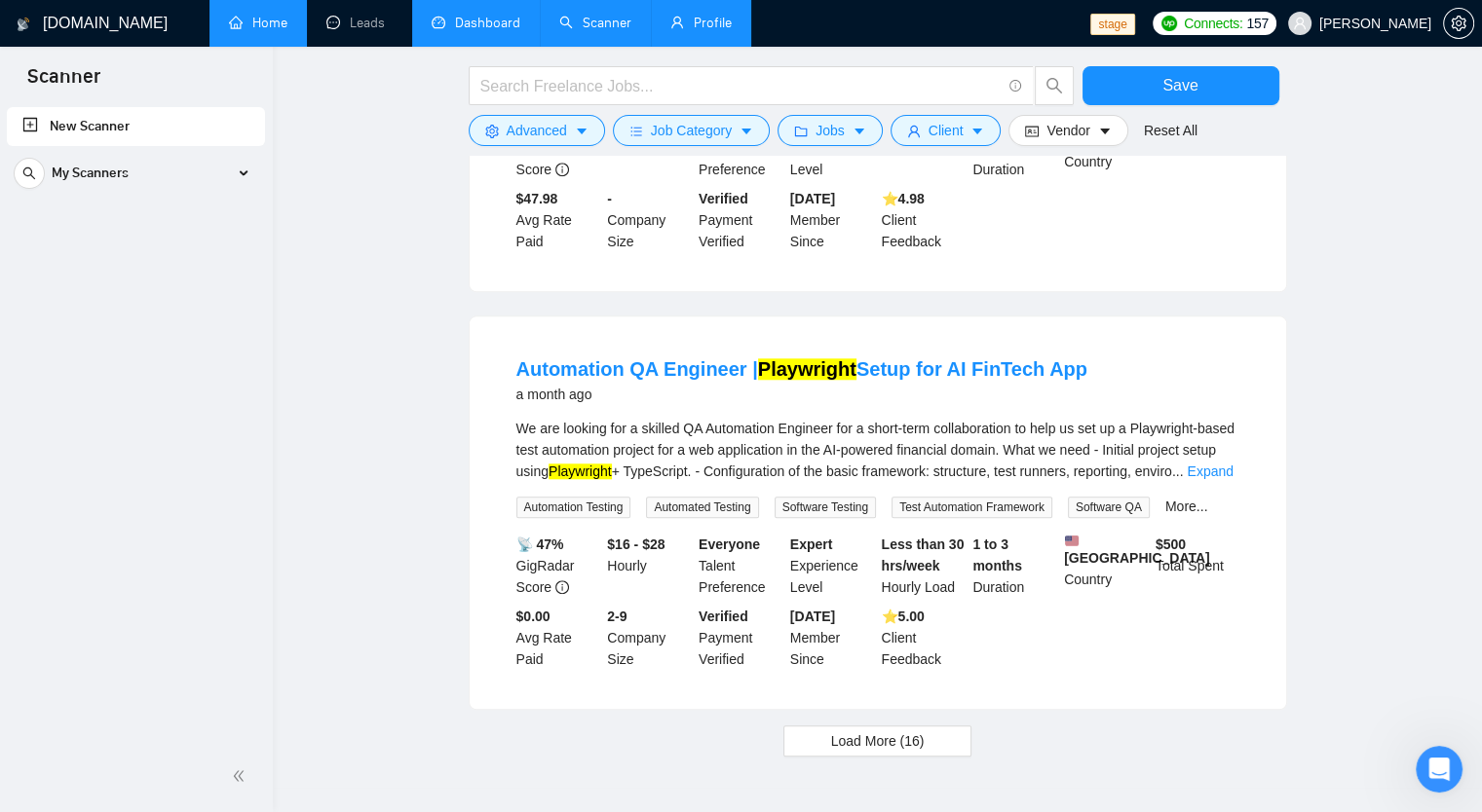
scroll to position [1915, 0]
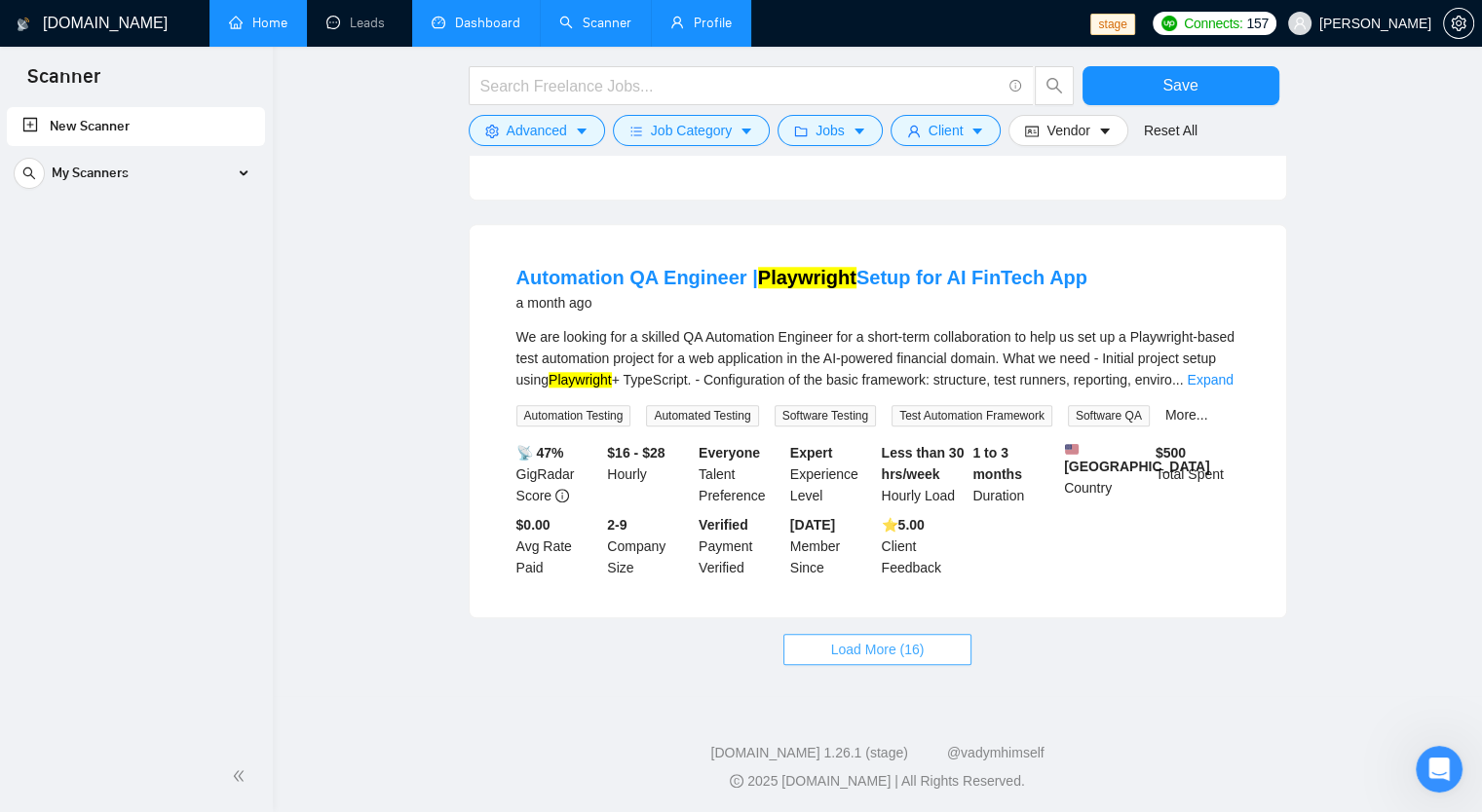
click at [930, 636] on button "Load More (16)" at bounding box center [878, 650] width 189 height 31
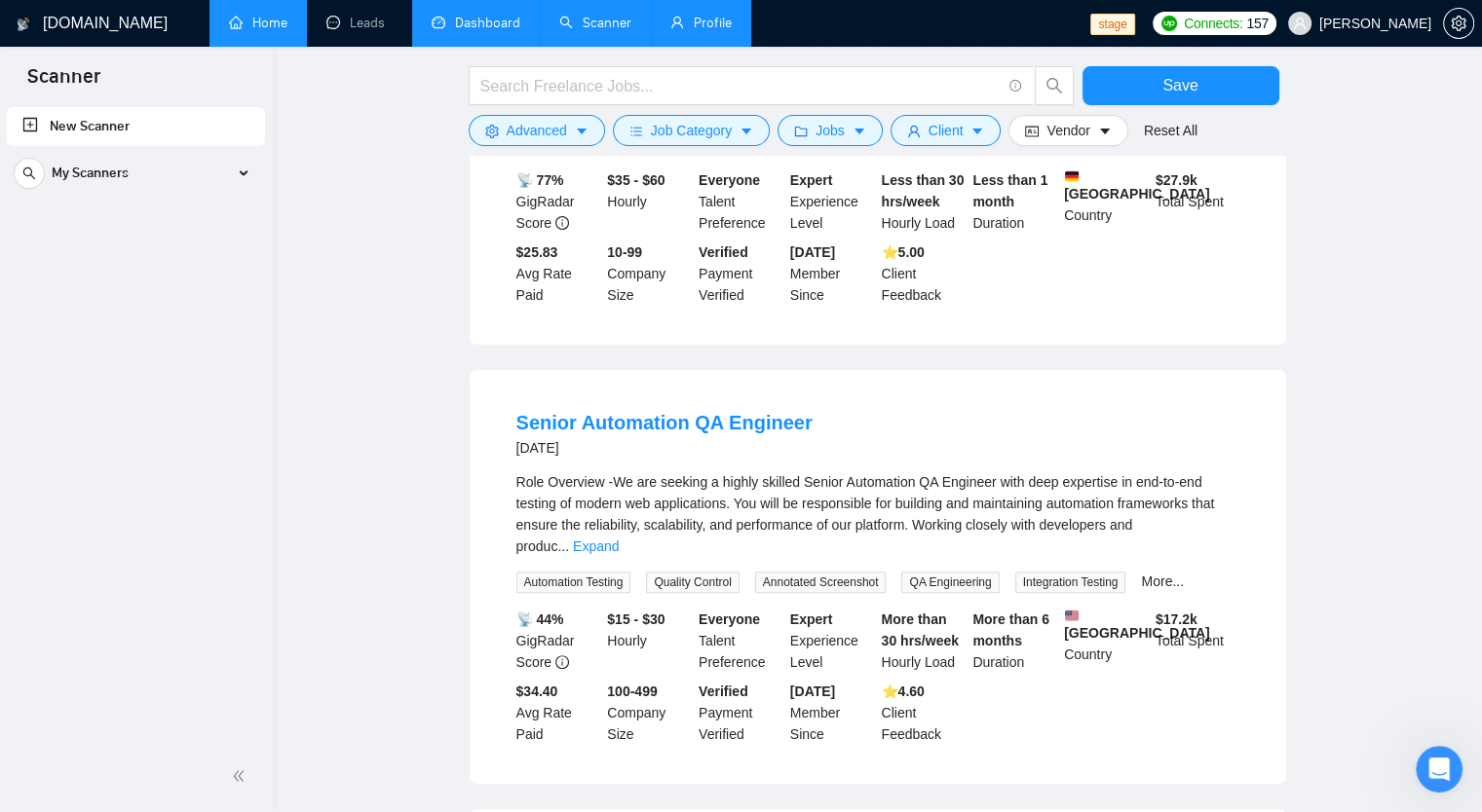
scroll to position [436, 0]
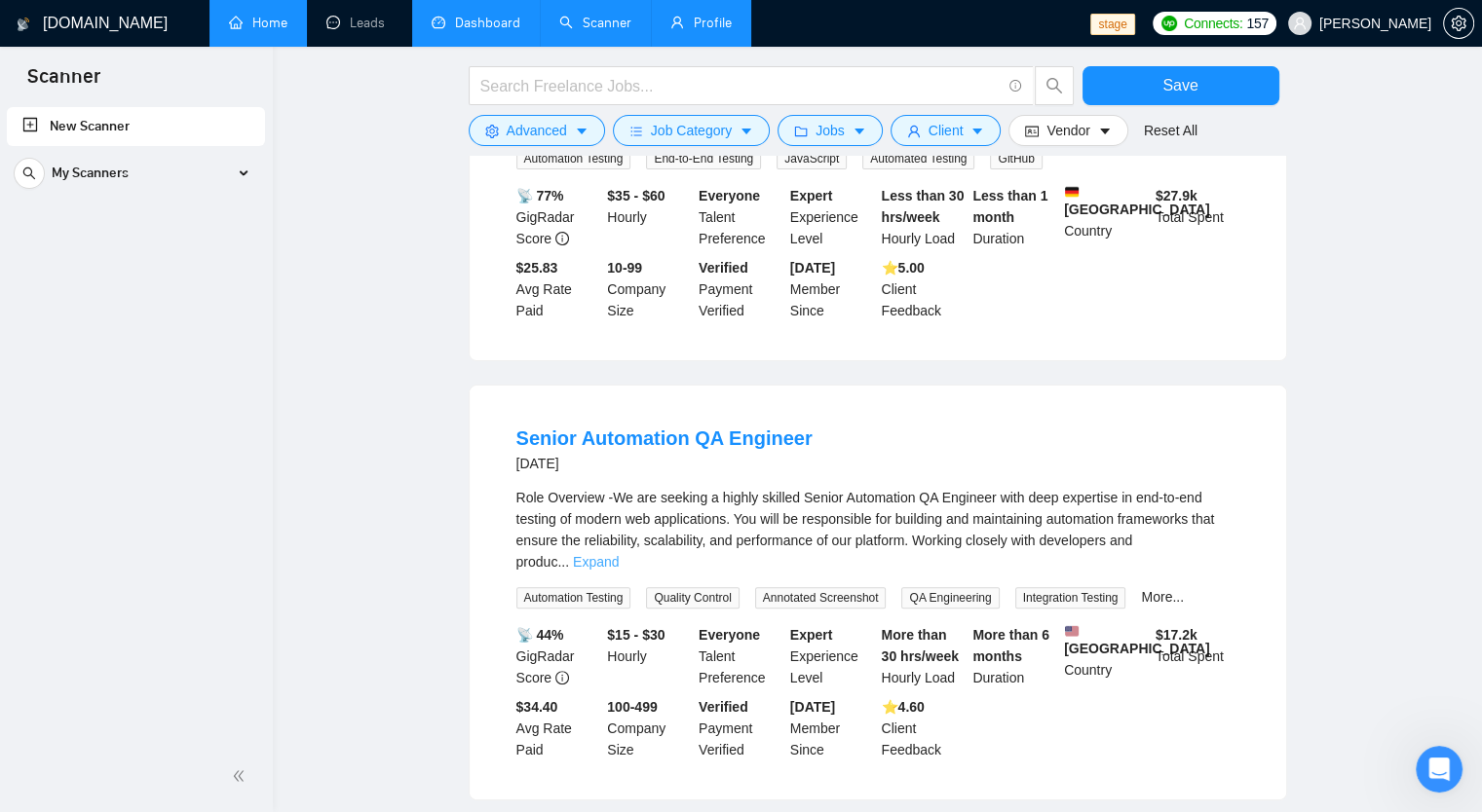
click at [619, 554] on link "Expand" at bounding box center [595, 562] width 46 height 16
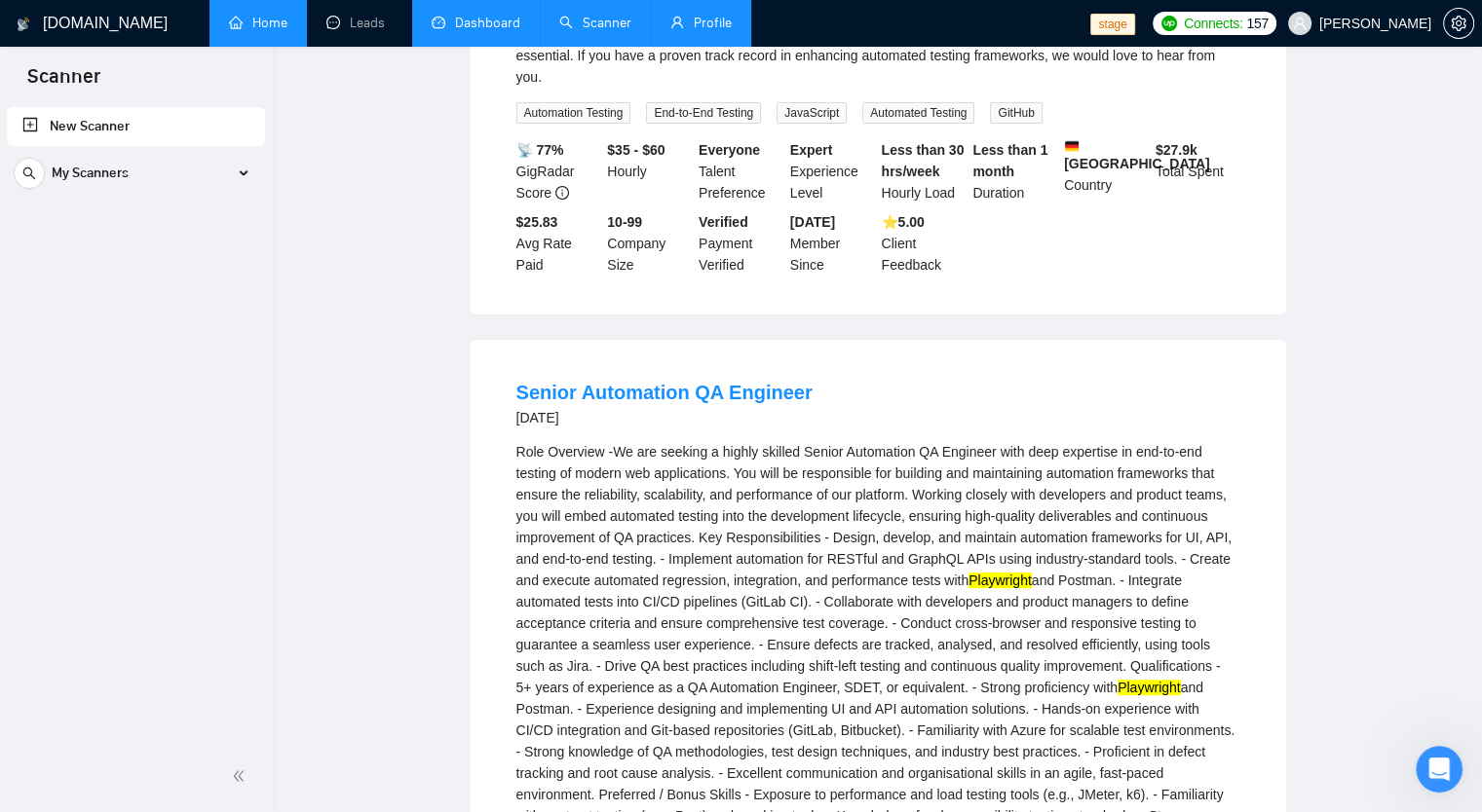
scroll to position [0, 0]
